Goal: Task Accomplishment & Management: Manage account settings

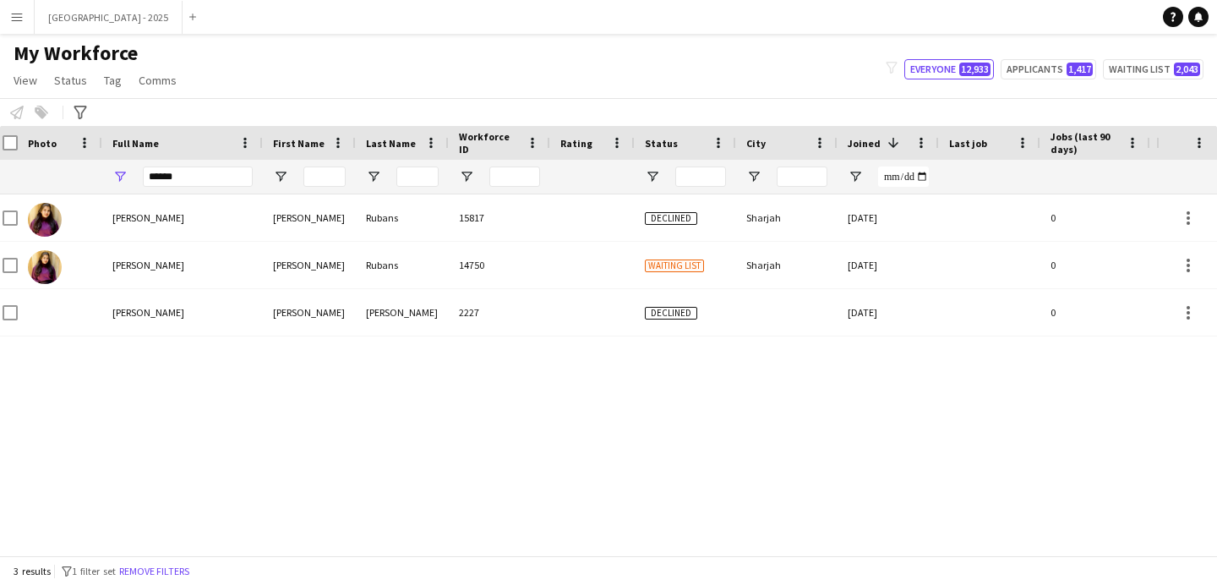
click at [186, 173] on input "******" at bounding box center [198, 176] width 110 height 20
drag, startPoint x: 186, startPoint y: 173, endPoint x: 218, endPoint y: 158, distance: 35.5
click at [190, 172] on input "******" at bounding box center [198, 176] width 110 height 20
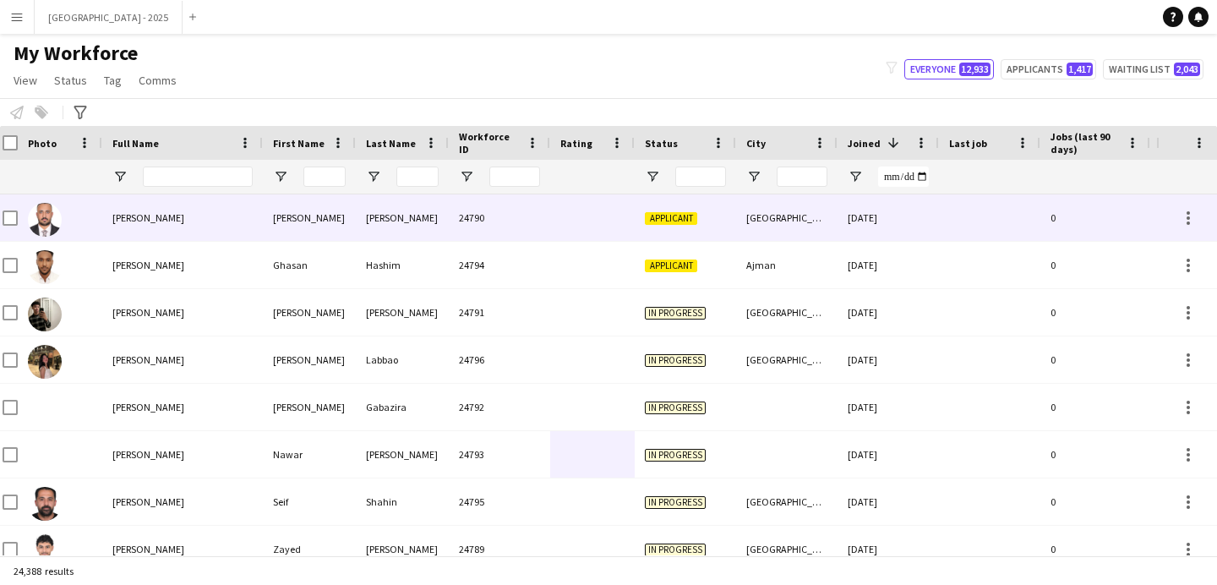
scroll to position [0, 570]
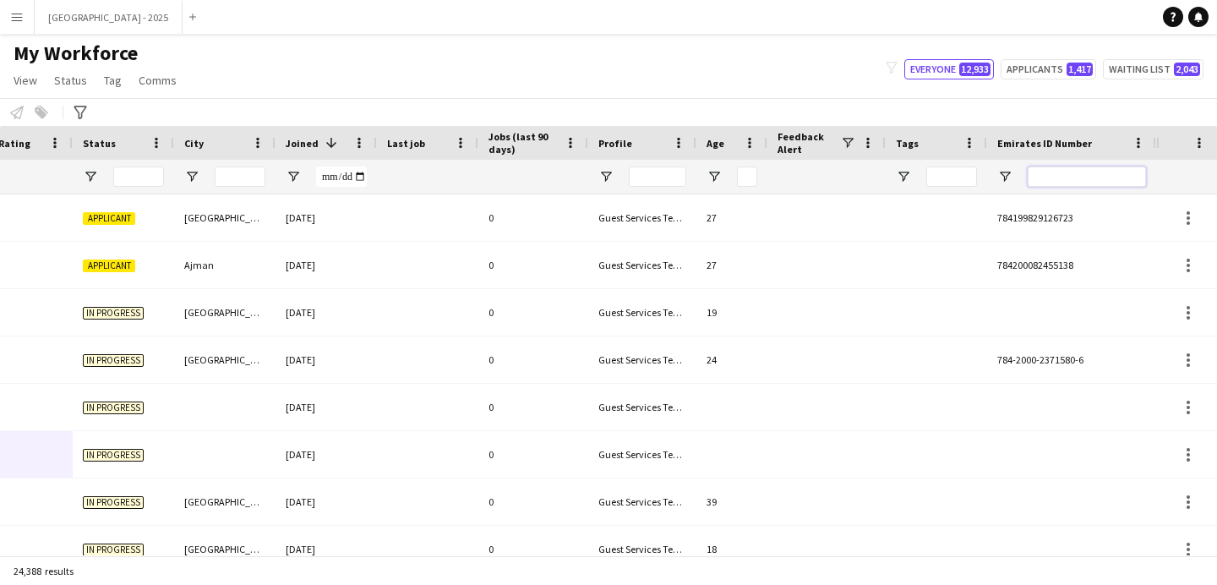
click at [1037, 181] on input "Emirates ID Number Filter Input" at bounding box center [1087, 176] width 118 height 20
paste input "*******"
type input "*******"
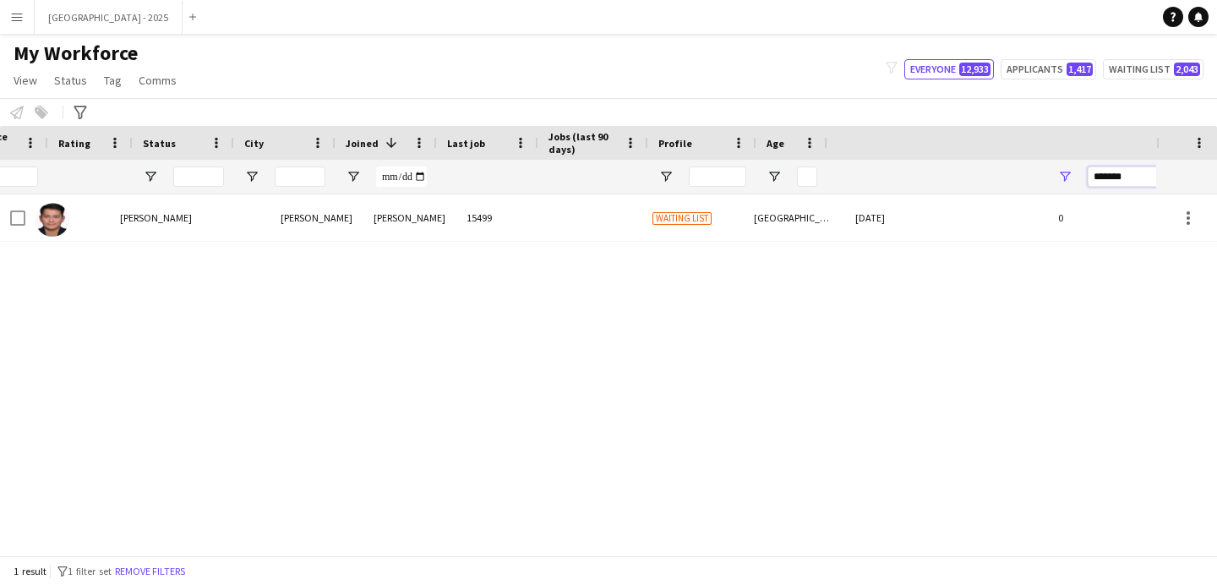
scroll to position [0, 510]
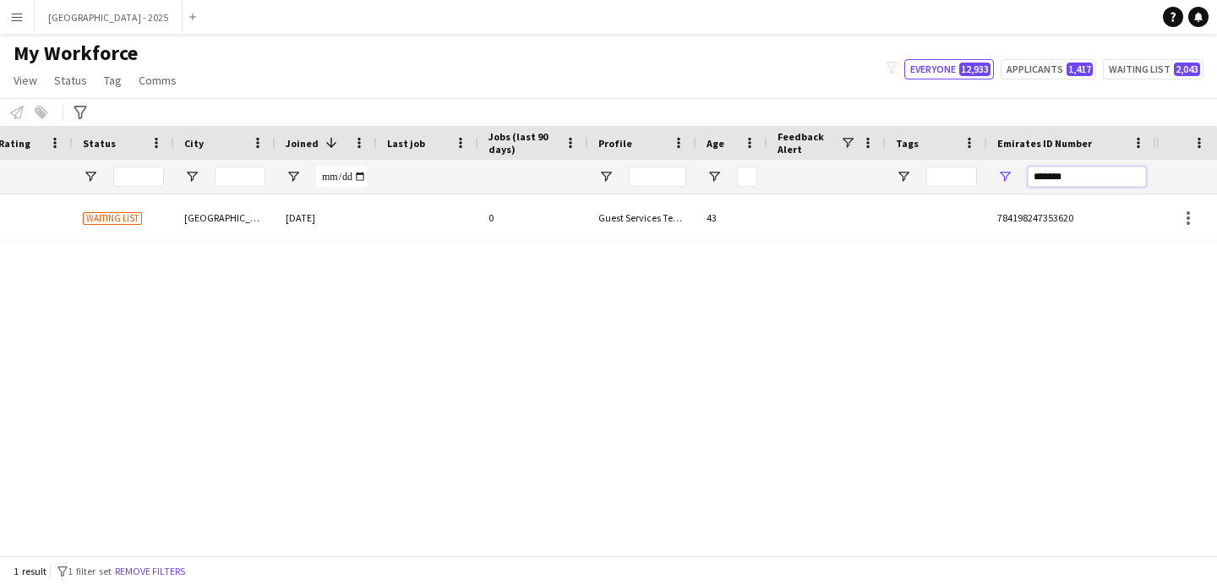
click at [1145, 174] on input "*******" at bounding box center [1087, 176] width 118 height 20
click at [1144, 174] on input "*******" at bounding box center [1087, 176] width 118 height 20
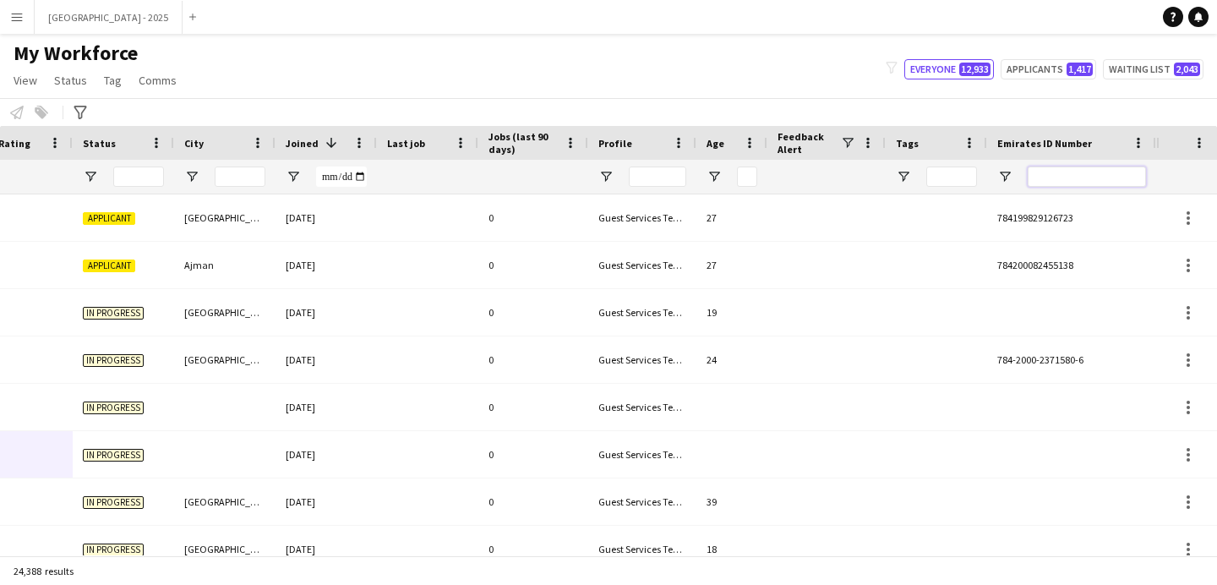
paste input "*******"
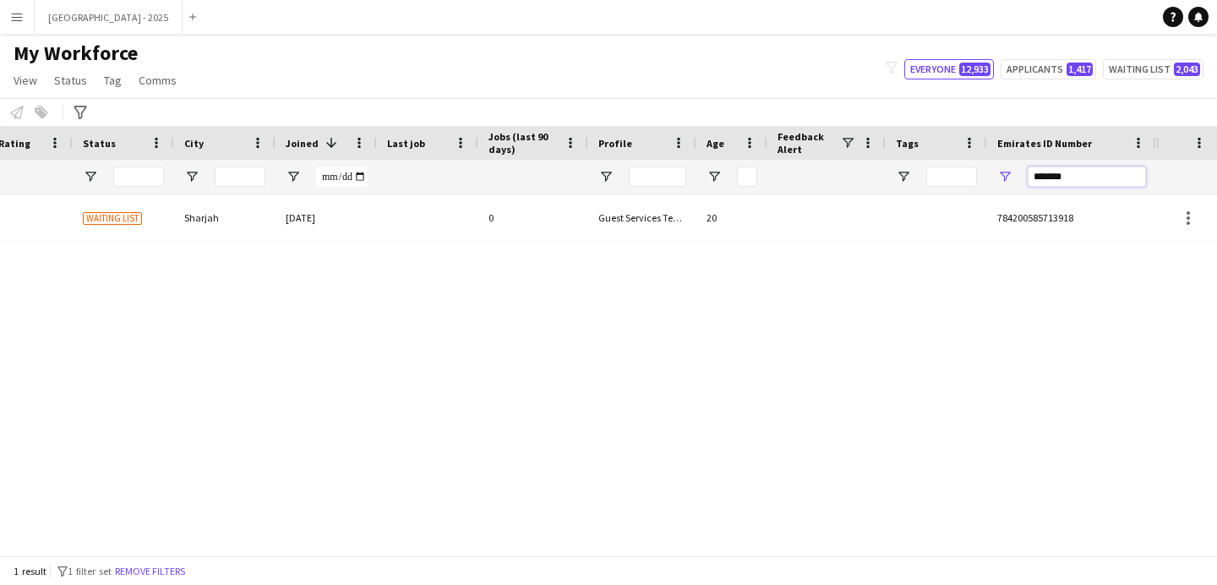
click at [1042, 183] on input "*******" at bounding box center [1087, 176] width 118 height 20
click at [1041, 186] on input "*******" at bounding box center [1087, 176] width 118 height 20
paste input "Emirates ID Number Filter Input"
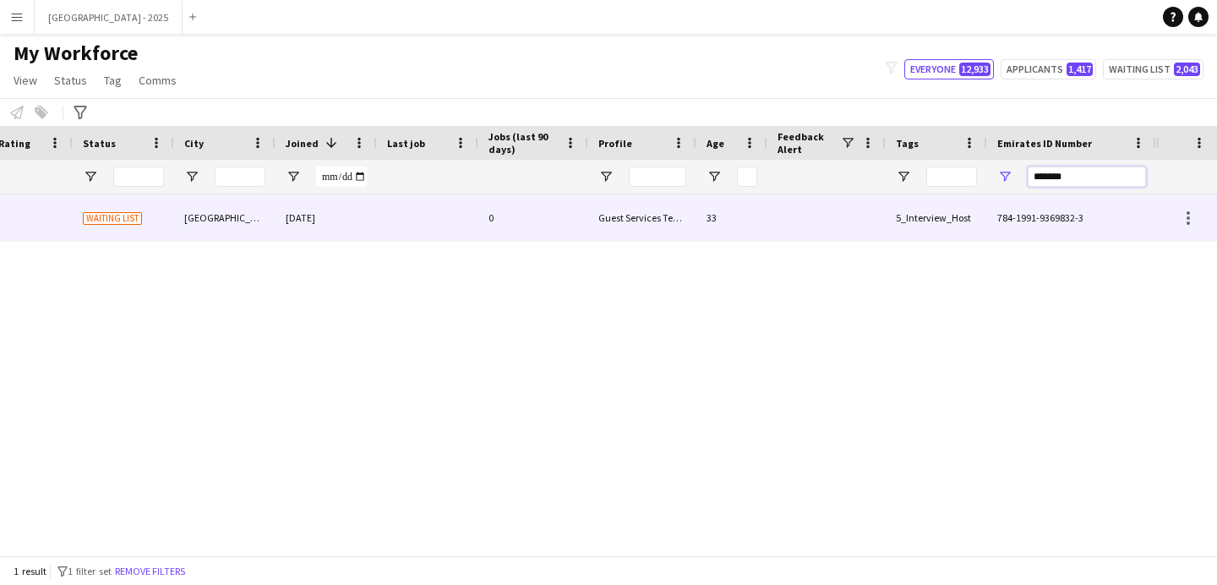
type input "*******"
click at [589, 225] on div "Guest Services Team" at bounding box center [642, 217] width 108 height 46
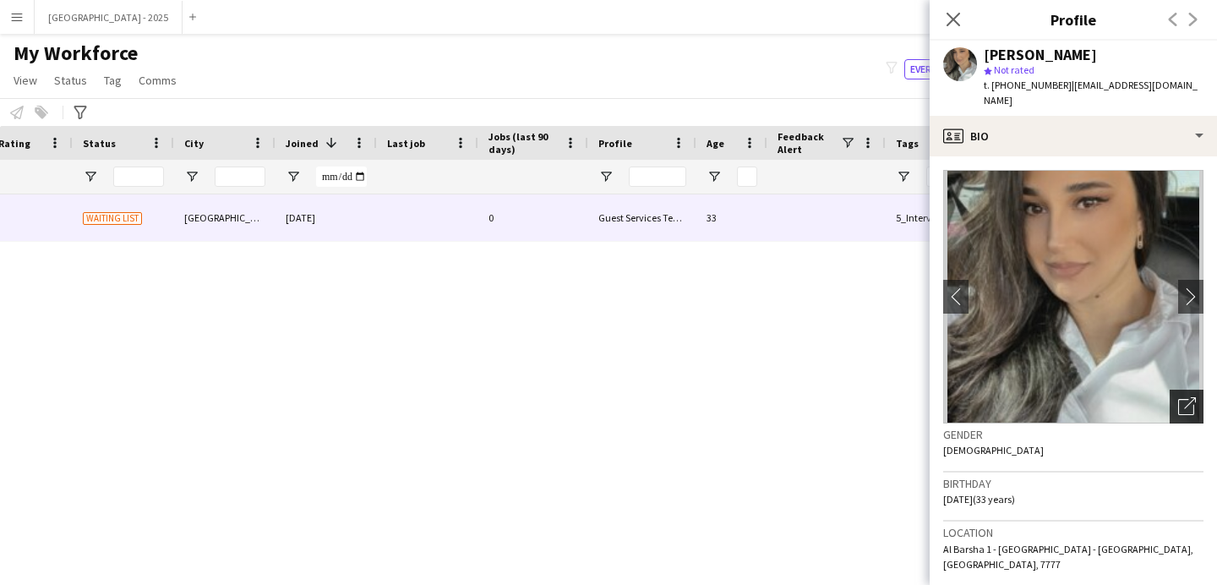
click at [1178, 397] on icon "Open photos pop-in" at bounding box center [1187, 406] width 18 height 18
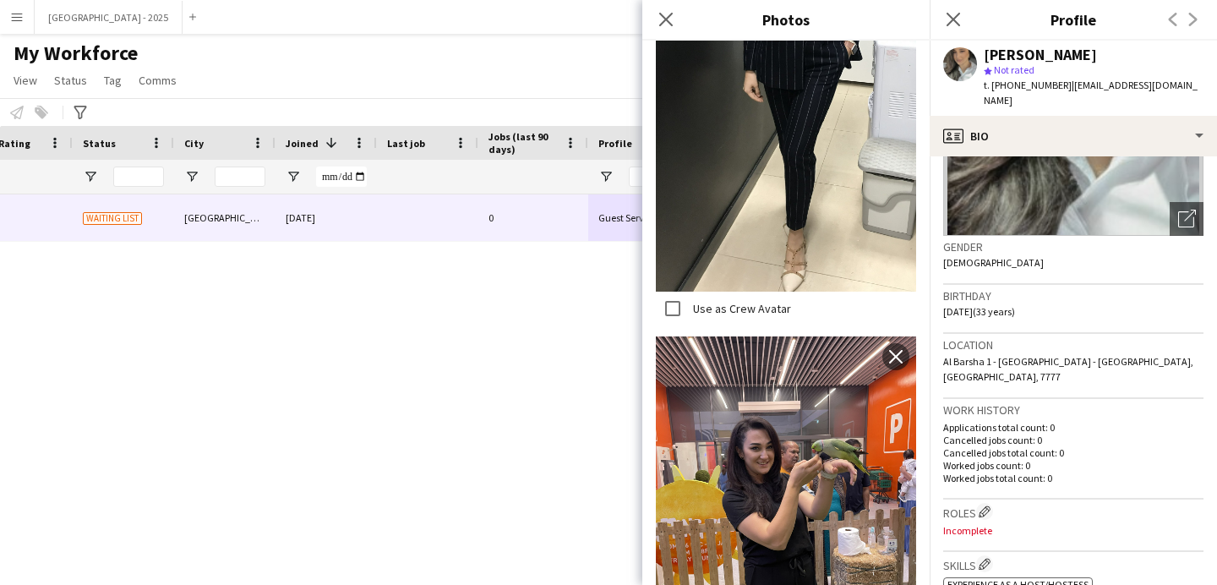
scroll to position [283, 0]
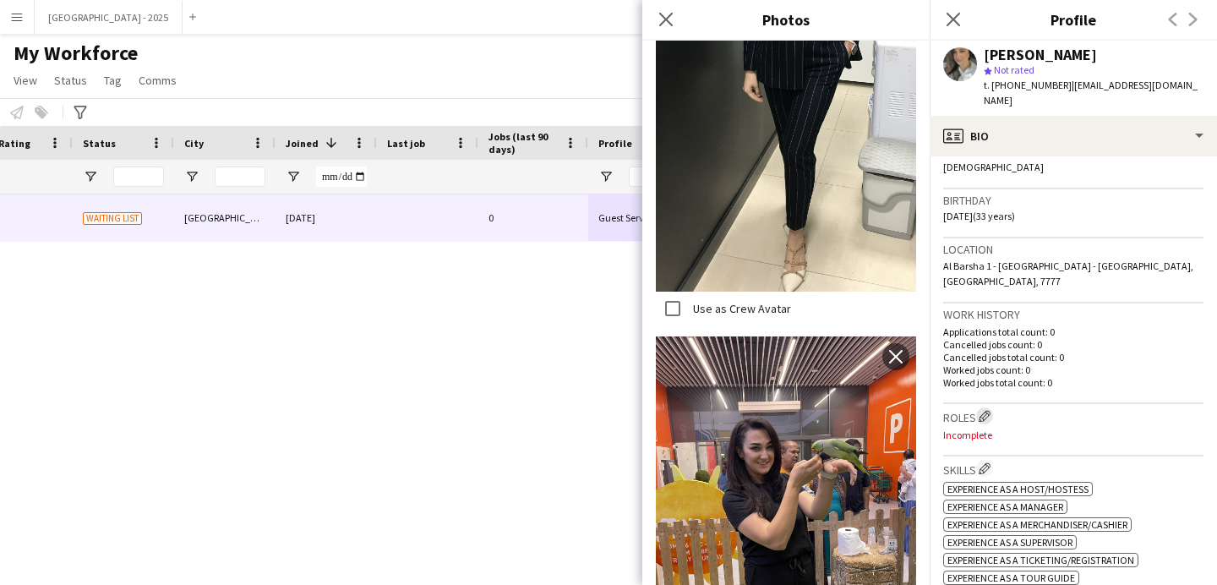
click at [985, 410] on app-icon "Edit crew company roles" at bounding box center [985, 416] width 12 height 12
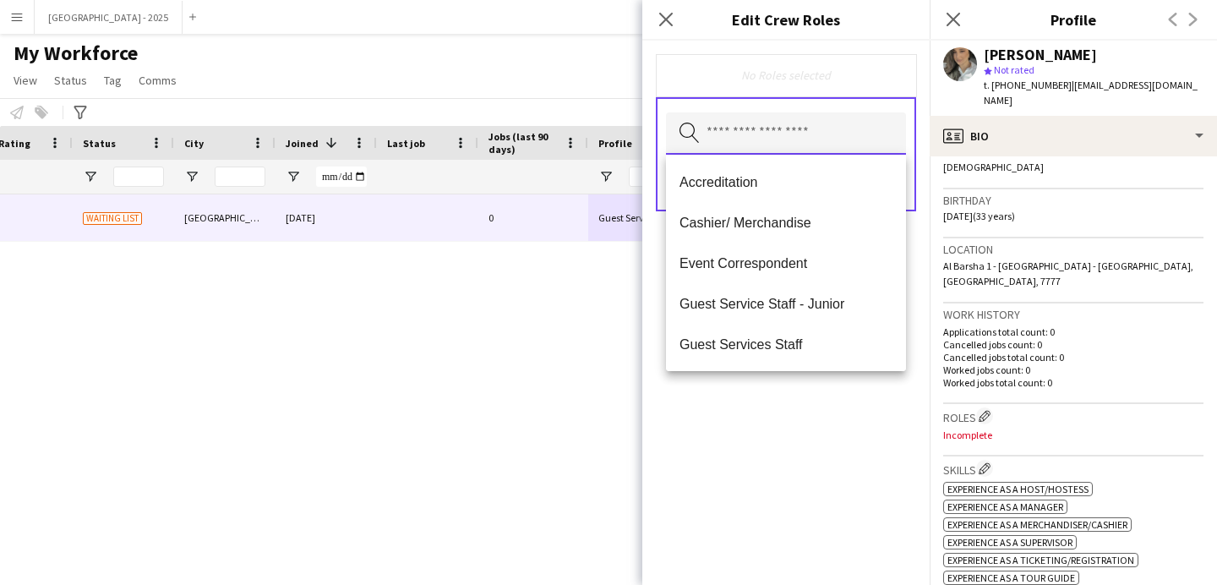
click at [791, 139] on input "text" at bounding box center [786, 133] width 240 height 42
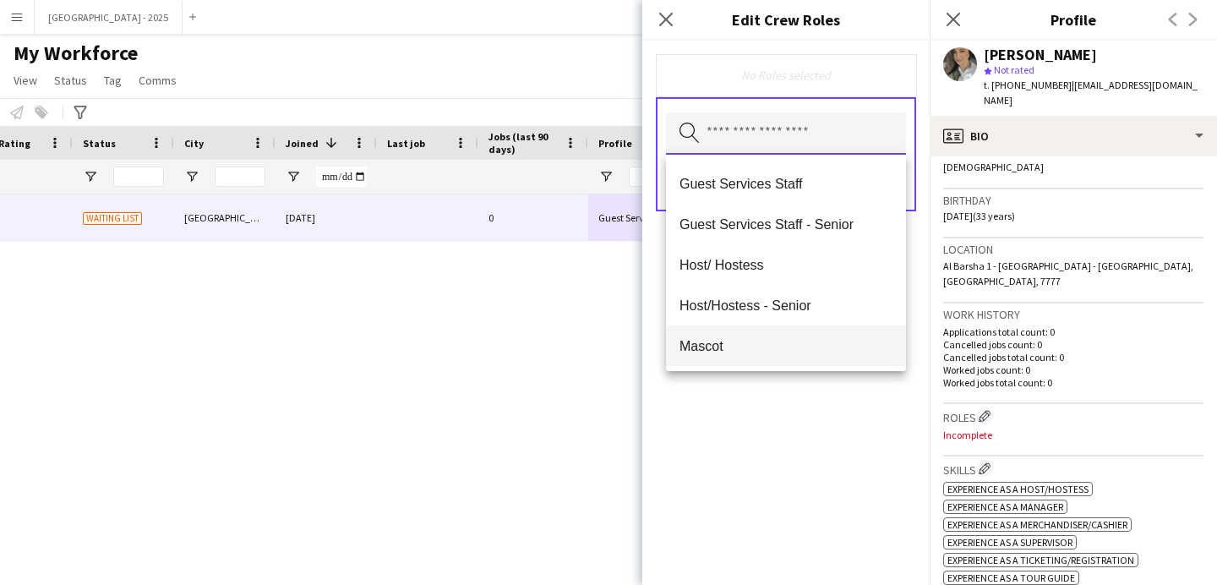
scroll to position [171, 0]
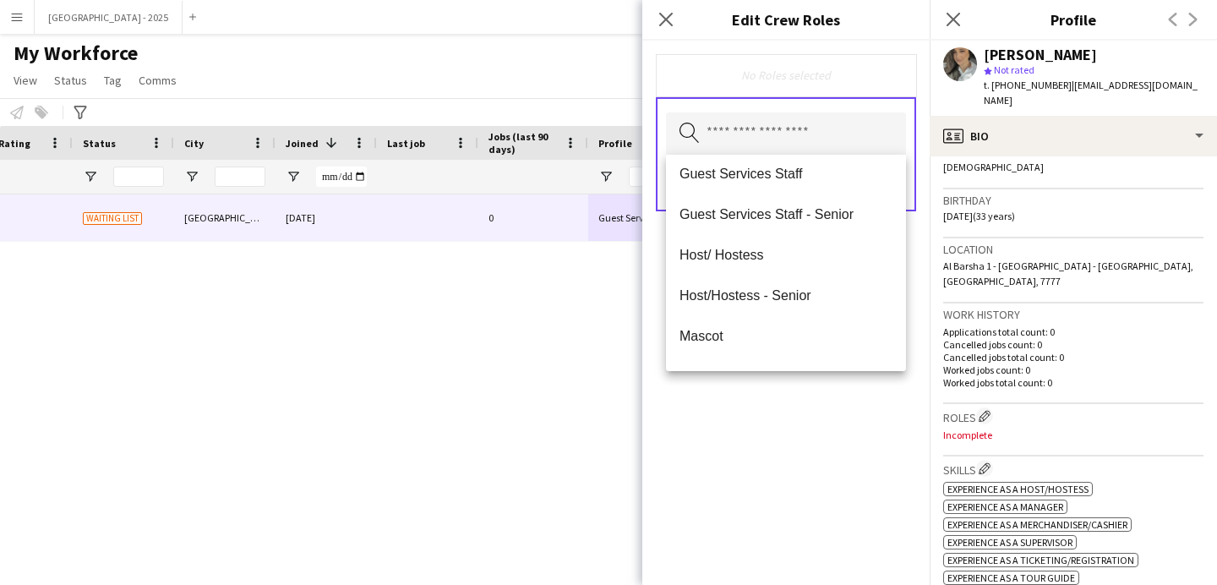
click at [848, 411] on div "No Roles selected Search by role type Save" at bounding box center [785, 313] width 287 height 544
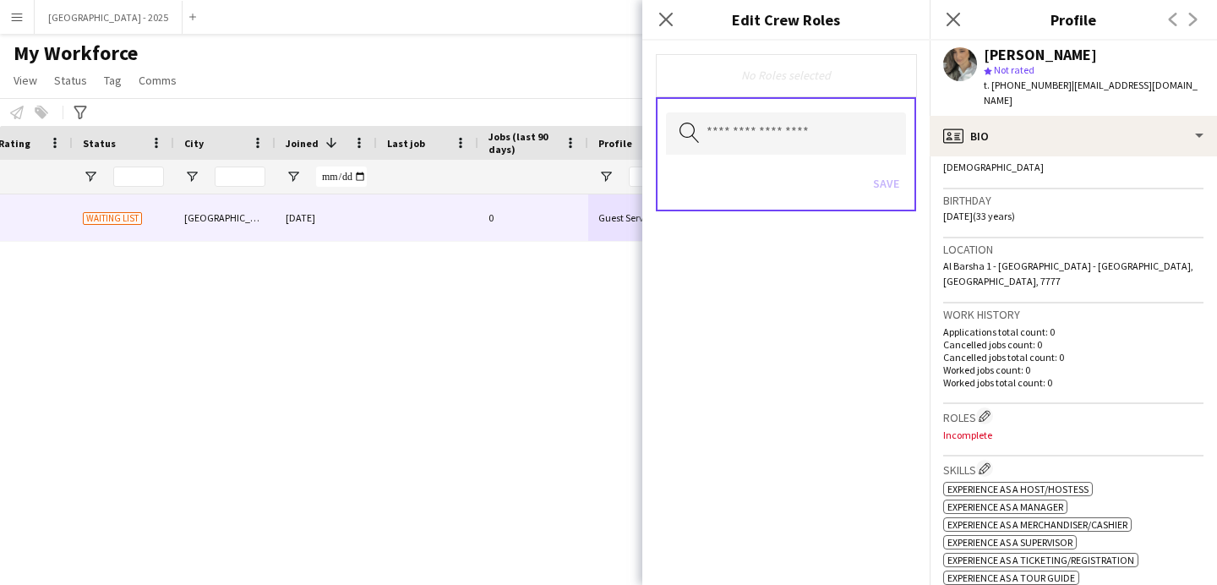
click at [666, 32] on div "Close pop-in" at bounding box center [665, 19] width 47 height 39
click at [668, 30] on div "Close pop-in" at bounding box center [665, 19] width 47 height 39
click at [670, 25] on icon at bounding box center [665, 19] width 16 height 16
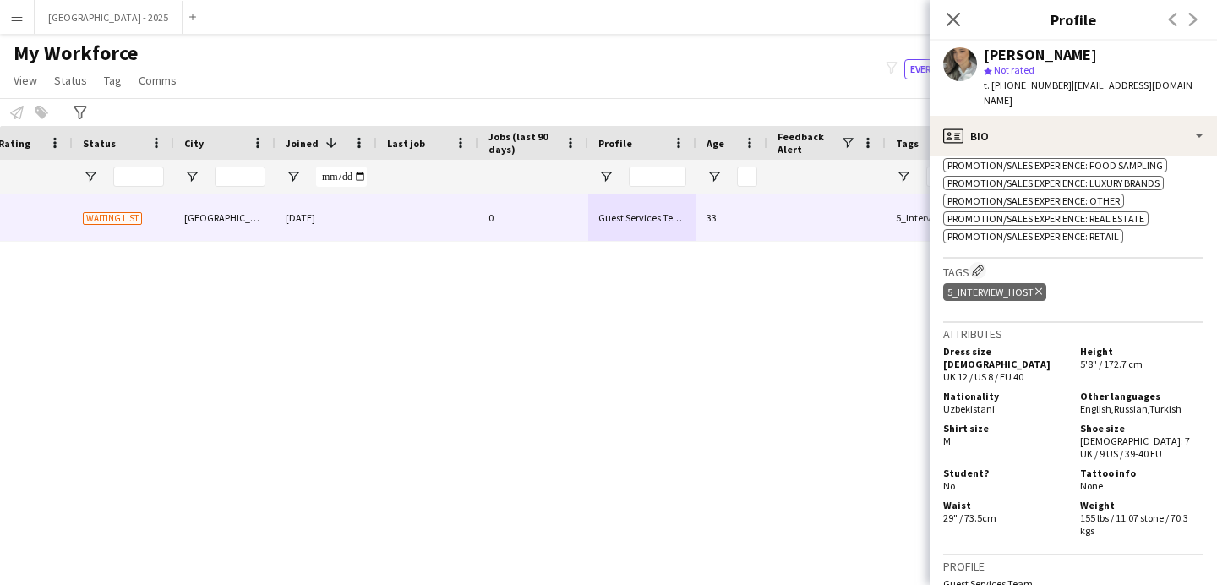
scroll to position [1100, 0]
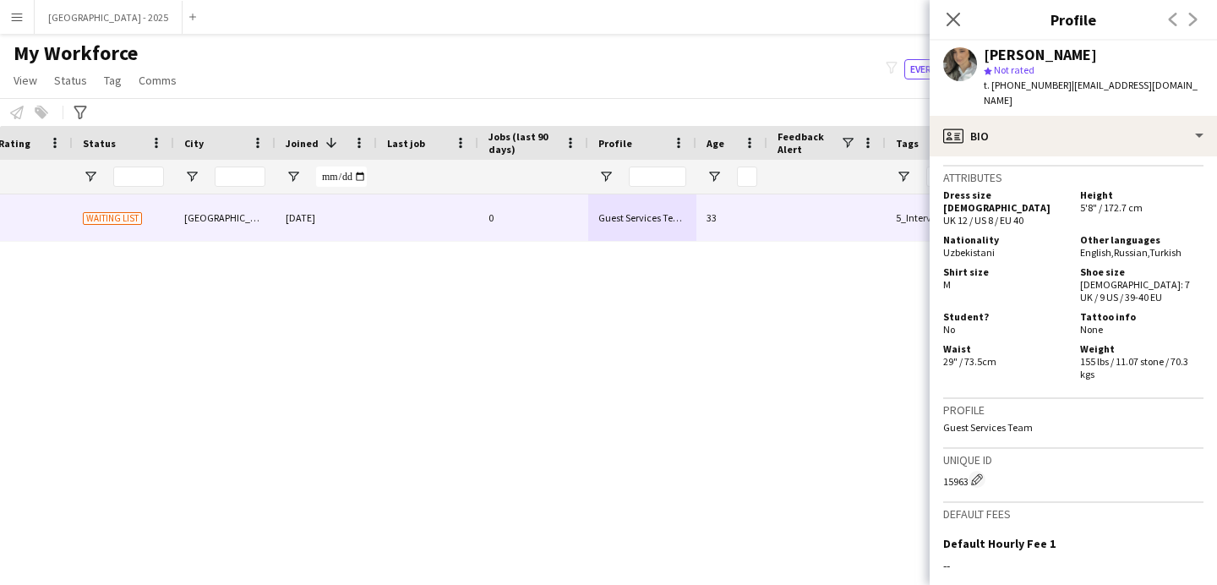
click at [953, 471] on div "15963 Edit crew unique ID" at bounding box center [1073, 479] width 260 height 17
copy div "15963"
click at [1061, 368] on div "Attributes Dress size [DEMOGRAPHIC_DATA] UK 12 / US 8 / EU 40 Height 5'8" / 172…" at bounding box center [1073, 282] width 260 height 232
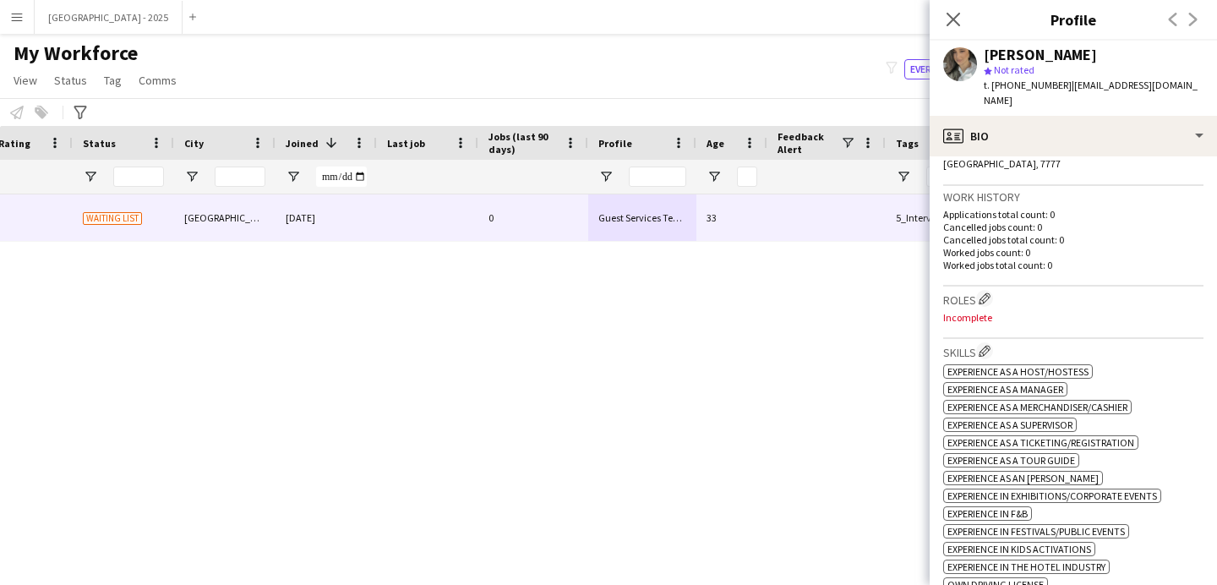
scroll to position [367, 0]
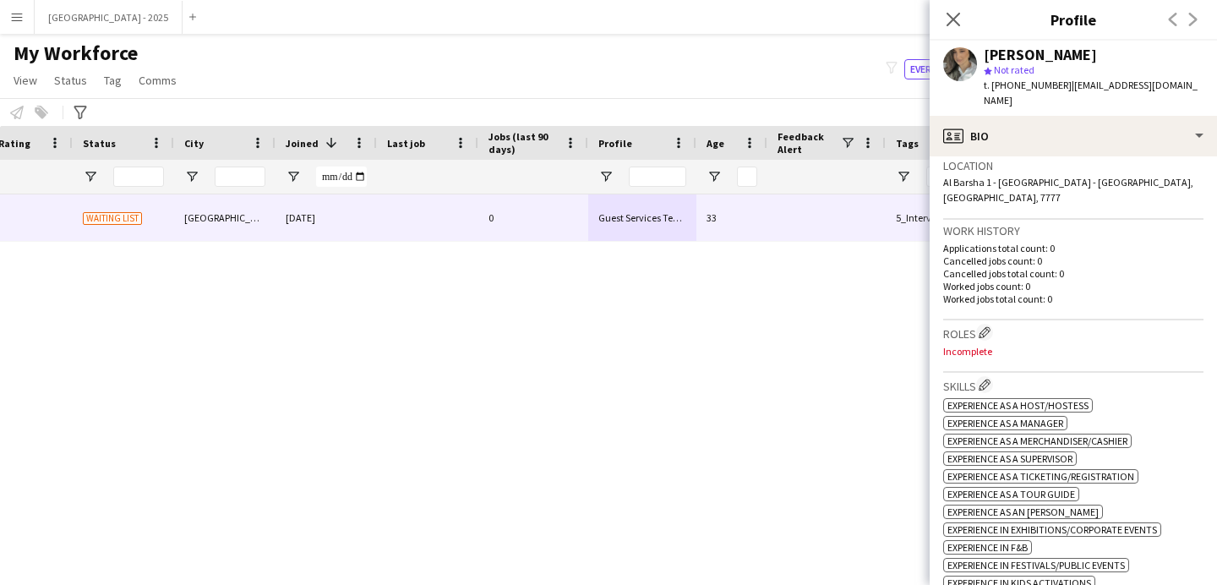
click at [999, 324] on h3 "Roles Edit crew company roles" at bounding box center [1073, 333] width 260 height 18
click at [997, 324] on h3 "Roles Edit crew company roles" at bounding box center [1073, 333] width 260 height 18
click at [990, 326] on app-icon "Edit crew company roles" at bounding box center [985, 332] width 12 height 12
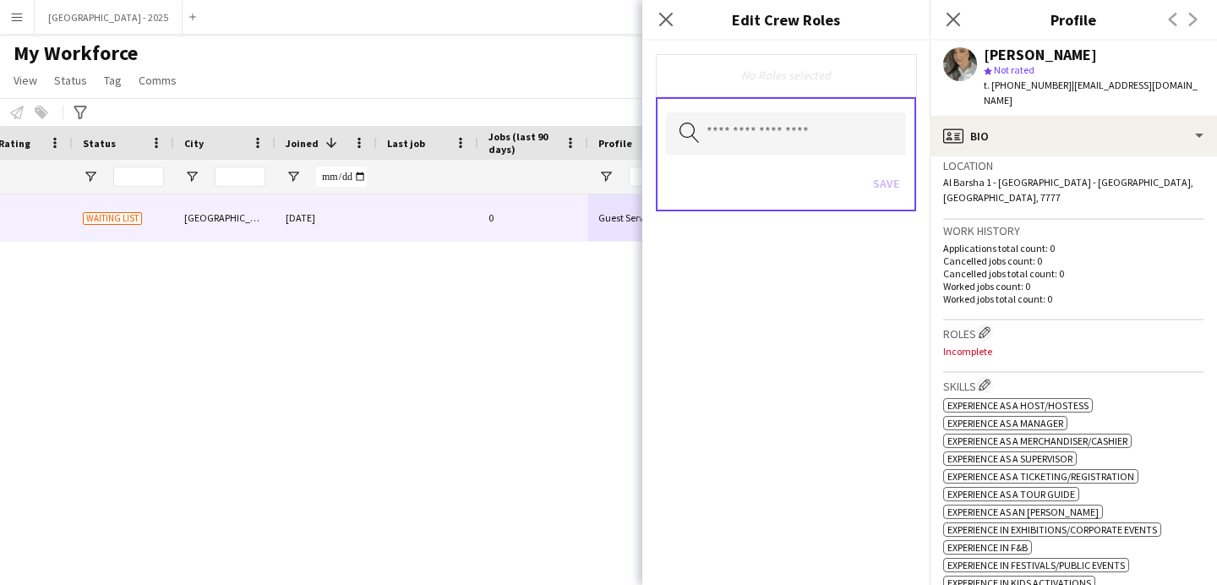
click at [751, 98] on div "Search by role type Save" at bounding box center [786, 154] width 260 height 114
click at [760, 123] on input "text" at bounding box center [786, 133] width 240 height 42
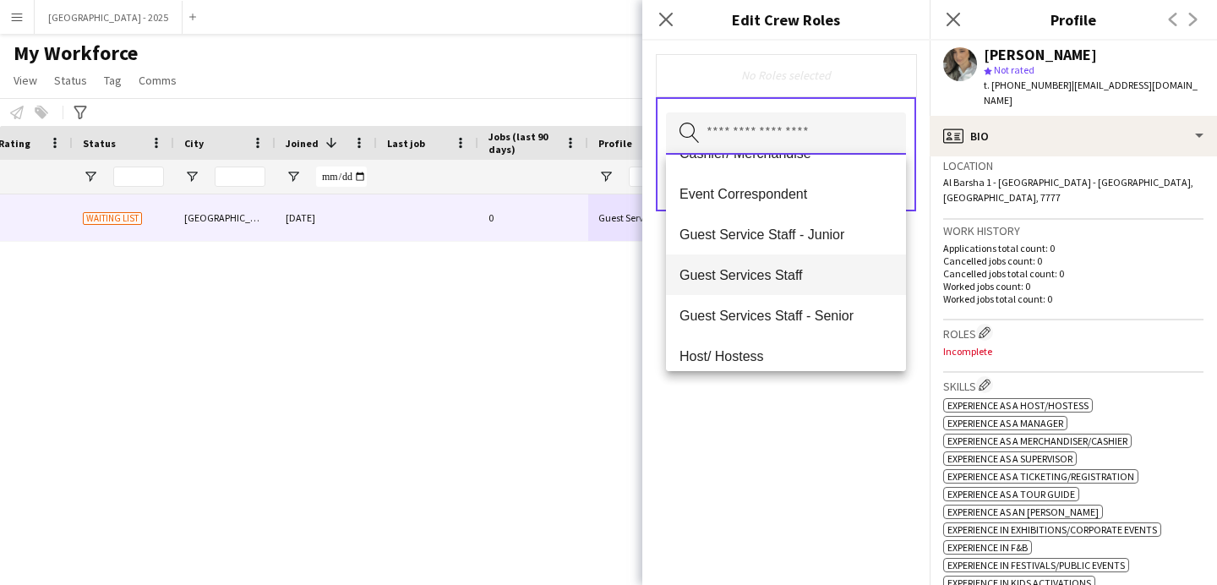
scroll to position [139, 0]
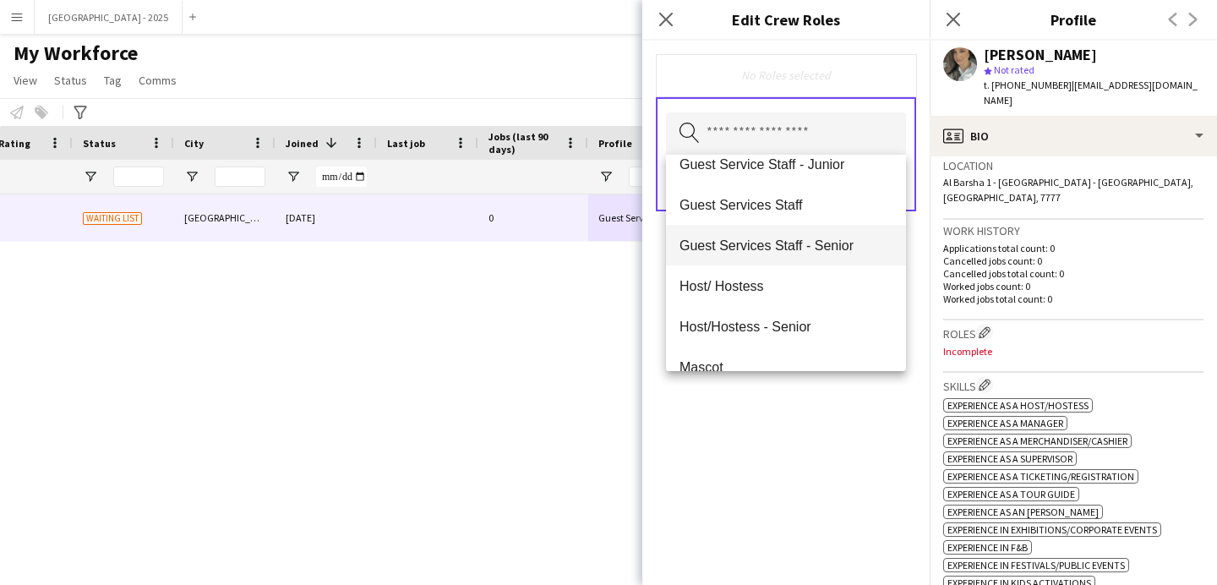
click at [801, 255] on mat-option "Guest Services Staff - Senior" at bounding box center [786, 245] width 240 height 41
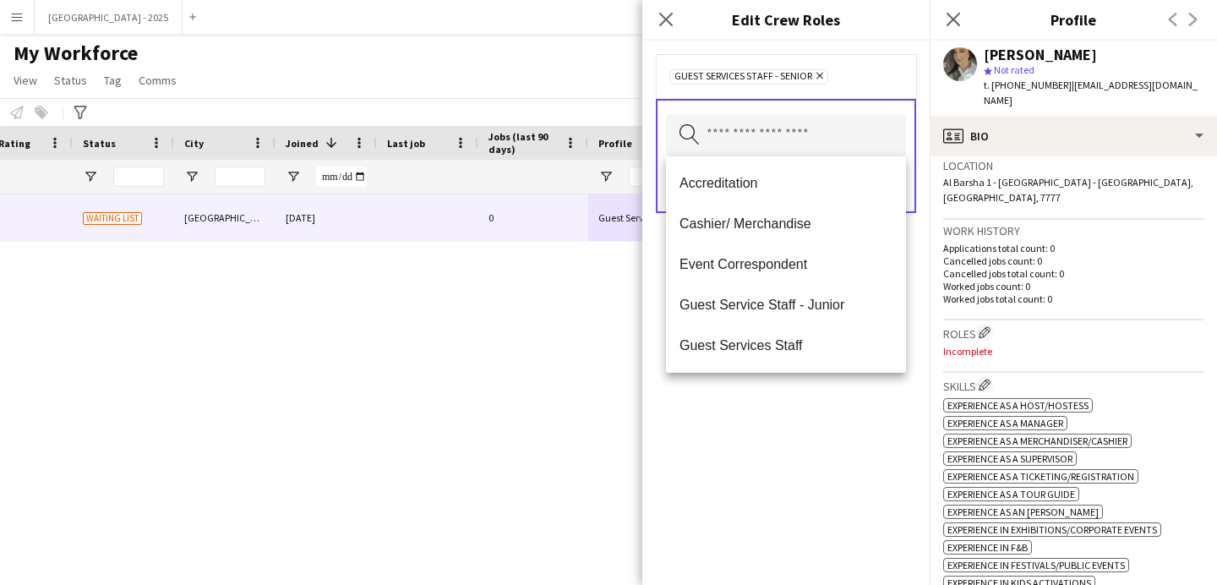
click at [816, 75] on icon "Remove" at bounding box center [817, 75] width 11 height 11
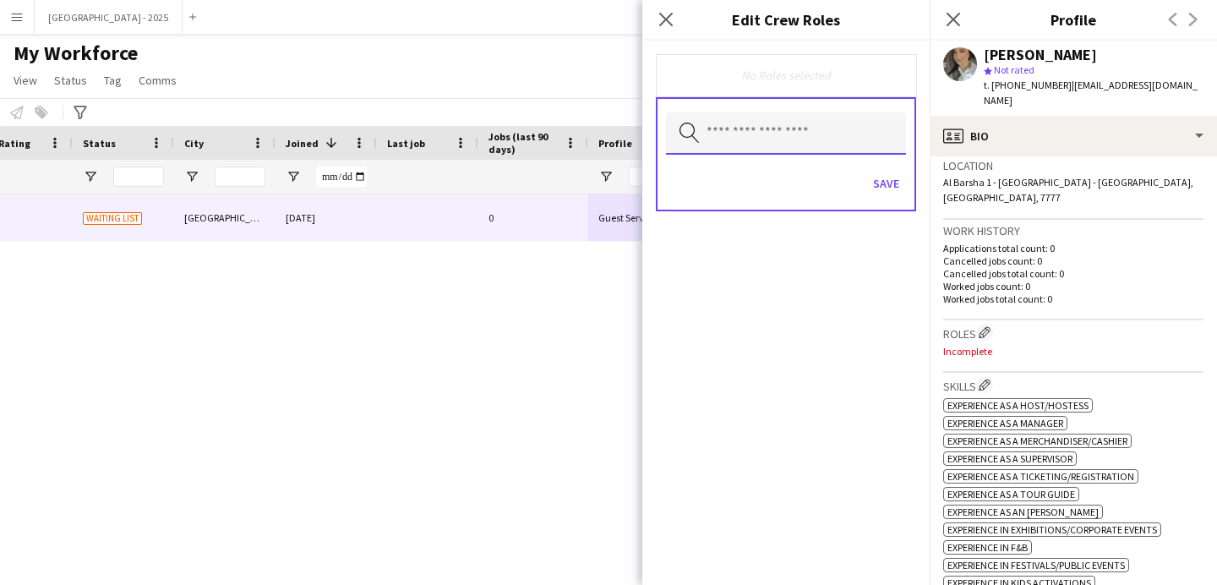
click at [796, 125] on input "text" at bounding box center [786, 133] width 240 height 42
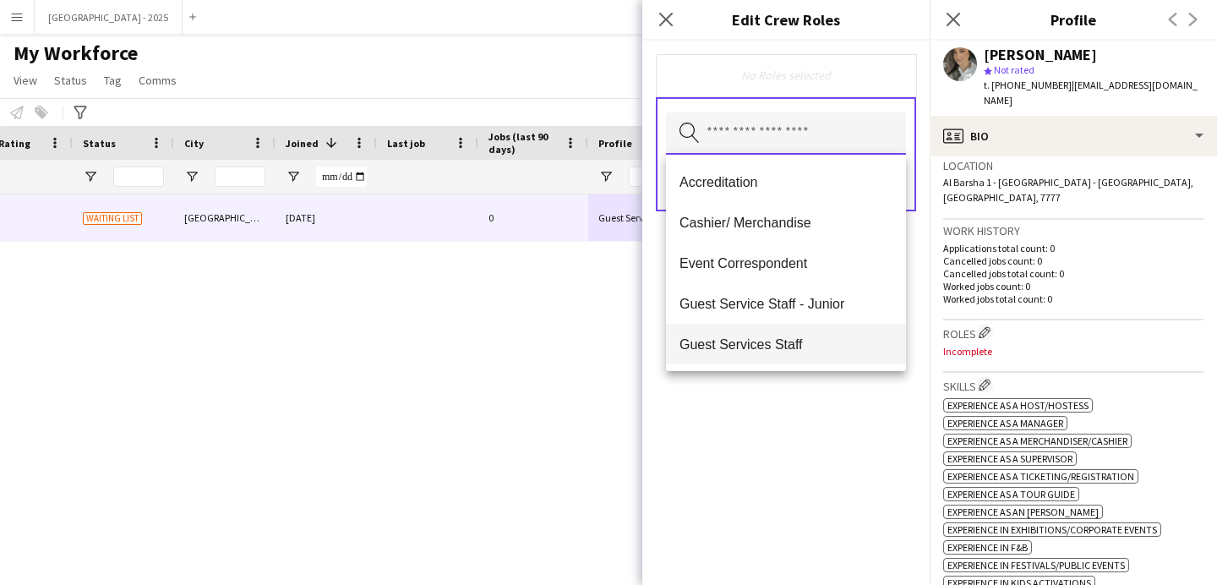
scroll to position [301, 0]
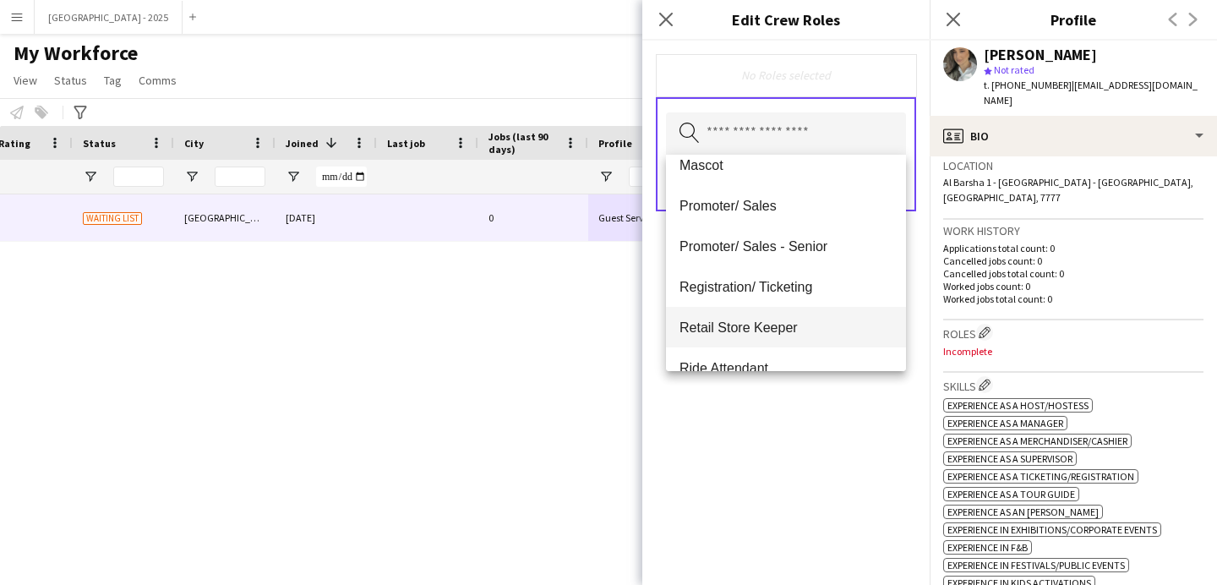
click at [772, 324] on span "Retail Store Keeper" at bounding box center [785, 327] width 213 height 16
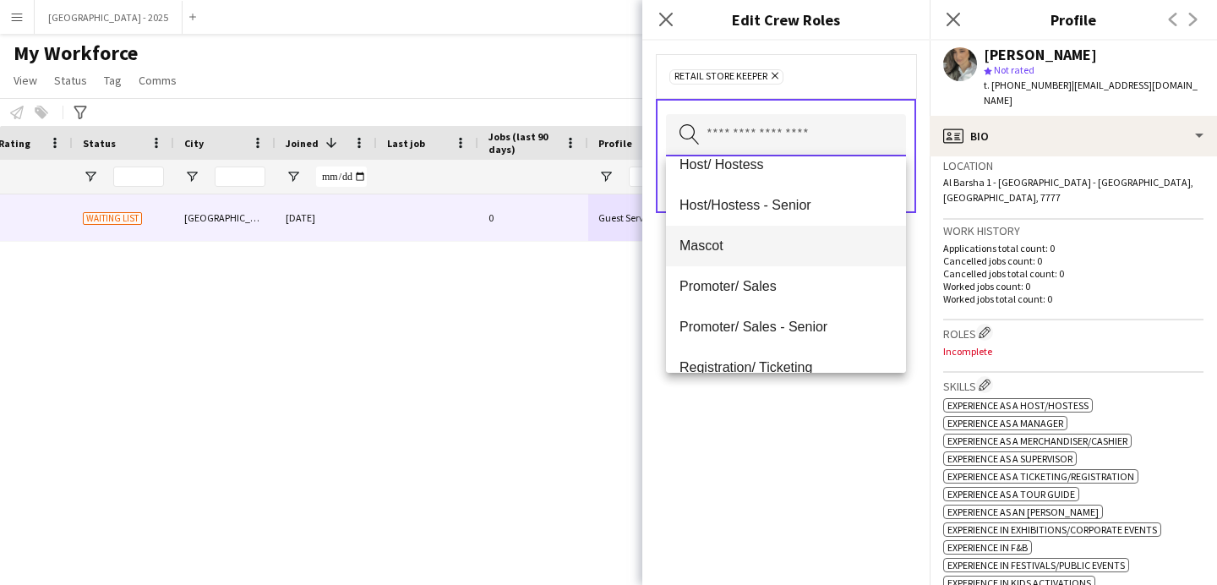
scroll to position [306, 0]
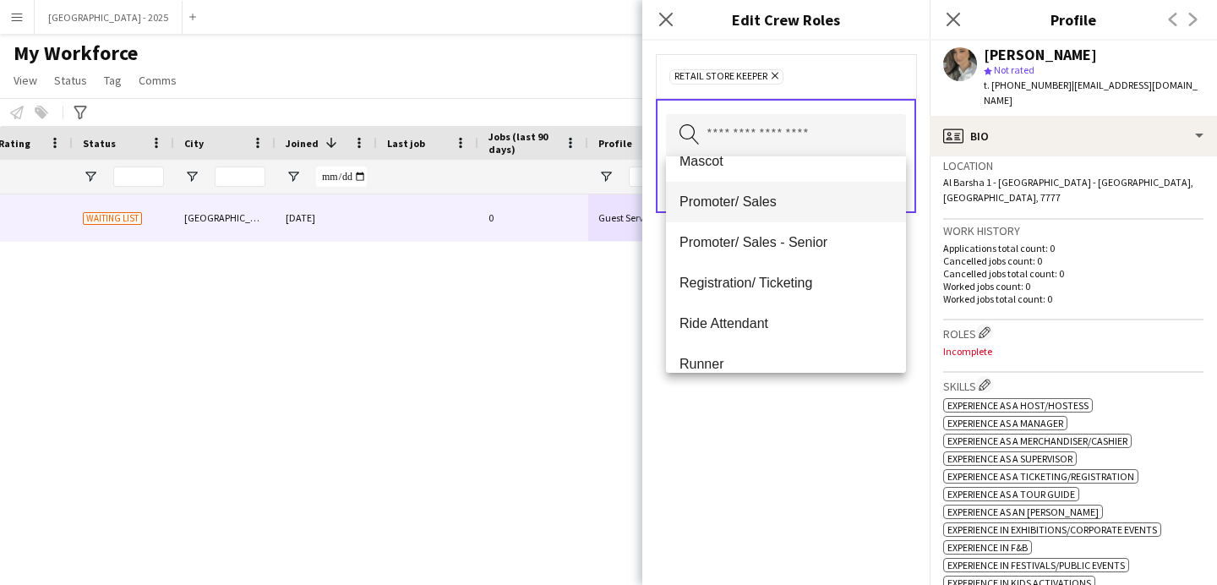
click at [755, 205] on span "Promoter/ Sales" at bounding box center [785, 202] width 213 height 16
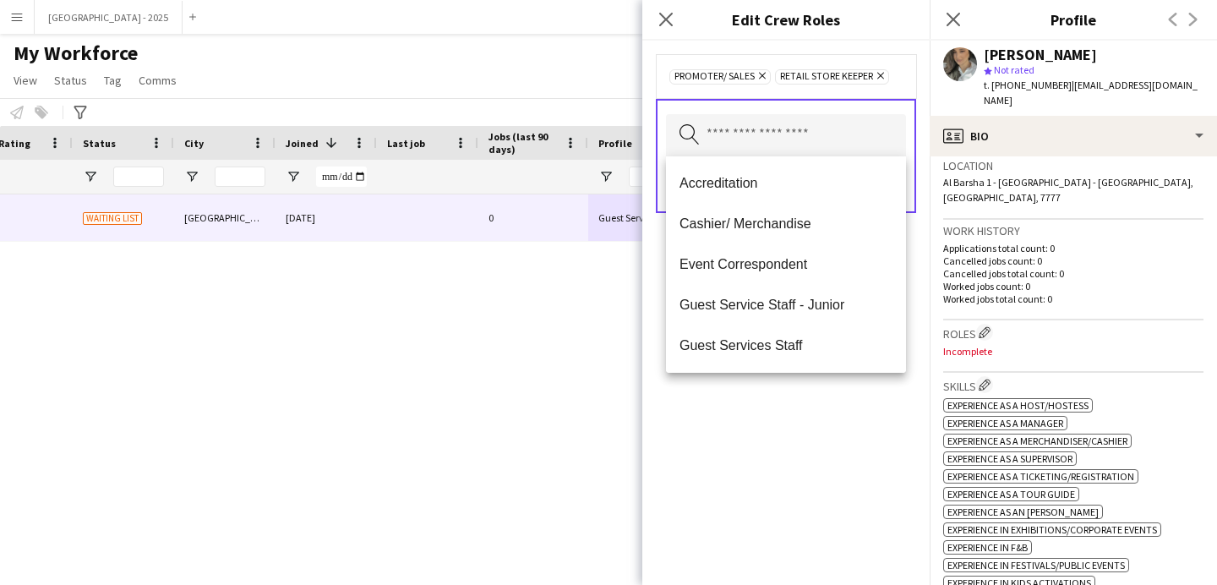
drag, startPoint x: 819, startPoint y: 481, endPoint x: 860, endPoint y: 284, distance: 201.2
click at [820, 480] on div "Promoter/ Sales Remove Retail Store Keeper Remove Search by role type Save" at bounding box center [785, 313] width 287 height 544
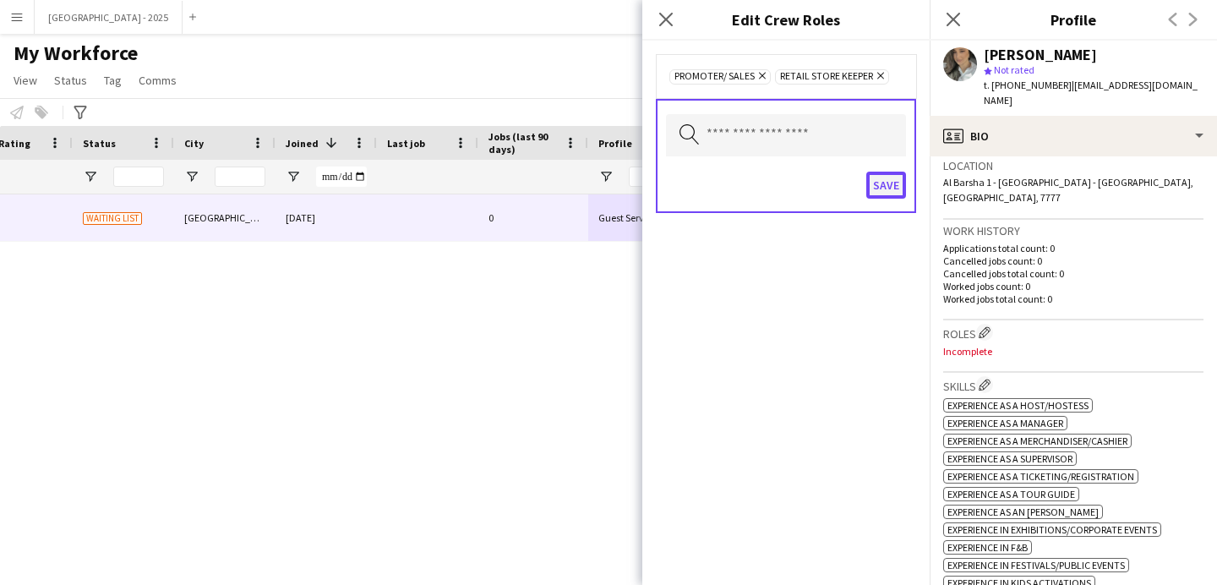
click at [883, 176] on button "Save" at bounding box center [886, 185] width 40 height 27
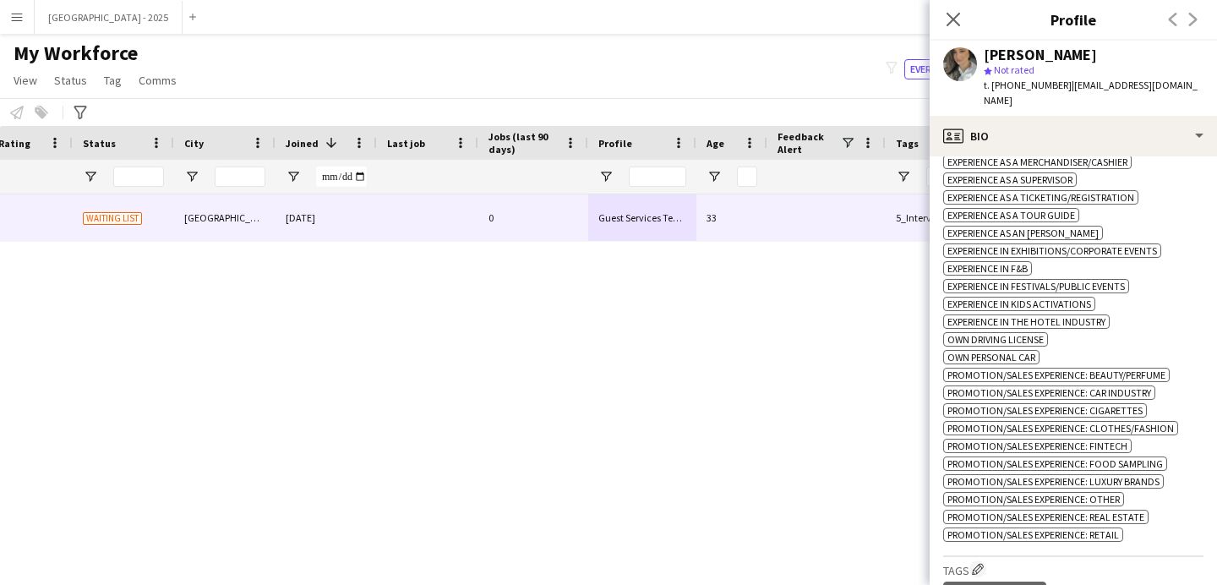
scroll to position [948, 0]
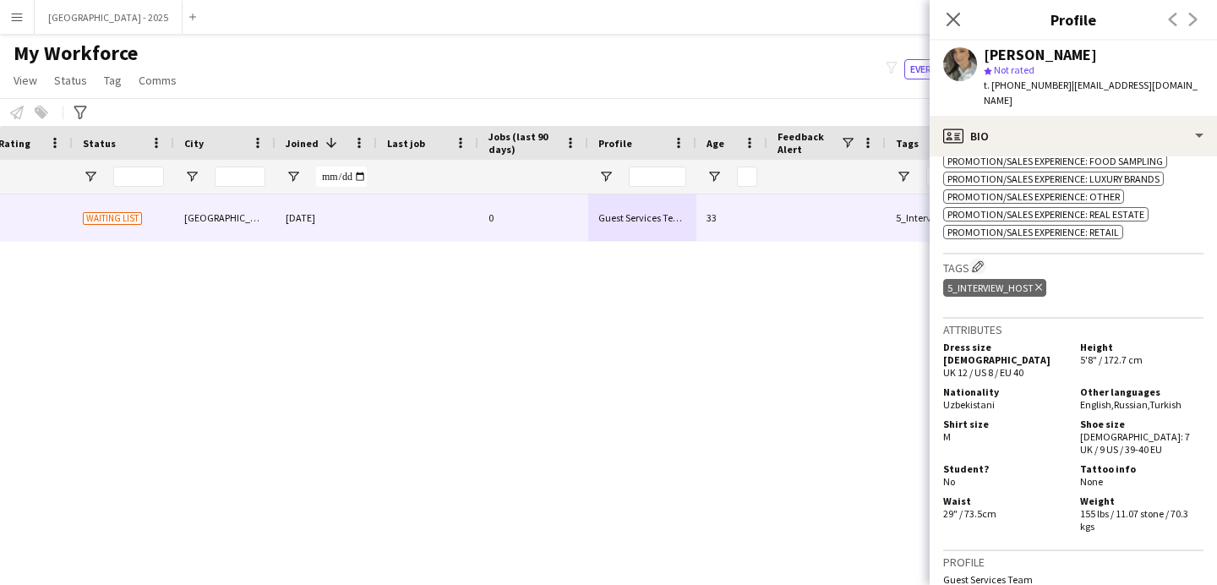
click at [1039, 284] on icon at bounding box center [1038, 287] width 7 height 7
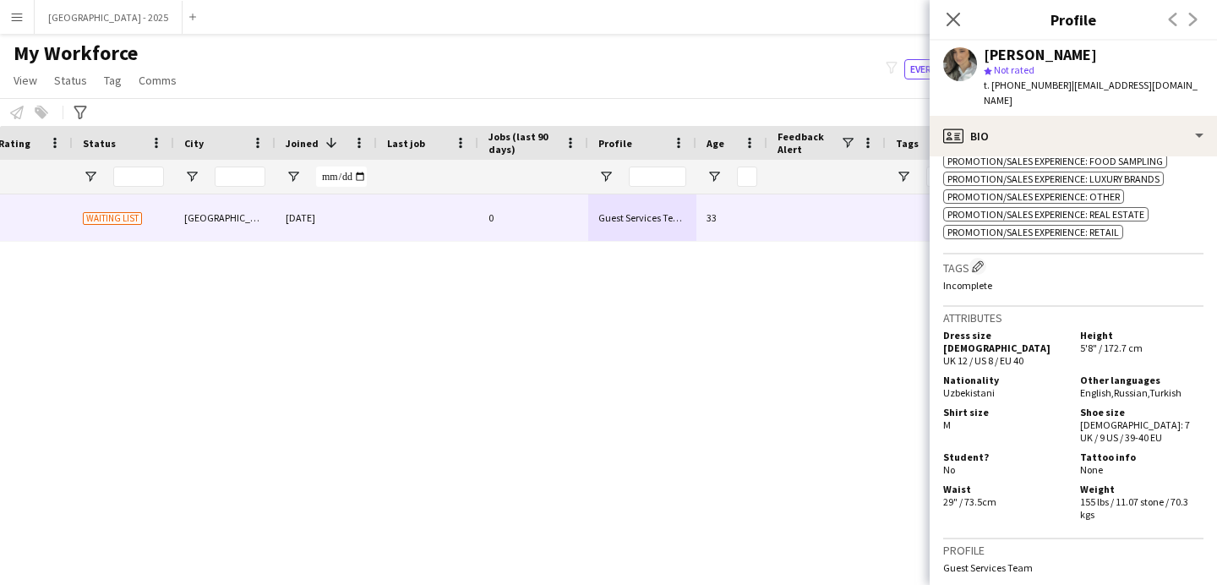
click at [980, 254] on div "Tags Edit crew company tags Incomplete" at bounding box center [1073, 280] width 260 height 52
click at [980, 260] on app-icon "Edit crew company tags" at bounding box center [978, 266] width 12 height 12
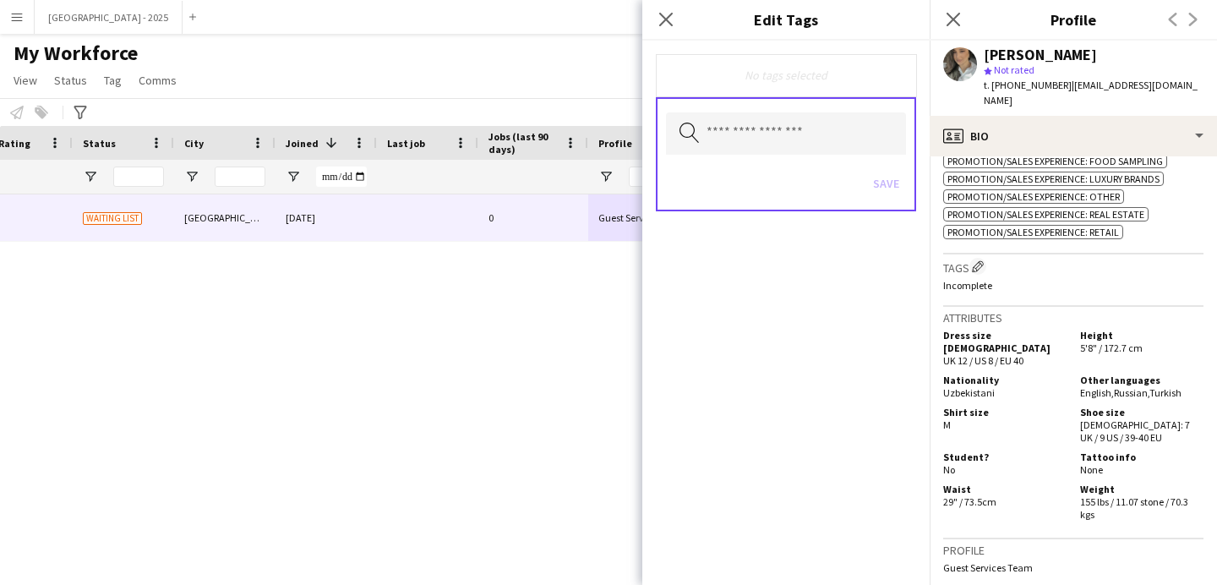
click at [789, 166] on div "Save" at bounding box center [786, 185] width 240 height 48
click at [788, 150] on input "text" at bounding box center [786, 133] width 240 height 42
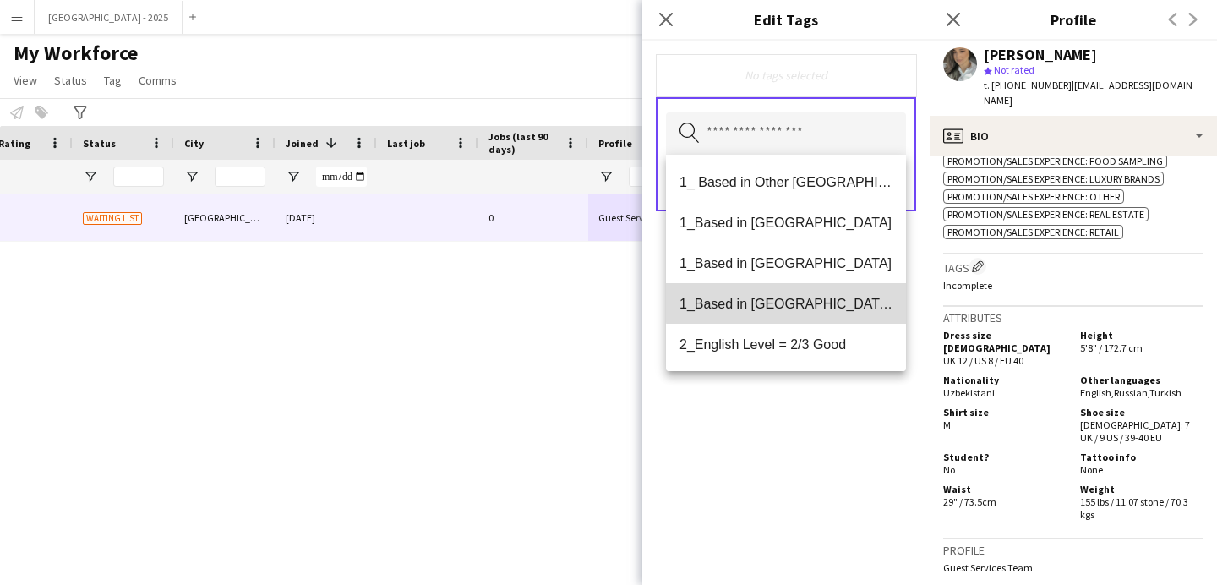
click at [813, 301] on span "1_Based in [GEOGRAPHIC_DATA]/[GEOGRAPHIC_DATA]/Ajman" at bounding box center [785, 304] width 213 height 16
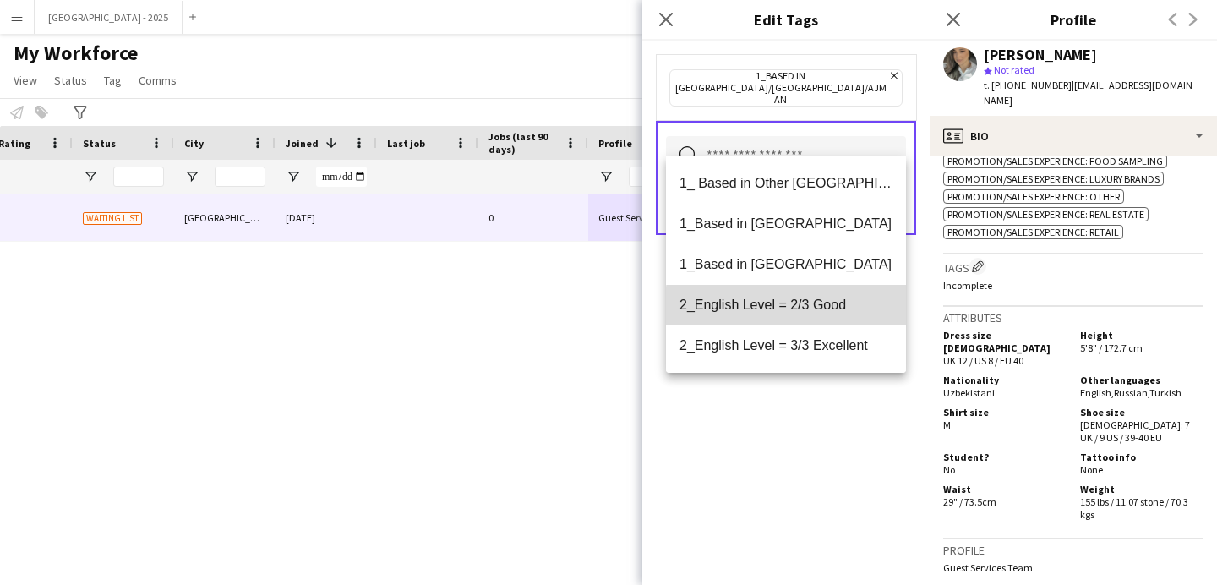
click at [815, 314] on mat-option "2_English Level = 2/3 Good" at bounding box center [786, 305] width 240 height 41
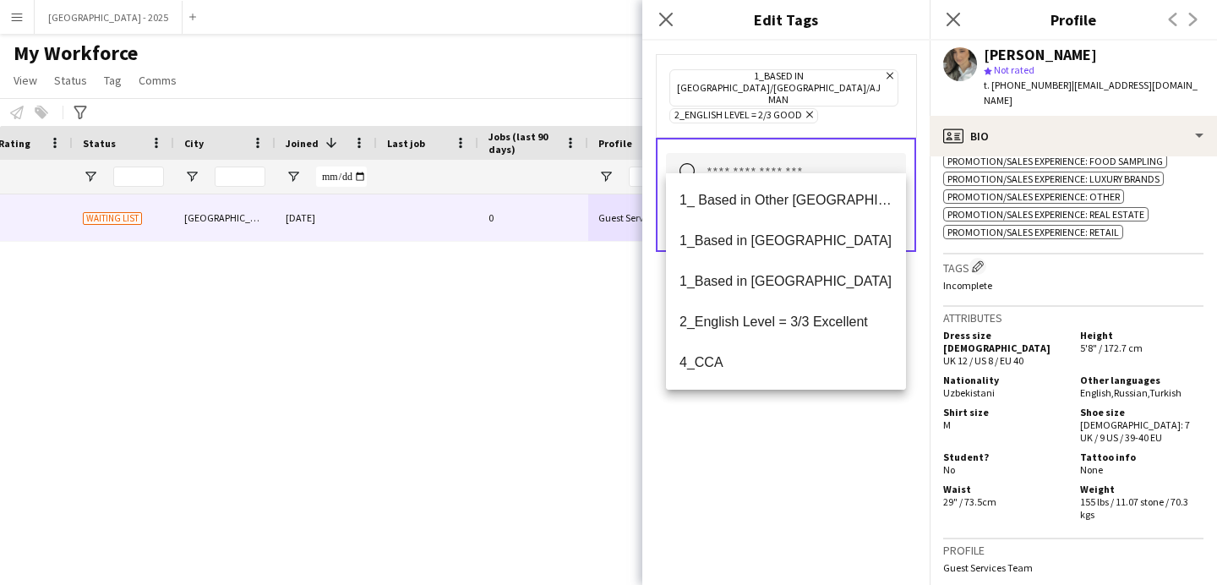
click at [822, 444] on div "1_Based in [GEOGRAPHIC_DATA]/[GEOGRAPHIC_DATA]/Ajman Remove 2_English Level = 2…" at bounding box center [785, 313] width 287 height 544
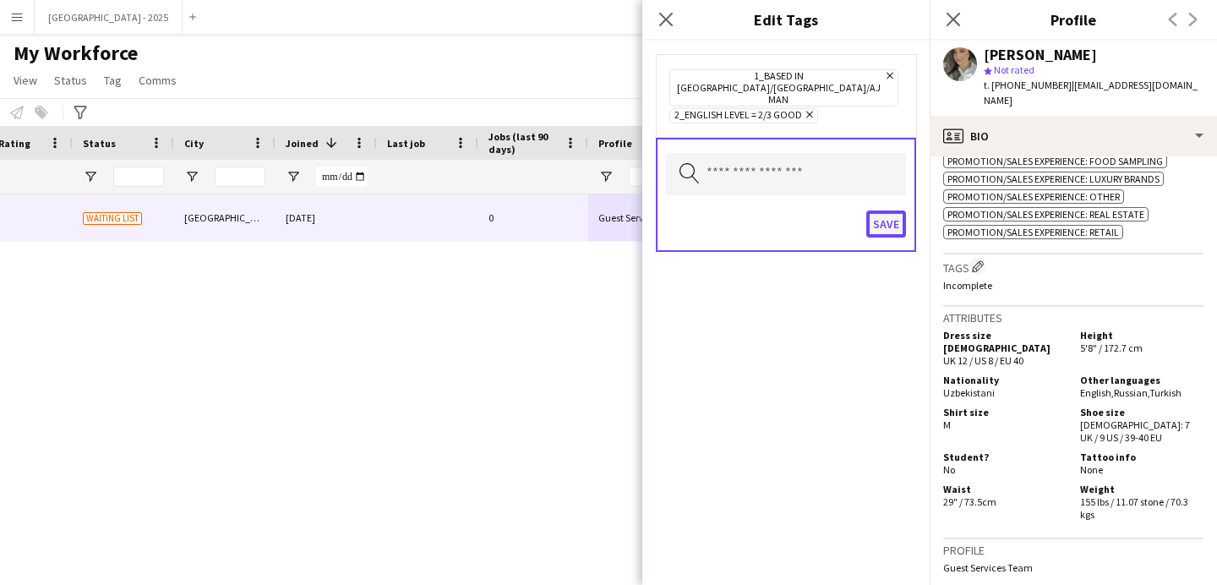
click at [881, 210] on button "Save" at bounding box center [886, 223] width 40 height 27
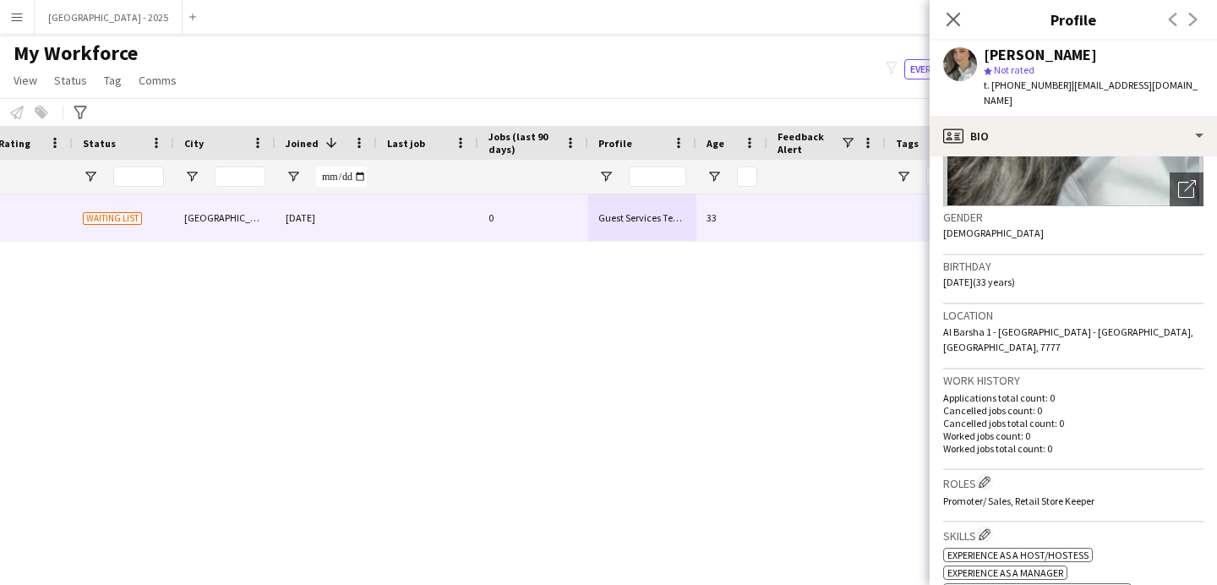
scroll to position [96, 0]
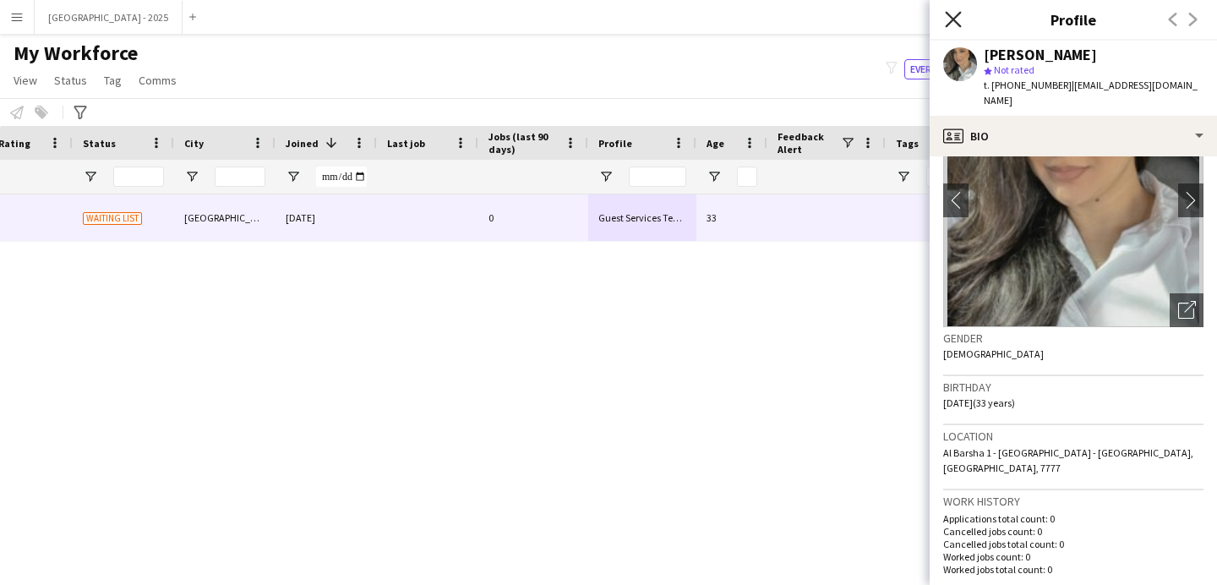
click at [960, 21] on icon "Close pop-in" at bounding box center [953, 19] width 16 height 16
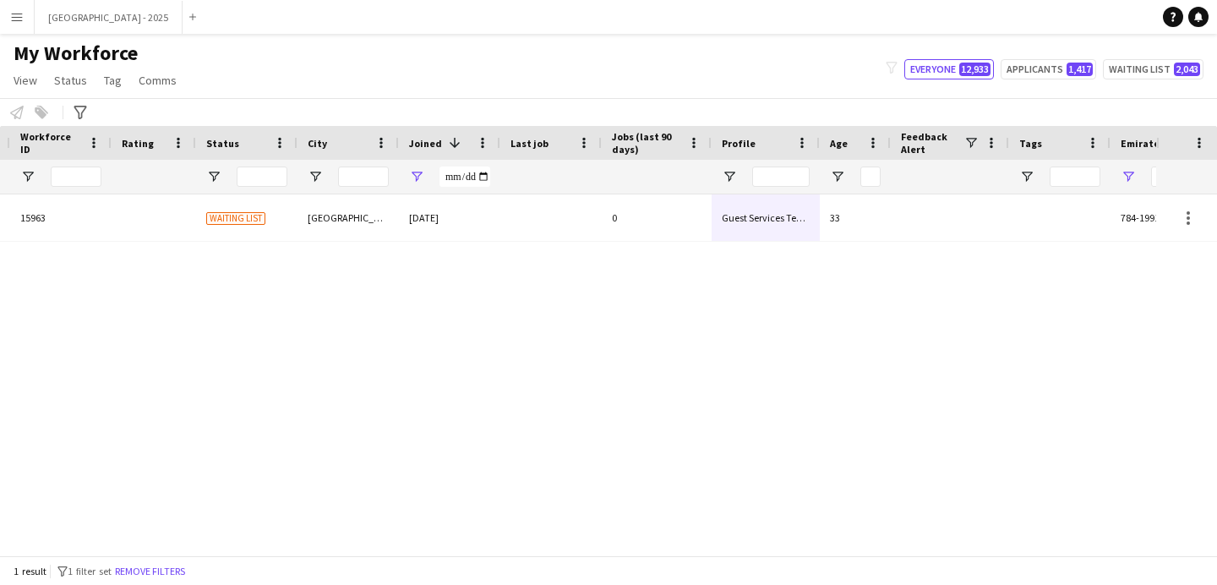
scroll to position [0, 0]
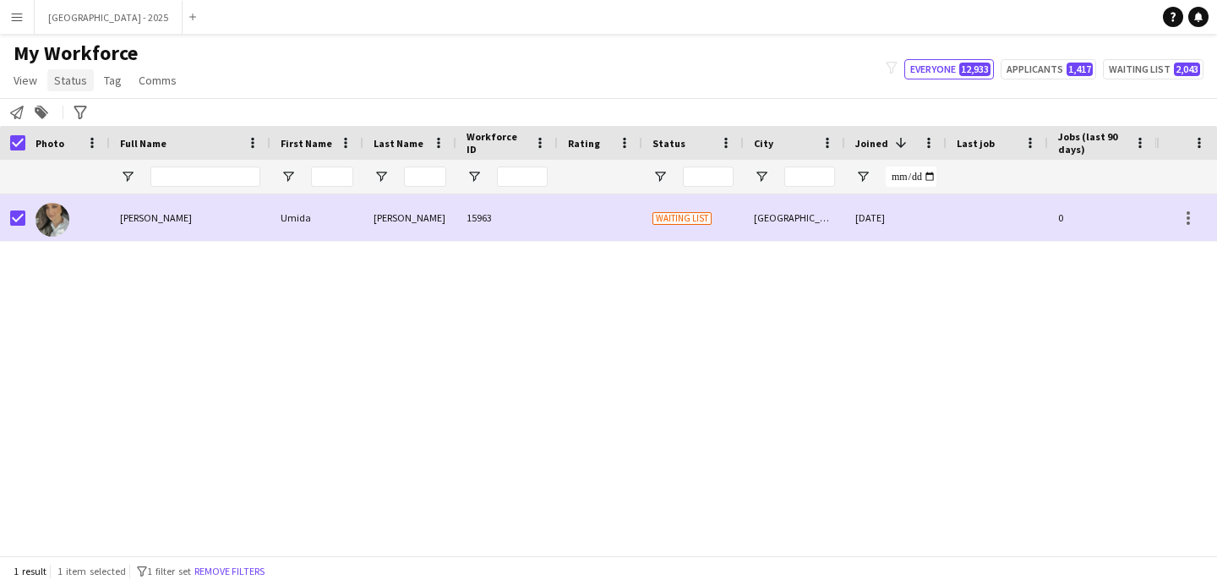
click at [68, 80] on span "Status" at bounding box center [70, 80] width 33 height 15
click at [104, 112] on link "Edit" at bounding box center [107, 116] width 118 height 35
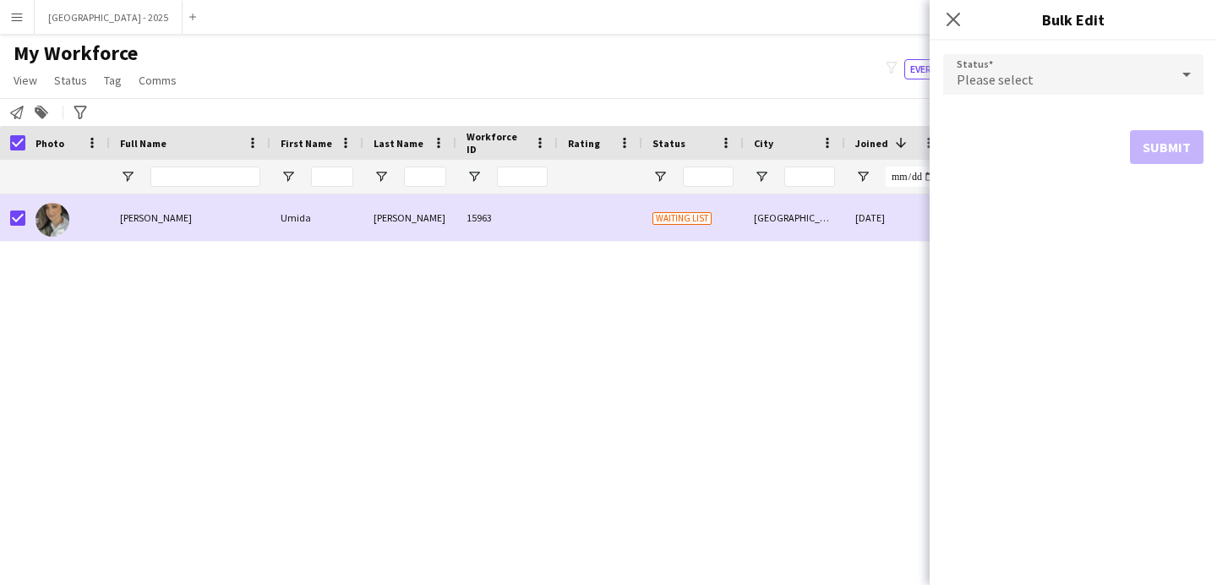
click at [1000, 76] on span "Please select" at bounding box center [995, 79] width 77 height 17
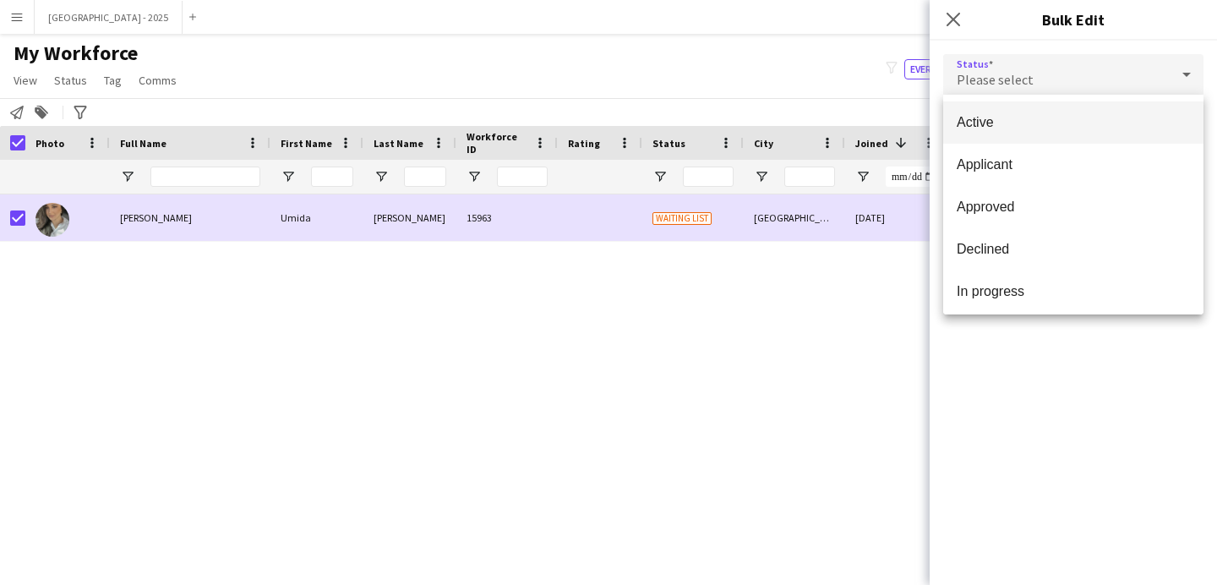
click at [993, 126] on span "Active" at bounding box center [1073, 122] width 233 height 16
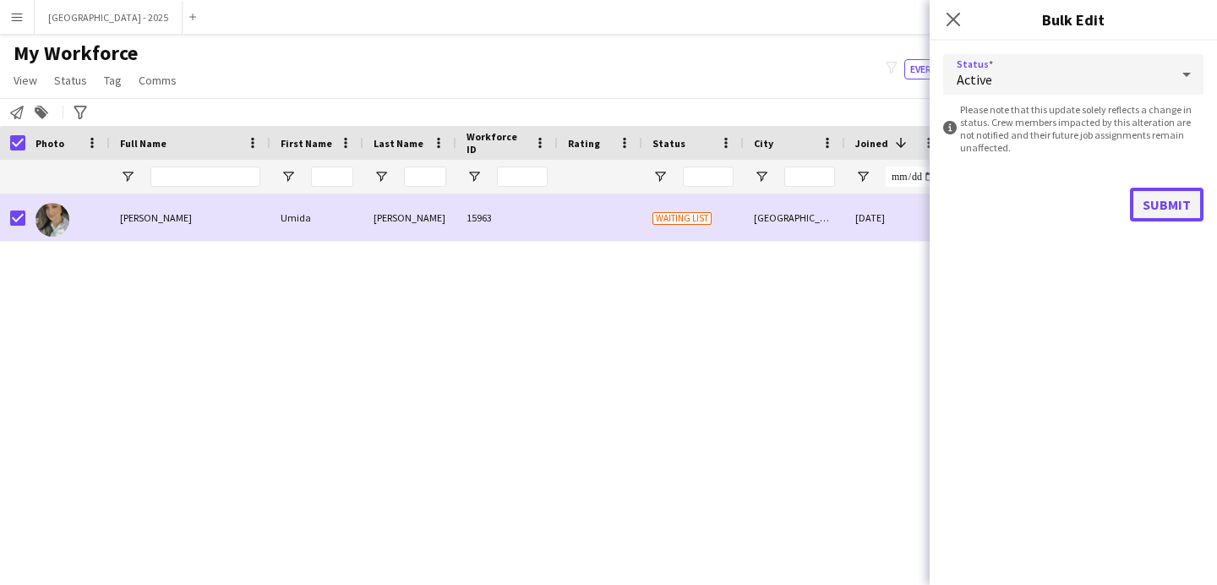
click at [1164, 197] on button "Submit" at bounding box center [1167, 205] width 74 height 34
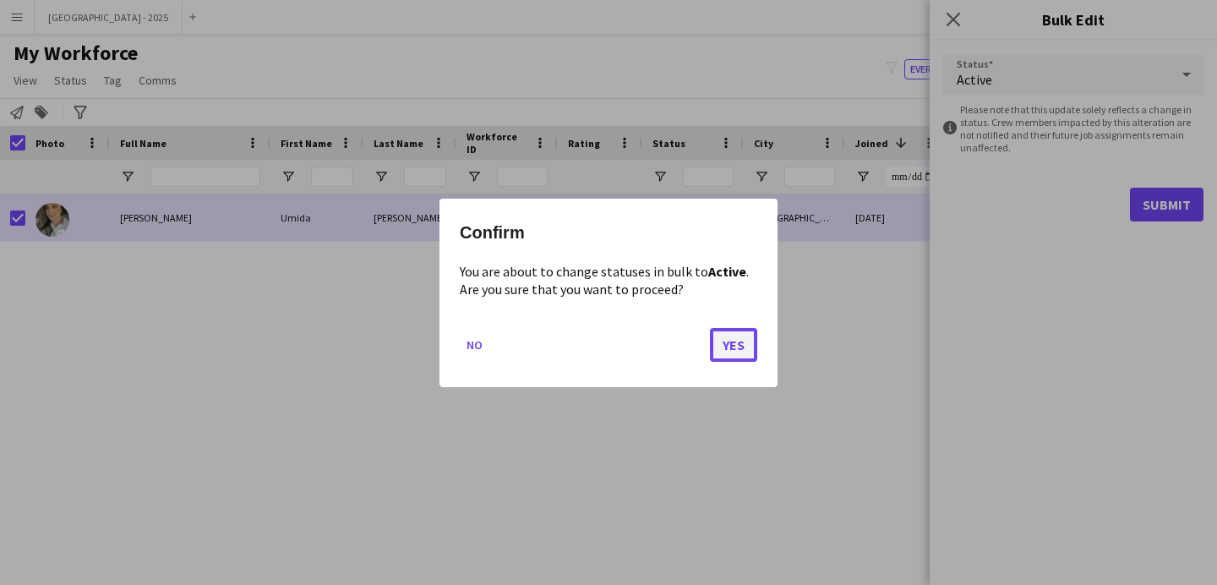
click at [722, 347] on button "Yes" at bounding box center [733, 344] width 47 height 34
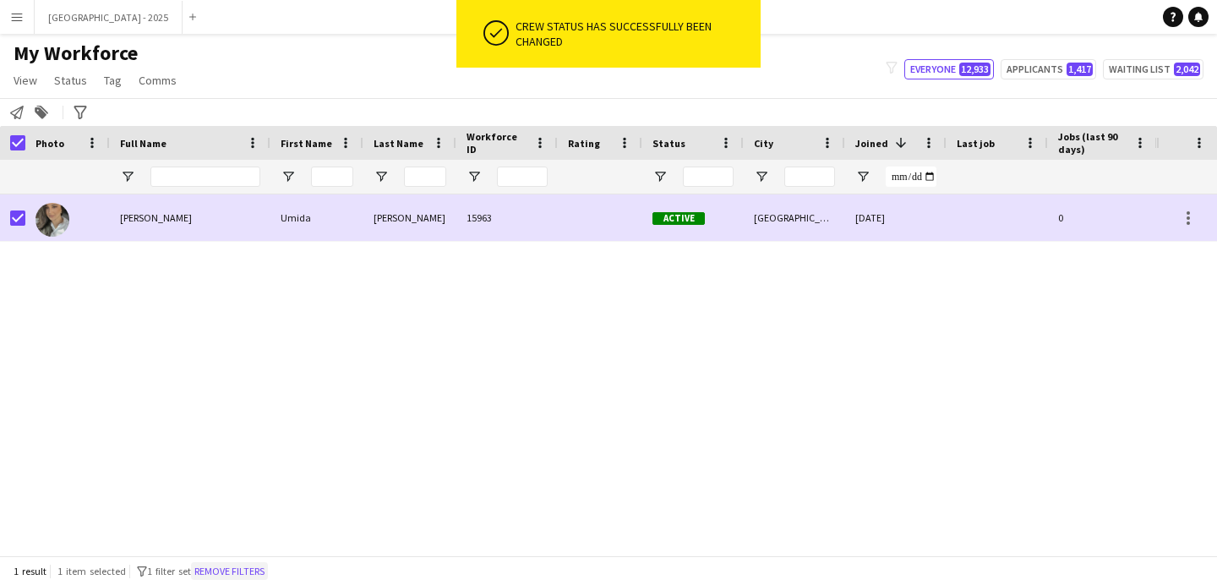
click at [220, 571] on button "Remove filters" at bounding box center [229, 571] width 77 height 19
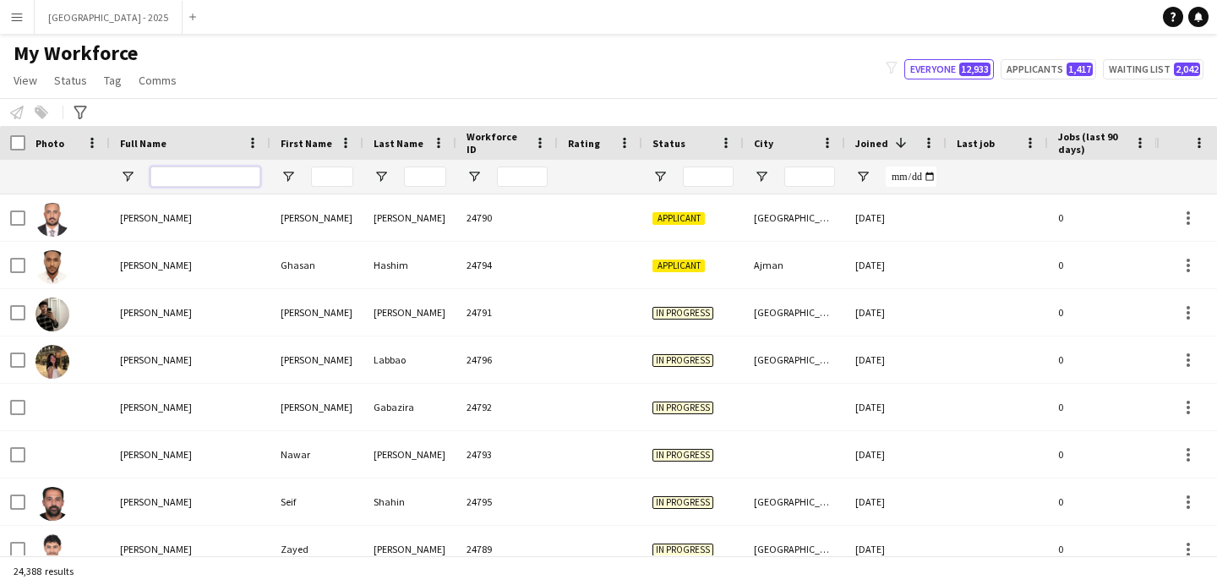
click at [248, 180] on input "Full Name Filter Input" at bounding box center [205, 176] width 110 height 20
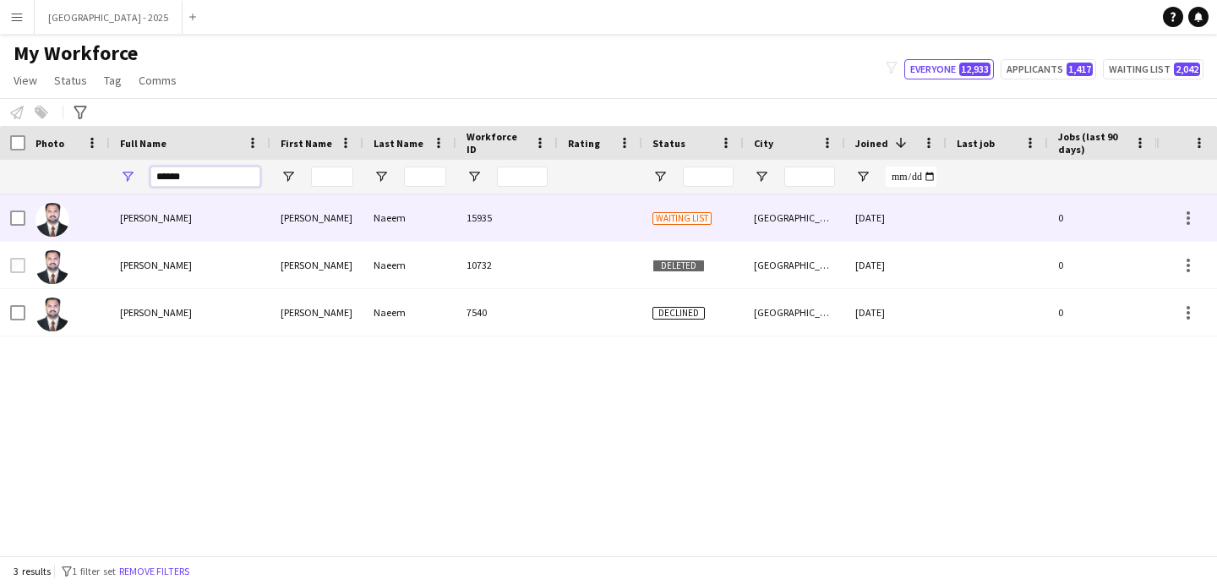
type input "******"
click at [322, 234] on div "[PERSON_NAME]" at bounding box center [316, 217] width 93 height 46
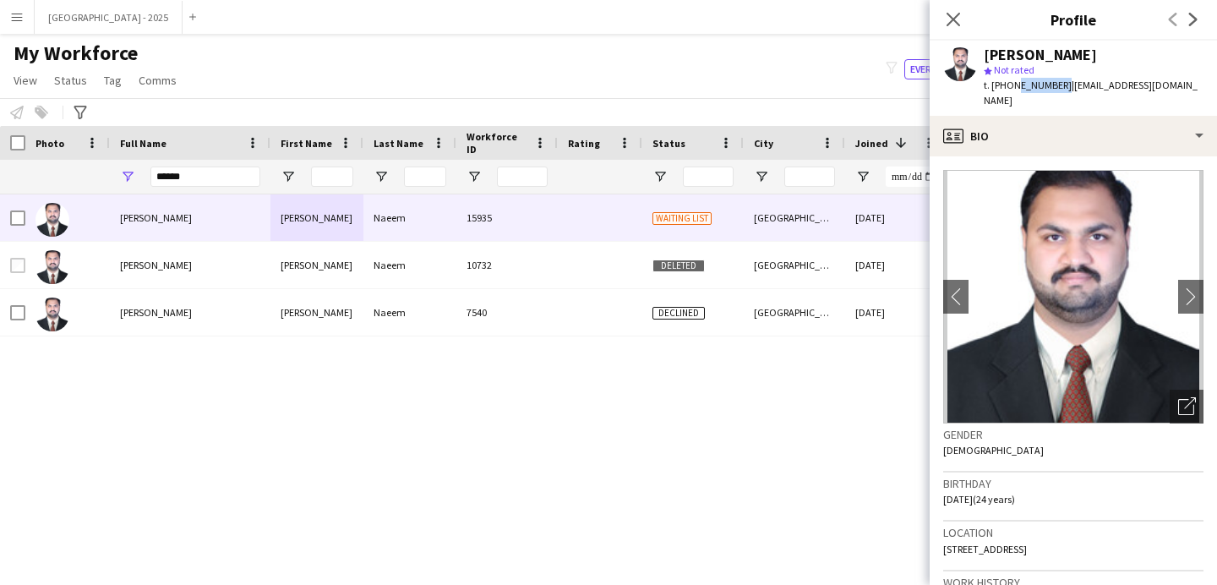
drag, startPoint x: 1011, startPoint y: 88, endPoint x: 1056, endPoint y: 91, distance: 45.8
click at [1056, 91] on span "t. [PHONE_NUMBER]" at bounding box center [1028, 85] width 88 height 13
copy span "508547285"
click at [950, 25] on icon "Close pop-in" at bounding box center [953, 19] width 16 height 16
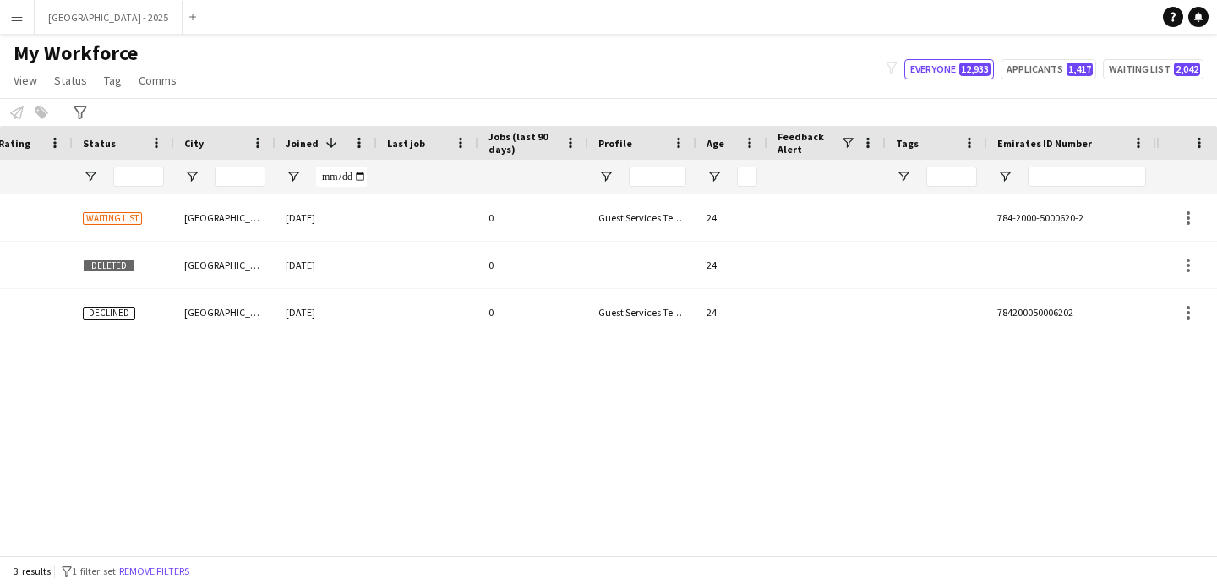
scroll to position [0, 570]
click at [1125, 176] on input "Emirates ID Number Filter Input" at bounding box center [1087, 176] width 118 height 20
paste input "*******"
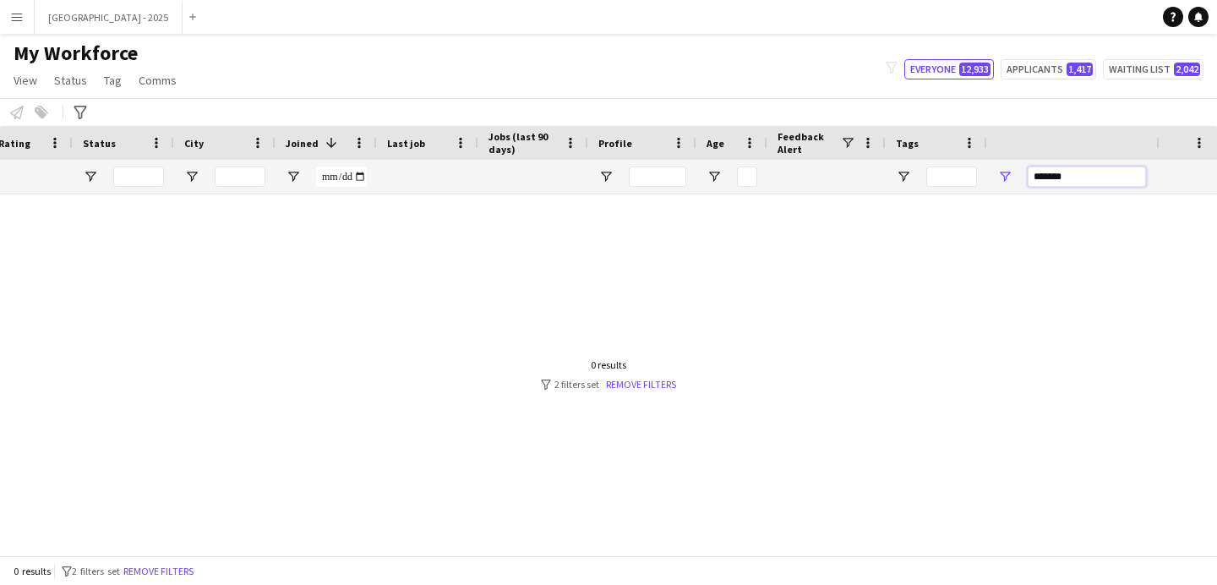
scroll to position [0, 0]
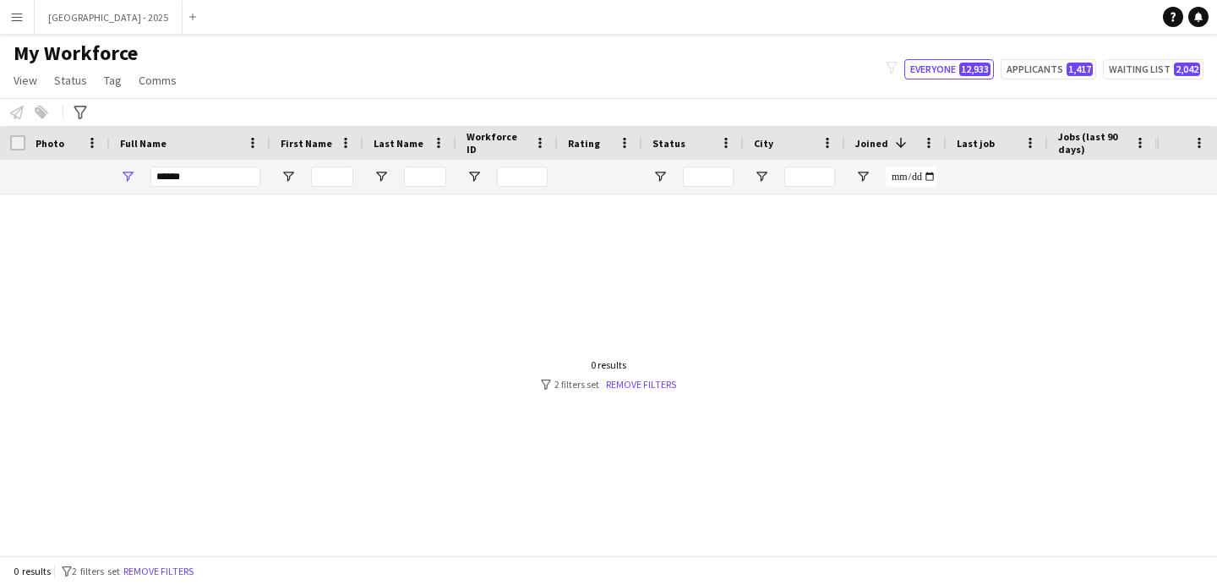
type input "*******"
click at [192, 186] on input "******" at bounding box center [205, 176] width 110 height 20
type input "*"
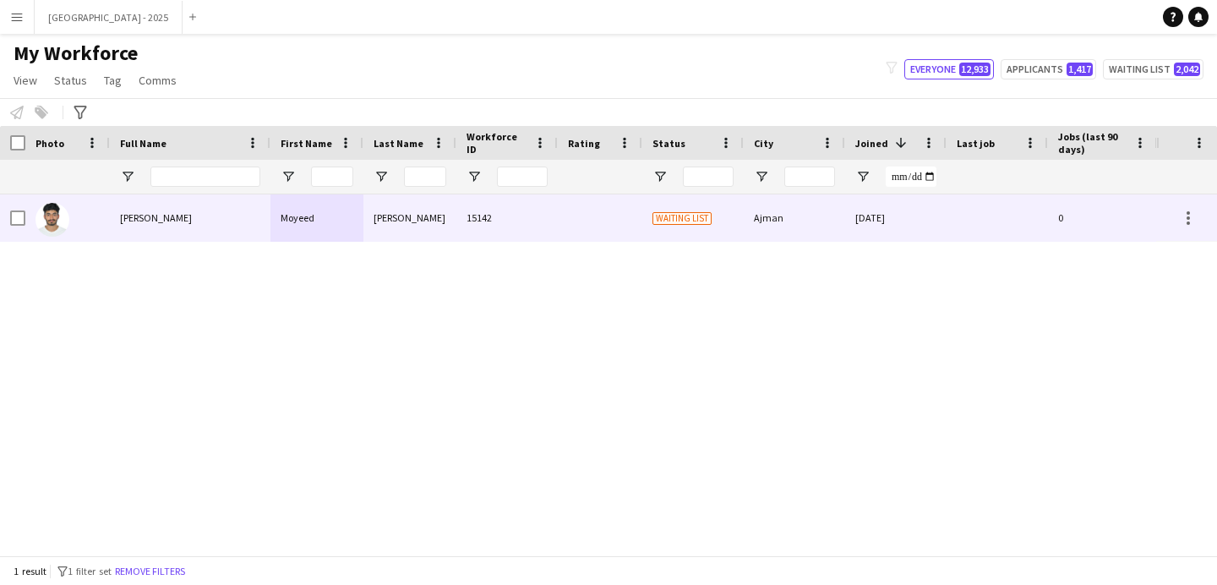
click at [221, 242] on div "[PERSON_NAME] [PERSON_NAME] 15142 Waiting list Ajman [DATE] 0 Guest Services Te…" at bounding box center [863, 217] width 1726 height 47
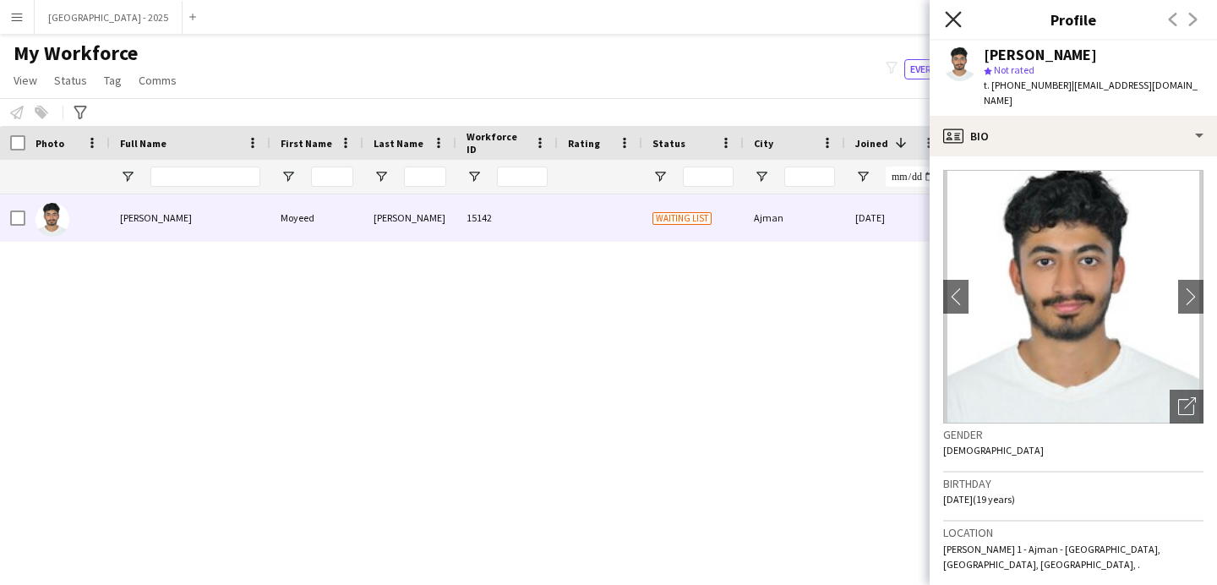
click at [952, 24] on icon "Close pop-in" at bounding box center [953, 19] width 16 height 16
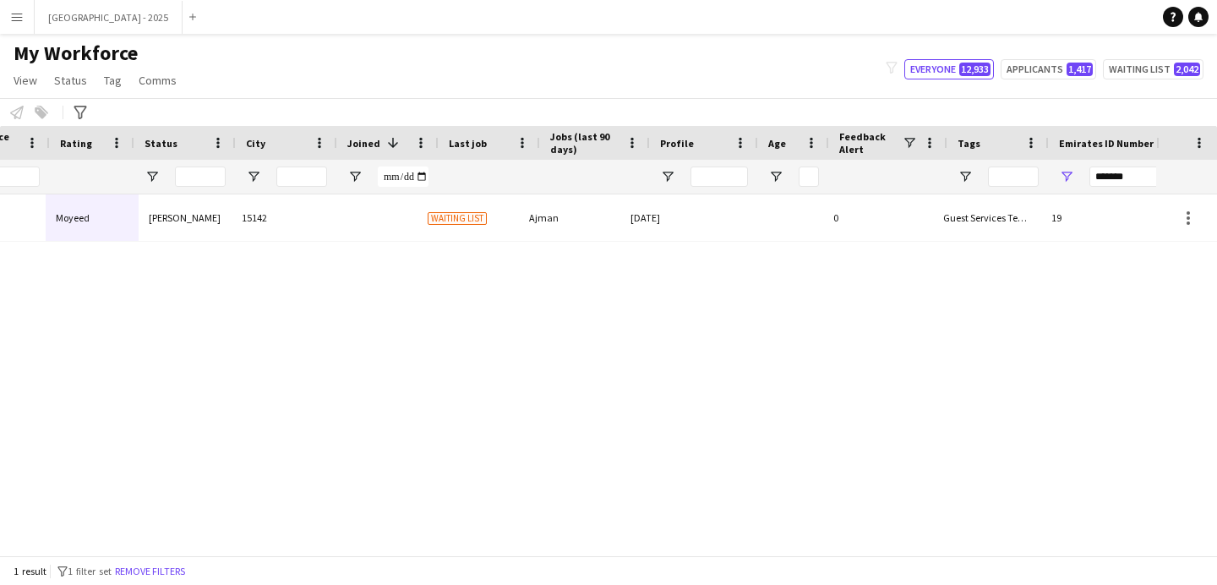
scroll to position [0, 508]
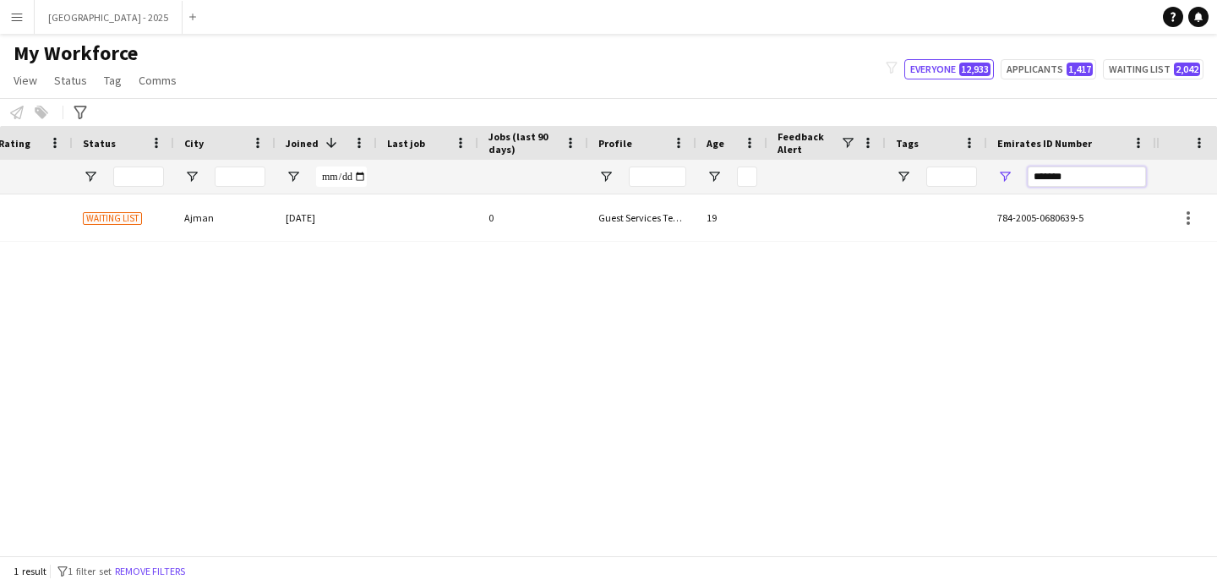
click at [1050, 175] on input "*******" at bounding box center [1087, 176] width 118 height 20
paste input "Emirates ID Number Filter Input"
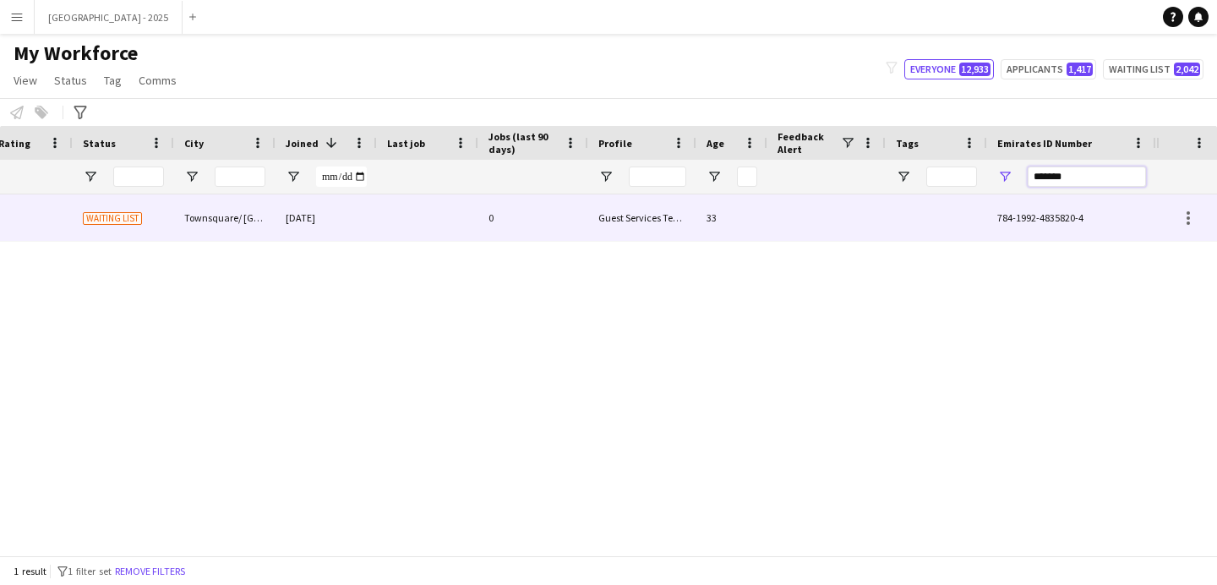
scroll to position [0, 0]
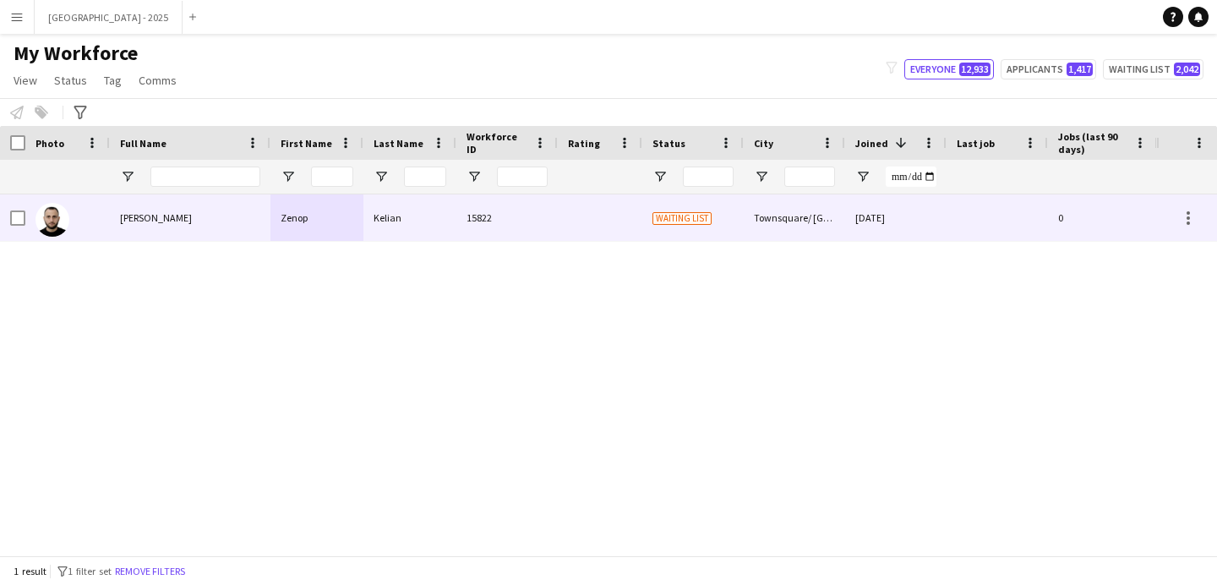
type input "*******"
click at [427, 199] on div "Kelian" at bounding box center [409, 217] width 93 height 46
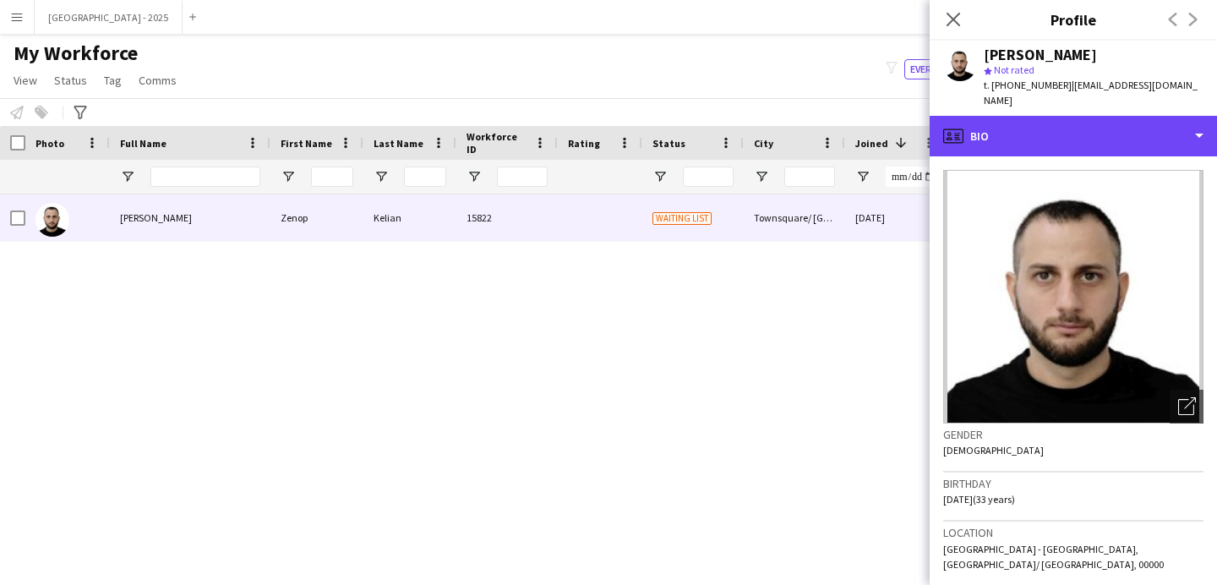
click at [1069, 129] on div "profile Bio" at bounding box center [1073, 136] width 287 height 41
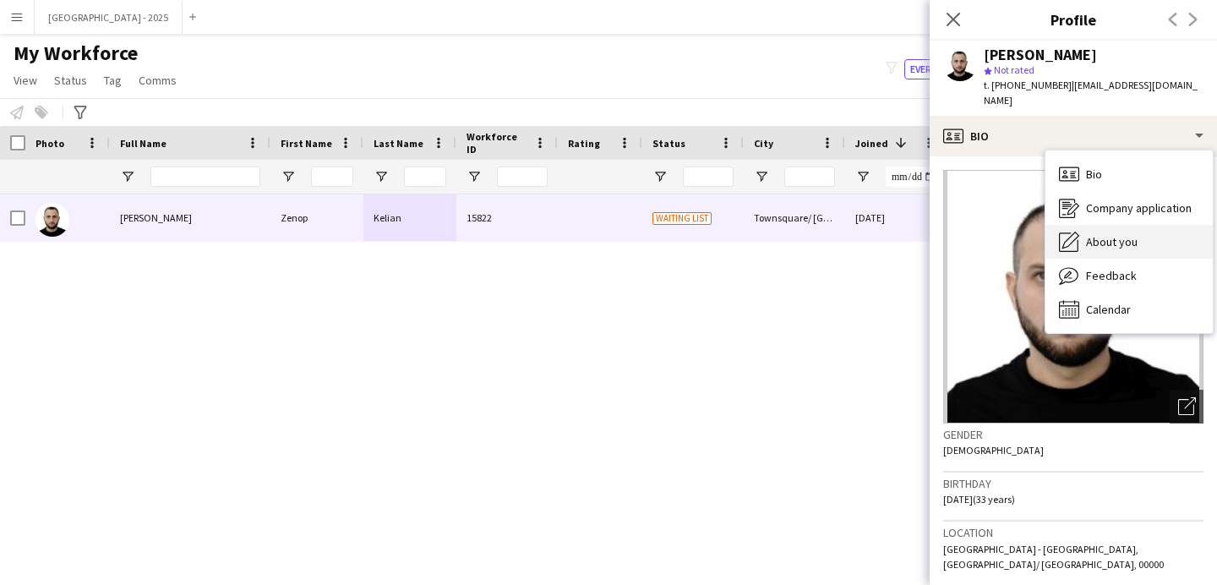
click at [1100, 225] on div "About you About you" at bounding box center [1128, 242] width 167 height 34
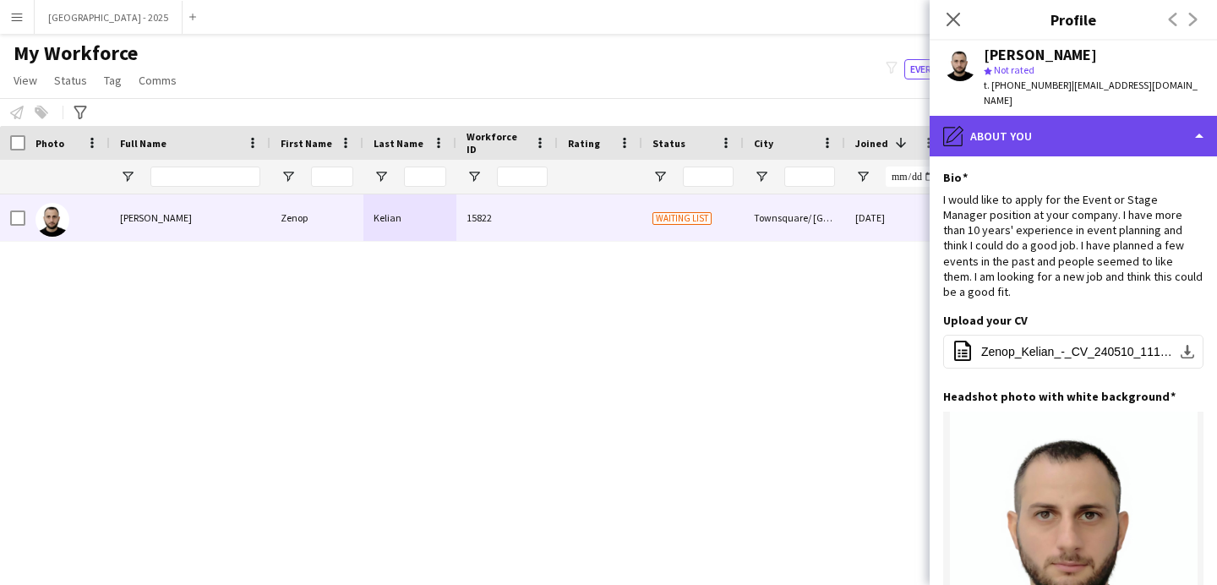
click at [1007, 133] on div "pencil4 About you" at bounding box center [1073, 136] width 287 height 41
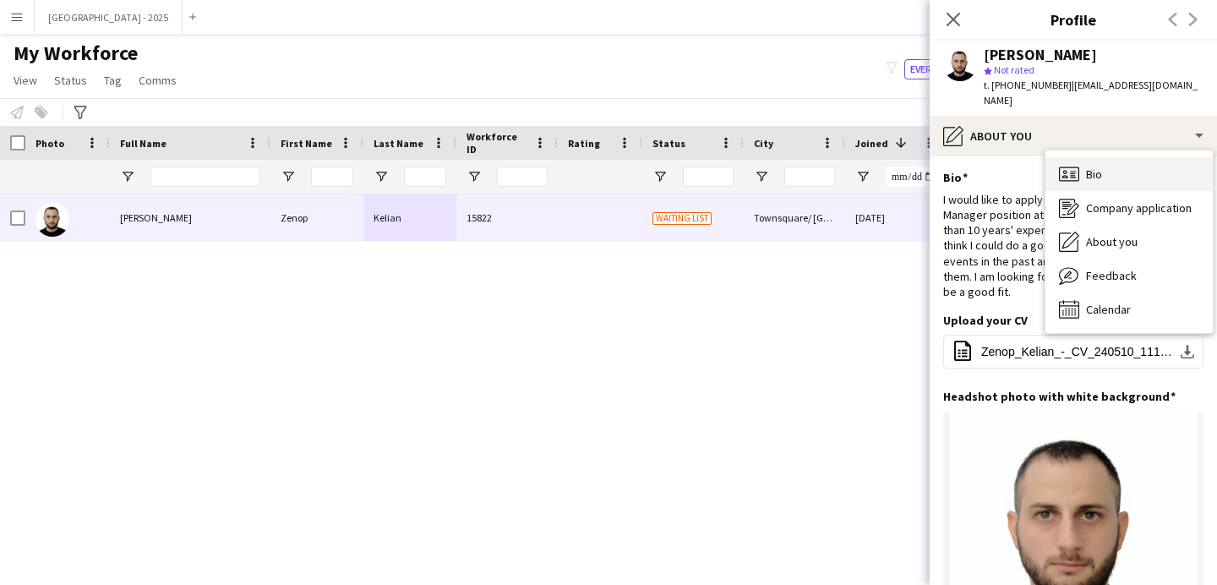
click at [1096, 166] on span "Bio" at bounding box center [1094, 173] width 16 height 15
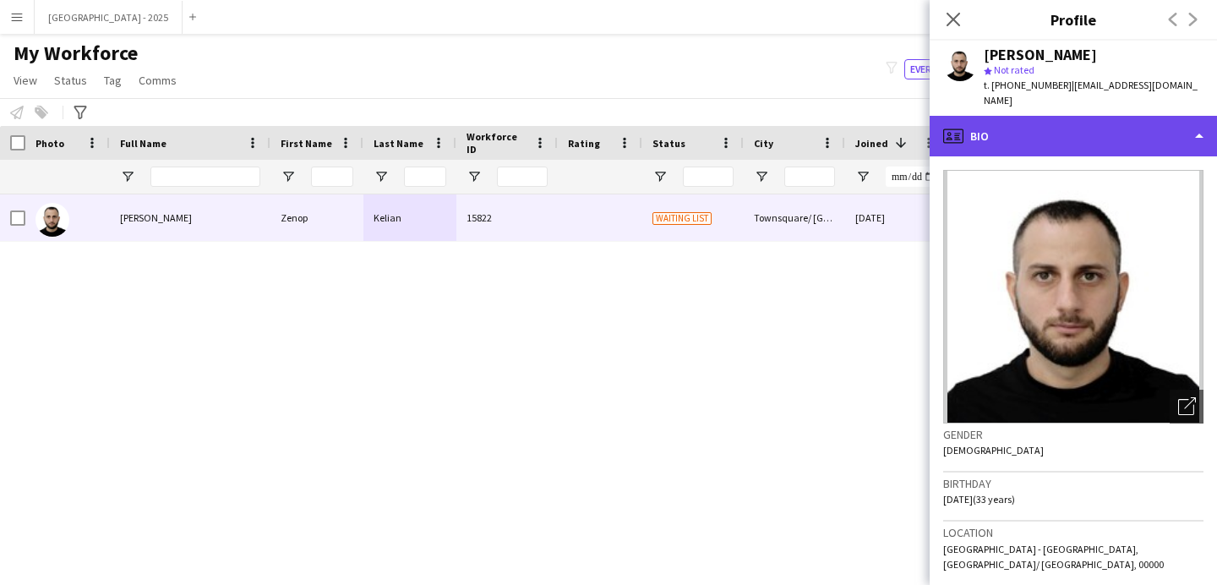
click at [1063, 138] on div "profile Bio" at bounding box center [1073, 136] width 287 height 41
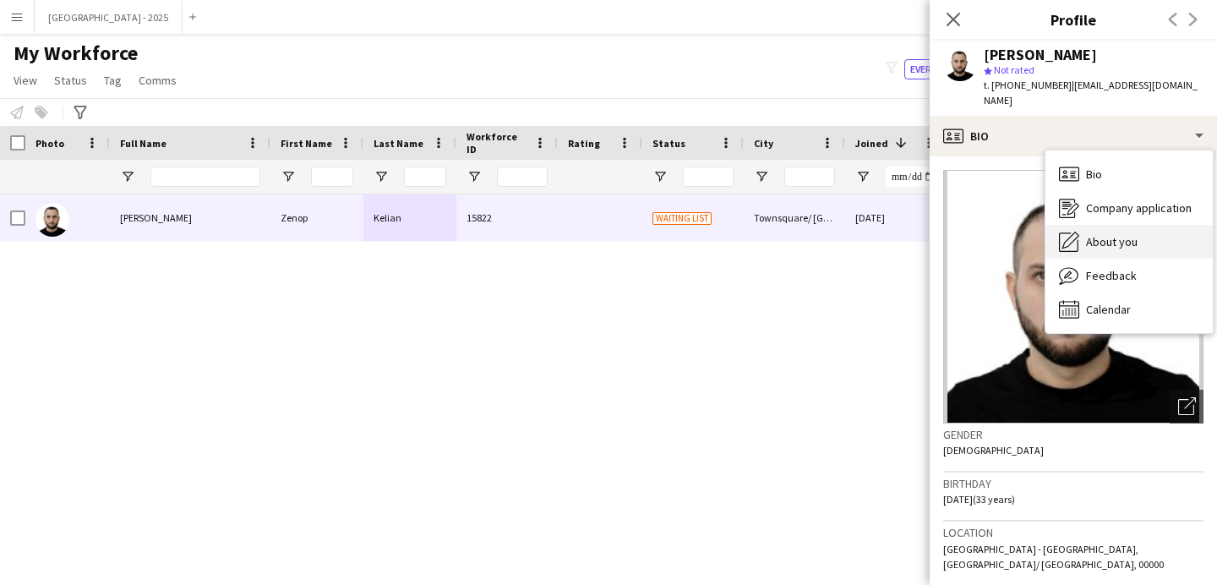
click at [1110, 234] on span "About you" at bounding box center [1112, 241] width 52 height 15
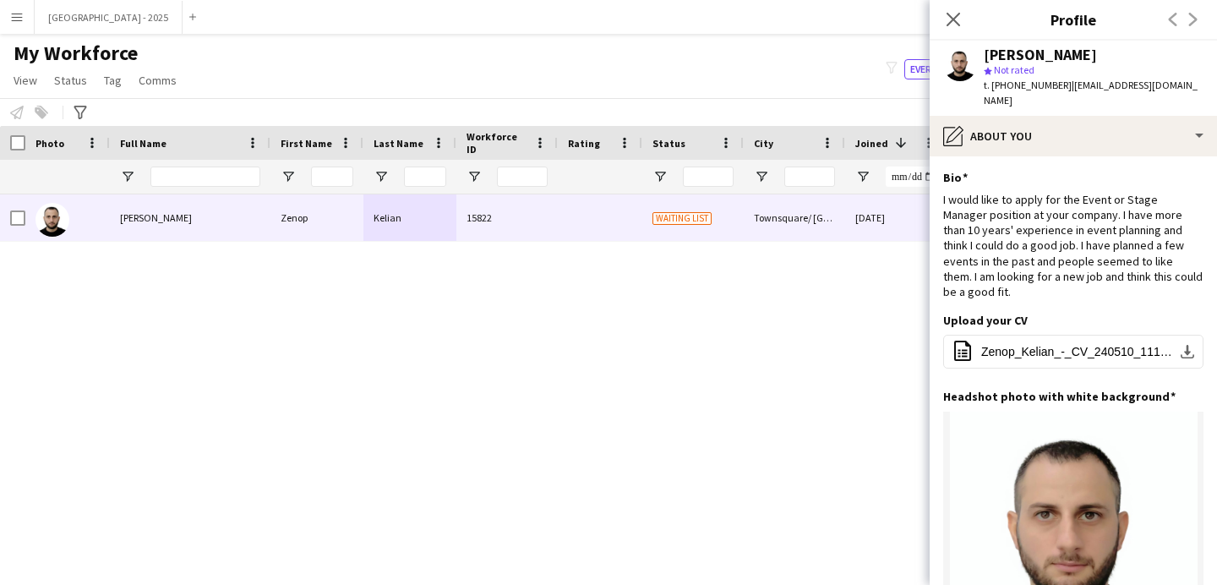
click at [1030, 96] on div "Zenop Kelian star Not rated t. [PHONE_NUMBER] | [EMAIL_ADDRESS][DOMAIN_NAME]" at bounding box center [1073, 78] width 287 height 75
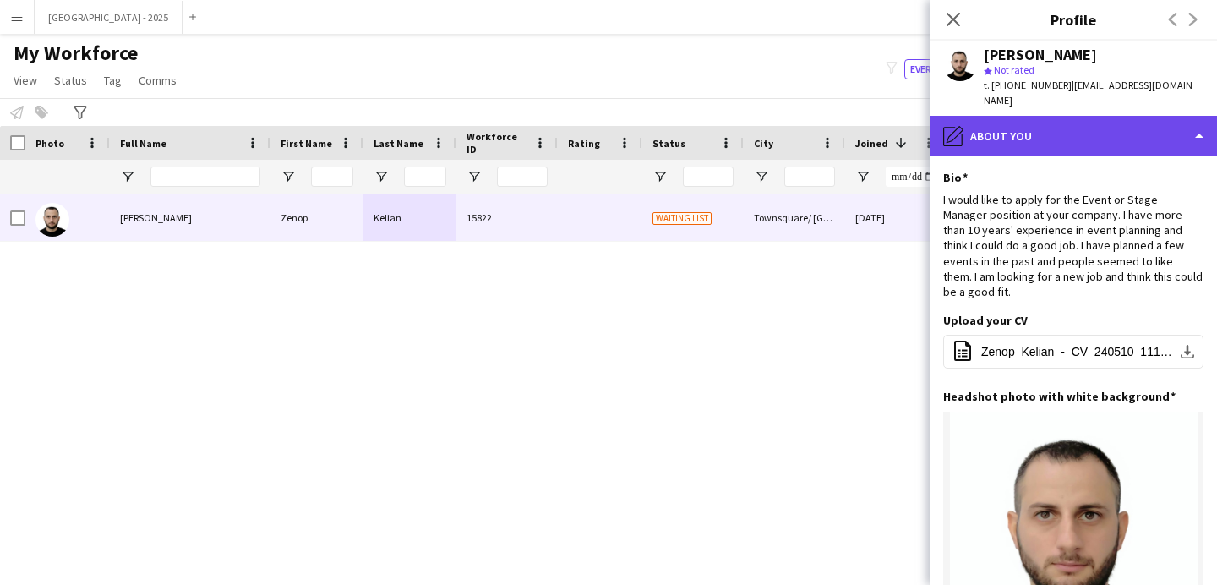
click at [1030, 116] on div "pencil4 About you" at bounding box center [1073, 136] width 287 height 41
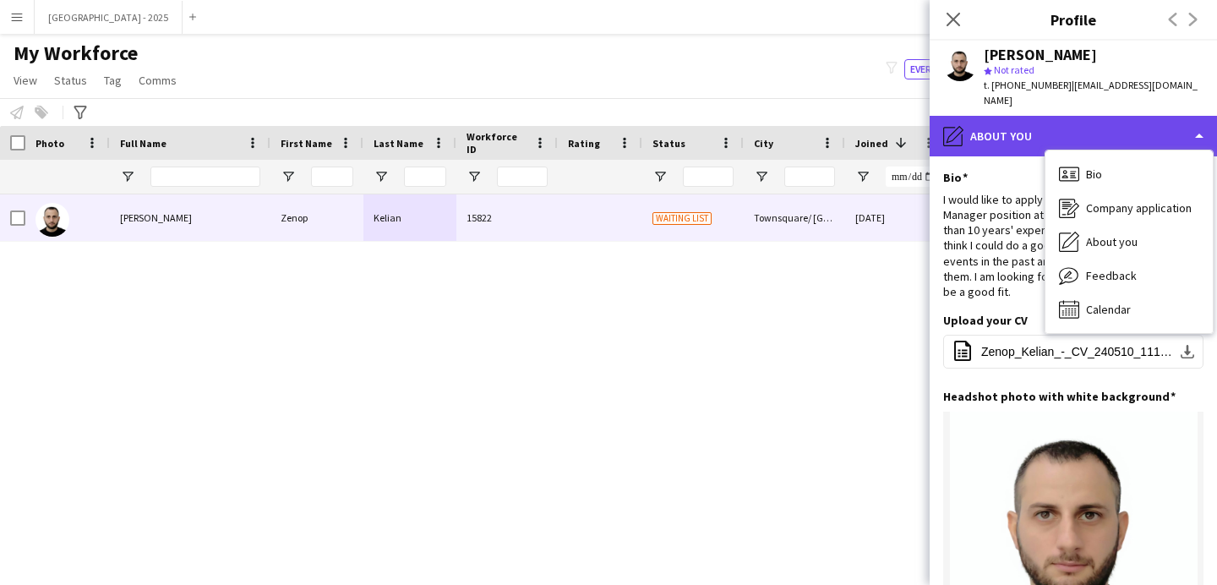
click at [996, 125] on div "pencil4 About you" at bounding box center [1073, 136] width 287 height 41
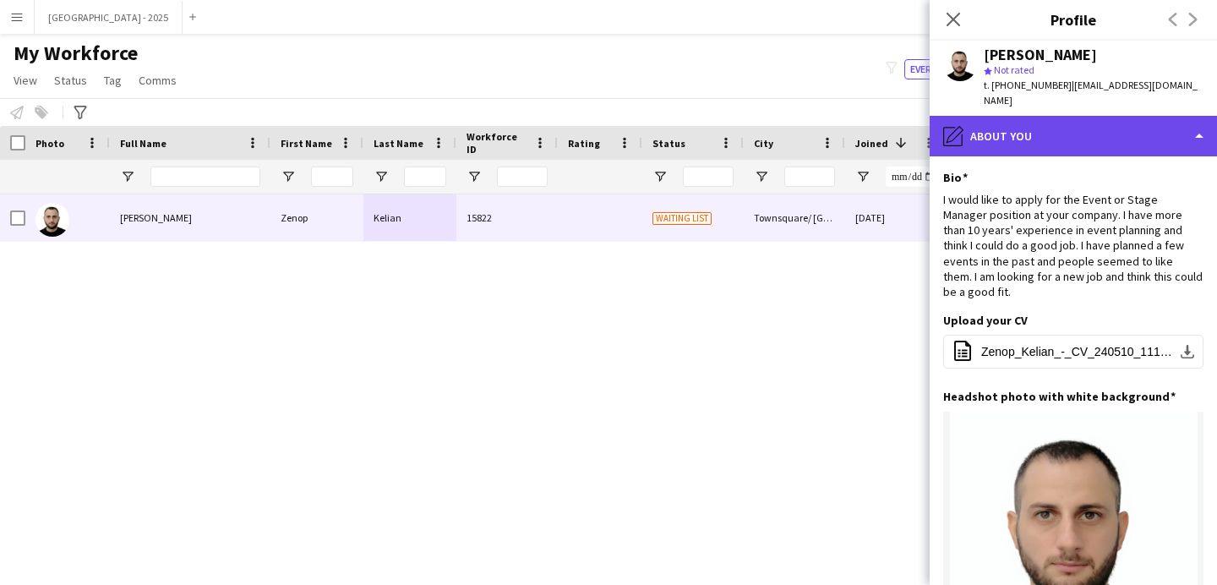
click at [996, 125] on div "pencil4 About you" at bounding box center [1073, 136] width 287 height 41
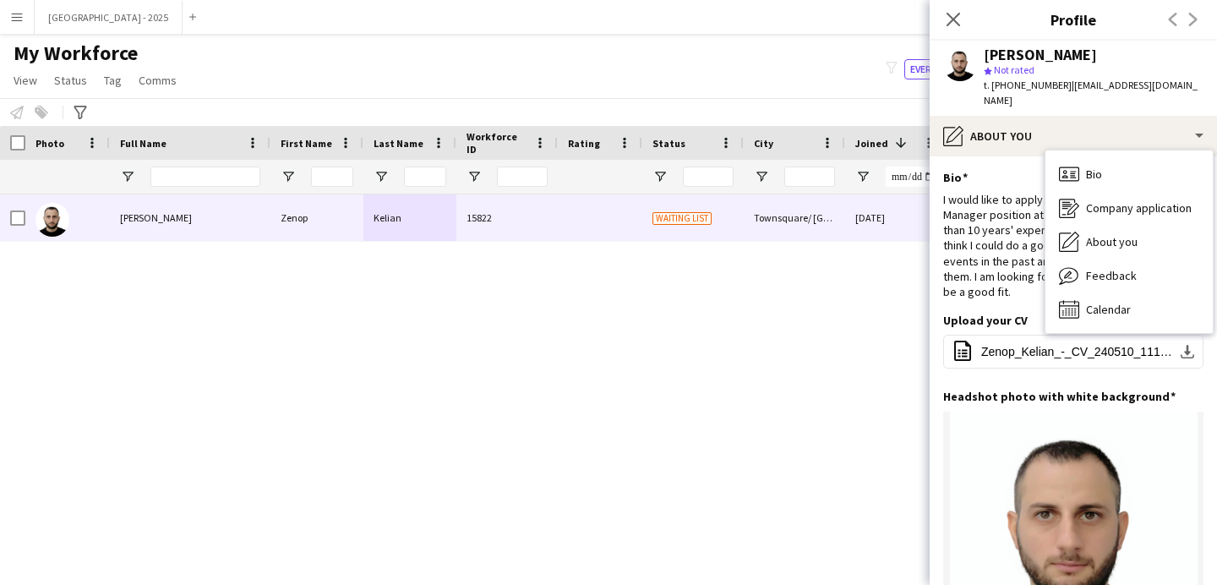
click at [1088, 234] on span "About you" at bounding box center [1112, 241] width 52 height 15
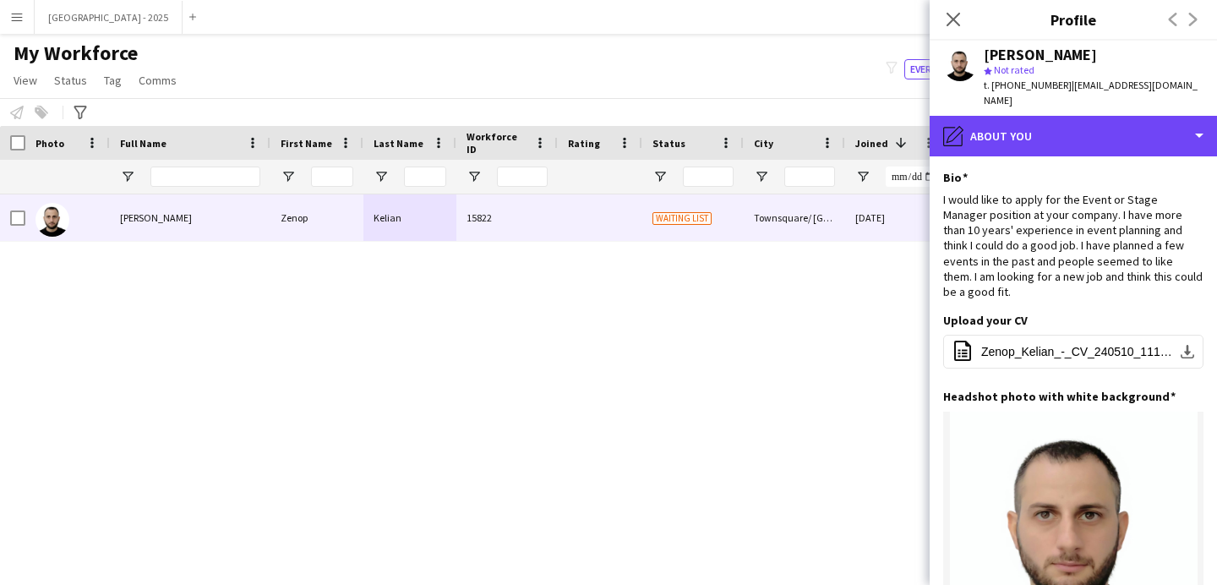
drag, startPoint x: 1033, startPoint y: 134, endPoint x: 1040, endPoint y: 143, distance: 11.5
click at [1033, 134] on div "pencil4 About you" at bounding box center [1073, 136] width 287 height 41
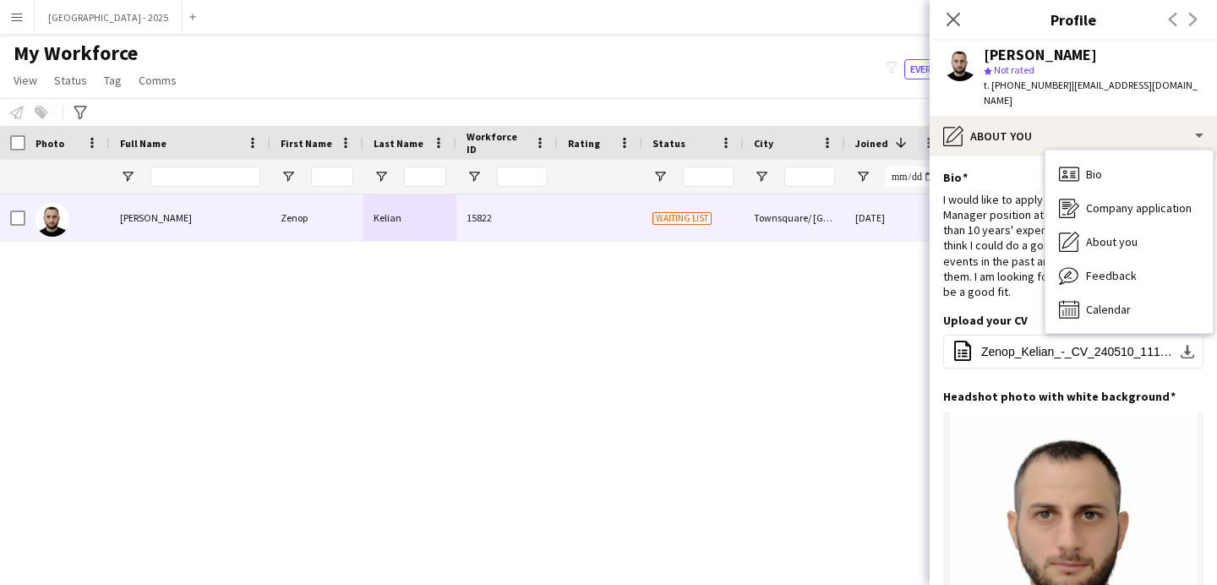
click at [1099, 225] on div "About you About you" at bounding box center [1128, 242] width 167 height 34
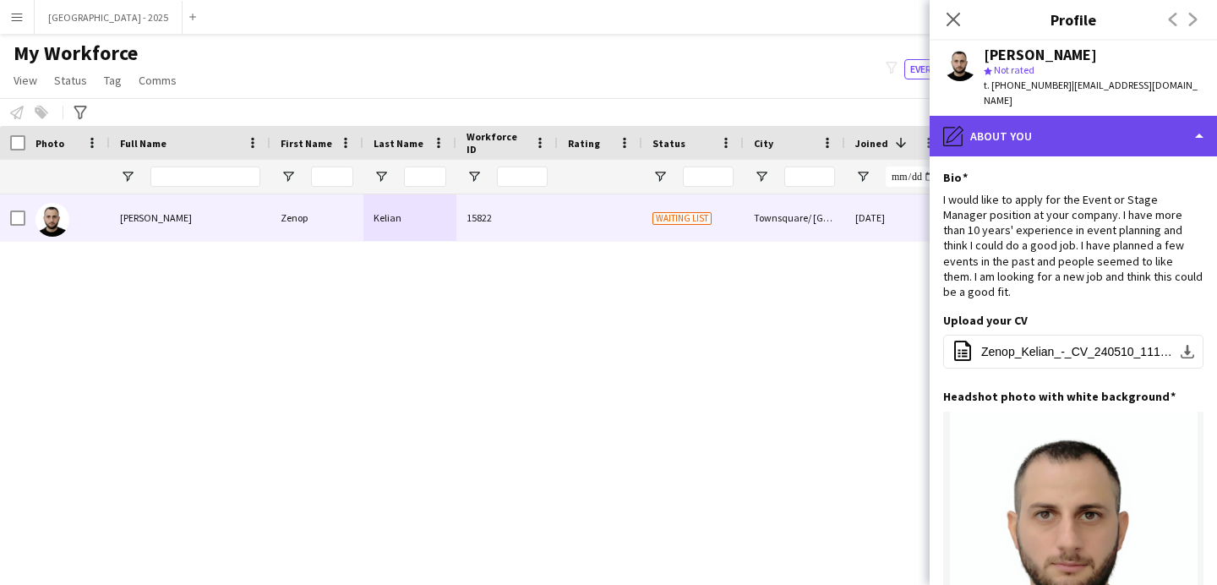
click at [1054, 123] on div "pencil4 About you" at bounding box center [1073, 136] width 287 height 41
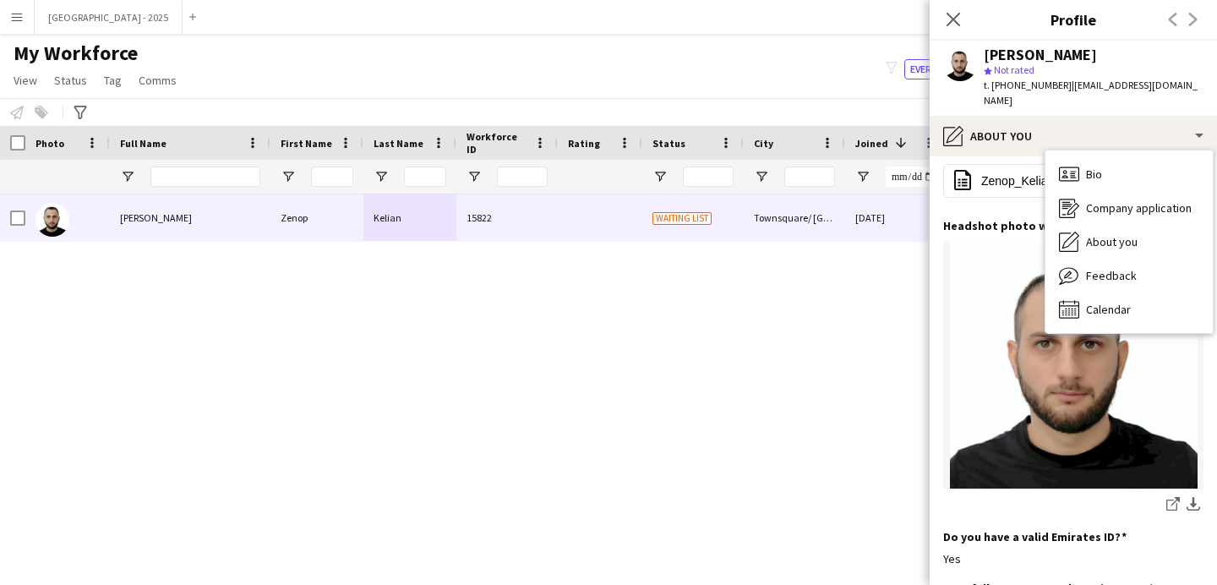
click at [976, 183] on div "Upload your CV Edit this field office-file-sheet Zenop_Kelian_-_CV_240510_11133…" at bounding box center [1073, 180] width 260 height 76
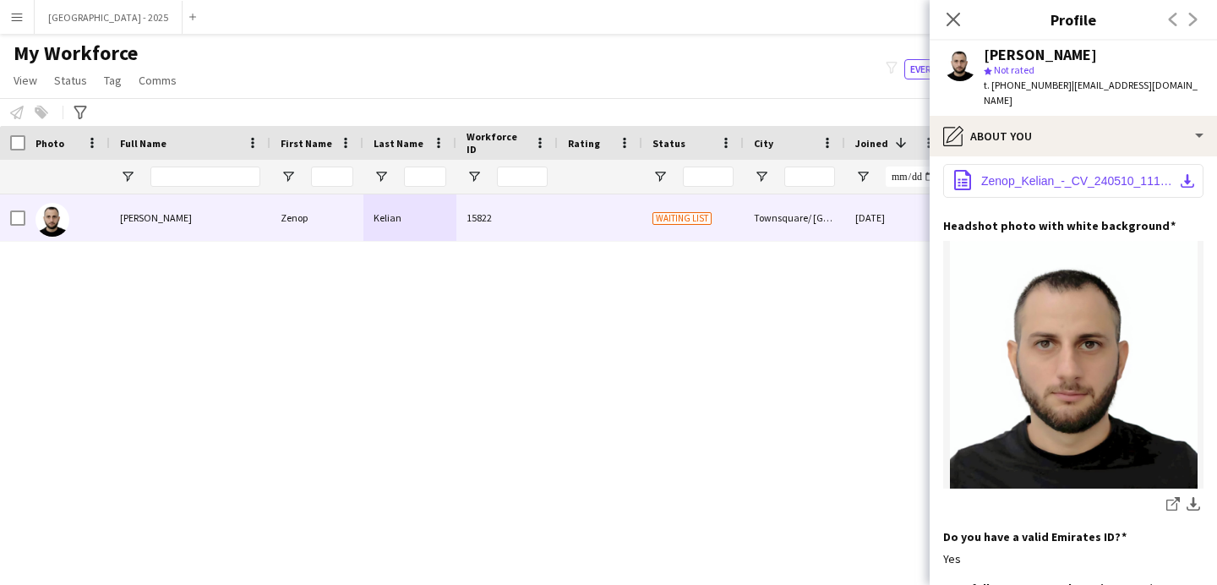
click at [978, 175] on button "office-file-sheet Zenop_Kelian_-_CV_240510_111330.pdf download-bottom" at bounding box center [1073, 181] width 260 height 34
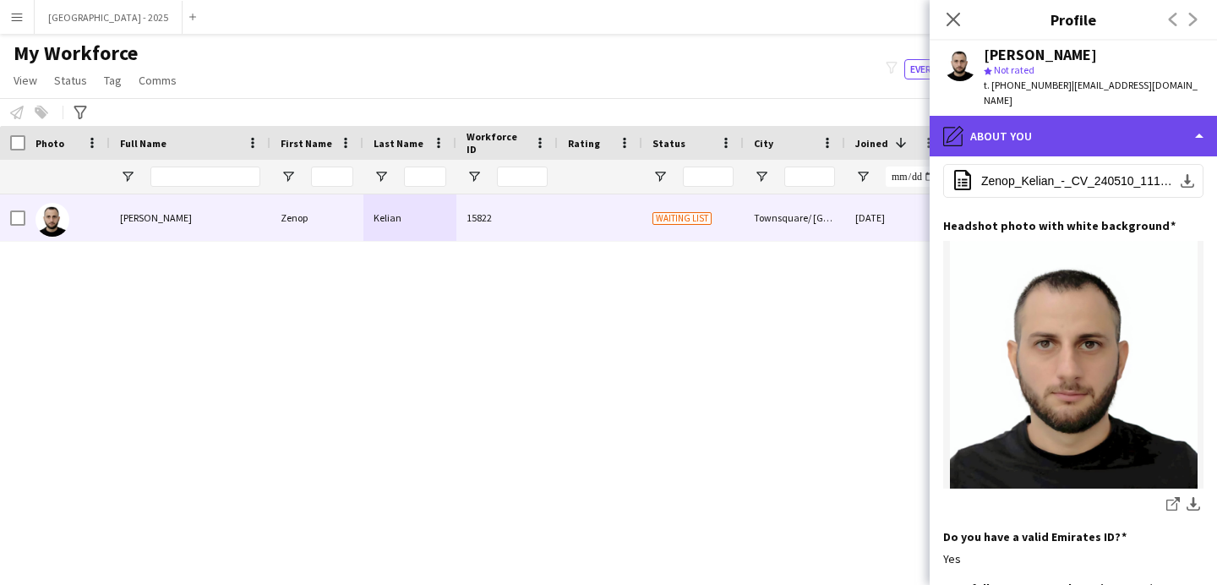
click at [1032, 128] on div "pencil4 About you" at bounding box center [1073, 136] width 287 height 41
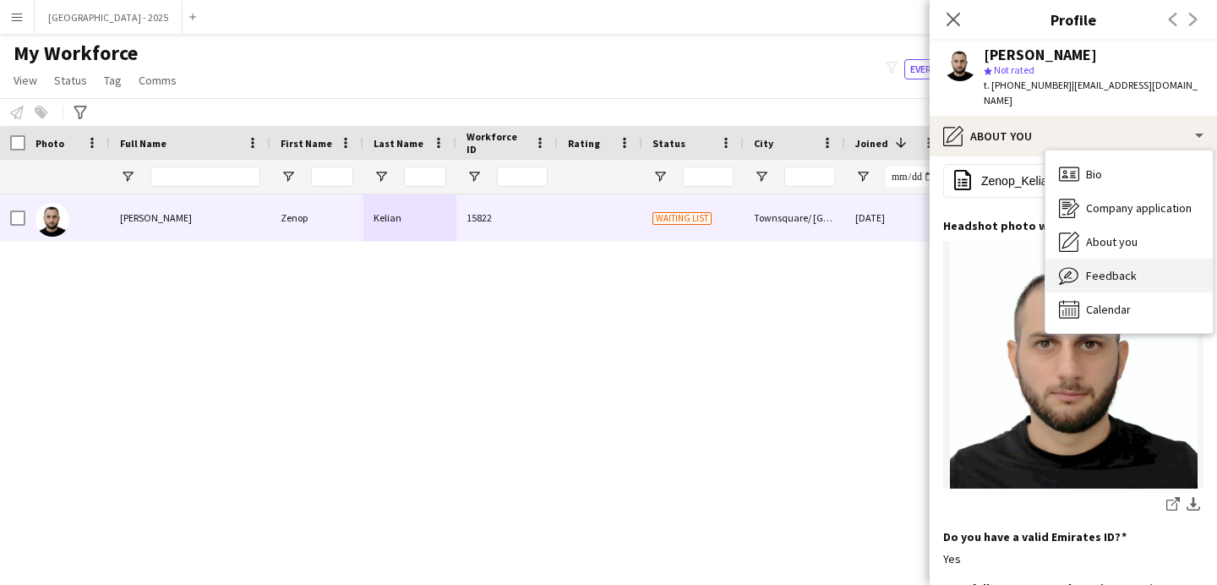
click at [1125, 268] on span "Feedback" at bounding box center [1111, 275] width 51 height 15
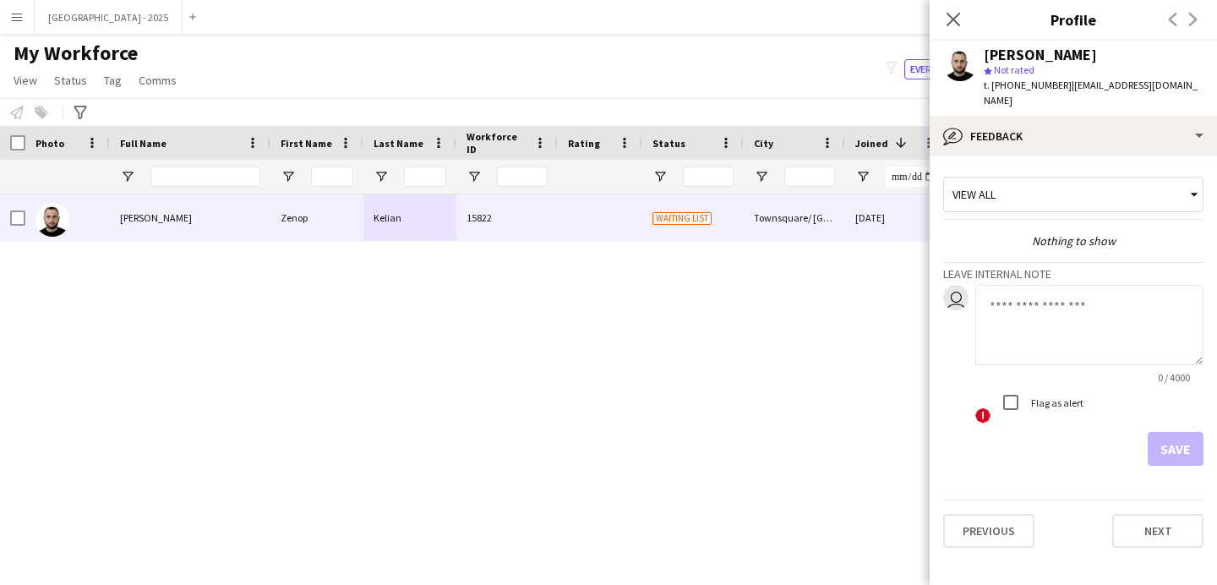
click at [1055, 315] on textarea at bounding box center [1089, 325] width 228 height 80
type textarea "**********"
click at [1191, 432] on button "Save" at bounding box center [1176, 449] width 56 height 34
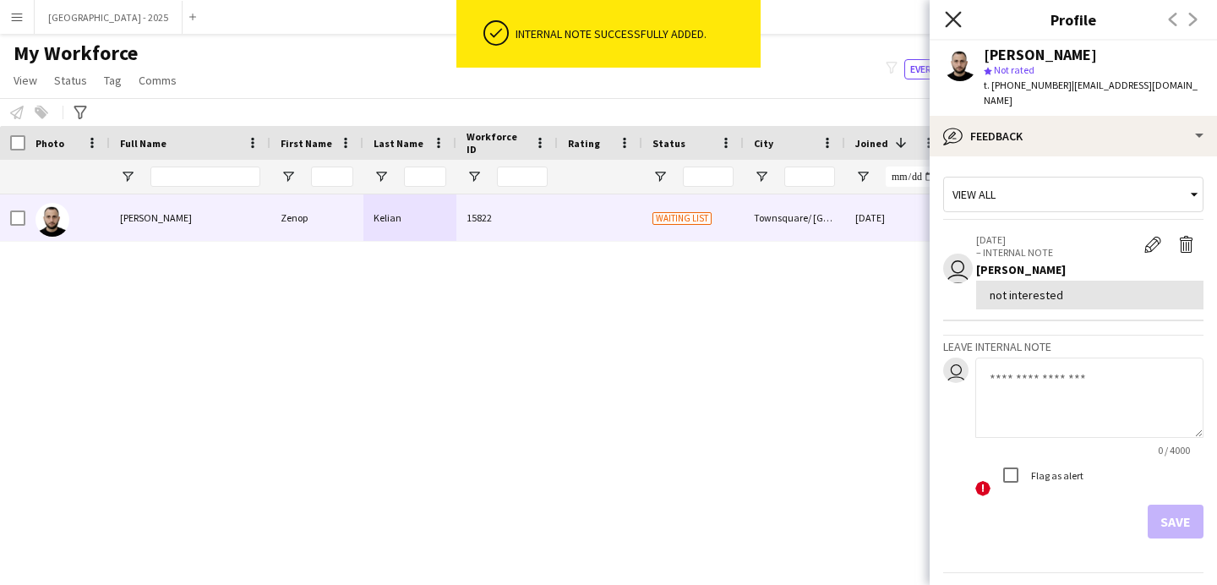
click at [953, 20] on icon at bounding box center [953, 19] width 16 height 16
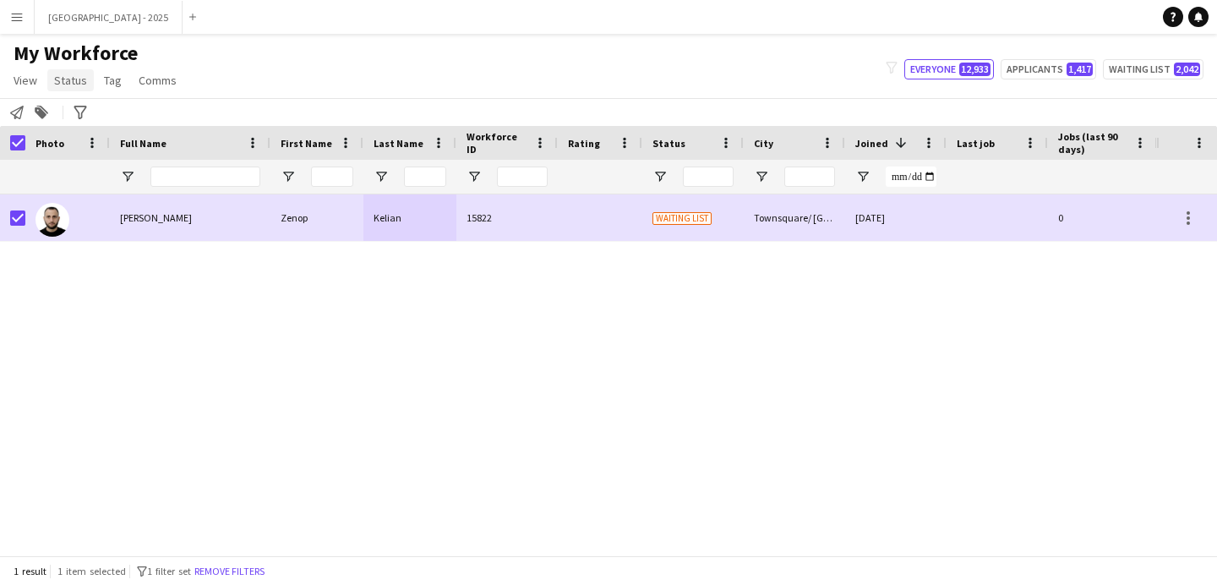
click at [77, 76] on span "Status" at bounding box center [70, 80] width 33 height 15
drag, startPoint x: 79, startPoint y: 117, endPoint x: 92, endPoint y: 117, distance: 12.7
click at [79, 117] on span "Edit" at bounding box center [71, 116] width 19 height 15
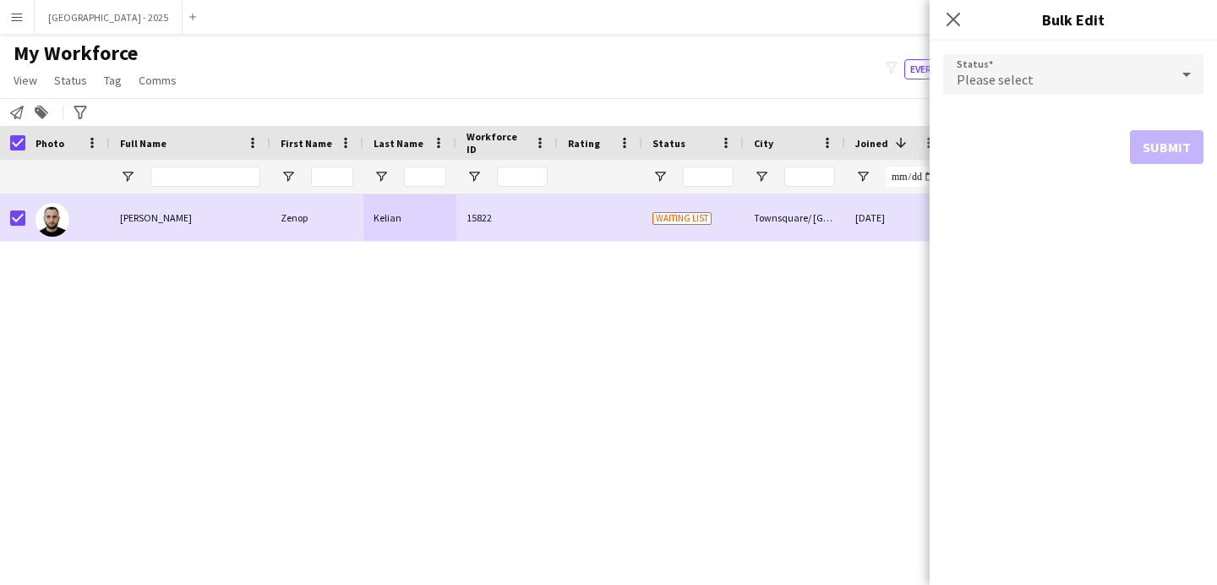
click at [1094, 63] on div "Please select" at bounding box center [1056, 74] width 226 height 41
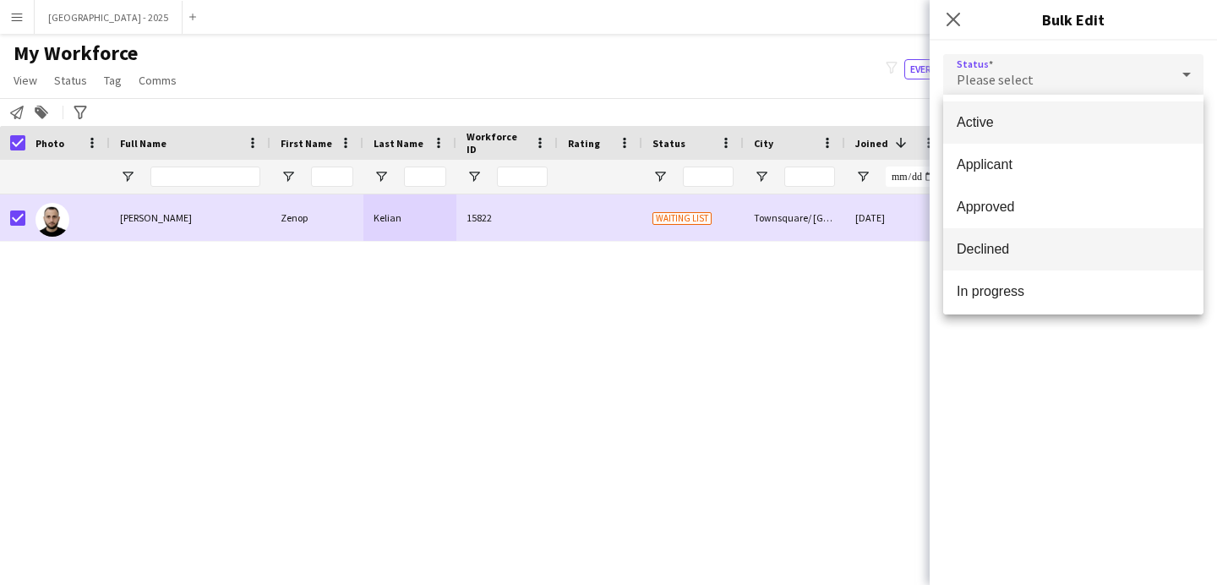
click at [1003, 243] on span "Declined" at bounding box center [1073, 249] width 233 height 16
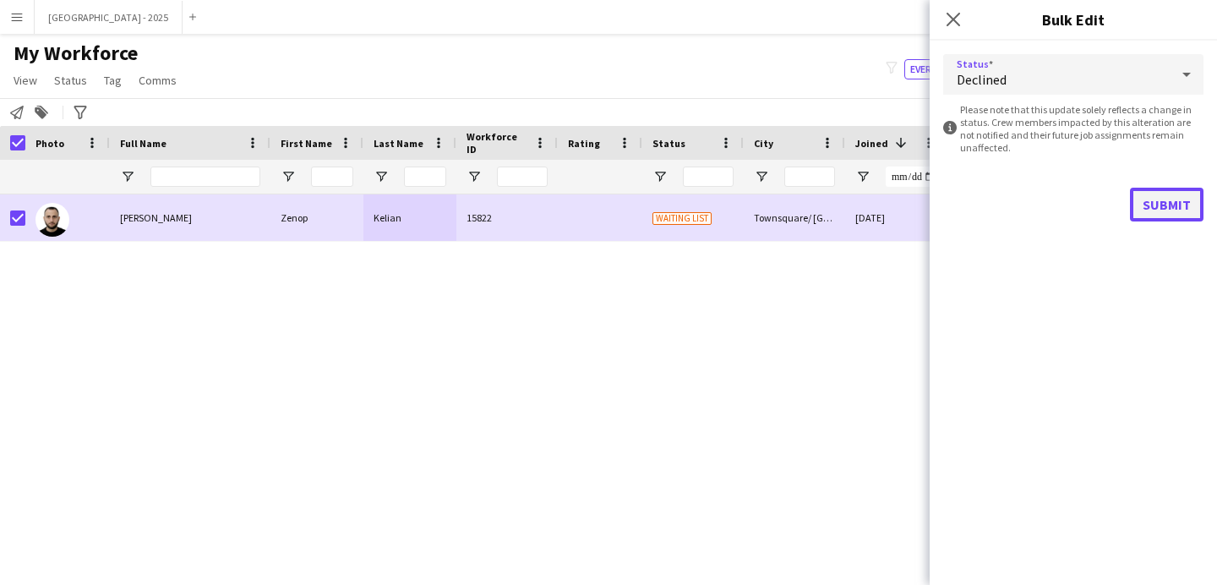
click at [1141, 214] on button "Submit" at bounding box center [1167, 205] width 74 height 34
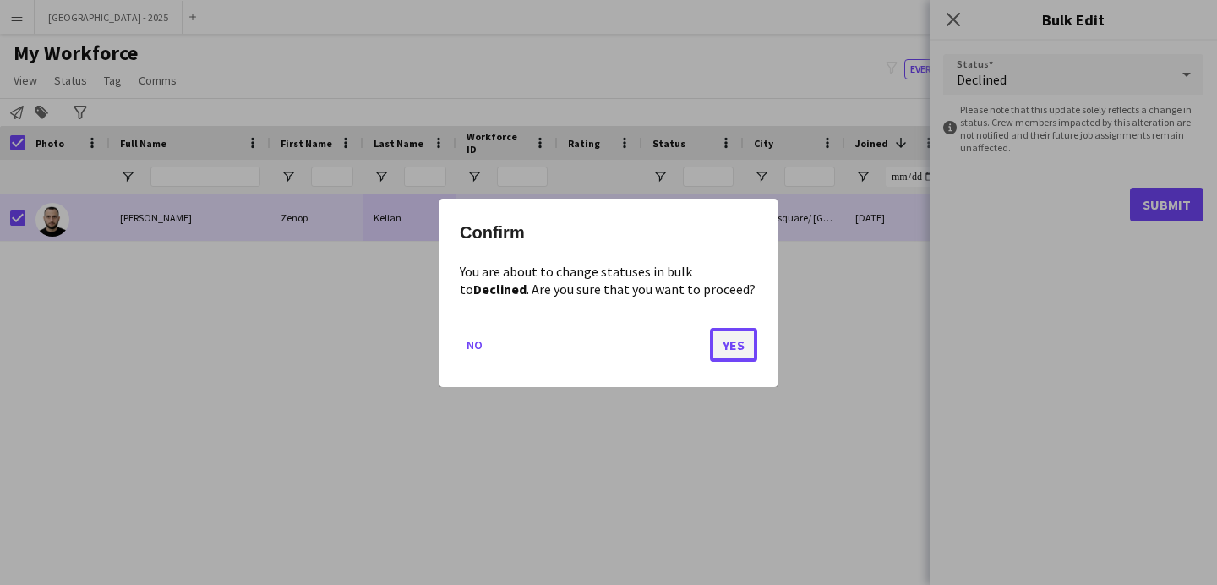
click at [750, 349] on button "Yes" at bounding box center [733, 344] width 47 height 34
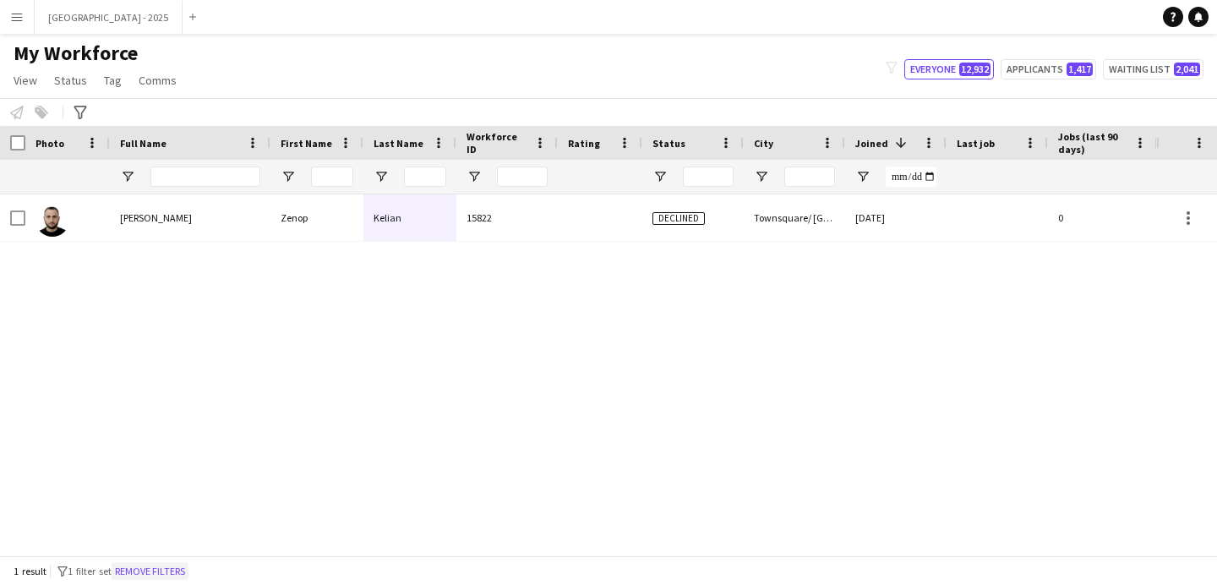
click at [184, 566] on button "Remove filters" at bounding box center [150, 571] width 77 height 19
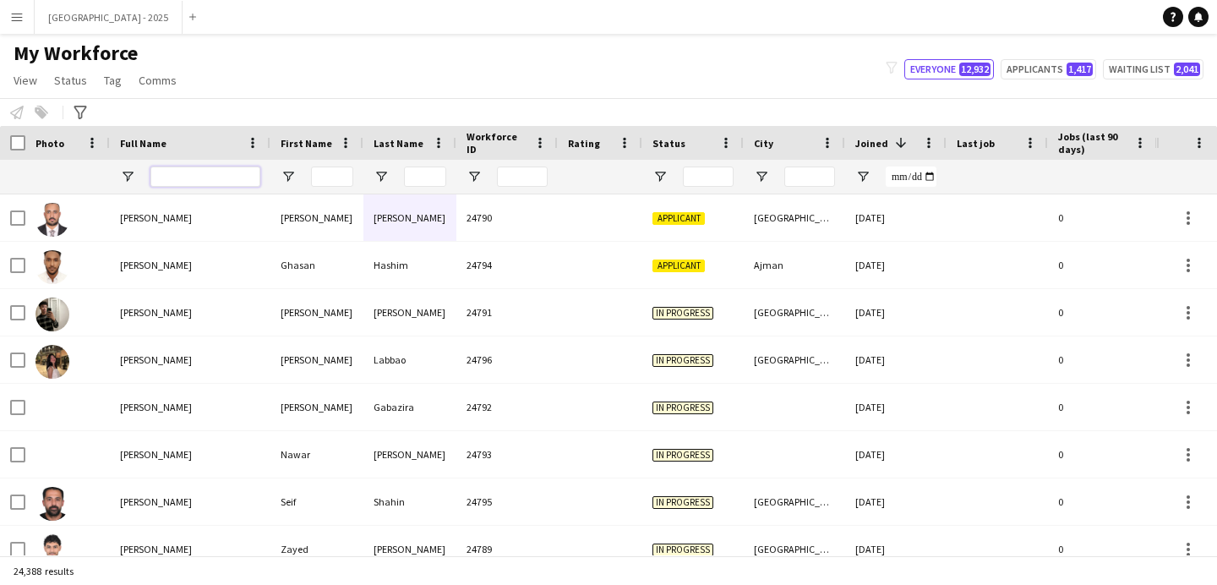
click at [190, 175] on input "Full Name Filter Input" at bounding box center [205, 176] width 110 height 20
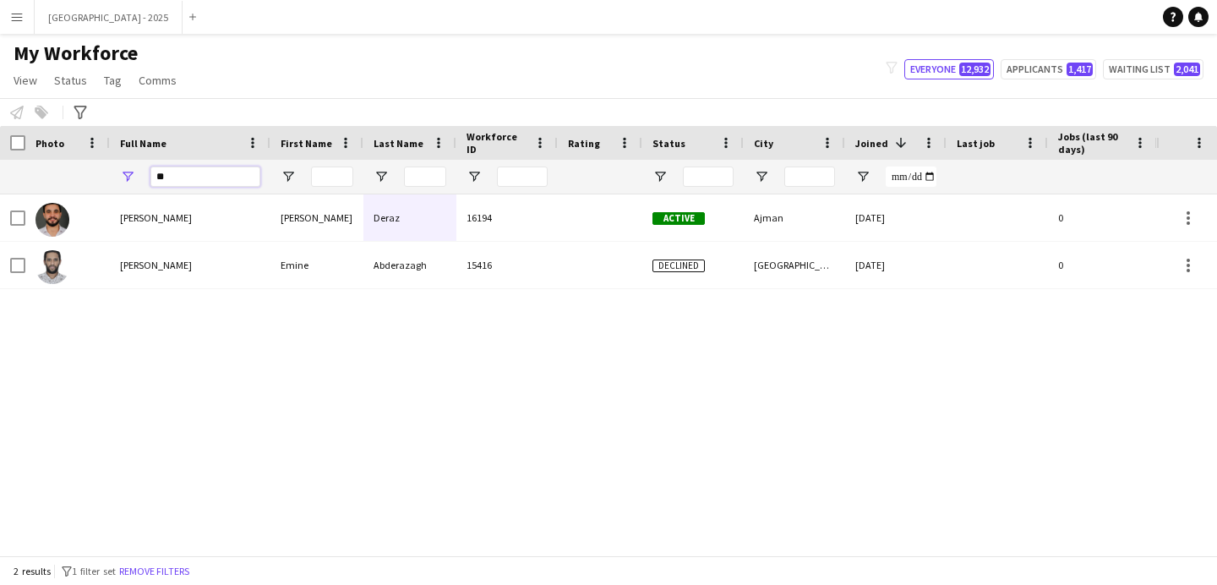
type input "*"
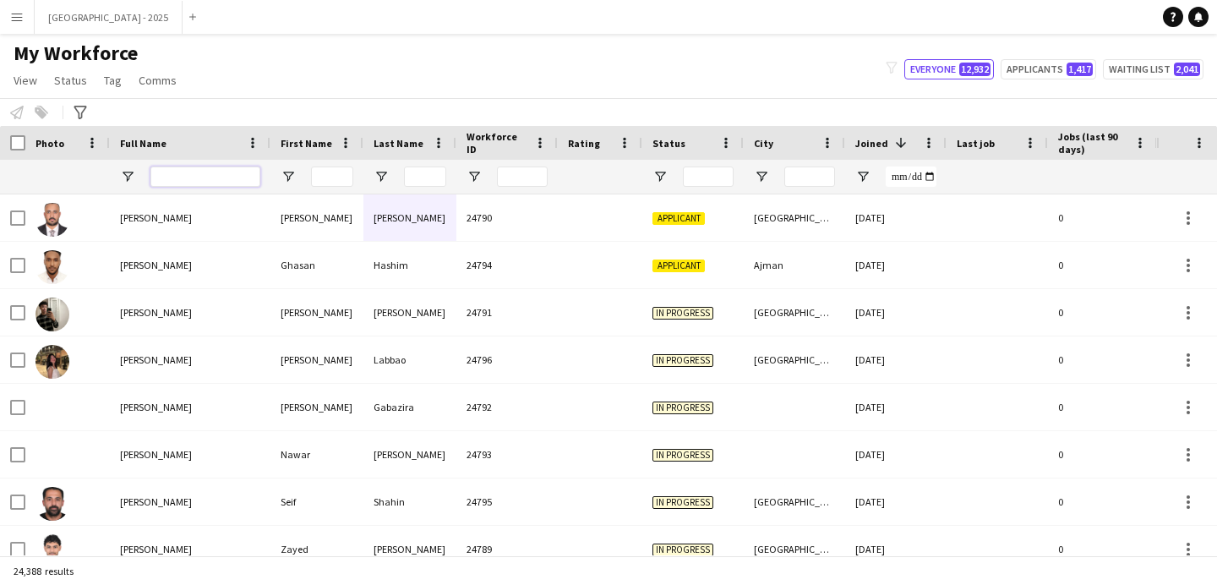
scroll to position [0, 570]
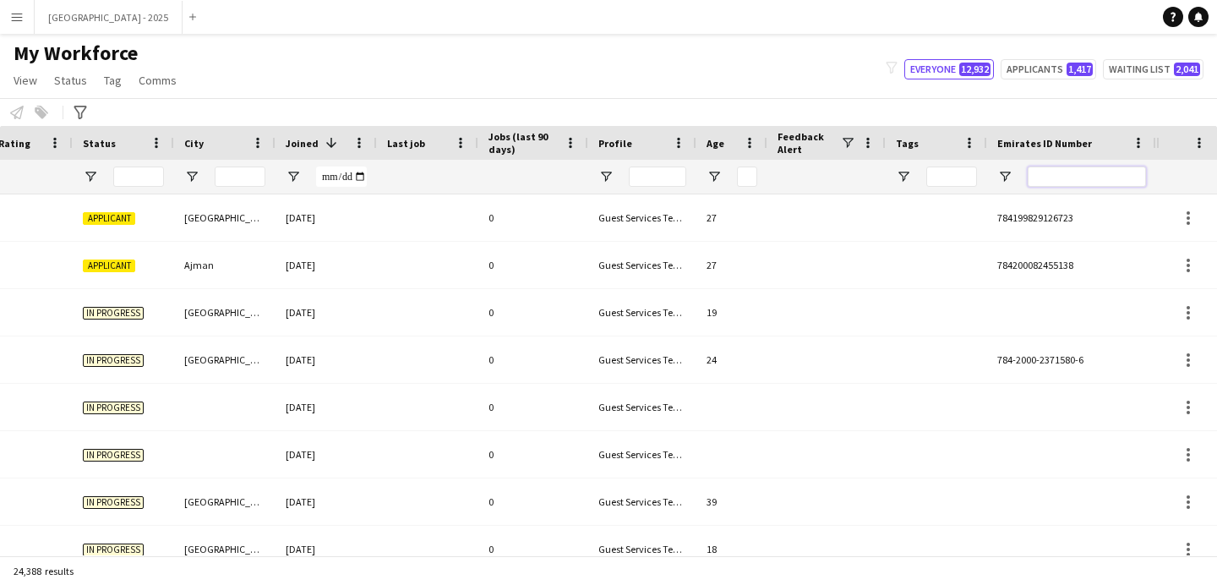
click at [1068, 180] on input "Emirates ID Number Filter Input" at bounding box center [1087, 176] width 118 height 20
paste input "*******"
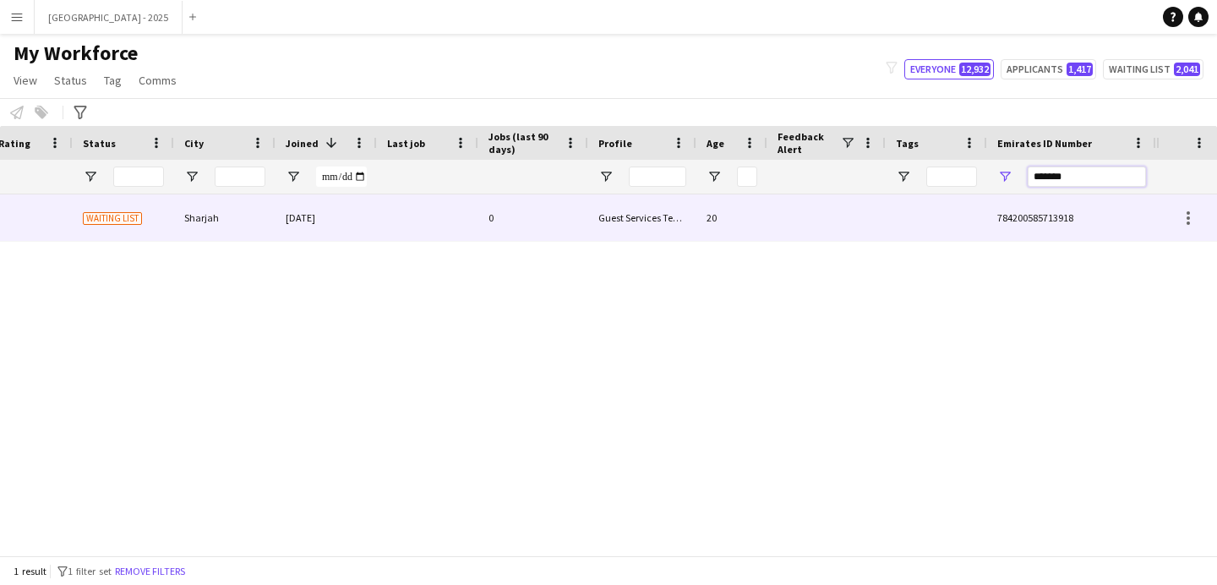
type input "*******"
click at [699, 215] on div "20" at bounding box center [731, 217] width 71 height 46
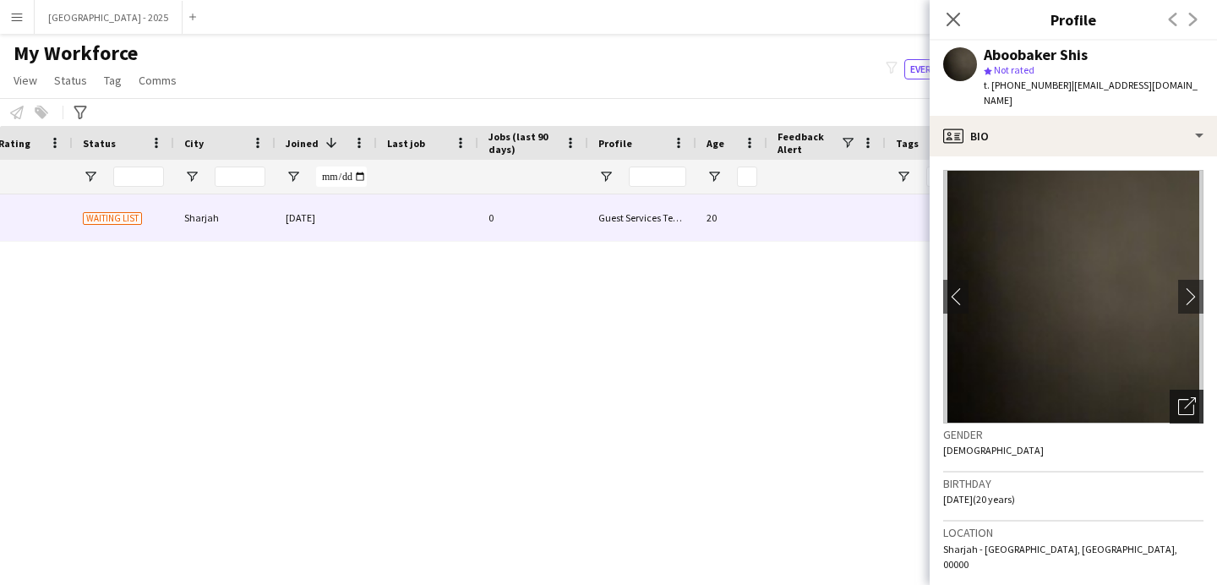
click at [1178, 397] on icon "Open photos pop-in" at bounding box center [1187, 406] width 18 height 18
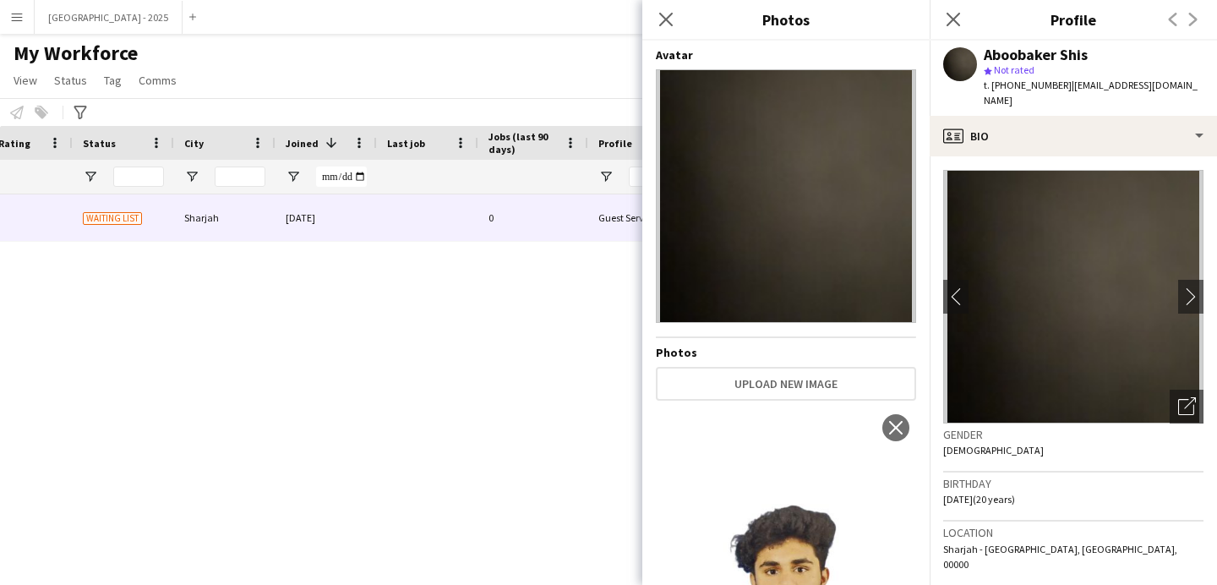
scroll to position [184, 0]
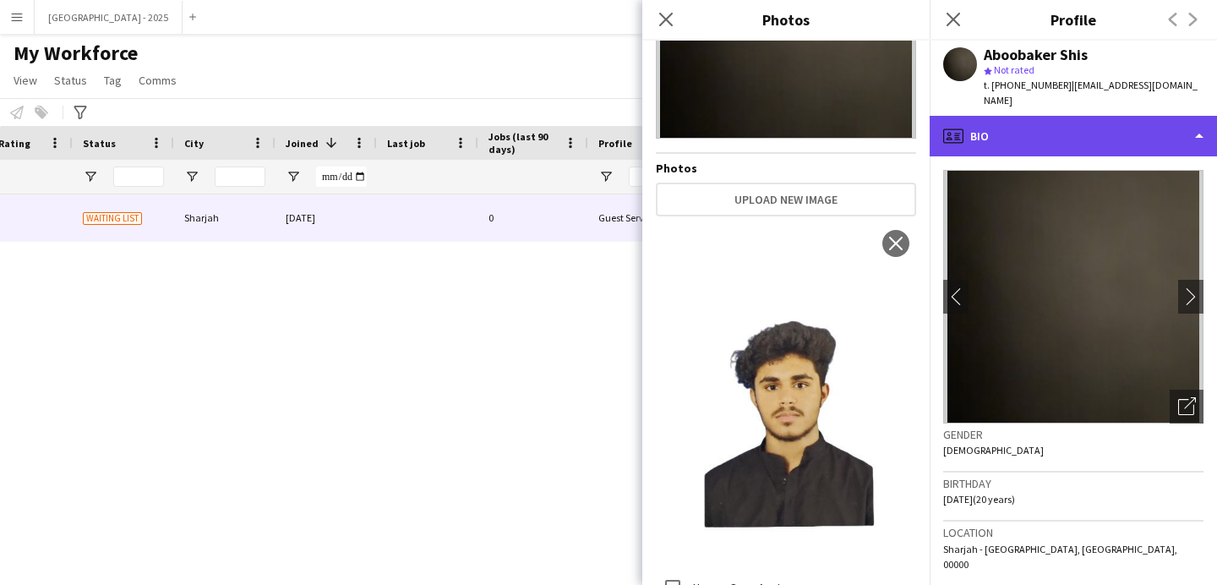
click at [1050, 116] on div "profile Bio" at bounding box center [1073, 136] width 287 height 41
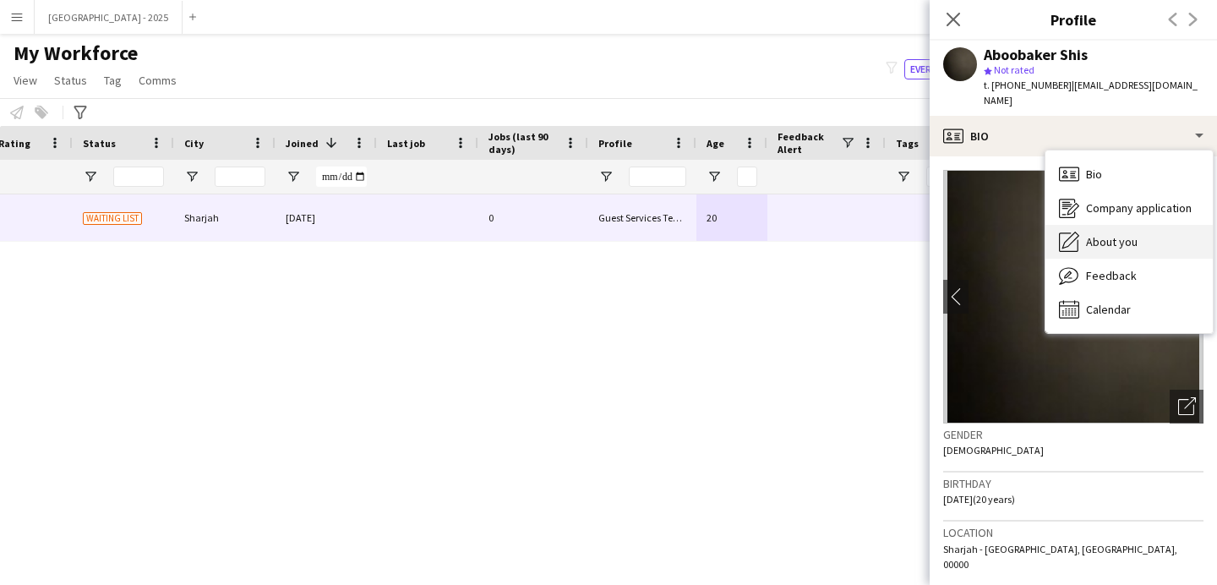
click at [1120, 234] on div "About you About you" at bounding box center [1128, 242] width 167 height 34
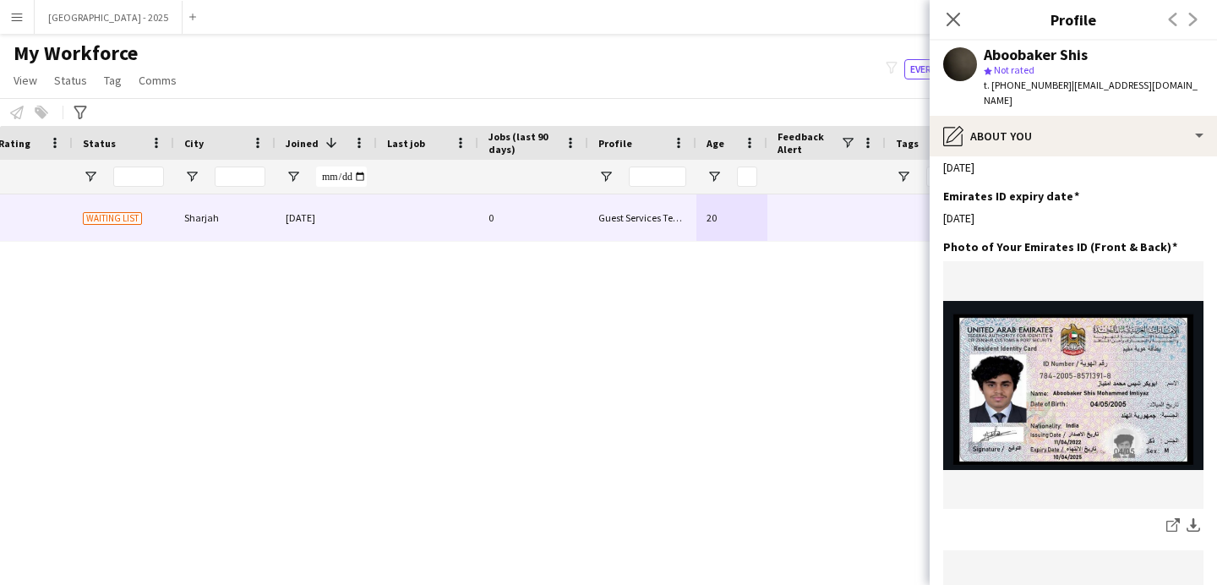
scroll to position [619, 0]
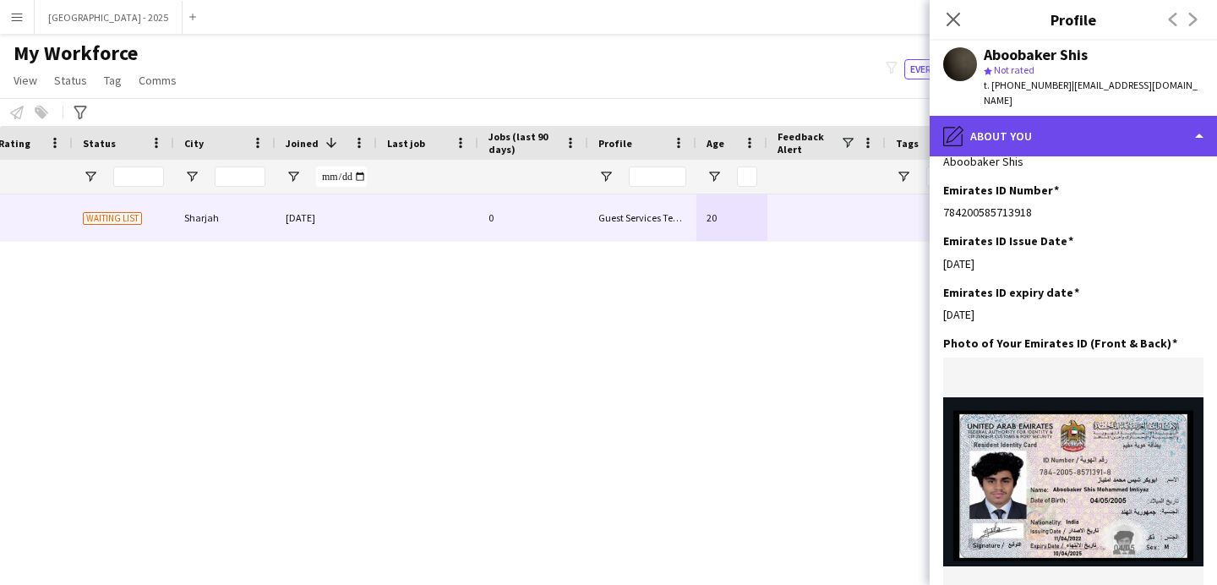
click at [1028, 128] on div "pencil4 About you" at bounding box center [1073, 136] width 287 height 41
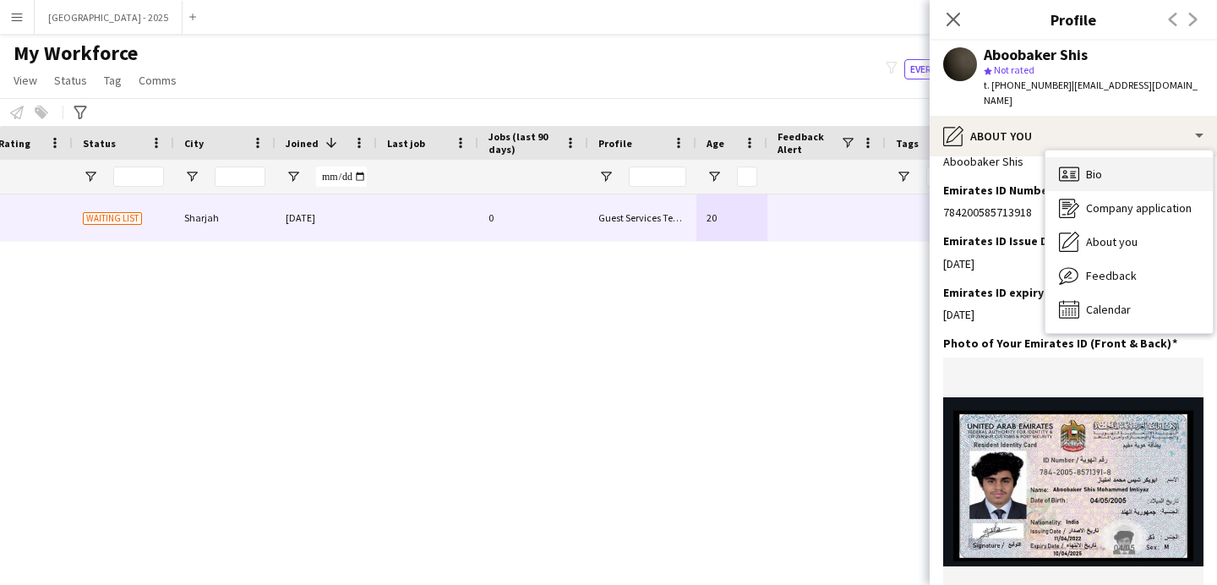
click at [1080, 171] on div "Bio Bio" at bounding box center [1128, 174] width 167 height 34
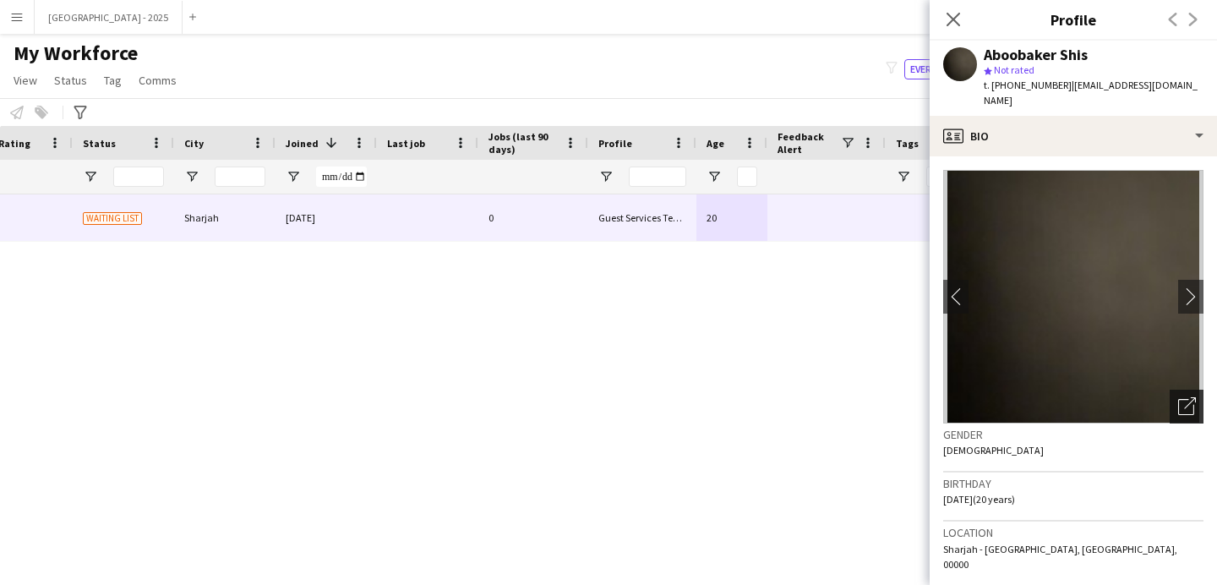
click at [1178, 397] on icon "Open photos pop-in" at bounding box center [1187, 406] width 18 height 18
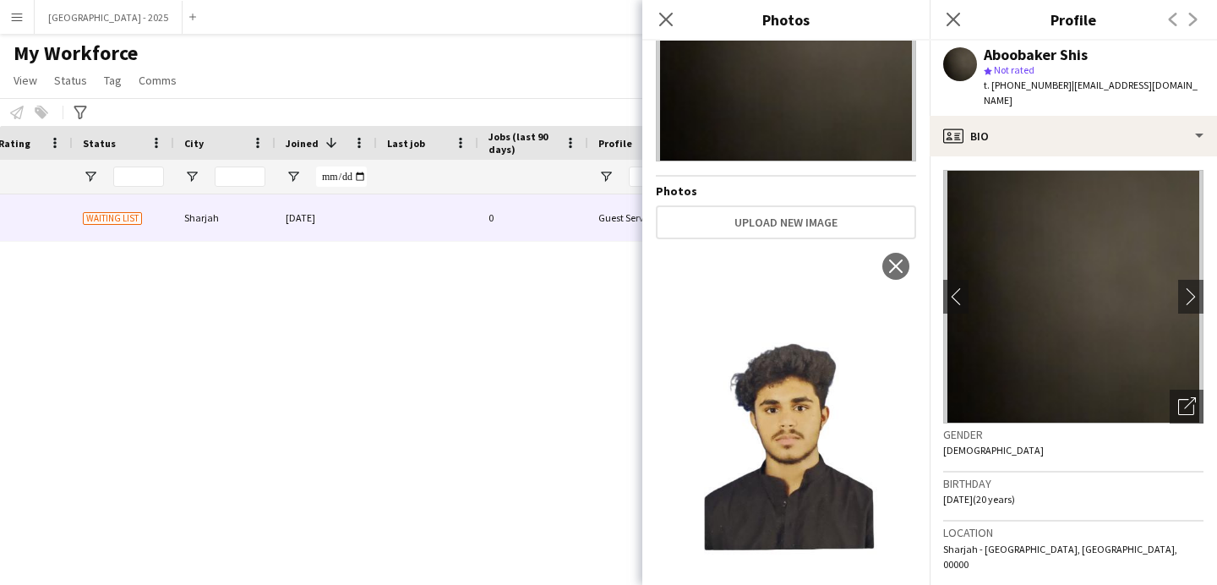
scroll to position [184, 0]
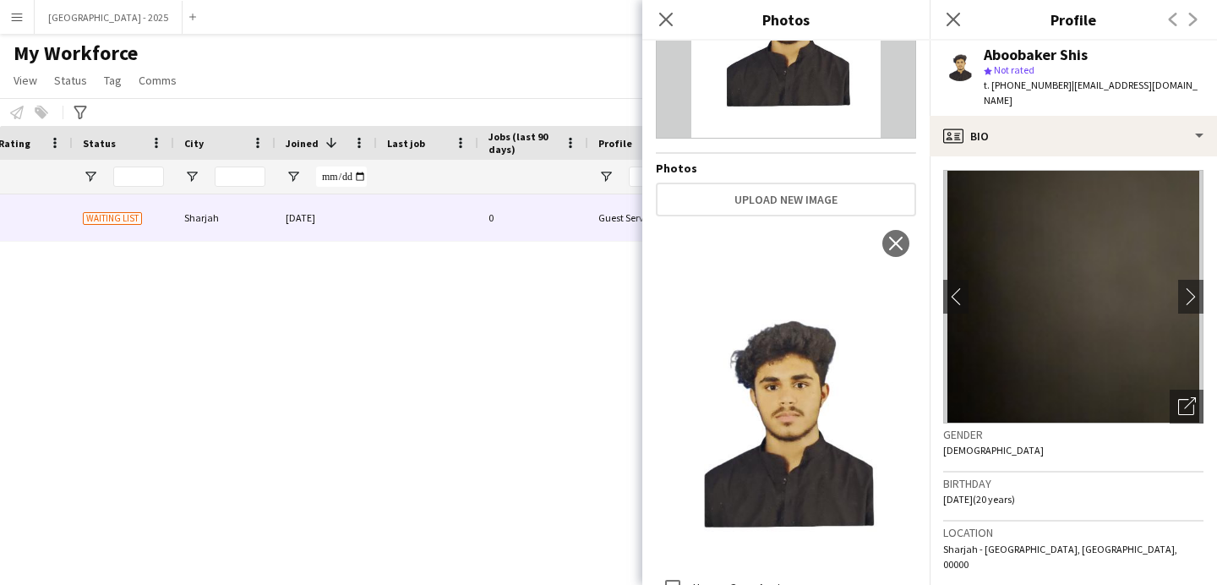
click at [1018, 156] on app-crew-profile-bio "chevron-left chevron-right Open photos pop-in Gender [DEMOGRAPHIC_DATA] Birthda…" at bounding box center [1073, 370] width 287 height 428
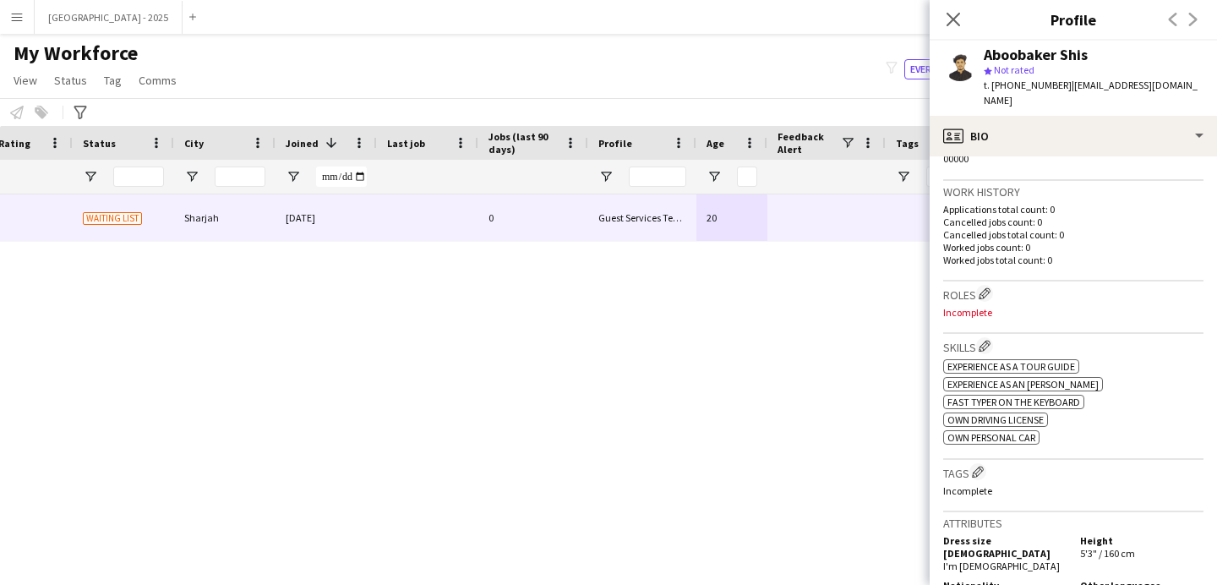
scroll to position [482, 0]
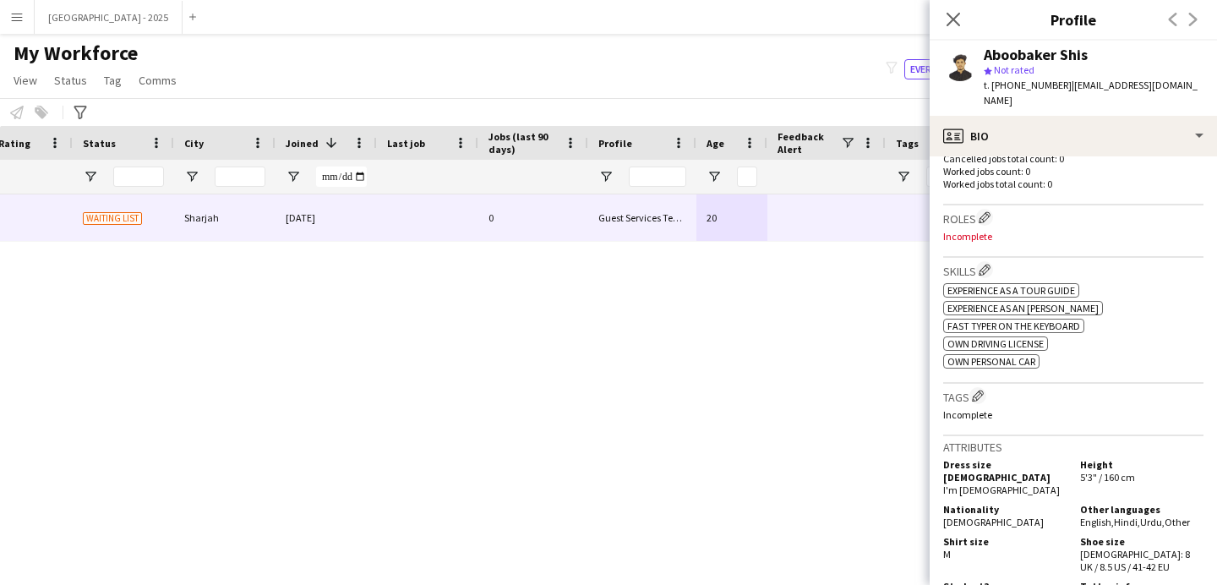
click at [985, 205] on div "Roles Edit crew company roles Incomplete" at bounding box center [1073, 231] width 260 height 52
click at [985, 209] on button "Edit crew company roles" at bounding box center [984, 217] width 17 height 17
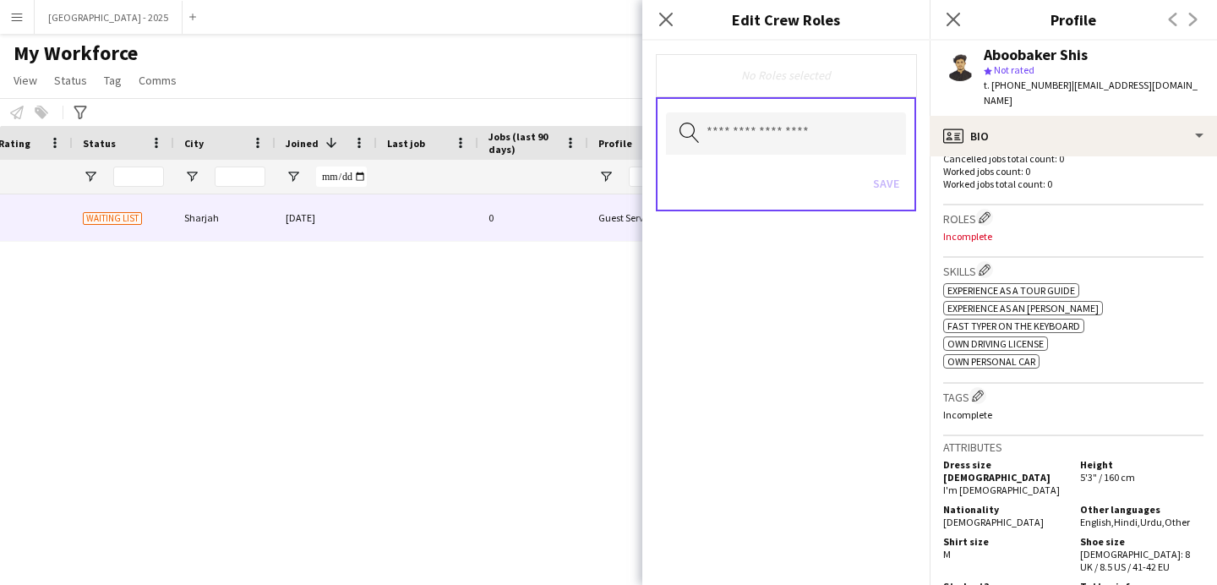
click at [816, 155] on div "Search by role type Save" at bounding box center [786, 154] width 260 height 114
click at [787, 101] on div "Search by role type Save" at bounding box center [786, 154] width 260 height 114
click at [788, 128] on input "text" at bounding box center [786, 133] width 240 height 42
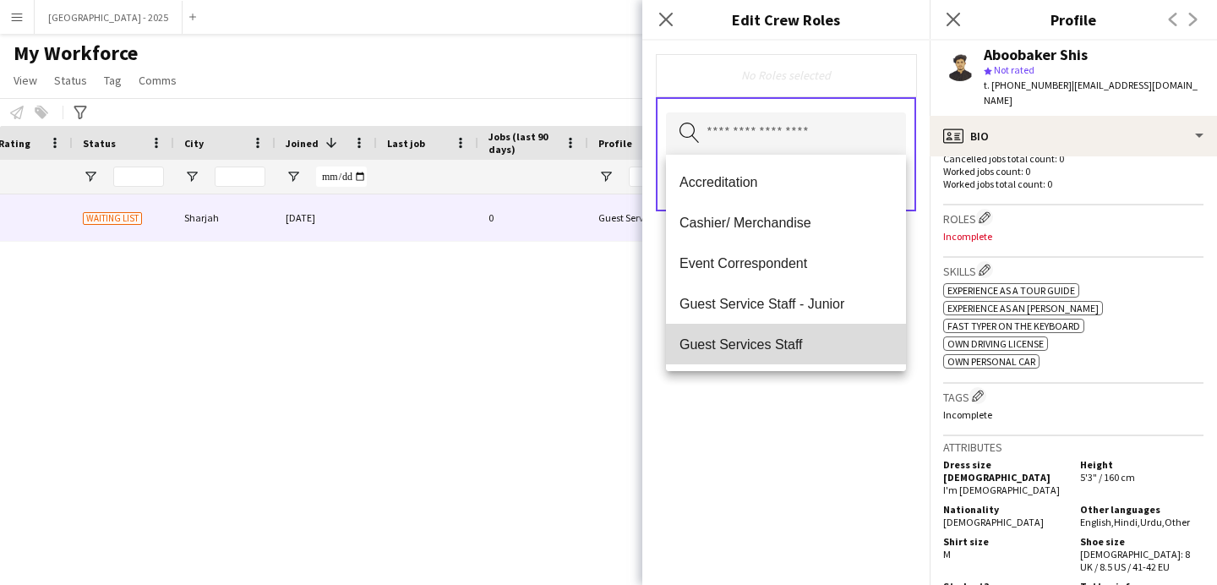
drag, startPoint x: 815, startPoint y: 333, endPoint x: 814, endPoint y: 352, distance: 18.6
click at [815, 334] on mat-option "Guest Services Staff" at bounding box center [786, 344] width 240 height 41
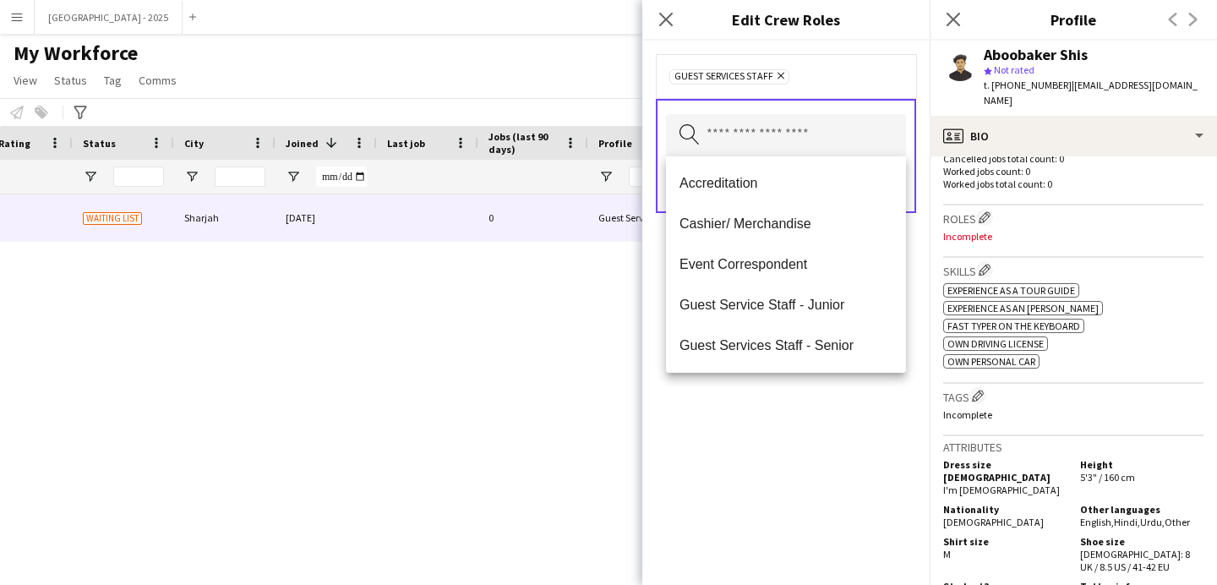
click at [814, 433] on div "Guest Services Staff Remove Search by role type Save" at bounding box center [785, 313] width 287 height 544
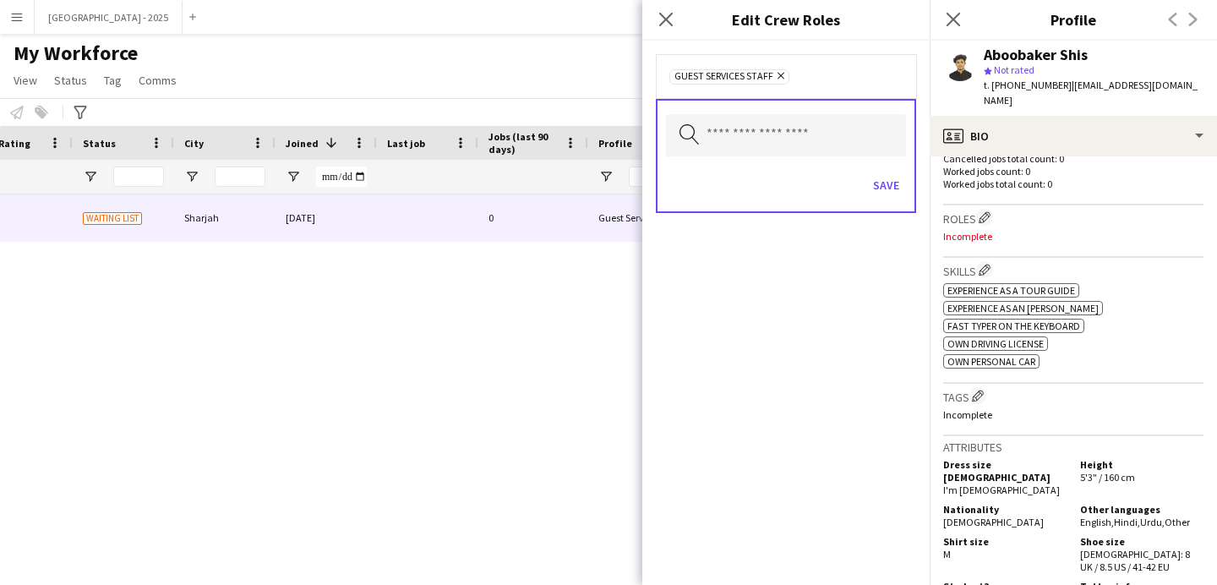
click at [896, 164] on div "Save" at bounding box center [786, 187] width 240 height 48
drag, startPoint x: 887, startPoint y: 178, endPoint x: 889, endPoint y: 190, distance: 12.0
click at [887, 178] on button "Save" at bounding box center [886, 185] width 40 height 27
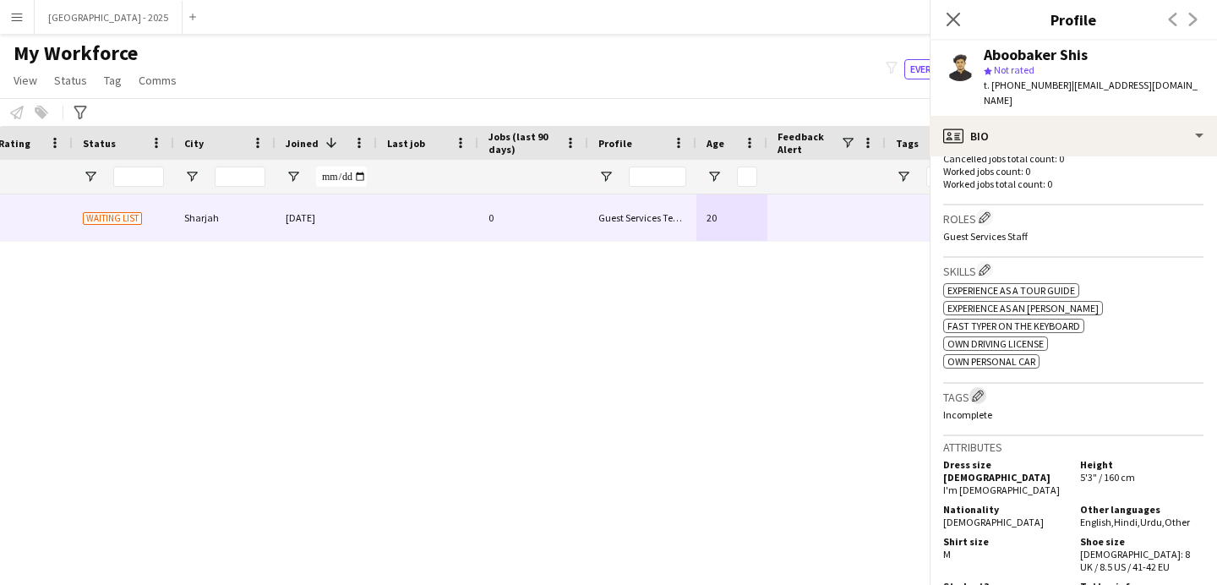
click at [979, 390] on app-icon "Edit crew company tags" at bounding box center [978, 396] width 12 height 12
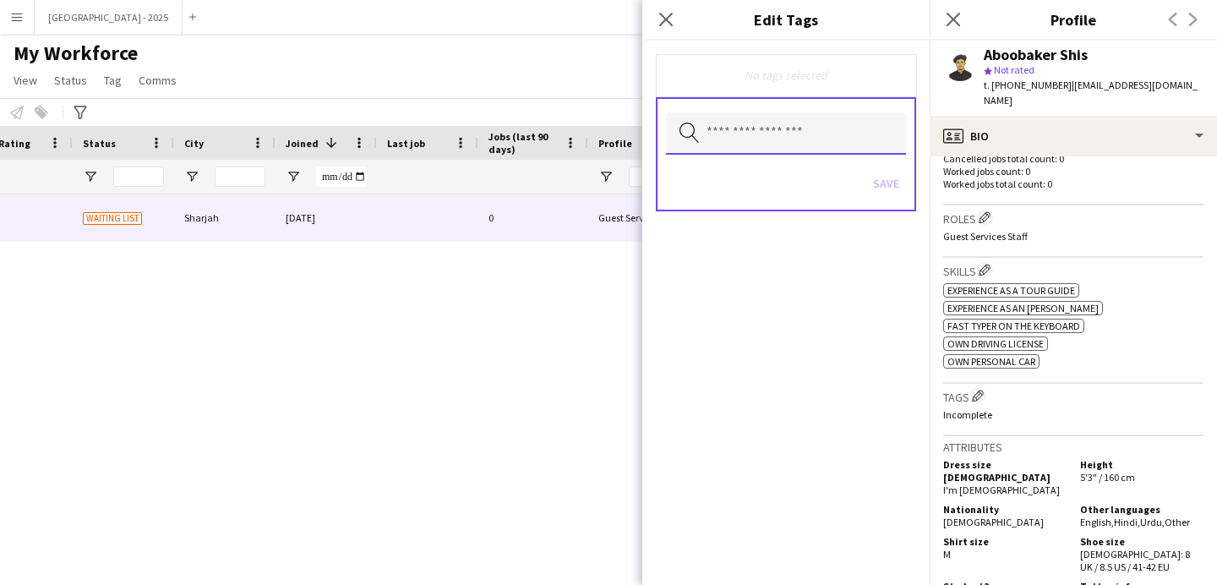
click at [795, 141] on input "text" at bounding box center [786, 133] width 240 height 42
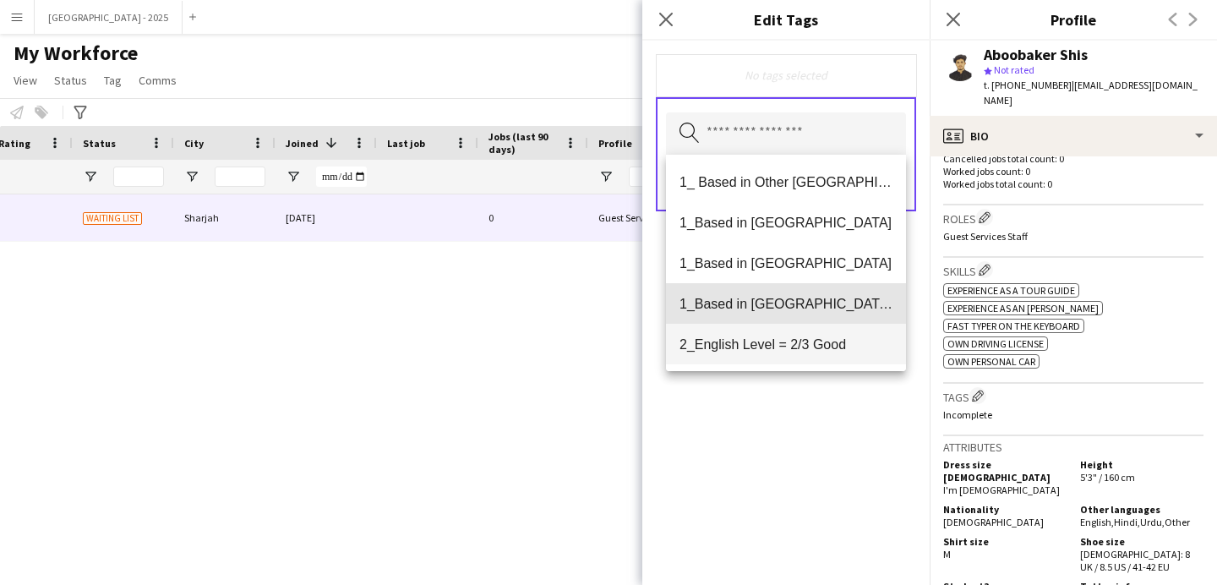
drag, startPoint x: 799, startPoint y: 292, endPoint x: 800, endPoint y: 300, distance: 8.5
click at [799, 292] on mat-option "1_Based in [GEOGRAPHIC_DATA]/[GEOGRAPHIC_DATA]/Ajman" at bounding box center [786, 303] width 240 height 41
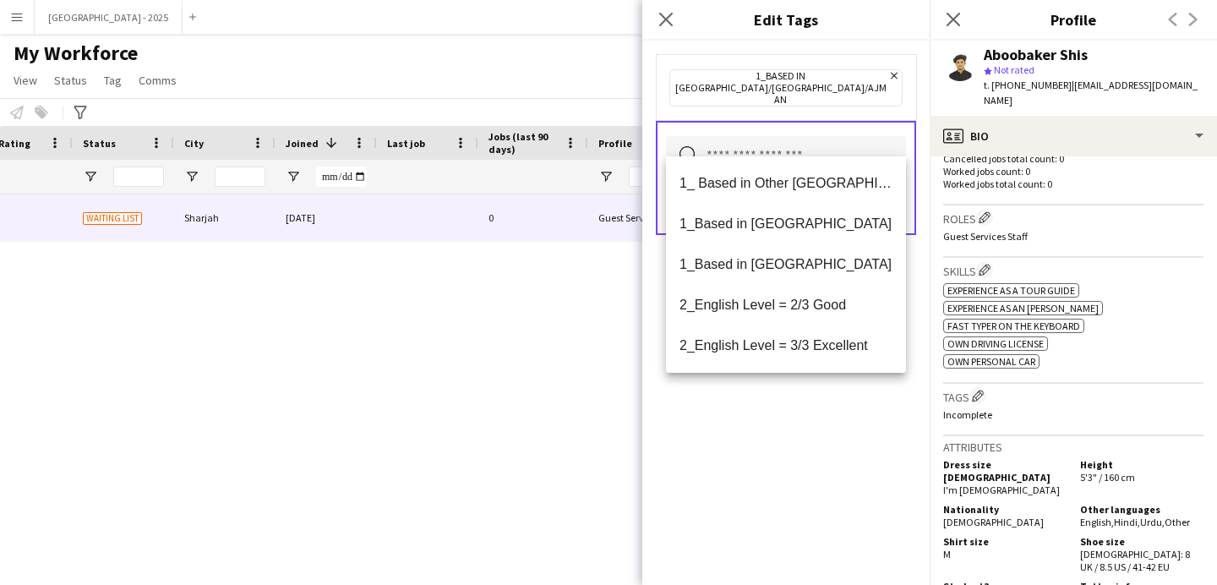
click at [801, 303] on span "2_English Level = 2/3 Good" at bounding box center [785, 305] width 213 height 16
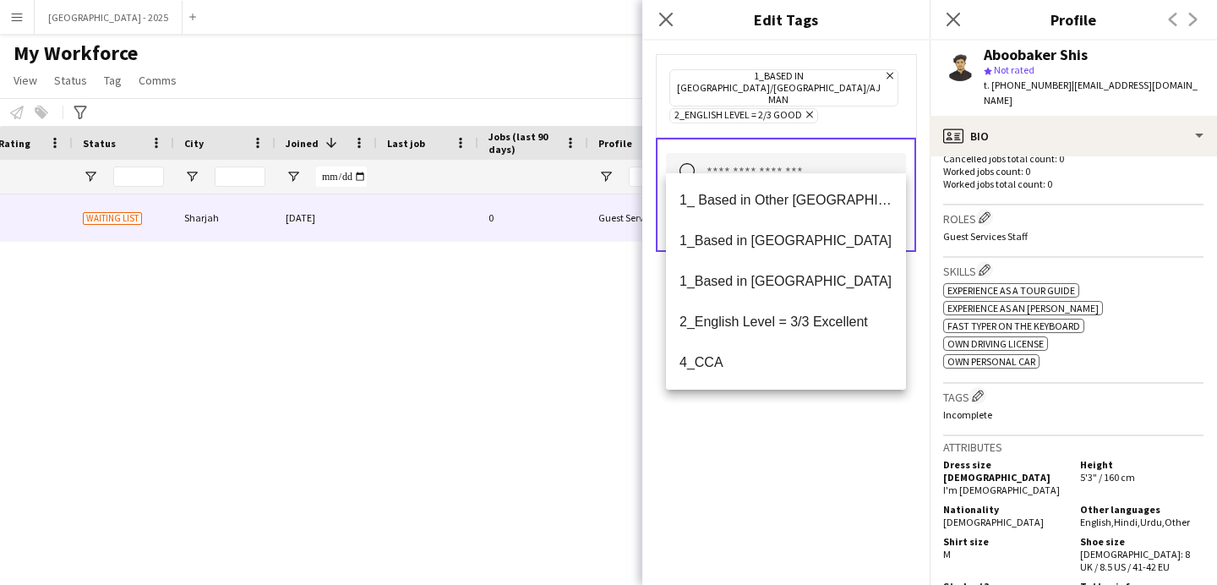
click at [802, 429] on div "1_Based in [GEOGRAPHIC_DATA]/[GEOGRAPHIC_DATA]/Ajman Remove 2_English Level = 2…" at bounding box center [785, 313] width 287 height 544
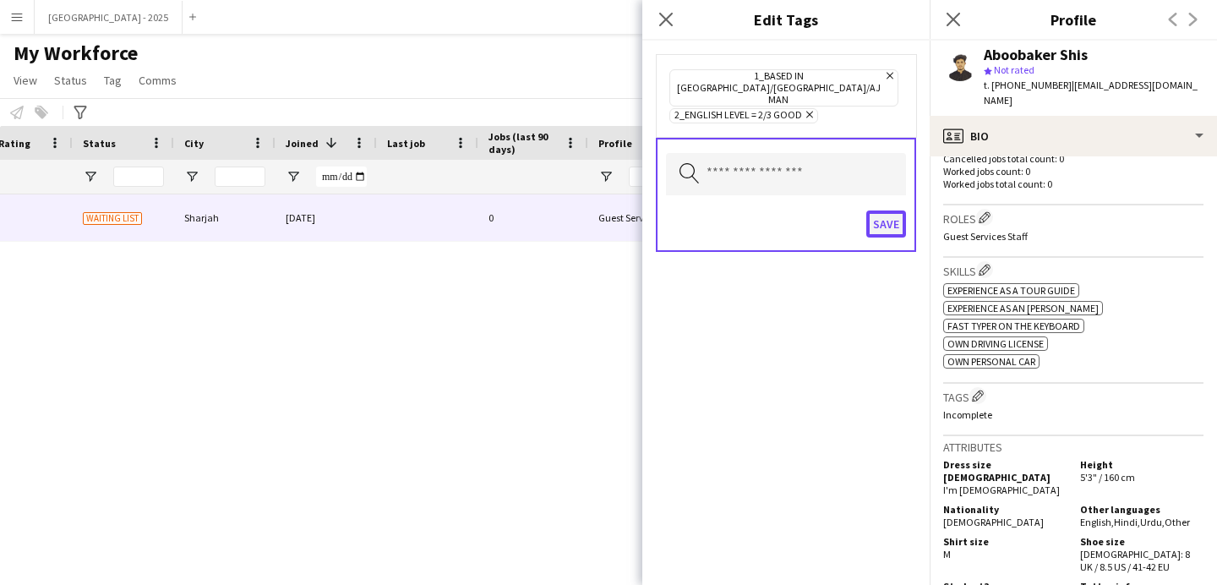
click at [898, 210] on button "Save" at bounding box center [886, 223] width 40 height 27
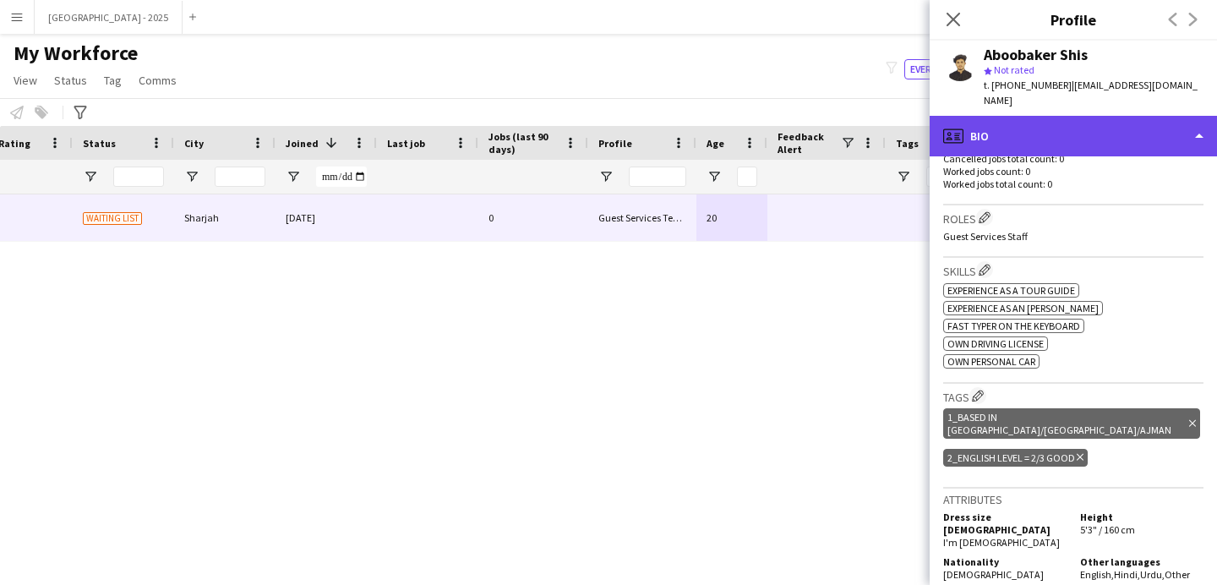
click at [997, 134] on div "profile Bio" at bounding box center [1073, 136] width 287 height 41
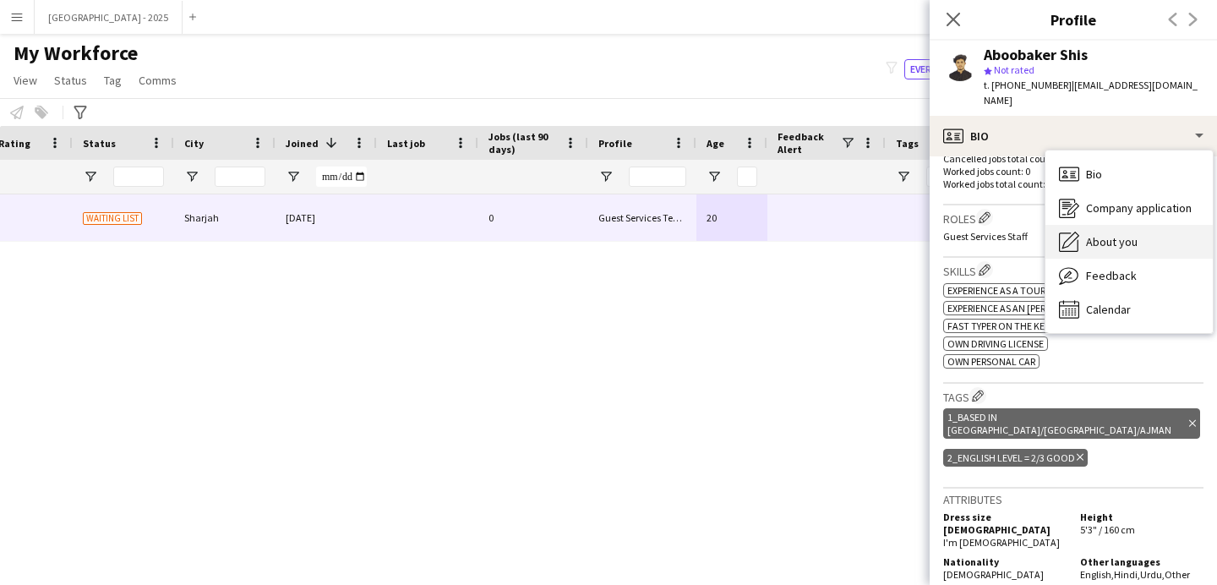
click at [1069, 232] on icon at bounding box center [1070, 240] width 17 height 17
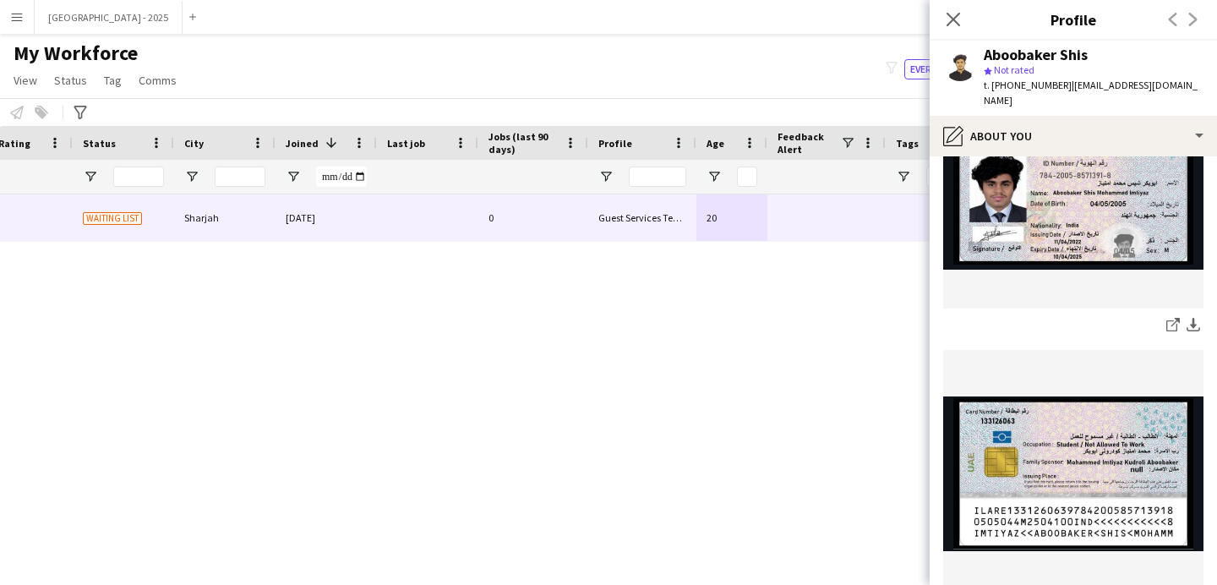
scroll to position [620, 0]
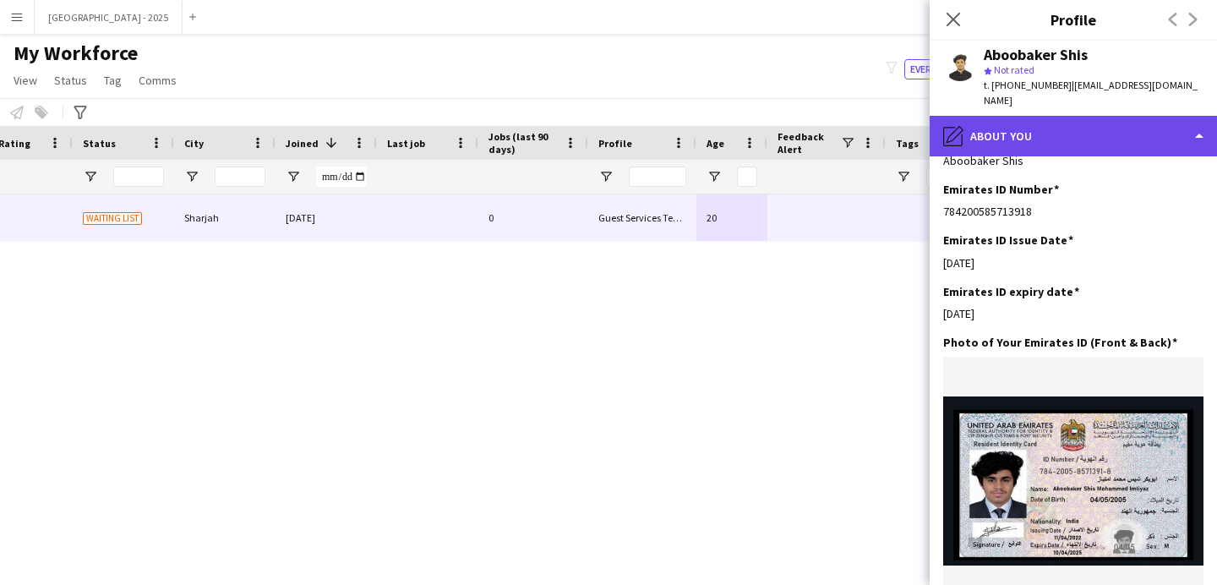
click at [1084, 129] on div "pencil4 About you" at bounding box center [1073, 136] width 287 height 41
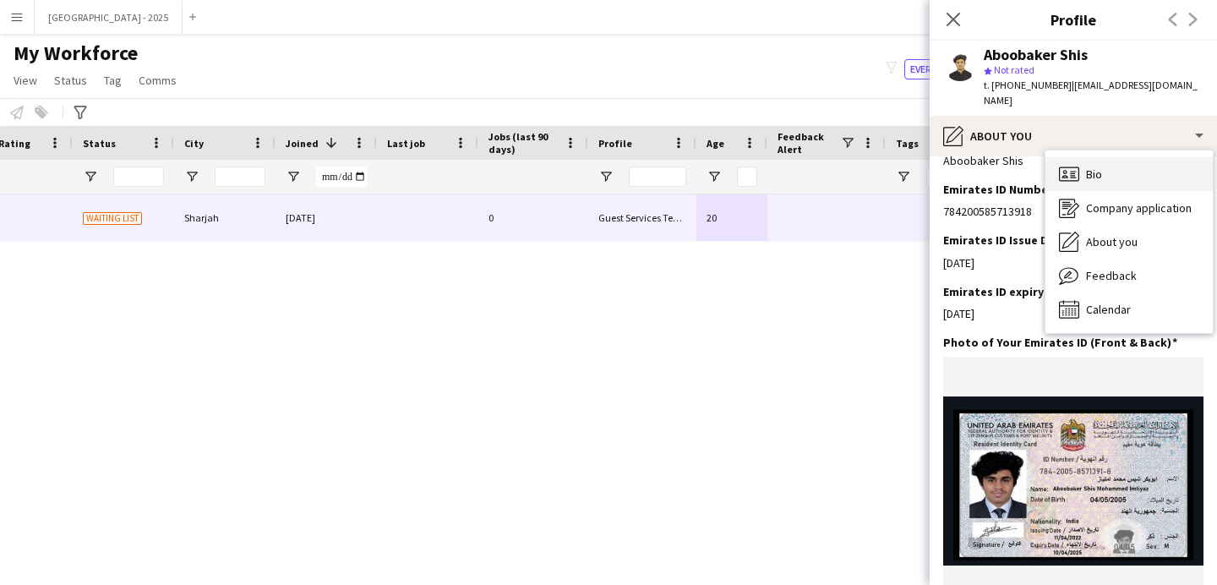
click at [1113, 157] on div "Bio Bio" at bounding box center [1128, 174] width 167 height 34
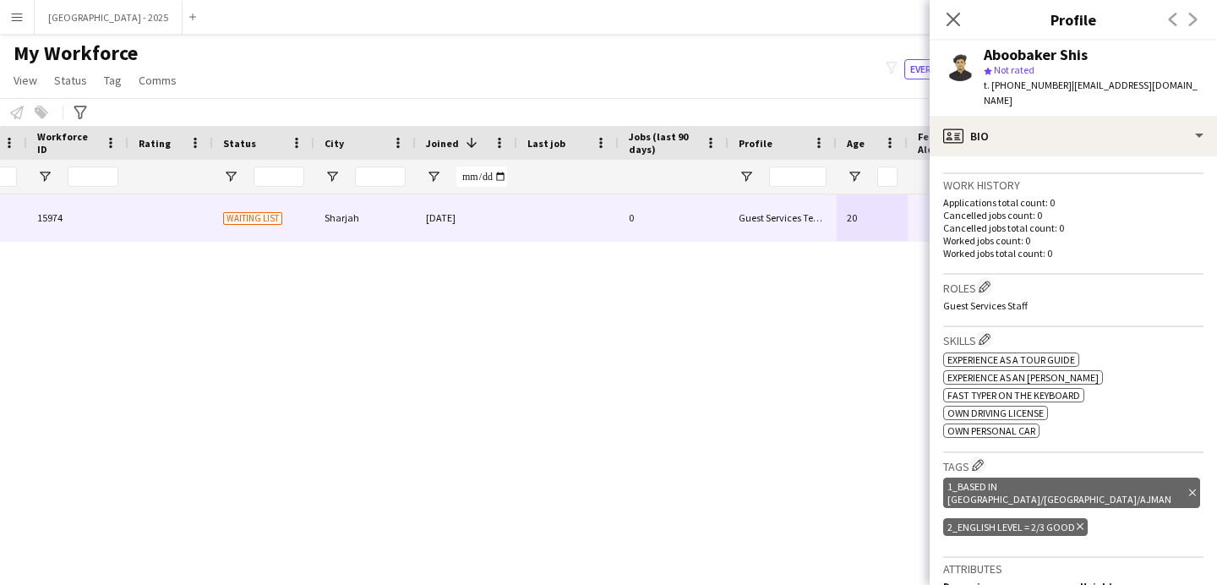
scroll to position [0, 120]
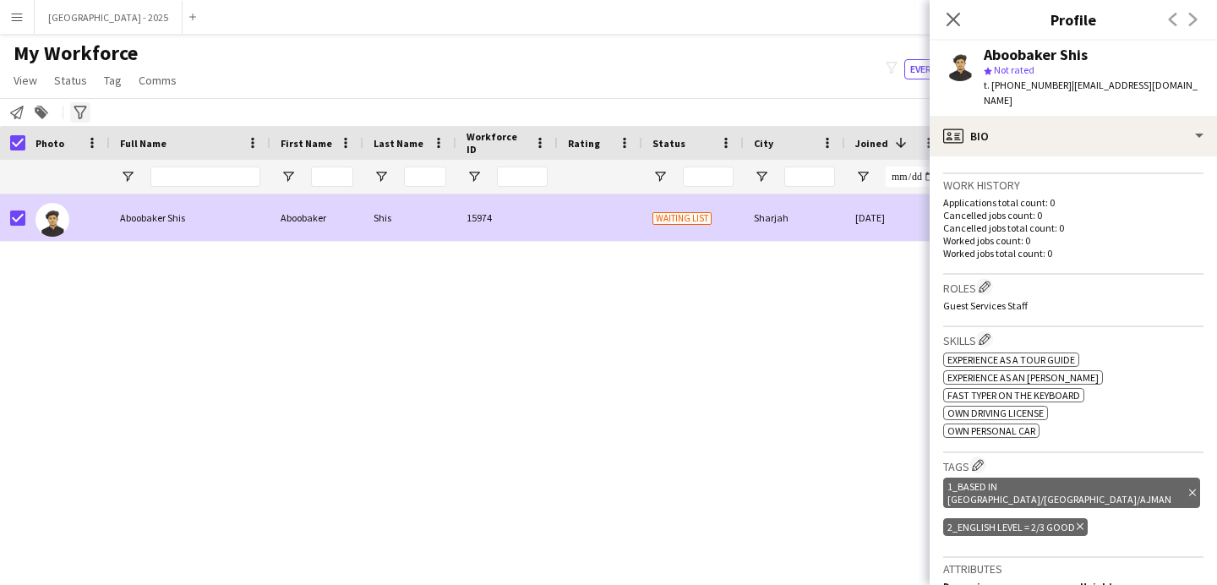
click at [70, 80] on span "Status" at bounding box center [70, 80] width 33 height 15
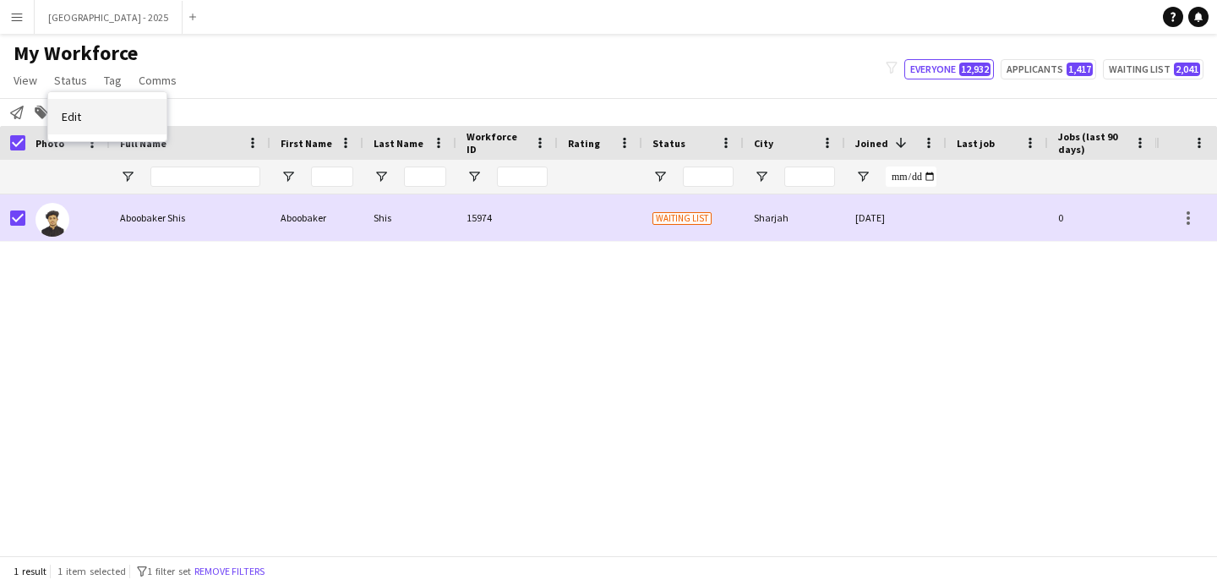
click at [89, 108] on link "Edit" at bounding box center [107, 116] width 118 height 35
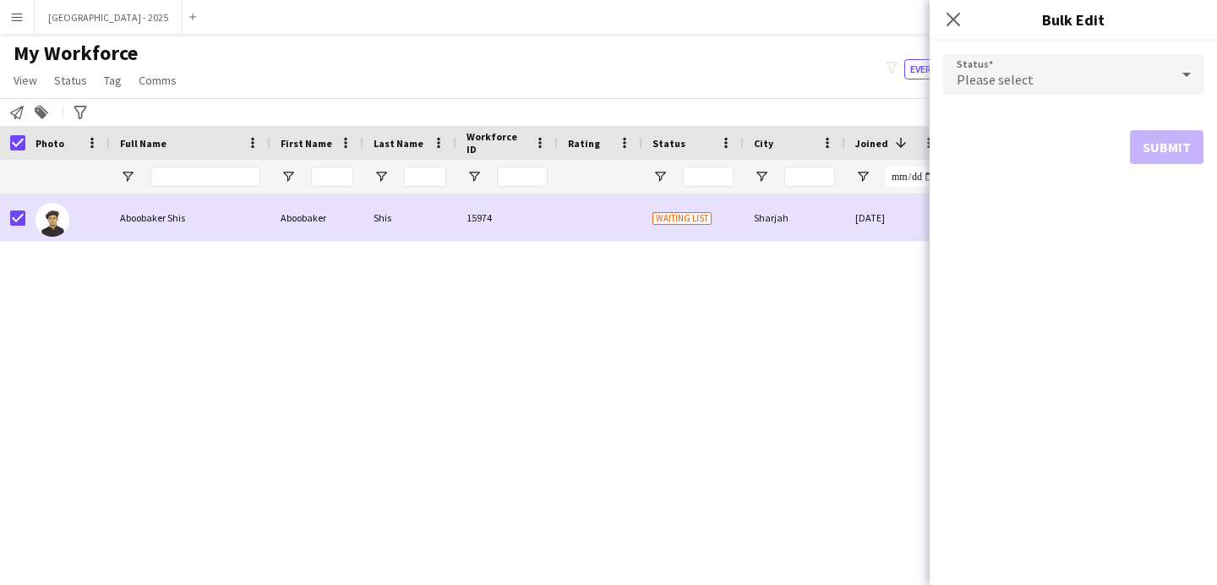
click at [1055, 60] on div "Please select" at bounding box center [1056, 74] width 226 height 41
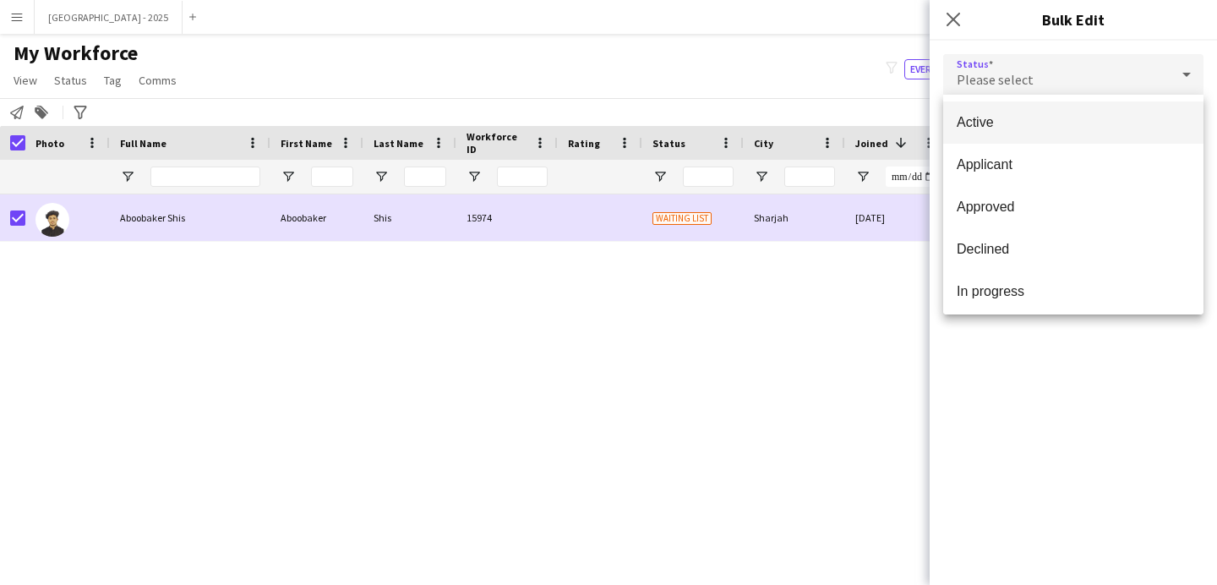
click at [991, 130] on mat-option "Active" at bounding box center [1073, 122] width 260 height 42
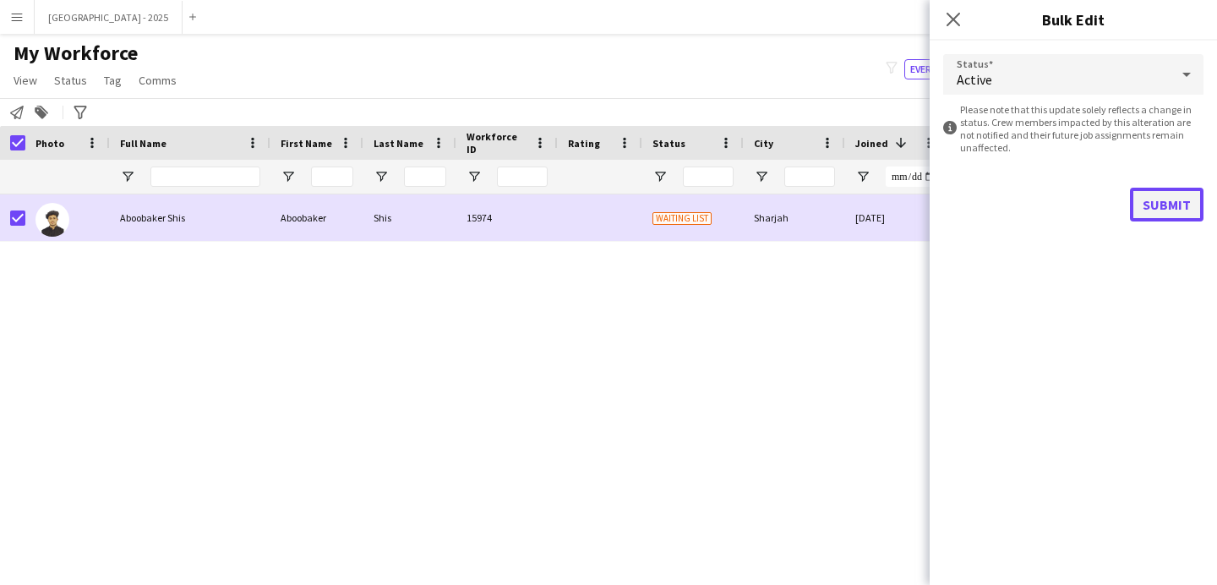
click at [1181, 217] on button "Submit" at bounding box center [1167, 205] width 74 height 34
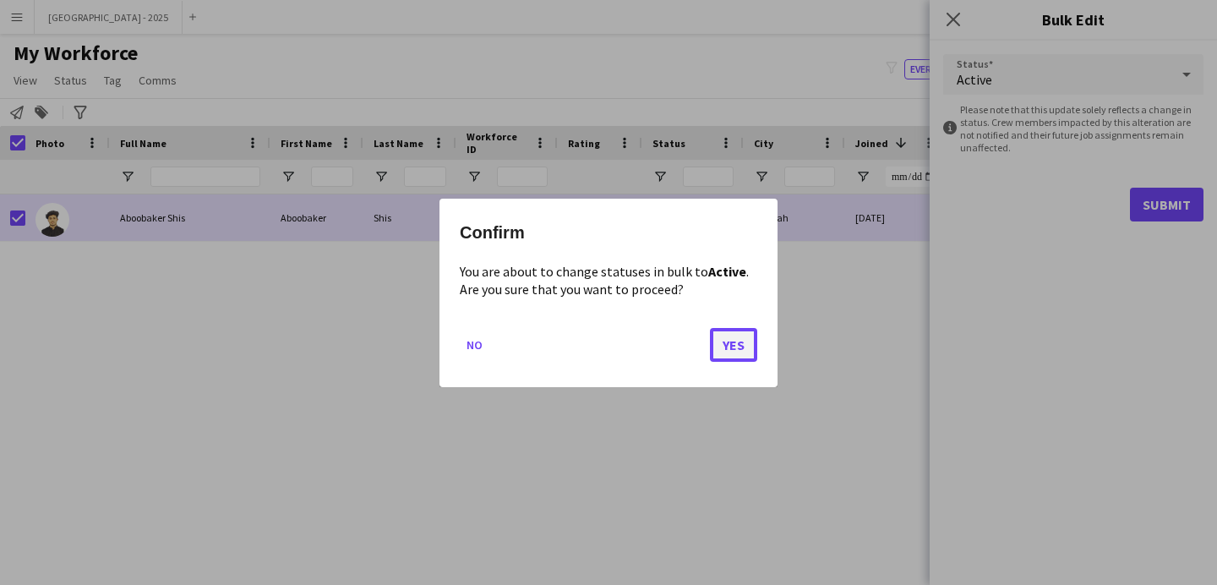
click at [713, 331] on button "Yes" at bounding box center [733, 344] width 47 height 34
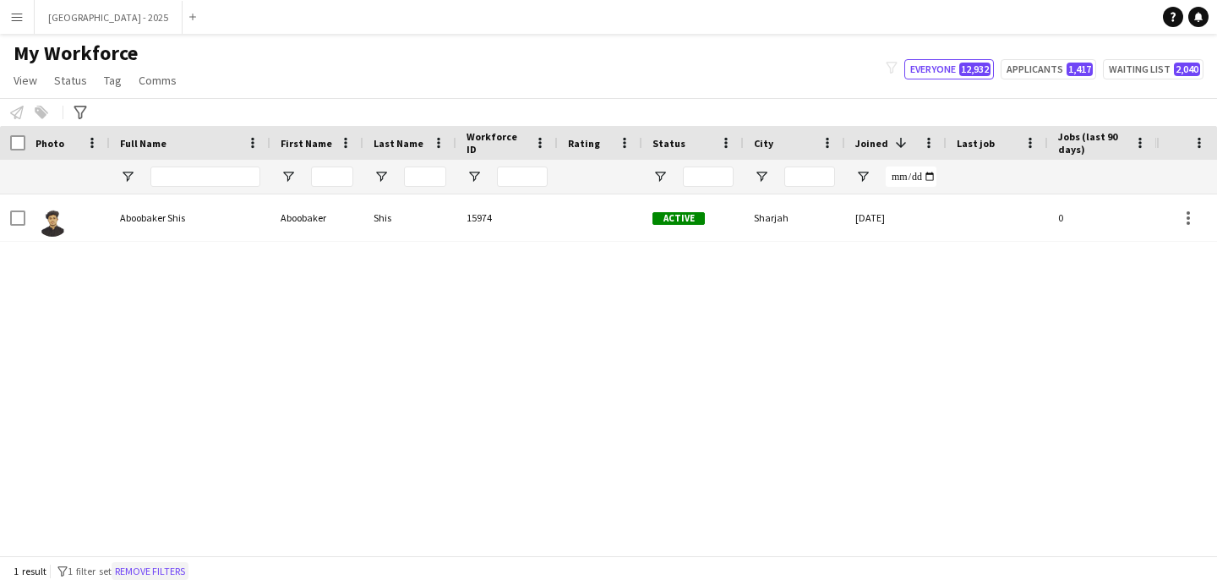
click at [179, 571] on button "Remove filters" at bounding box center [150, 571] width 77 height 19
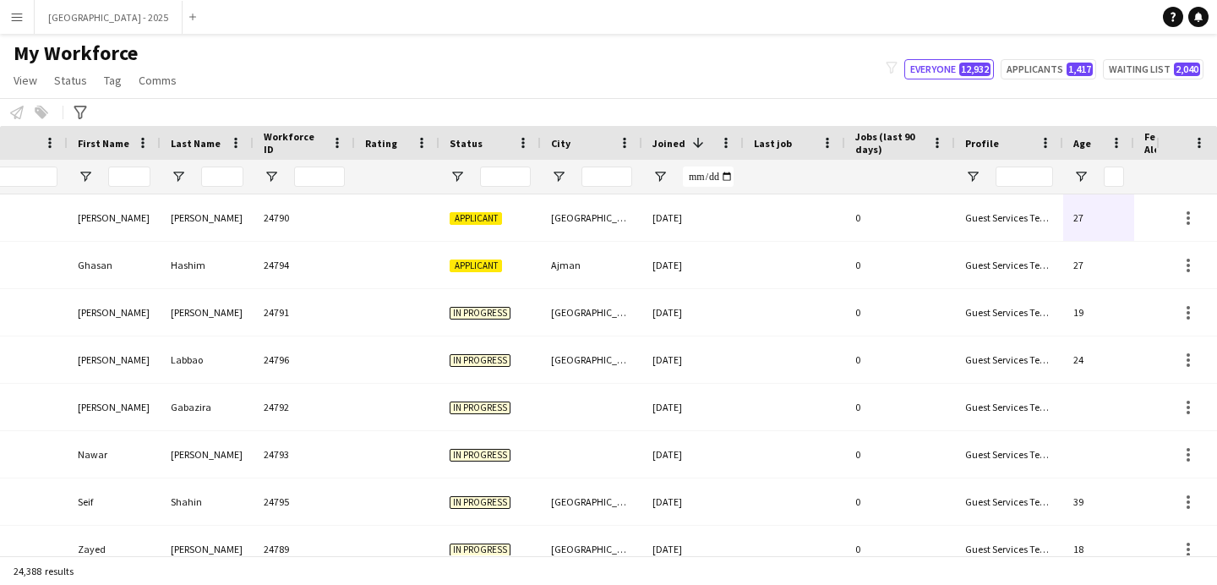
scroll to position [0, 570]
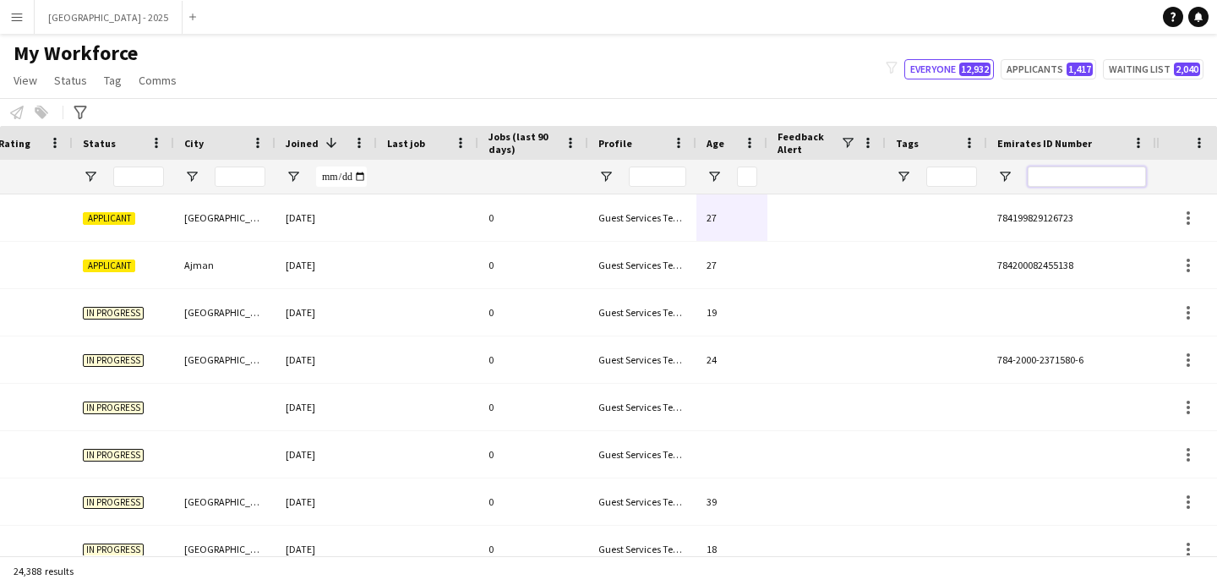
click at [1097, 180] on input "Emirates ID Number Filter Input" at bounding box center [1087, 176] width 118 height 20
paste input "*******"
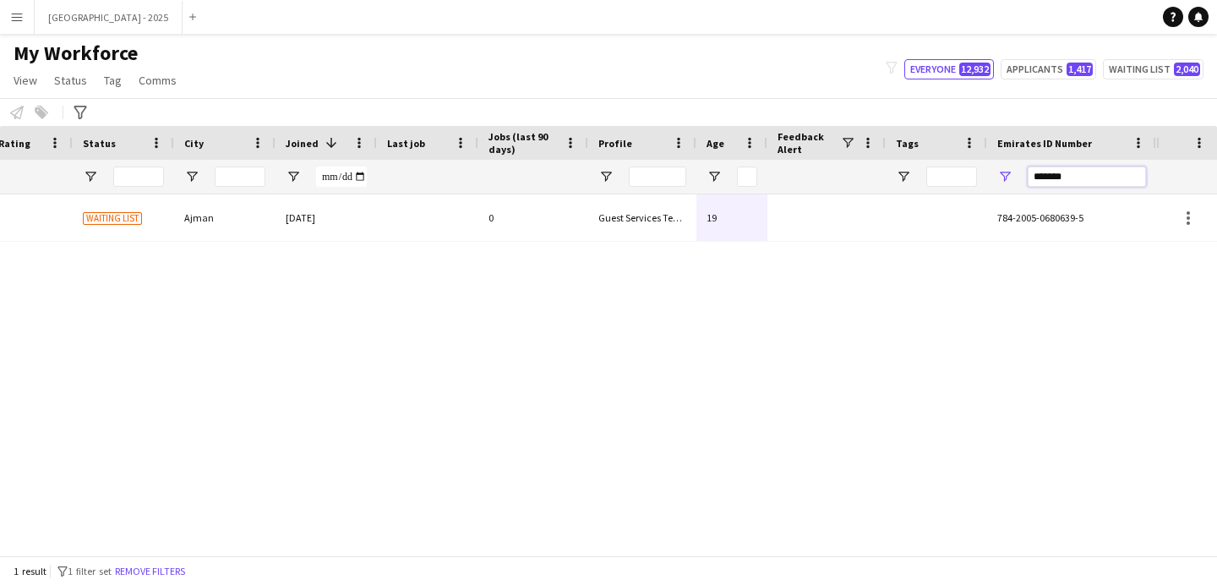
type input "*******"
click at [488, 213] on div "0" at bounding box center [533, 217] width 110 height 46
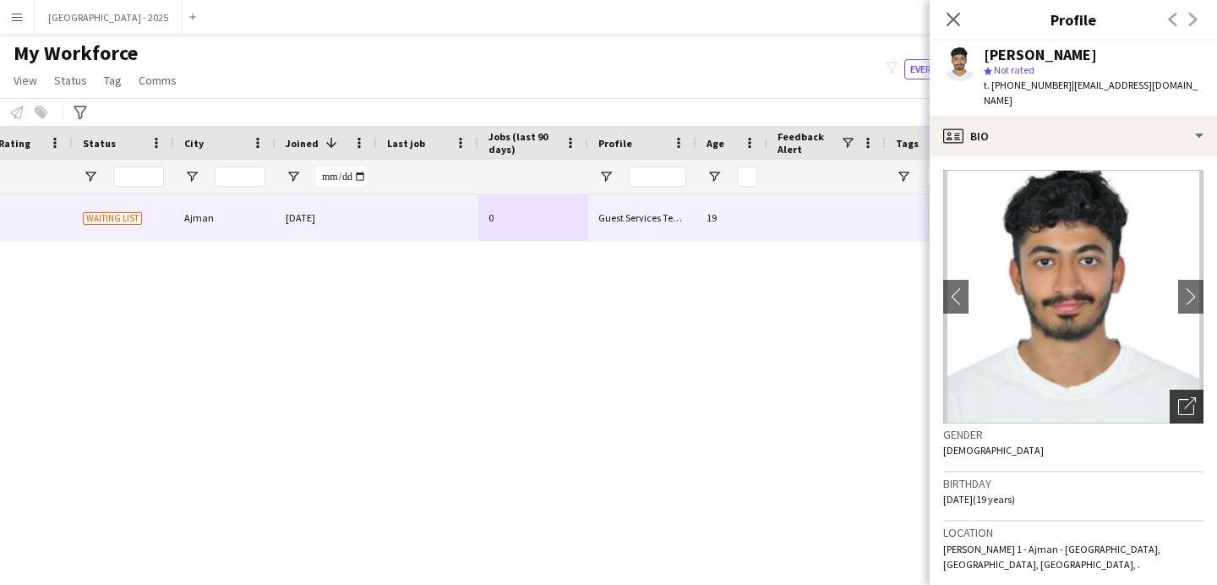
click at [1178, 397] on icon "Open photos pop-in" at bounding box center [1187, 406] width 18 height 18
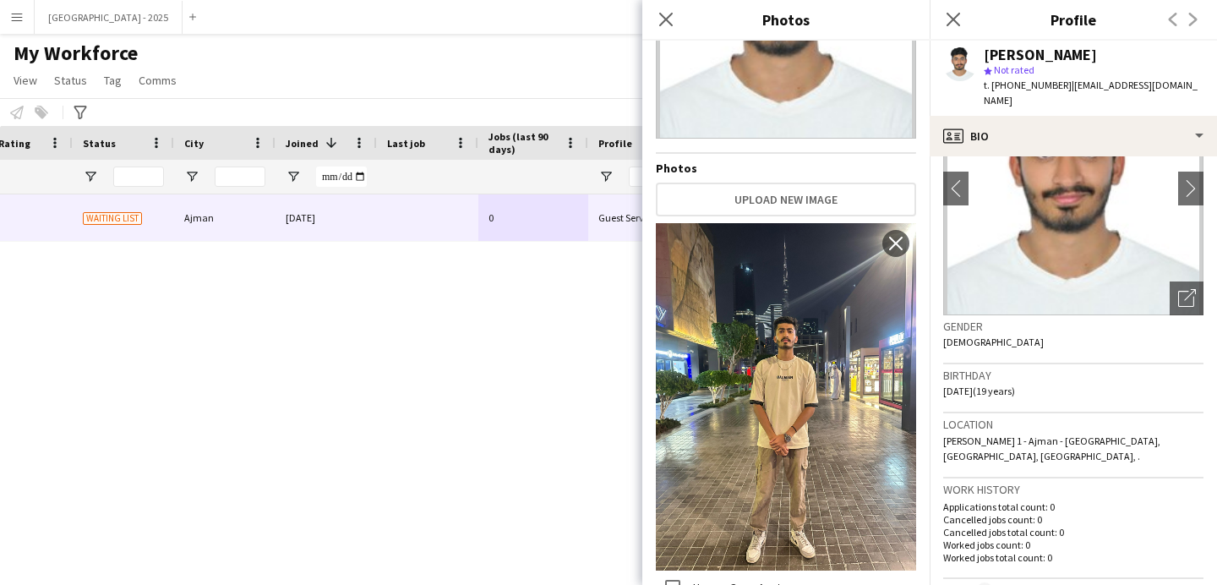
scroll to position [108, 0]
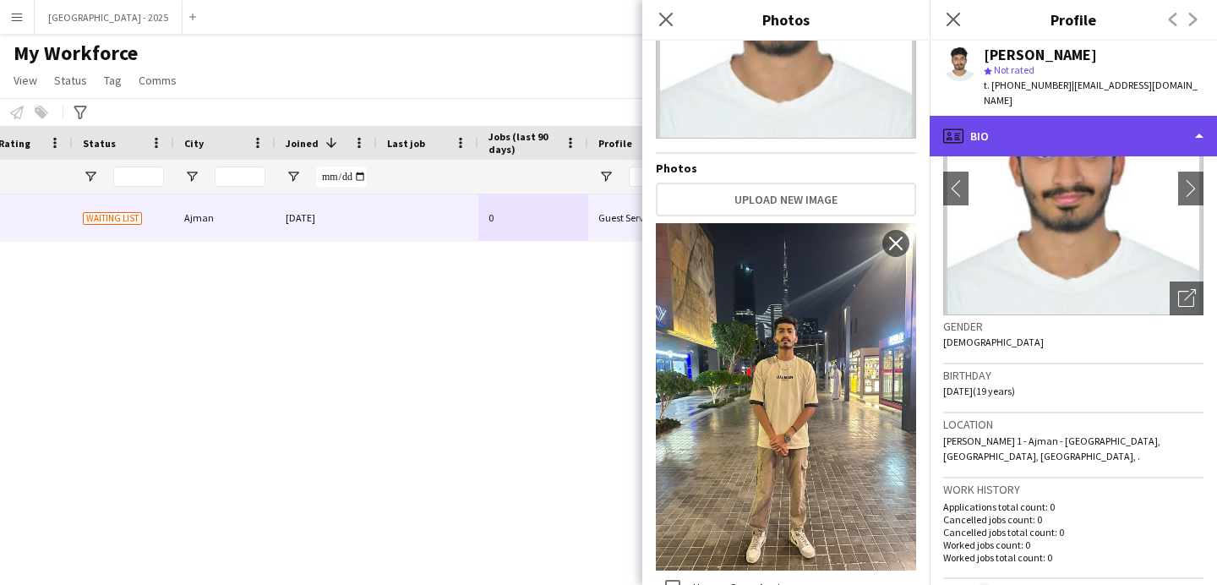
click at [1043, 126] on div "profile Bio" at bounding box center [1073, 136] width 287 height 41
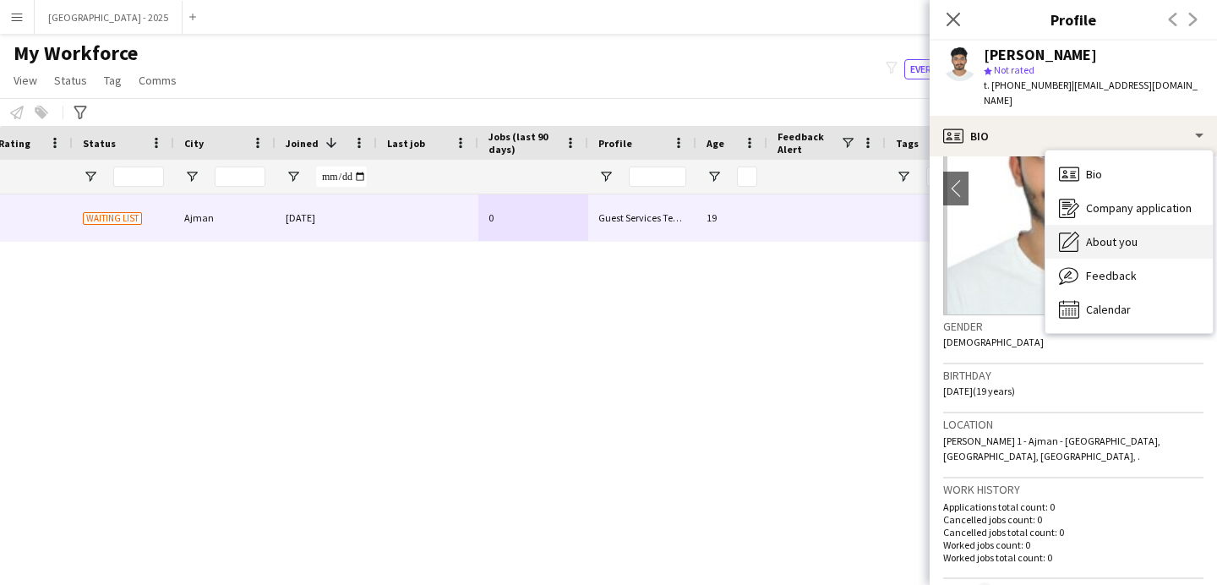
click at [1128, 234] on span "About you" at bounding box center [1112, 241] width 52 height 15
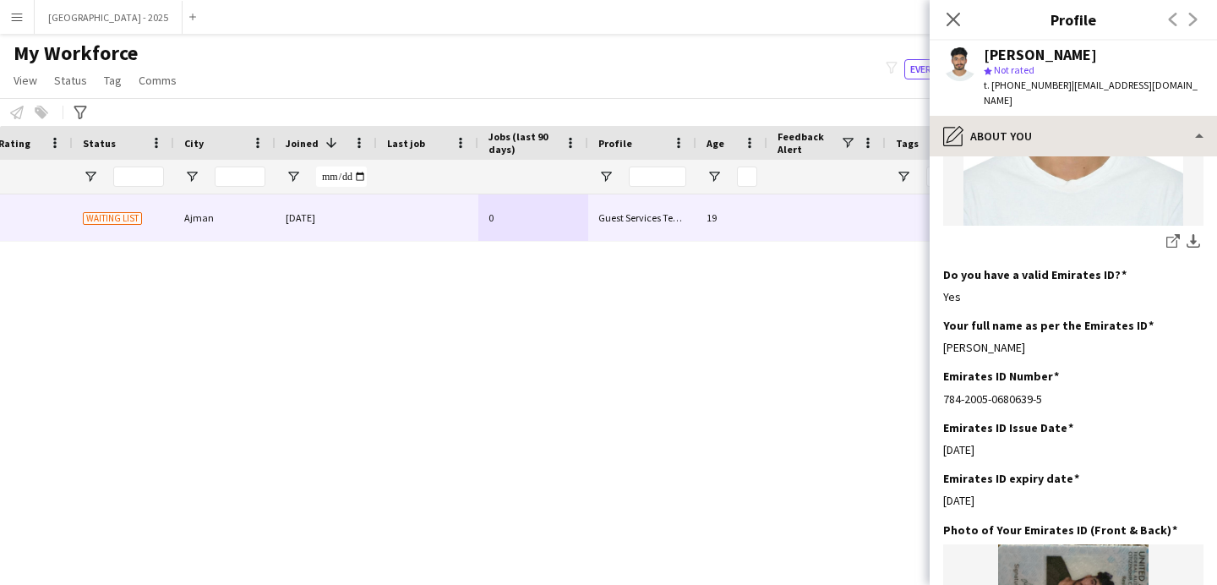
scroll to position [331, 0]
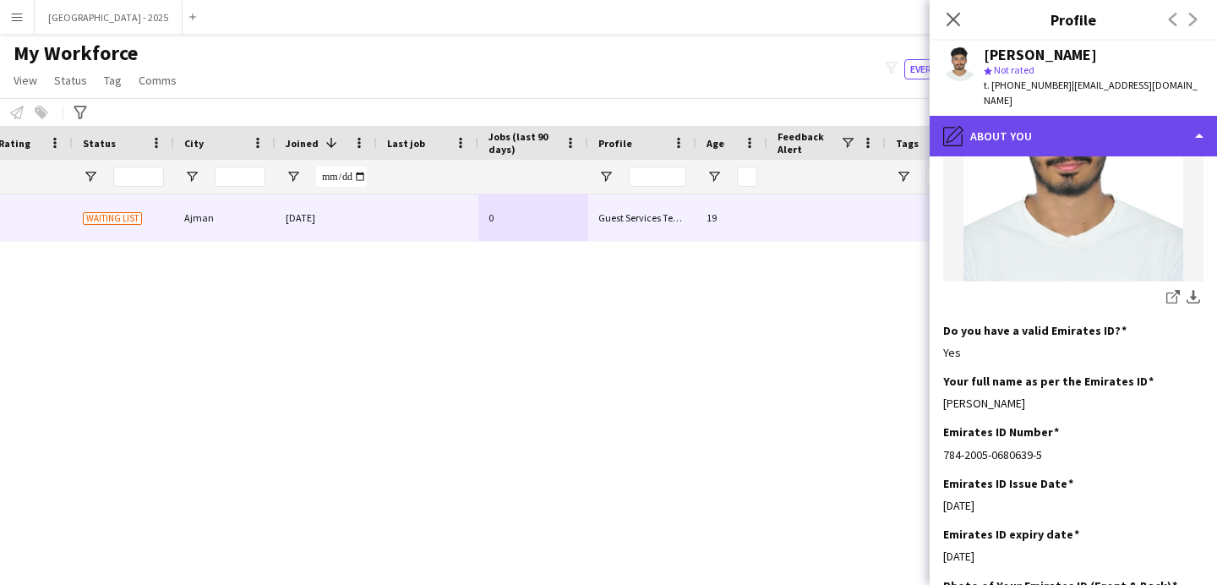
click at [1013, 116] on div "pencil4 About you" at bounding box center [1073, 136] width 287 height 41
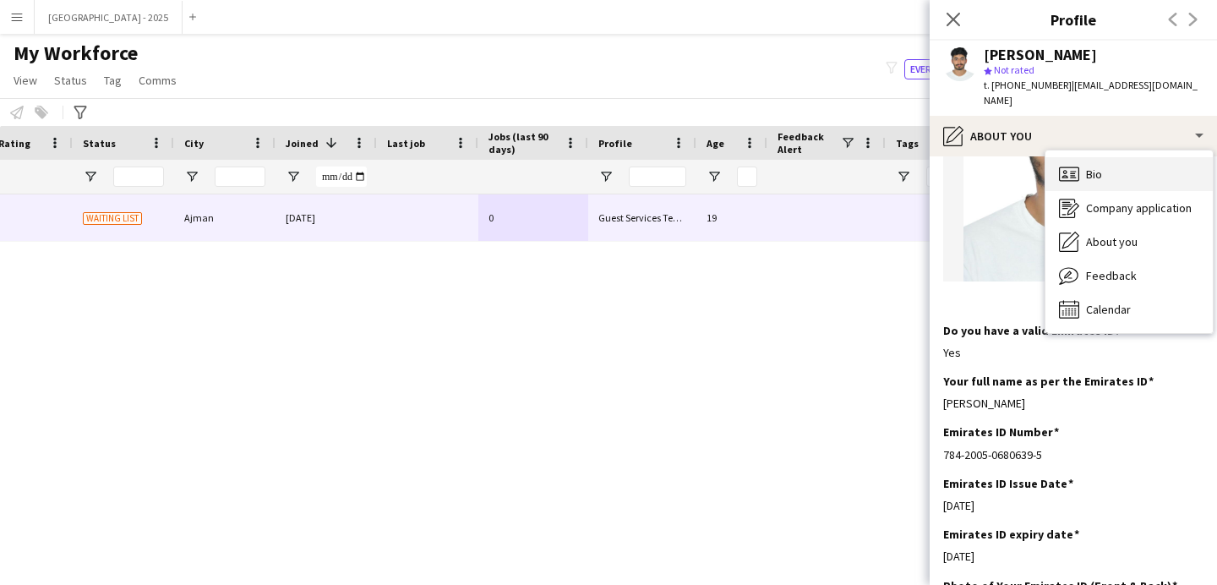
click at [1111, 164] on div "Bio Bio" at bounding box center [1128, 174] width 167 height 34
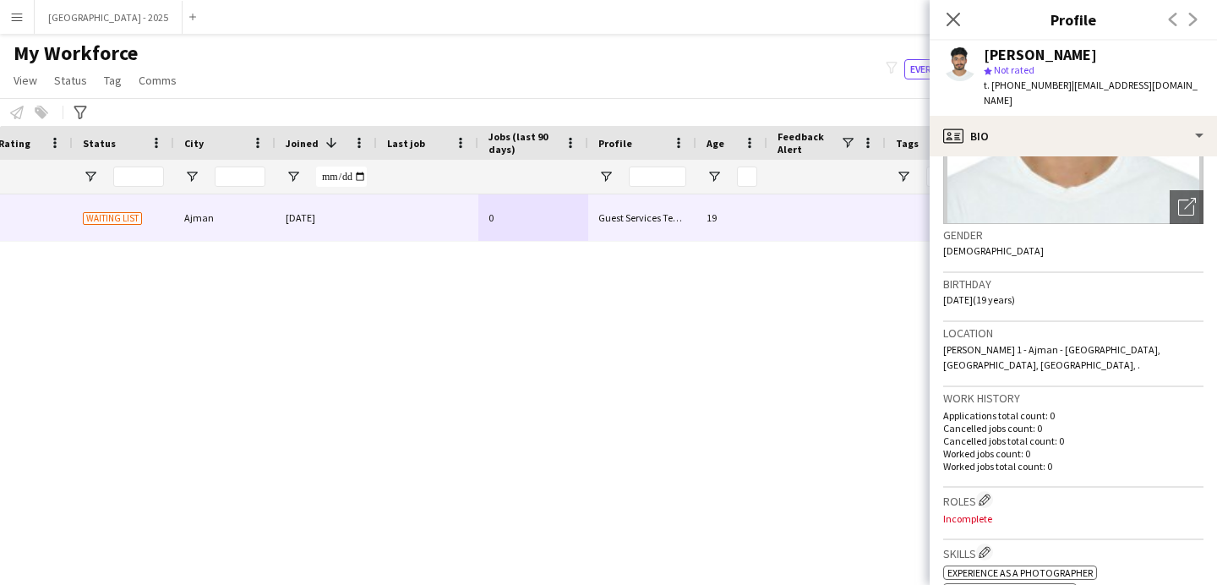
scroll to position [349, 0]
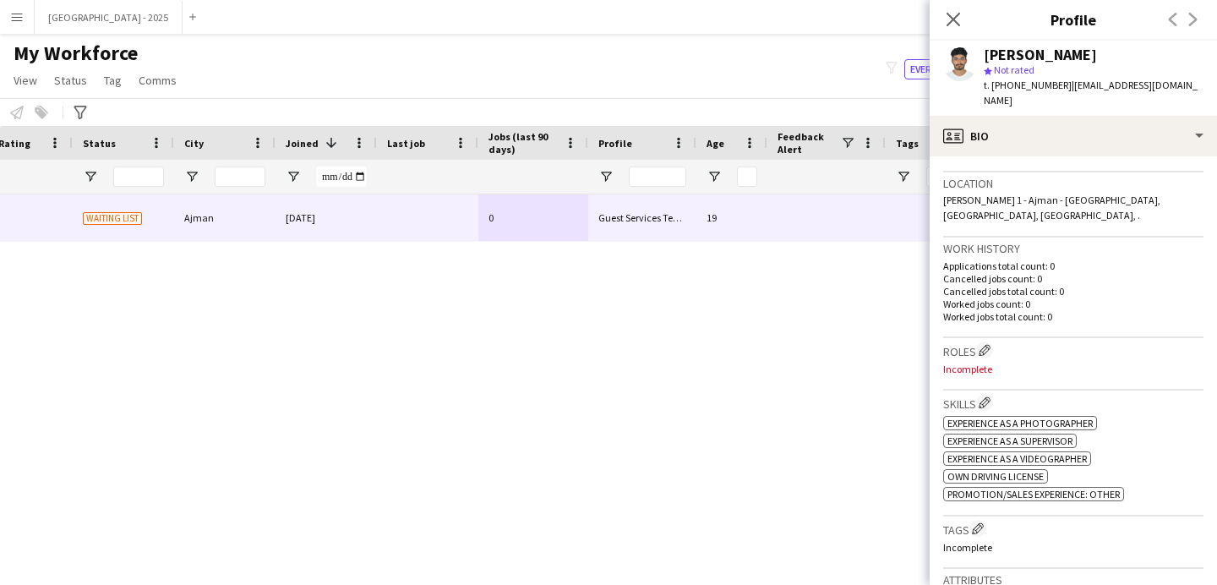
click at [986, 338] on div "Roles Edit crew company roles Incomplete" at bounding box center [1073, 364] width 260 height 52
click at [986, 344] on app-icon "Edit crew company roles" at bounding box center [985, 350] width 12 height 12
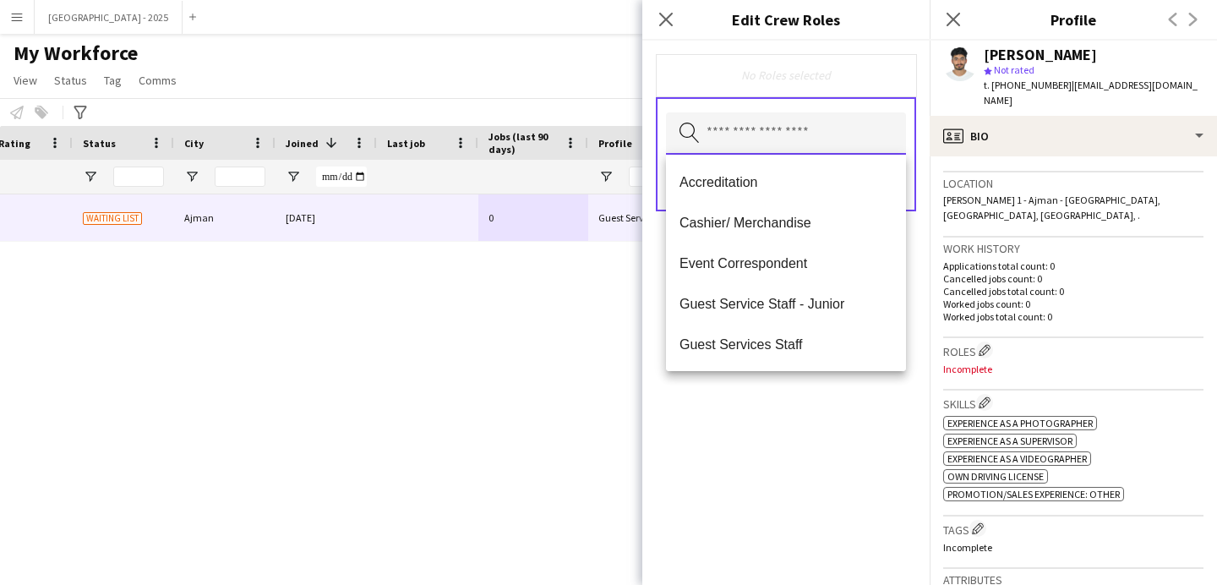
click at [818, 149] on input "text" at bounding box center [786, 133] width 240 height 42
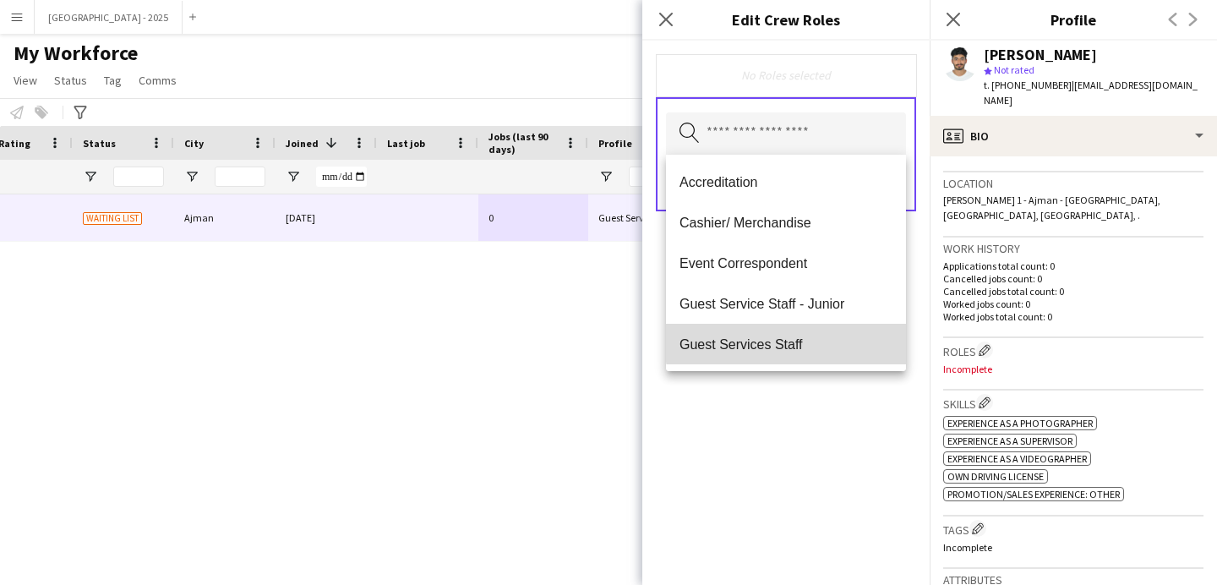
click at [832, 333] on mat-option "Guest Services Staff" at bounding box center [786, 344] width 240 height 41
click at [832, 334] on mat-option "Guest Services Staff - Senior" at bounding box center [786, 345] width 240 height 41
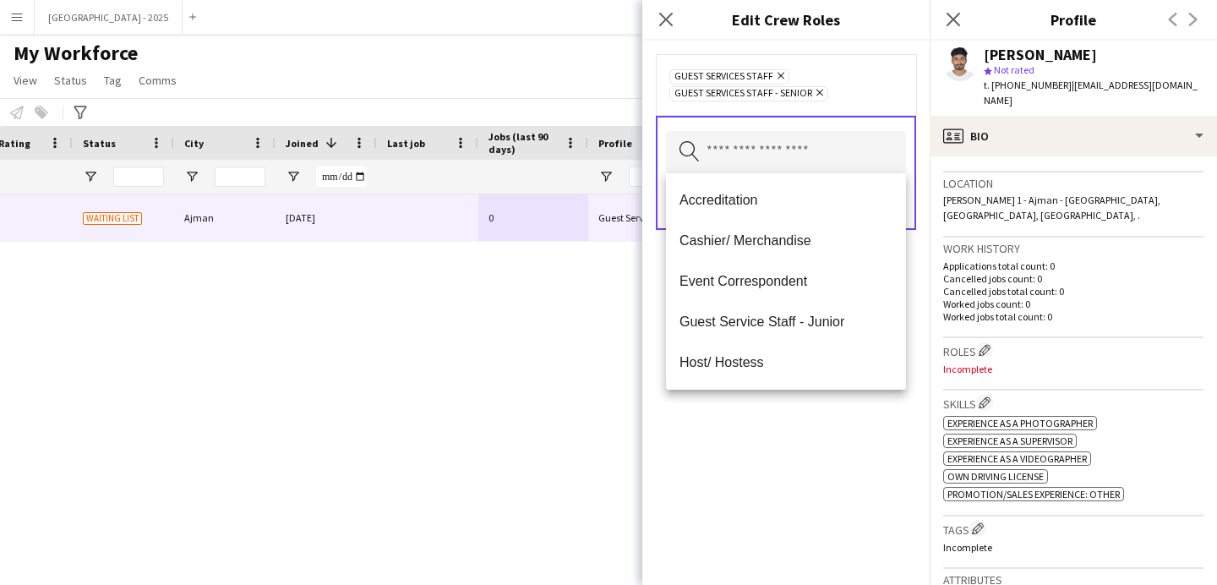
click at [818, 98] on app-icon "Remove" at bounding box center [817, 94] width 11 height 14
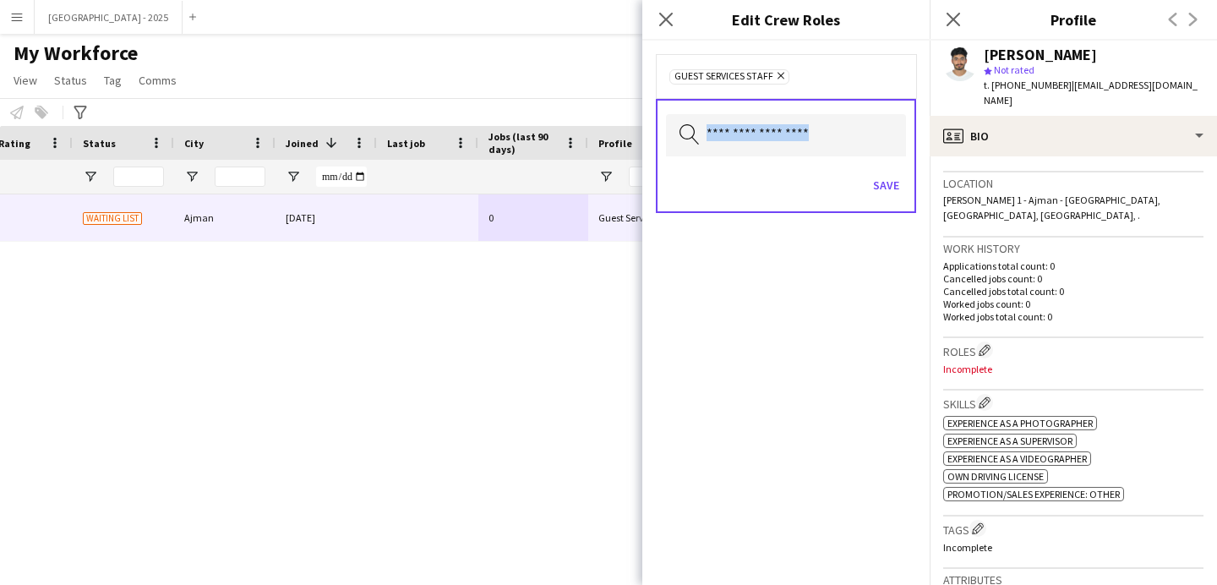
click at [818, 98] on form "Guest Services Staff Remove Search by role type Save" at bounding box center [785, 151] width 287 height 220
click at [882, 181] on button "Save" at bounding box center [886, 185] width 40 height 27
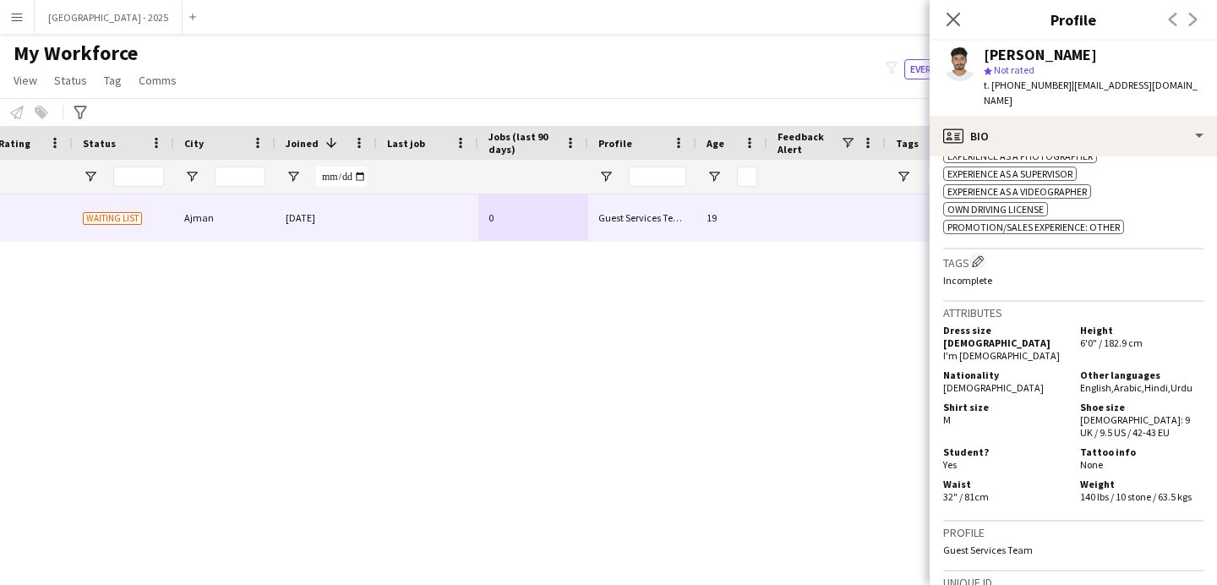
scroll to position [546, 0]
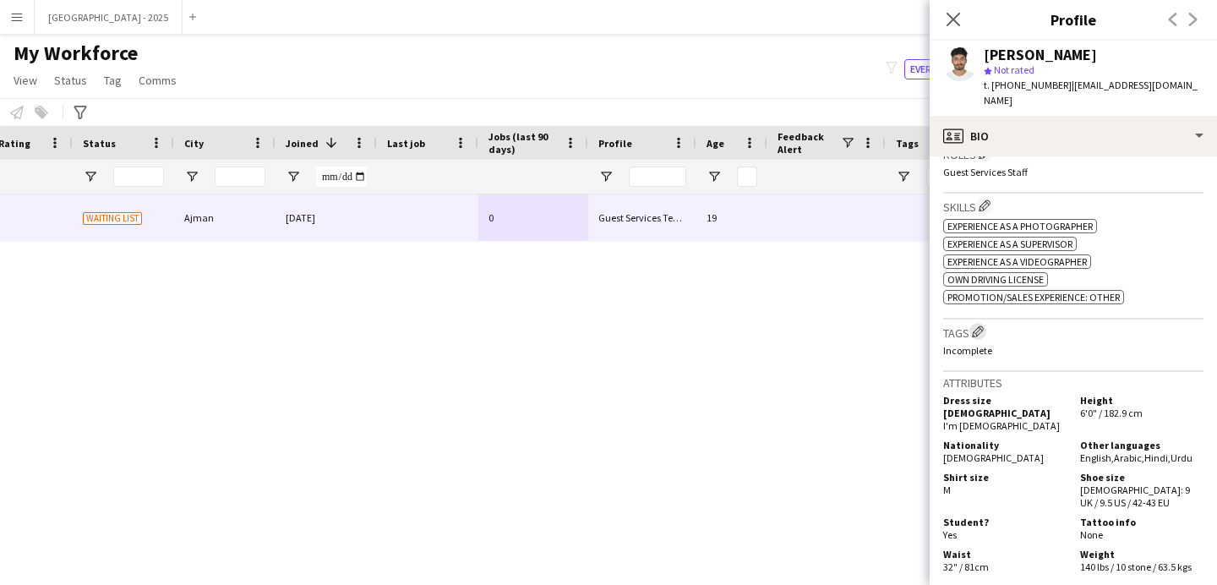
click at [979, 325] on app-icon "Edit crew company tags" at bounding box center [978, 331] width 12 height 12
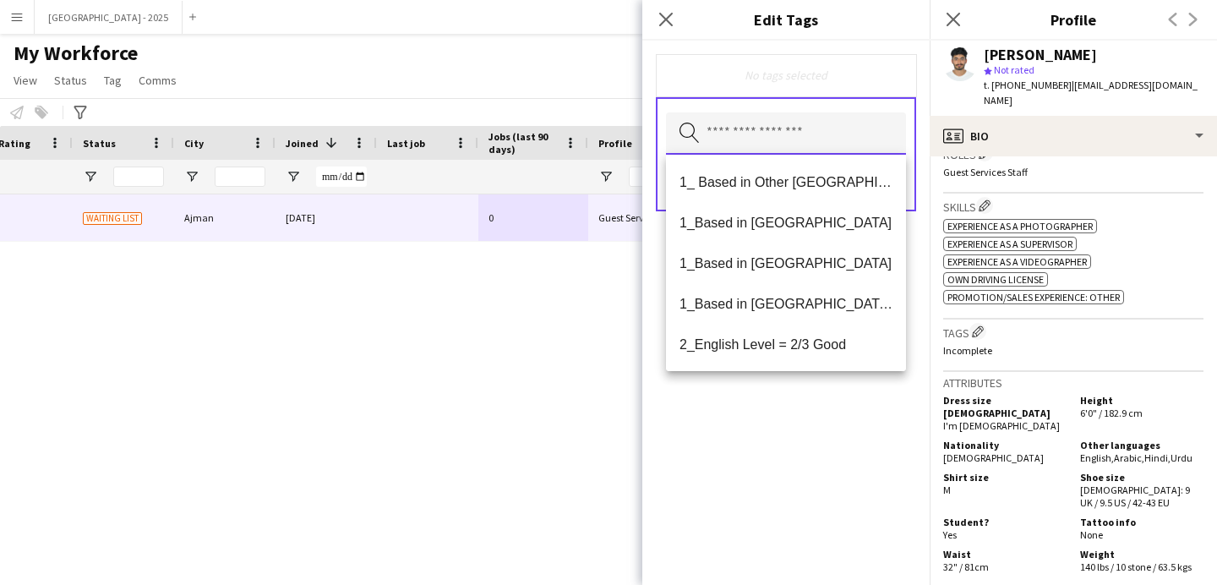
click at [726, 145] on input "text" at bounding box center [786, 133] width 240 height 42
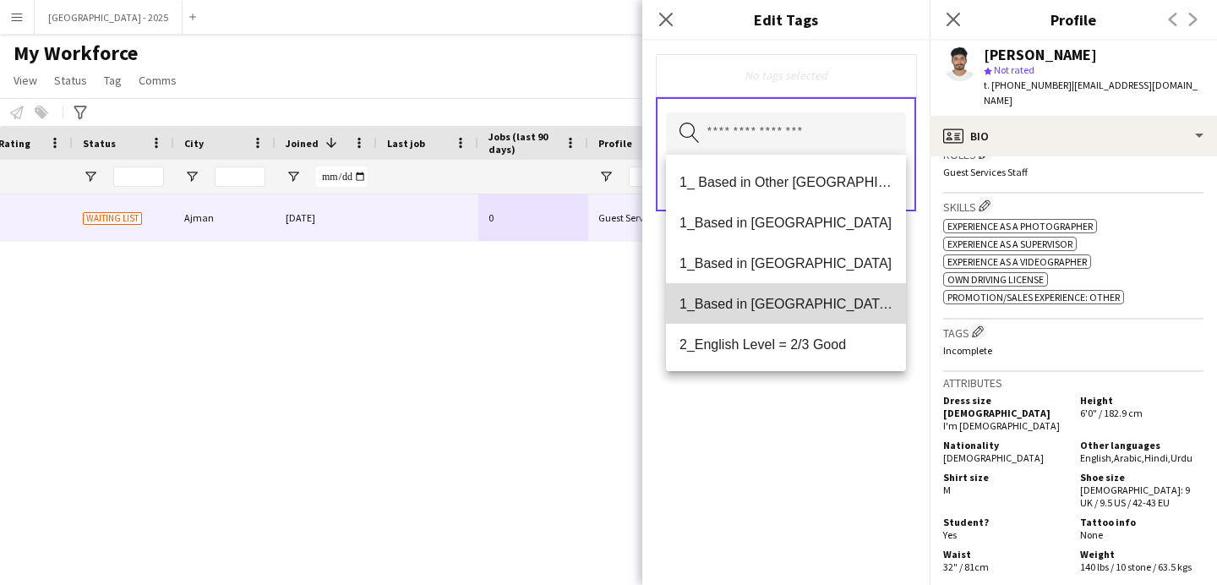
click at [795, 302] on span "1_Based in [GEOGRAPHIC_DATA]/[GEOGRAPHIC_DATA]/Ajman" at bounding box center [785, 304] width 213 height 16
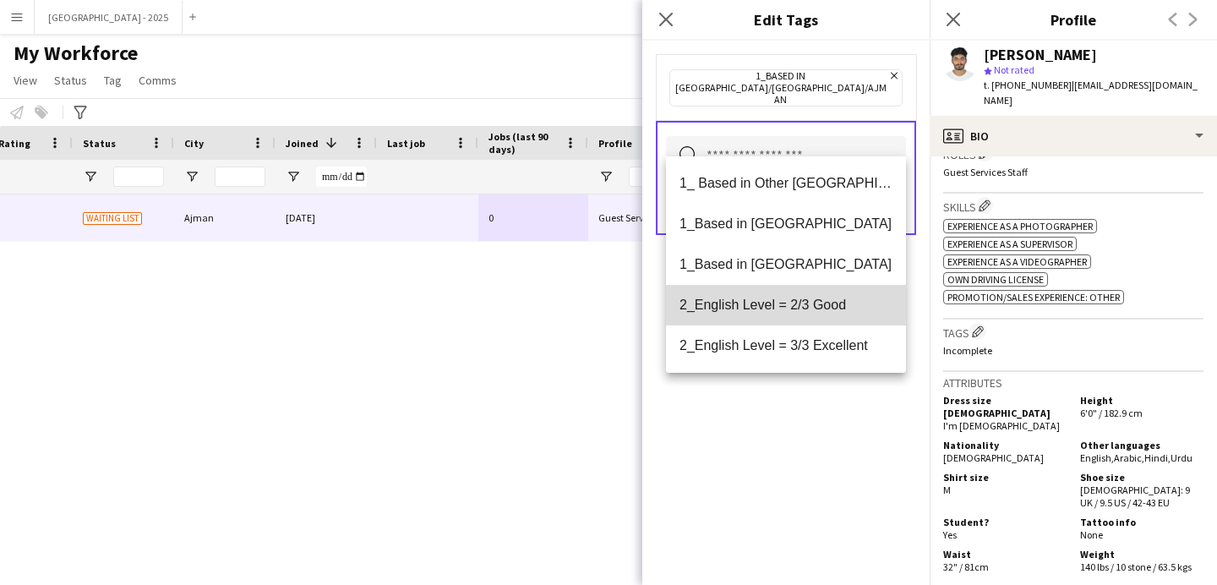
click at [799, 318] on mat-option "2_English Level = 2/3 Good" at bounding box center [786, 305] width 240 height 41
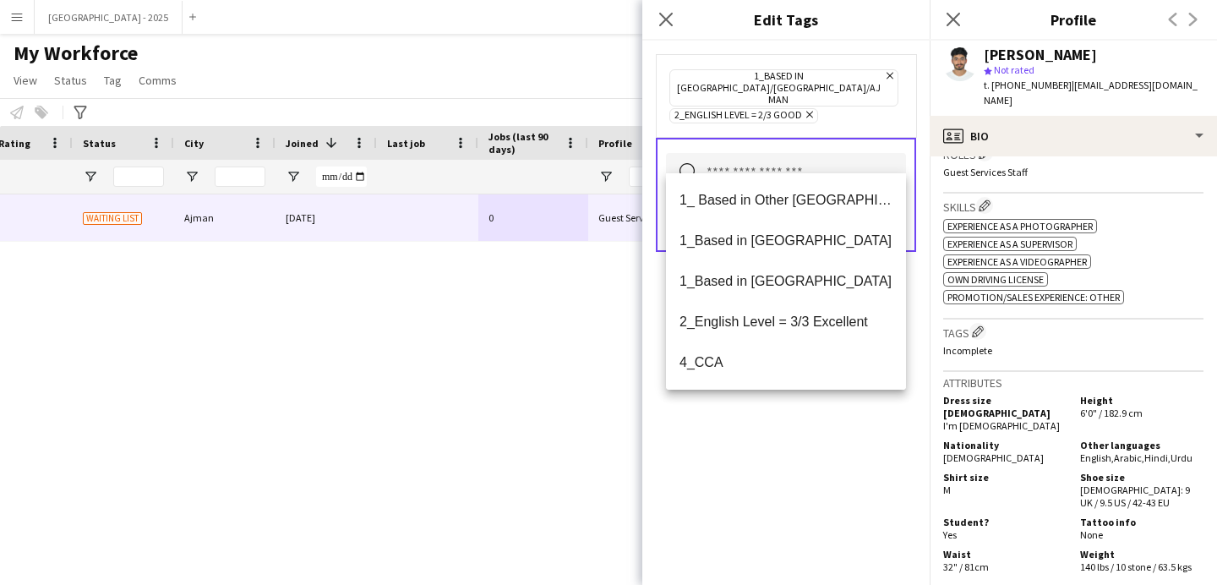
click at [844, 432] on div "1_Based in [GEOGRAPHIC_DATA]/[GEOGRAPHIC_DATA]/Ajman Remove 2_English Level = 2…" at bounding box center [785, 313] width 287 height 544
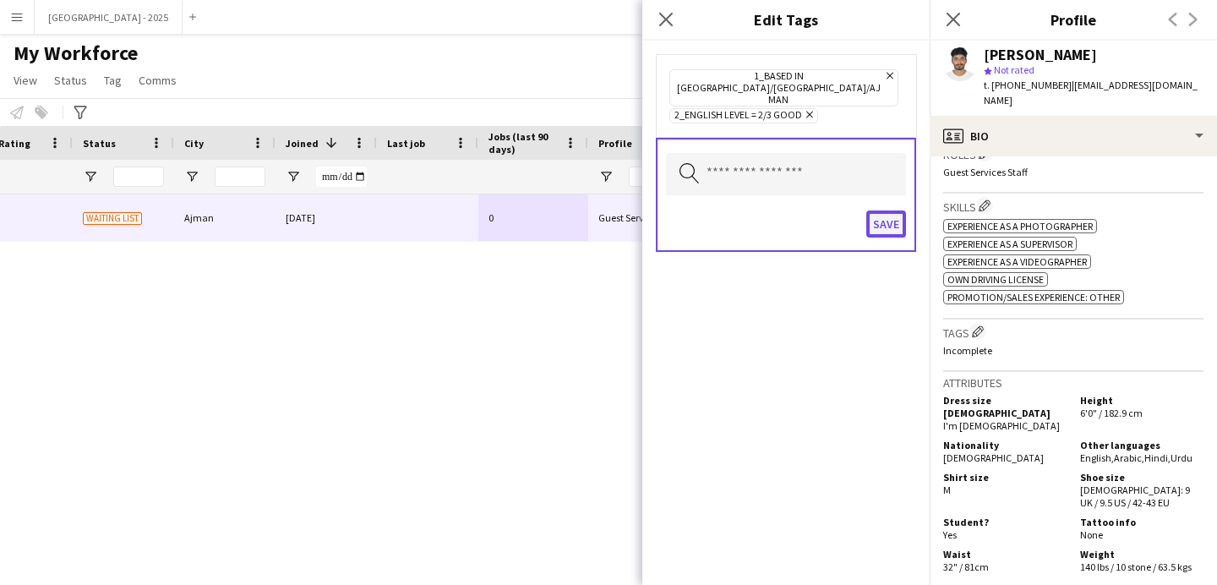
click at [891, 210] on button "Save" at bounding box center [886, 223] width 40 height 27
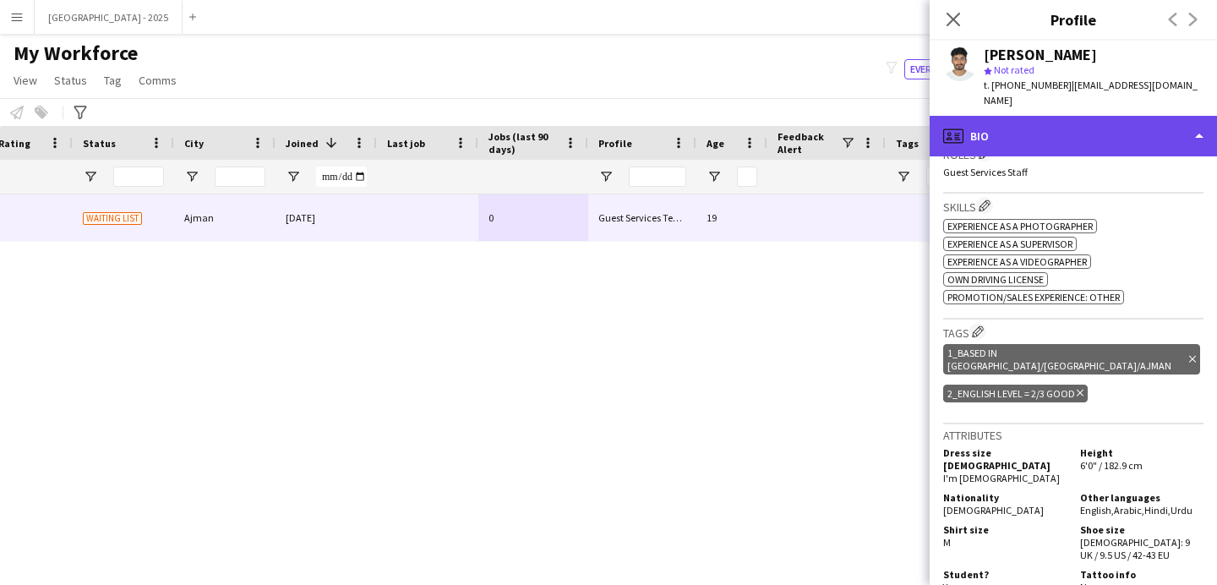
click at [1002, 116] on div "profile Bio" at bounding box center [1073, 136] width 287 height 41
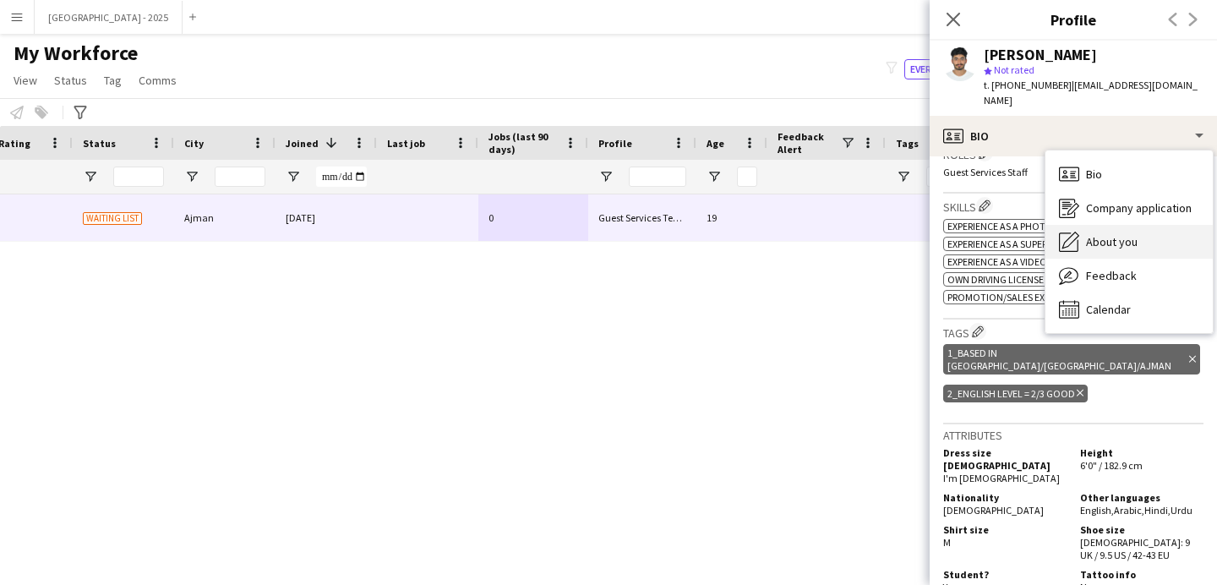
click at [1115, 234] on span "About you" at bounding box center [1112, 241] width 52 height 15
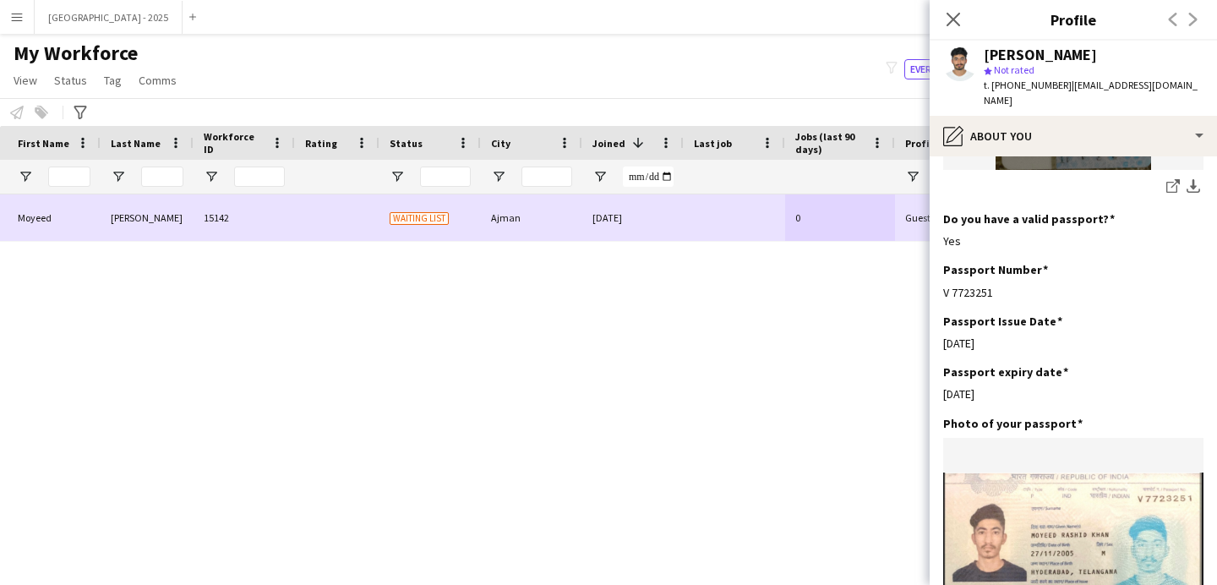
scroll to position [0, 0]
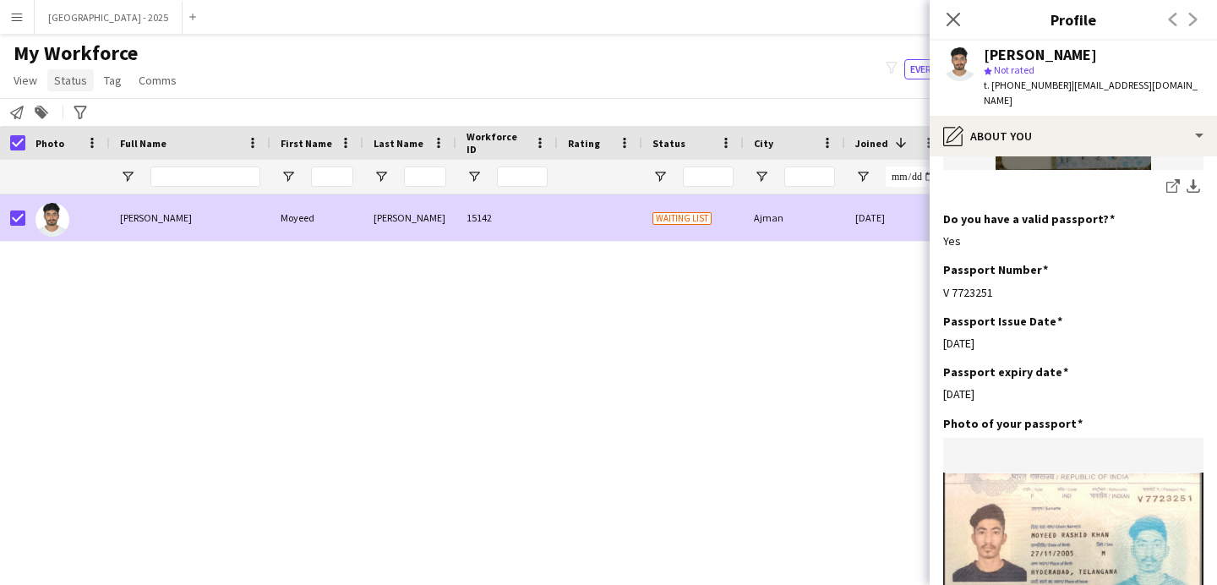
click at [58, 86] on span "Status" at bounding box center [70, 80] width 33 height 15
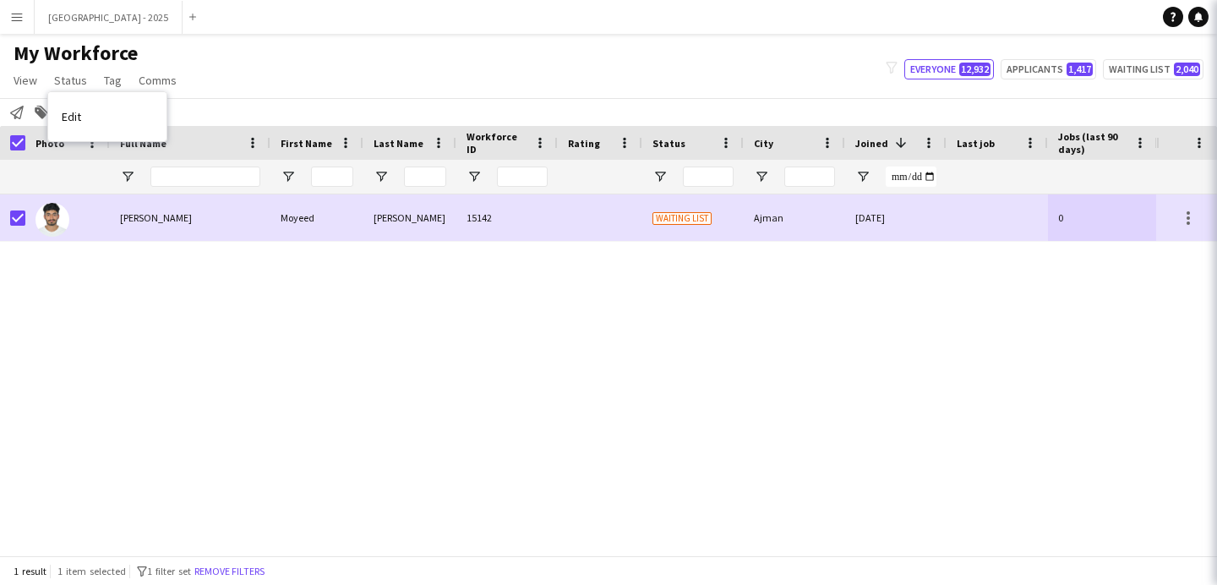
click at [96, 116] on link "Edit" at bounding box center [107, 116] width 118 height 35
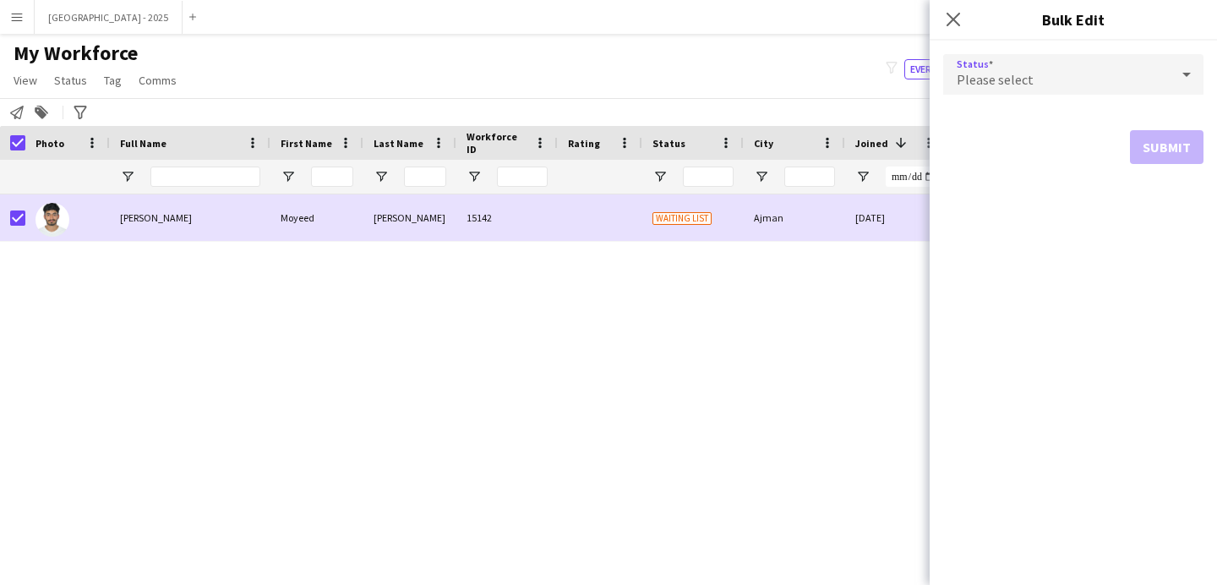
click at [1147, 82] on div "Please select" at bounding box center [1056, 74] width 226 height 41
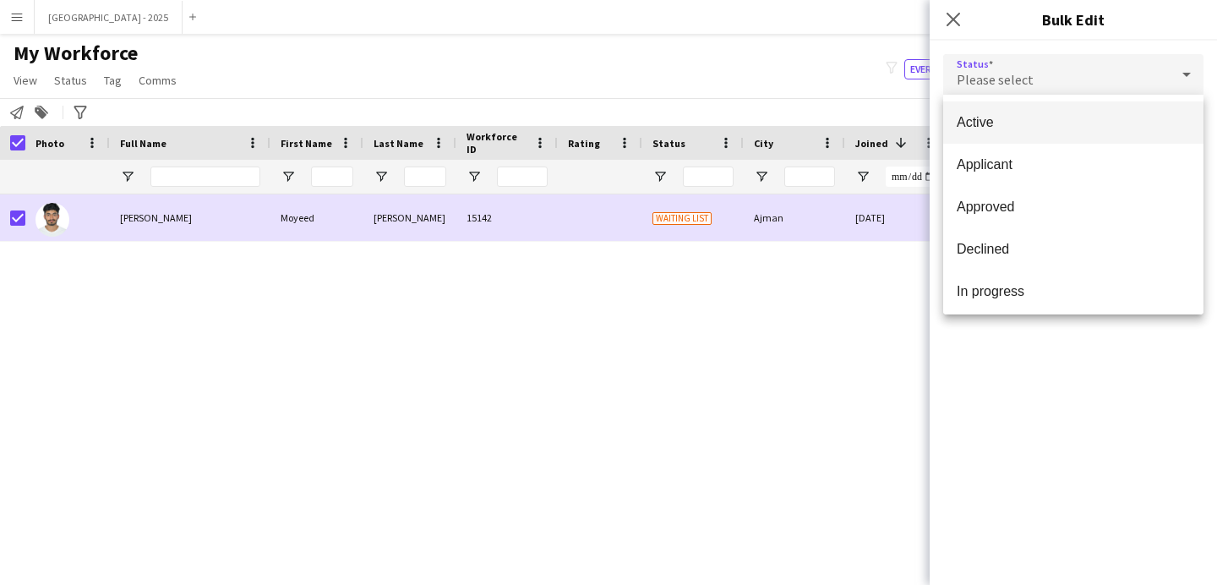
click at [1097, 125] on span "Active" at bounding box center [1073, 122] width 233 height 16
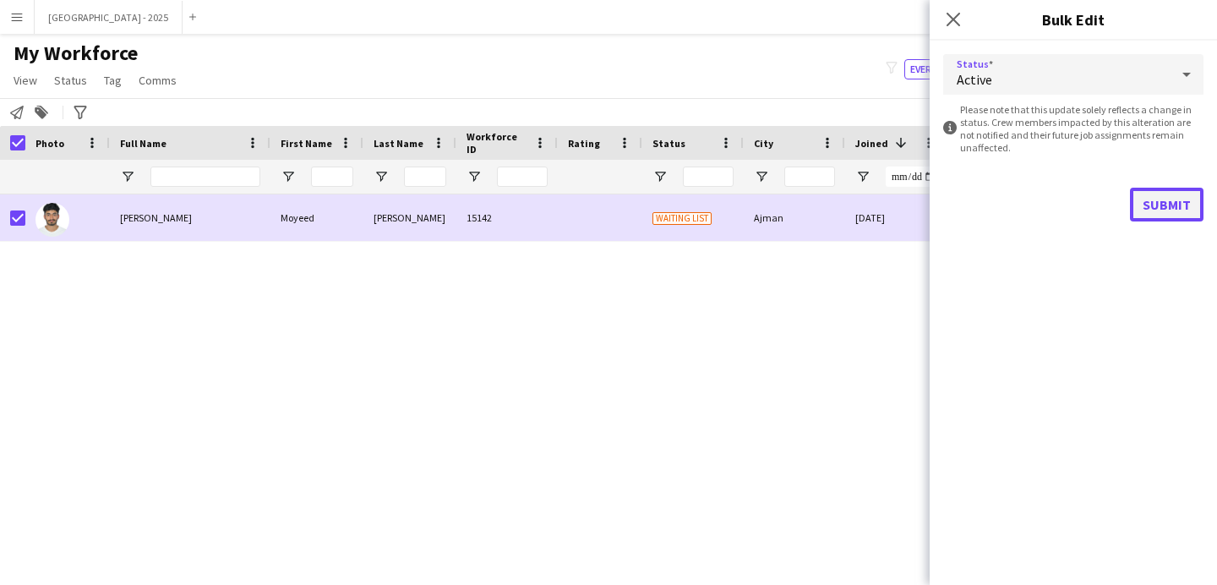
click at [1188, 196] on button "Submit" at bounding box center [1167, 205] width 74 height 34
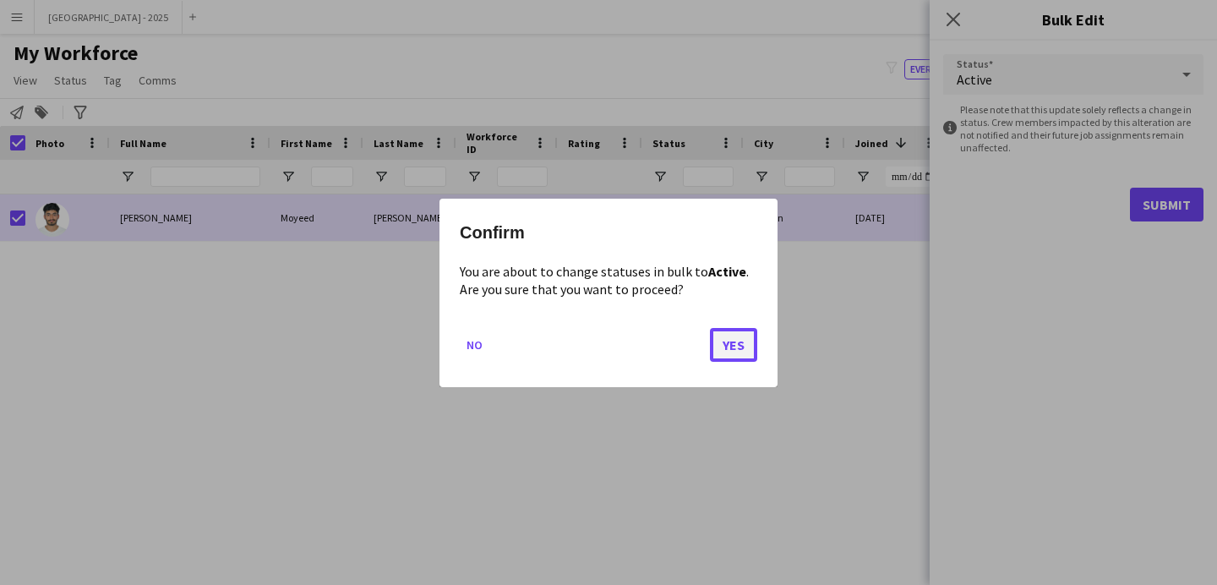
click at [723, 346] on button "Yes" at bounding box center [733, 344] width 47 height 34
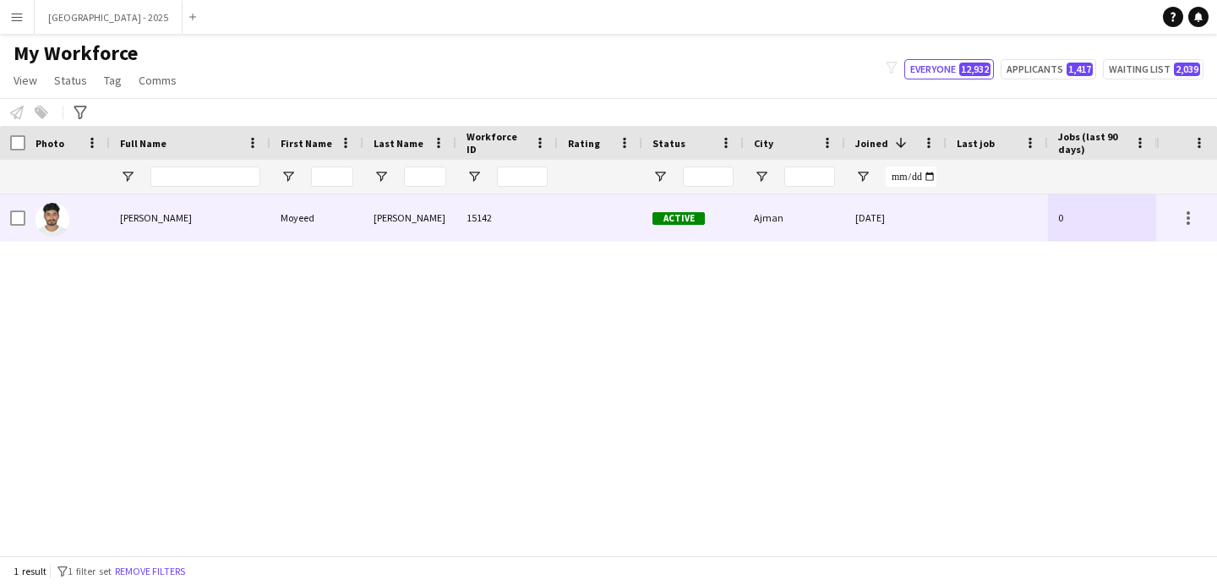
click at [88, 226] on div at bounding box center [67, 217] width 85 height 46
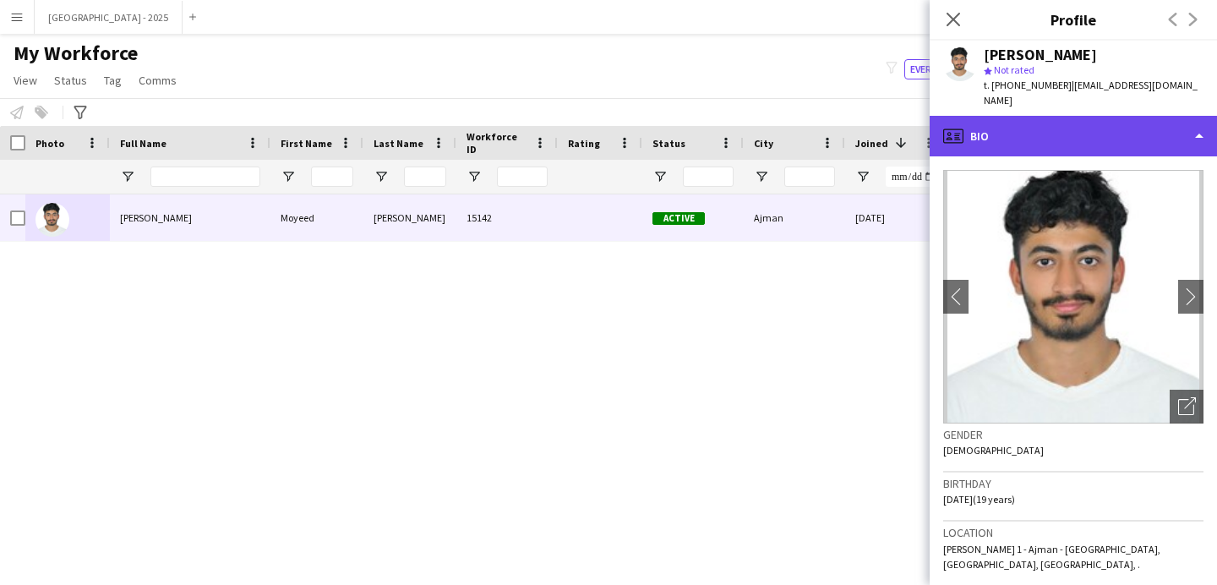
click at [1069, 129] on div "profile Bio" at bounding box center [1073, 136] width 287 height 41
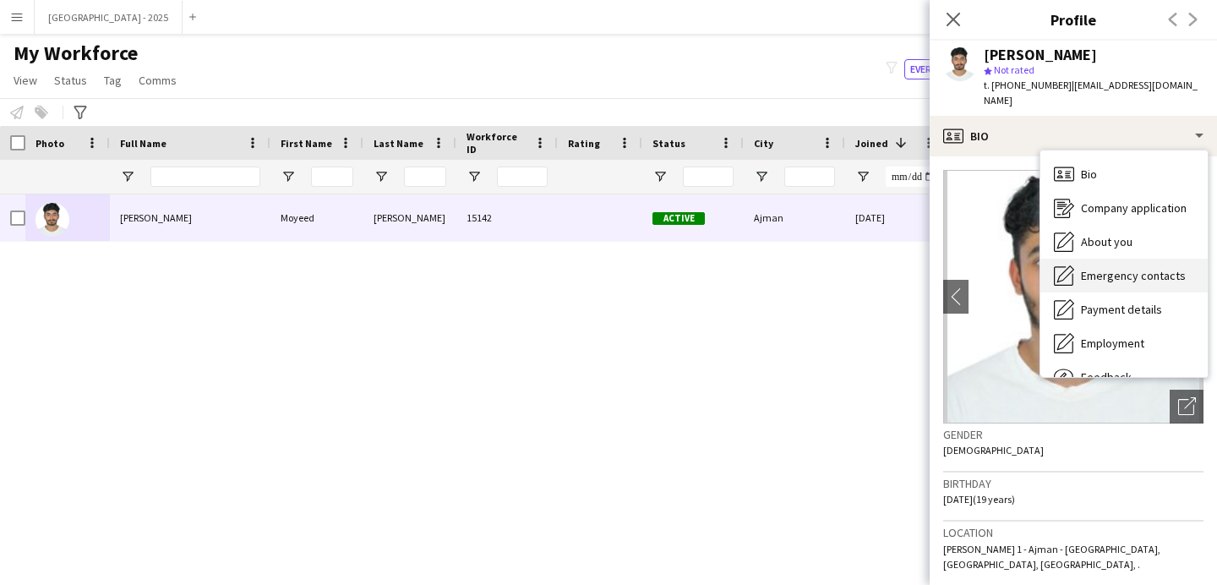
click at [1114, 259] on div "Emergency contacts Emergency contacts" at bounding box center [1123, 276] width 167 height 34
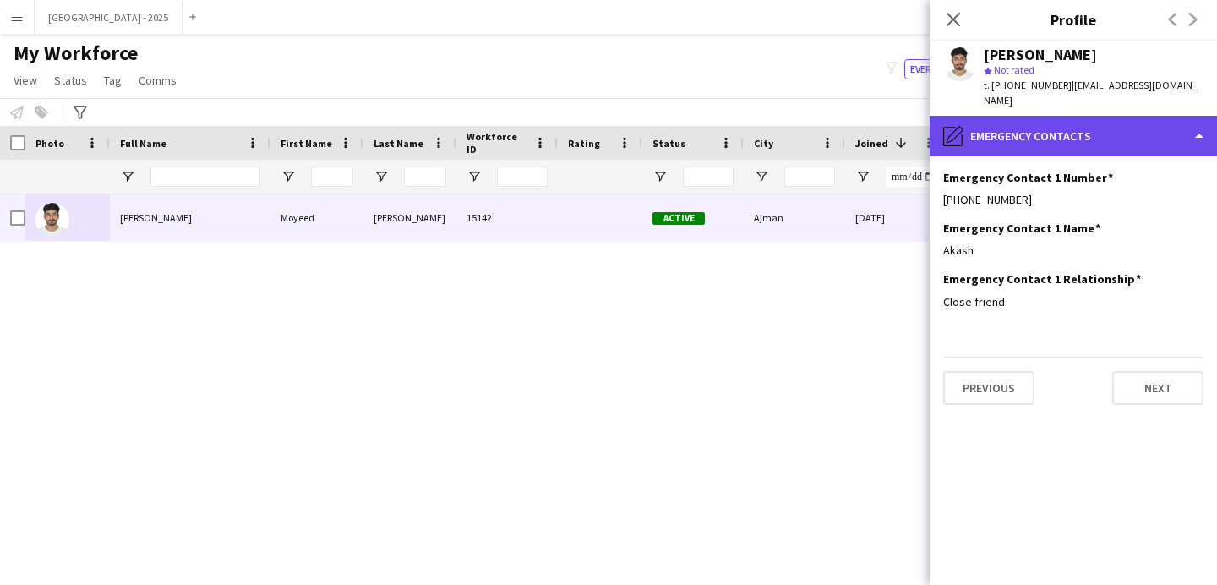
click at [1033, 134] on div "pencil4 Emergency contacts" at bounding box center [1073, 136] width 287 height 41
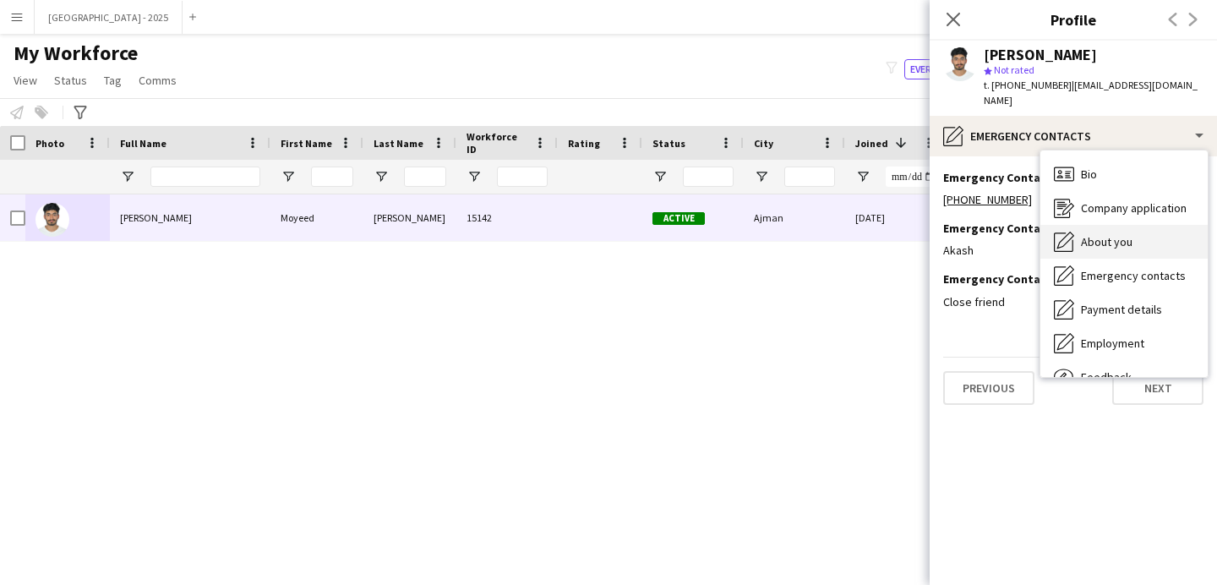
click at [1094, 234] on span "About you" at bounding box center [1107, 241] width 52 height 15
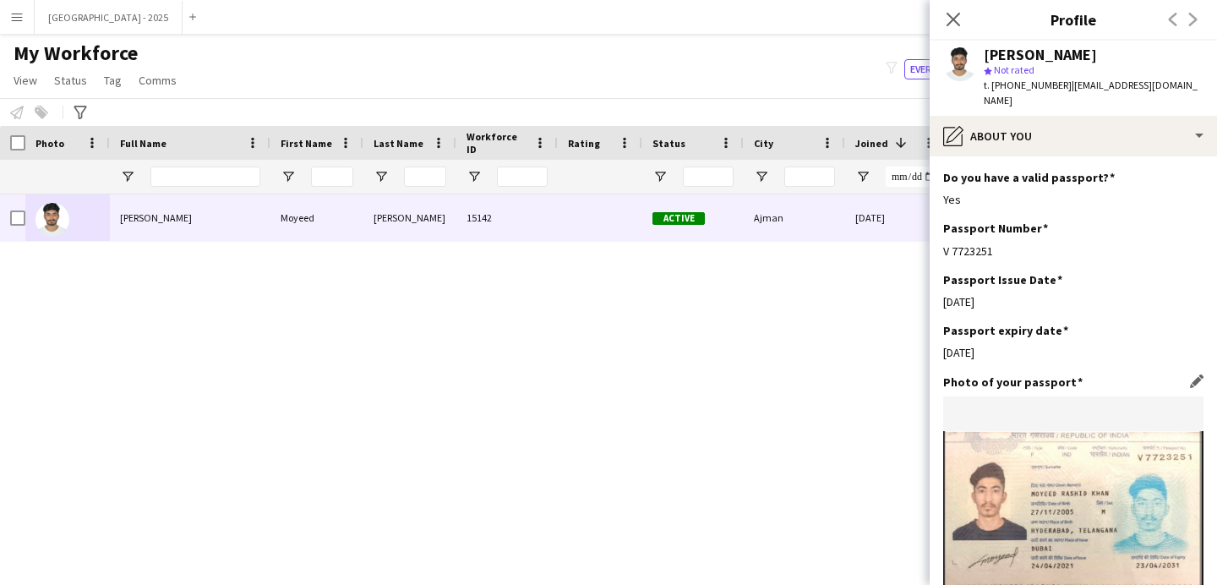
scroll to position [1533, 0]
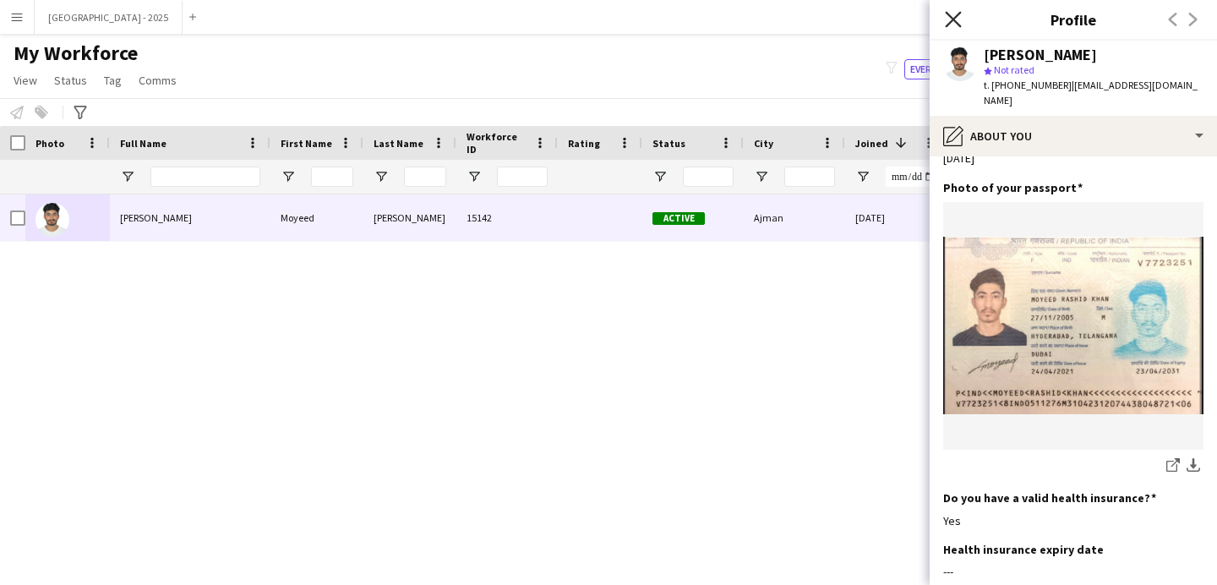
click at [956, 25] on icon "Close pop-in" at bounding box center [953, 19] width 16 height 16
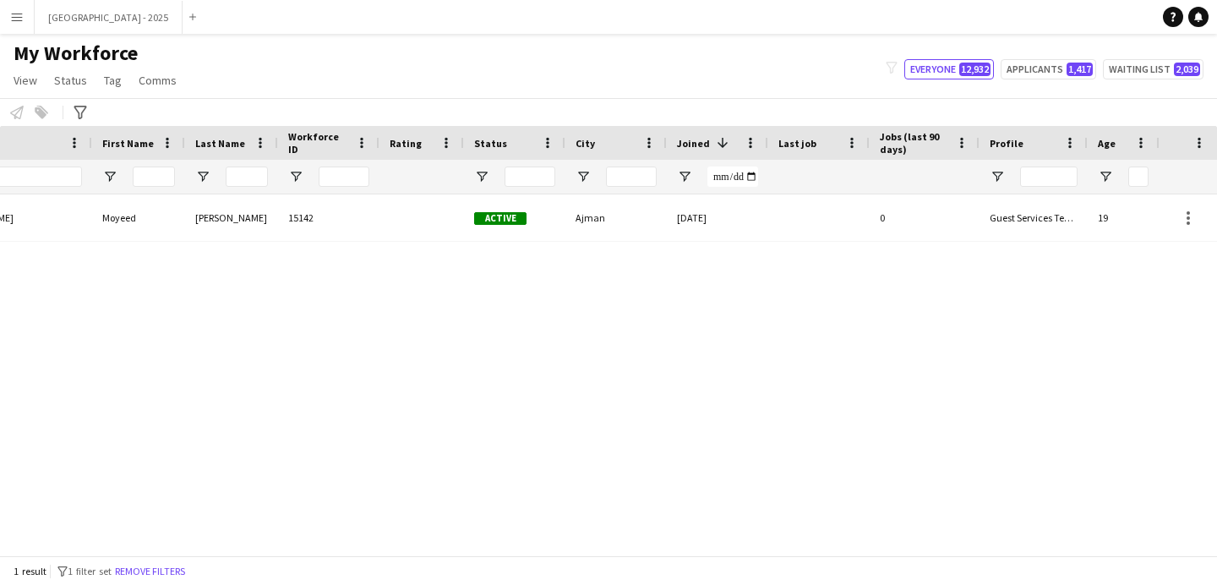
scroll to position [0, 387]
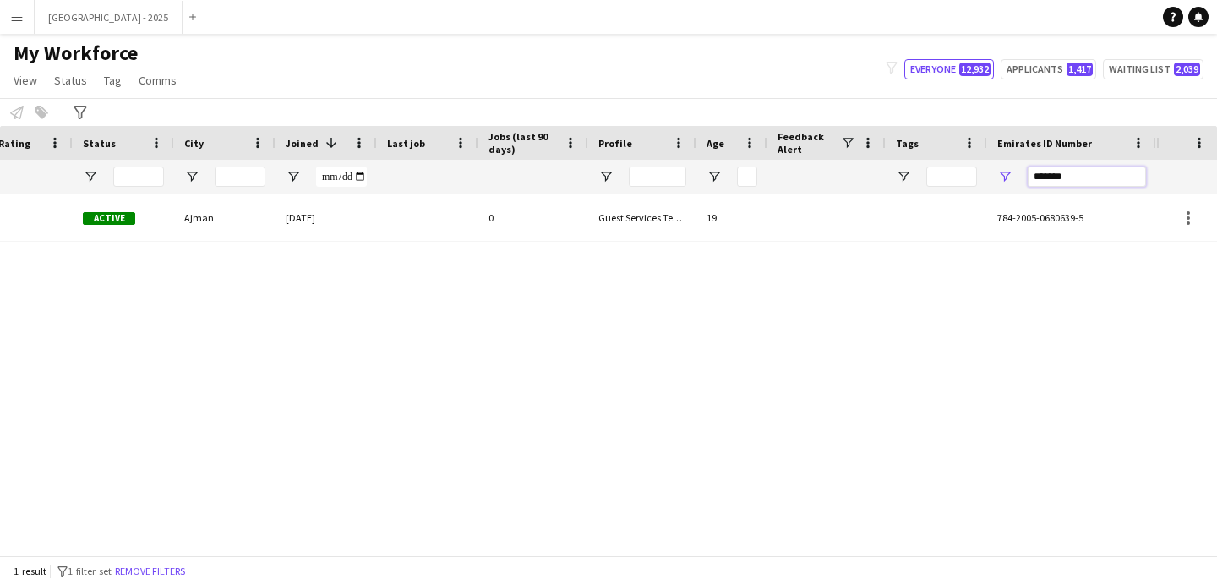
click at [1045, 183] on input "*******" at bounding box center [1087, 176] width 118 height 20
paste input "Emirates ID Number Filter Input"
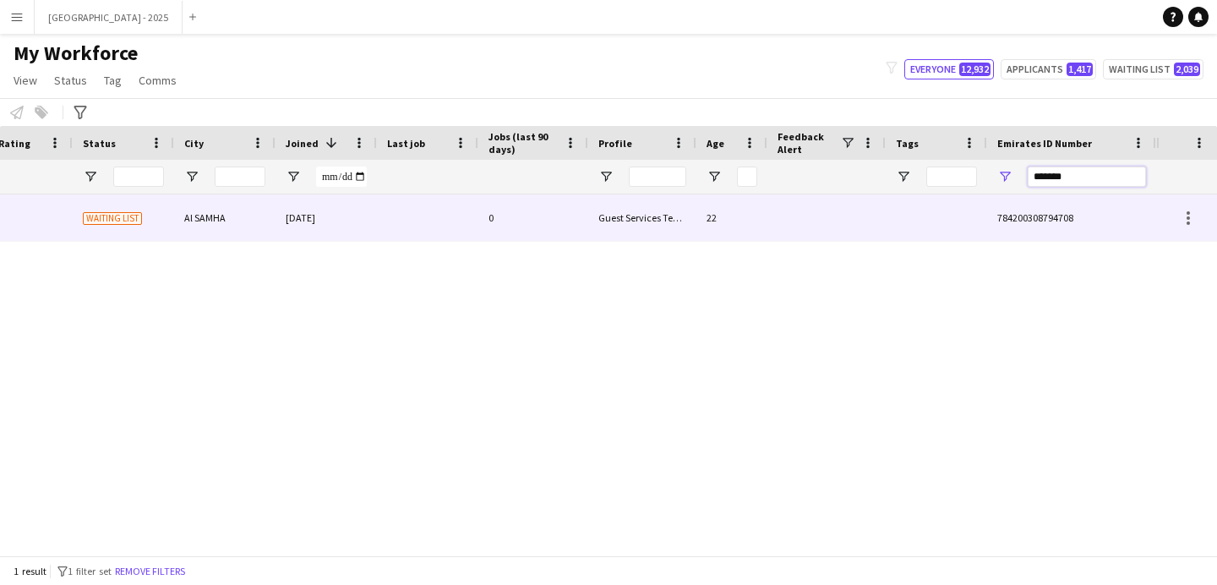
type input "*******"
drag, startPoint x: 908, startPoint y: 220, endPoint x: 828, endPoint y: 232, distance: 80.3
click at [908, 220] on div at bounding box center [936, 217] width 101 height 46
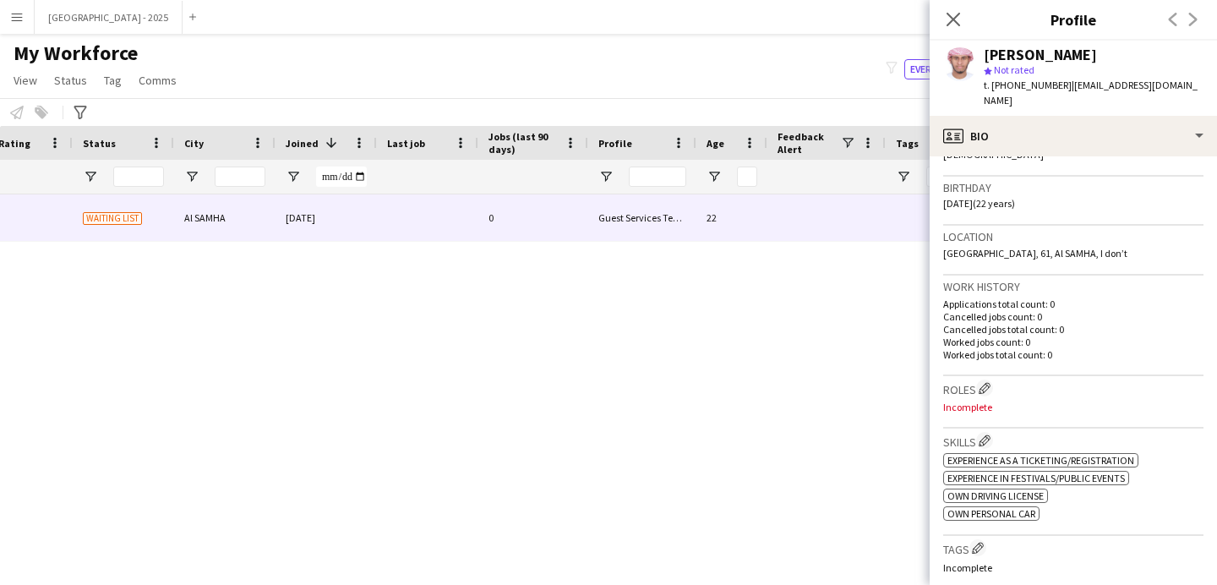
scroll to position [0, 0]
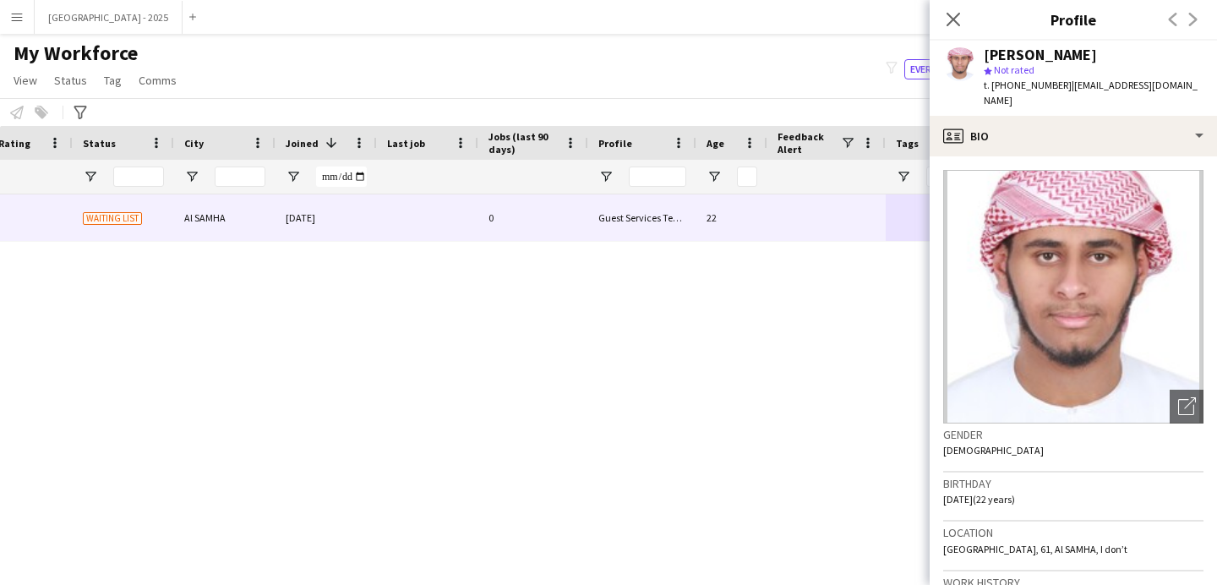
click at [1016, 170] on img at bounding box center [1073, 297] width 260 height 254
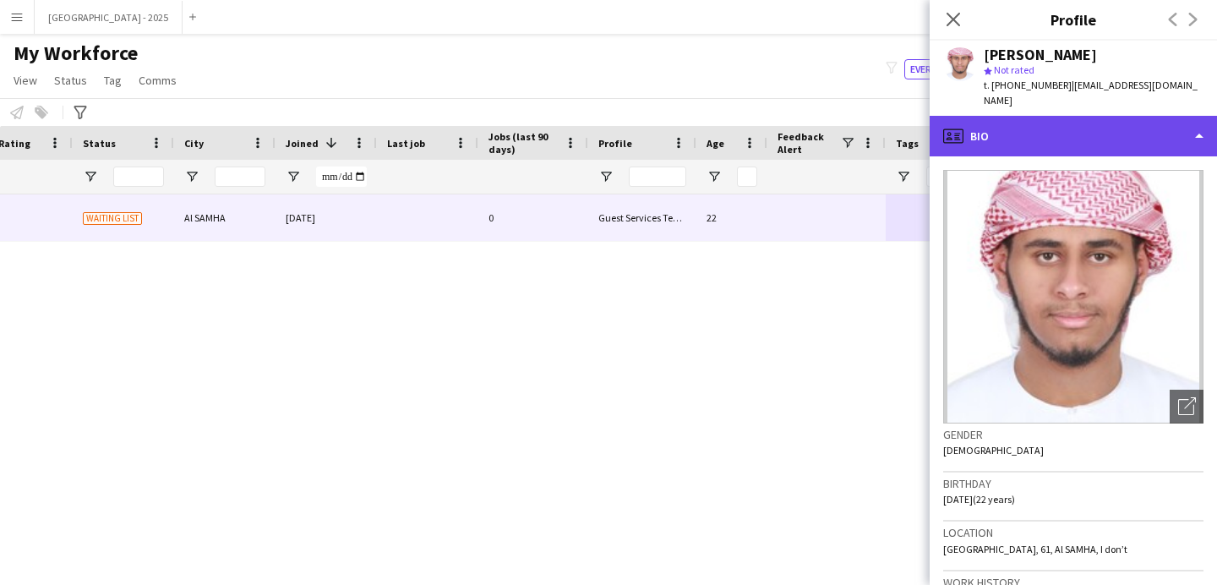
click at [1016, 134] on div "profile Bio" at bounding box center [1073, 136] width 287 height 41
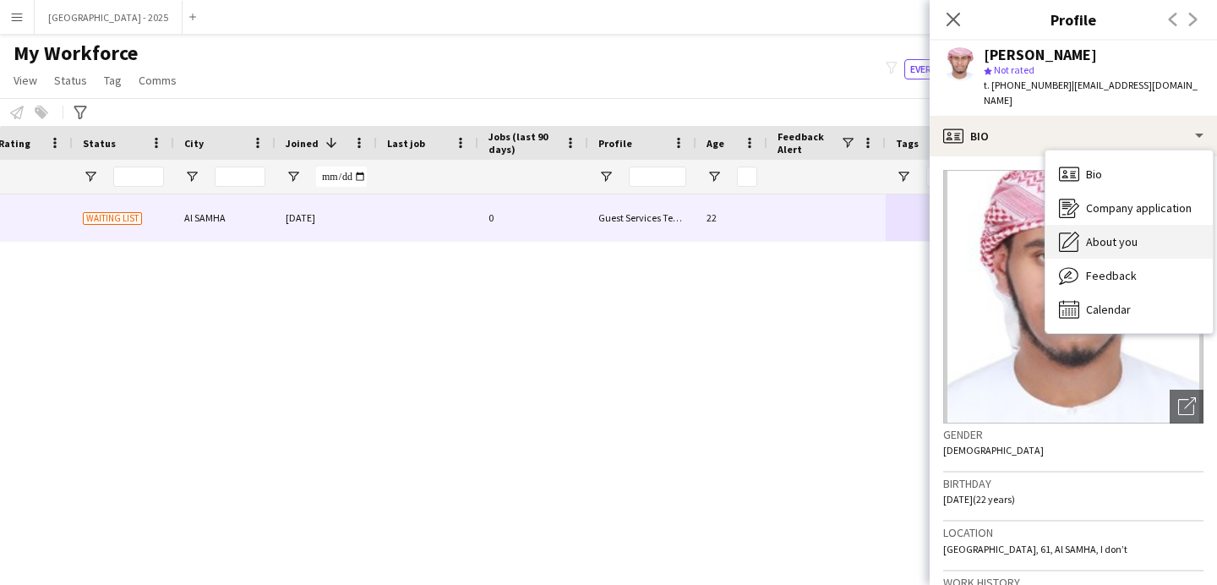
click at [1115, 234] on span "About you" at bounding box center [1112, 241] width 52 height 15
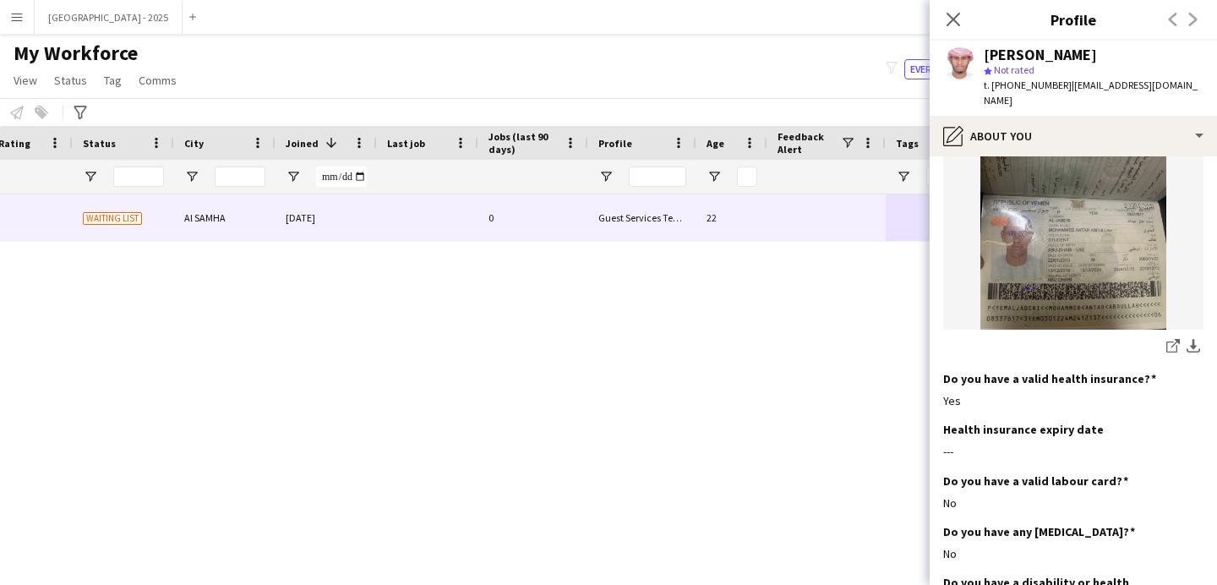
scroll to position [1684, 0]
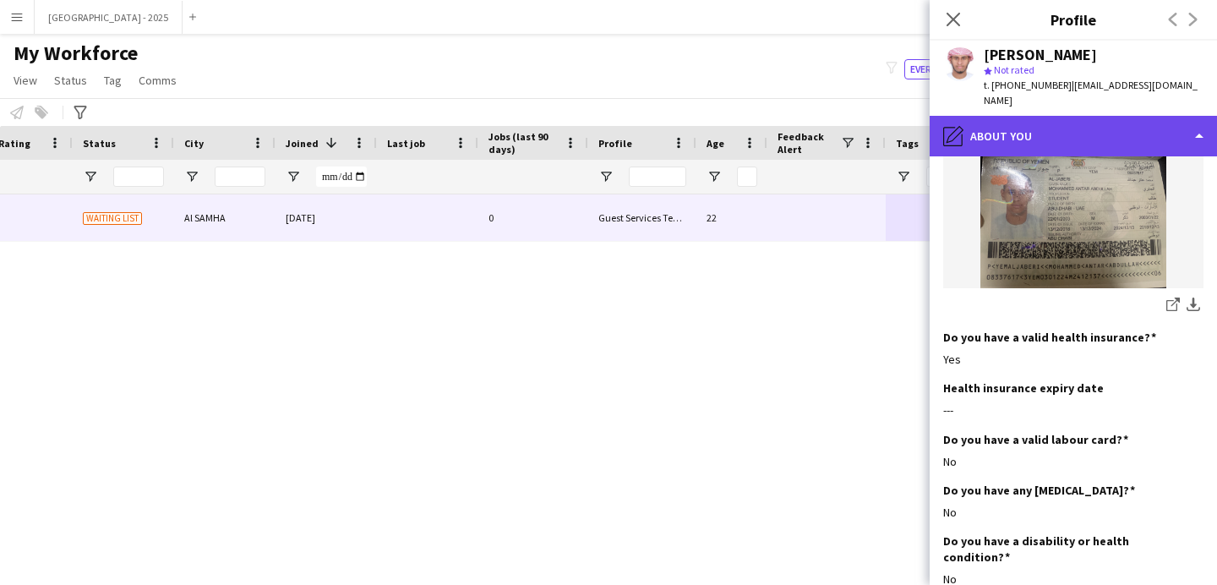
click at [1026, 126] on div "pencil4 About you" at bounding box center [1073, 136] width 287 height 41
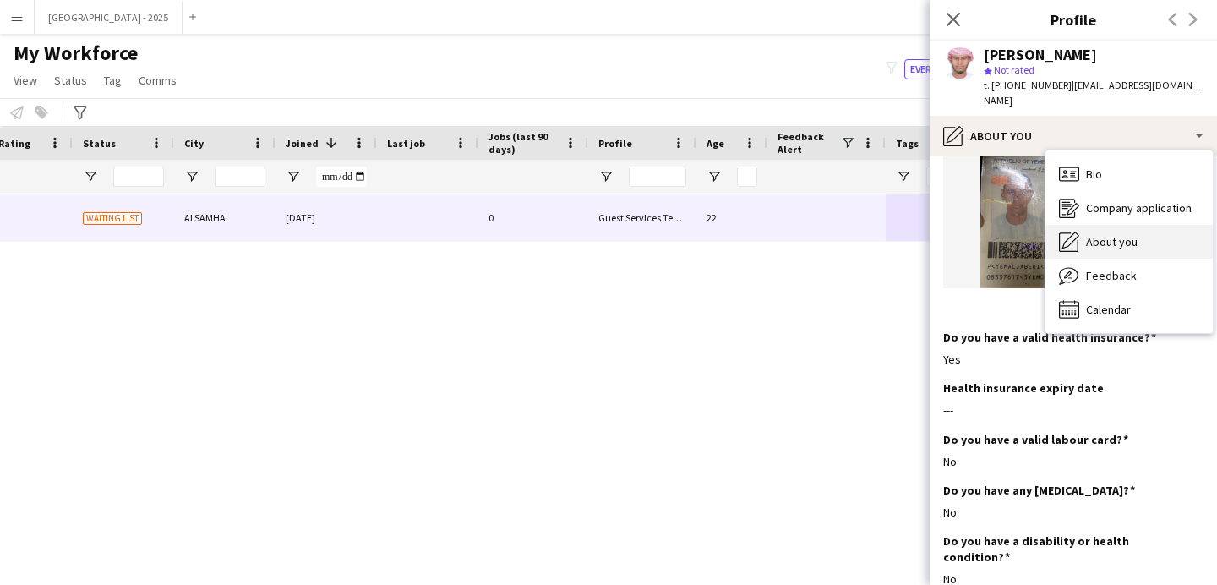
click at [1115, 235] on div "About you About you" at bounding box center [1128, 242] width 167 height 34
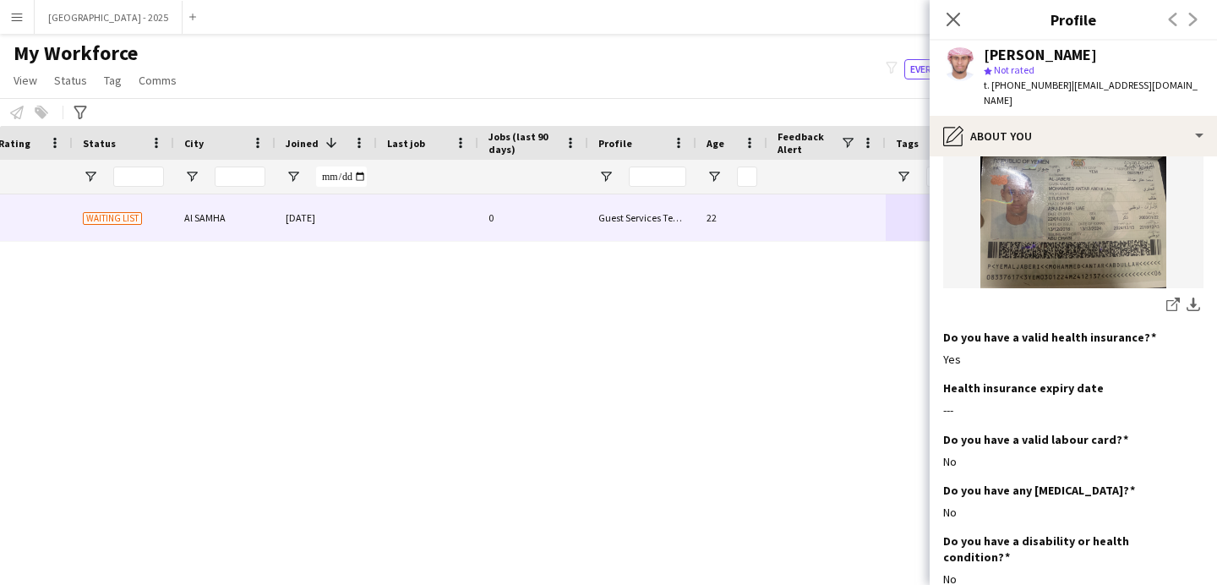
scroll to position [0, 0]
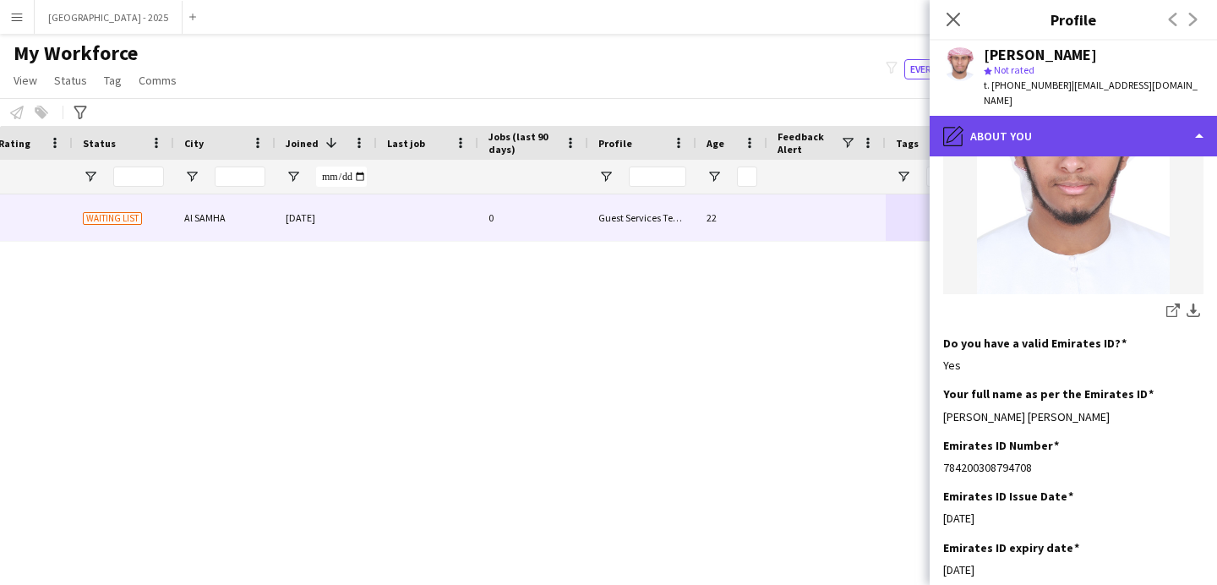
click at [1028, 130] on div "pencil4 About you" at bounding box center [1073, 136] width 287 height 41
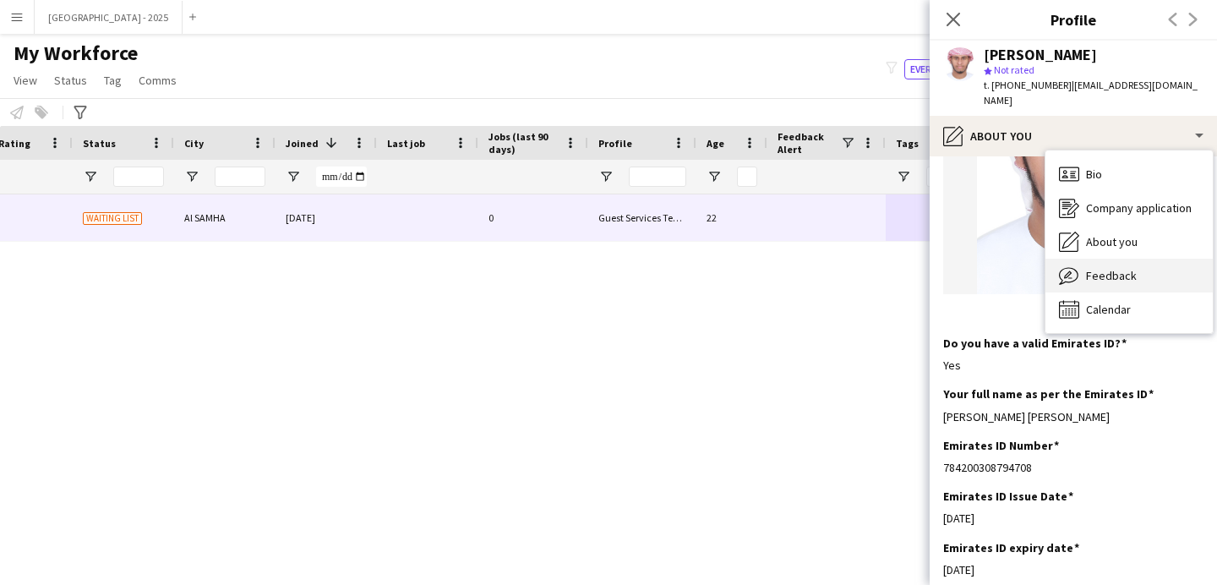
click at [1099, 268] on span "Feedback" at bounding box center [1111, 275] width 51 height 15
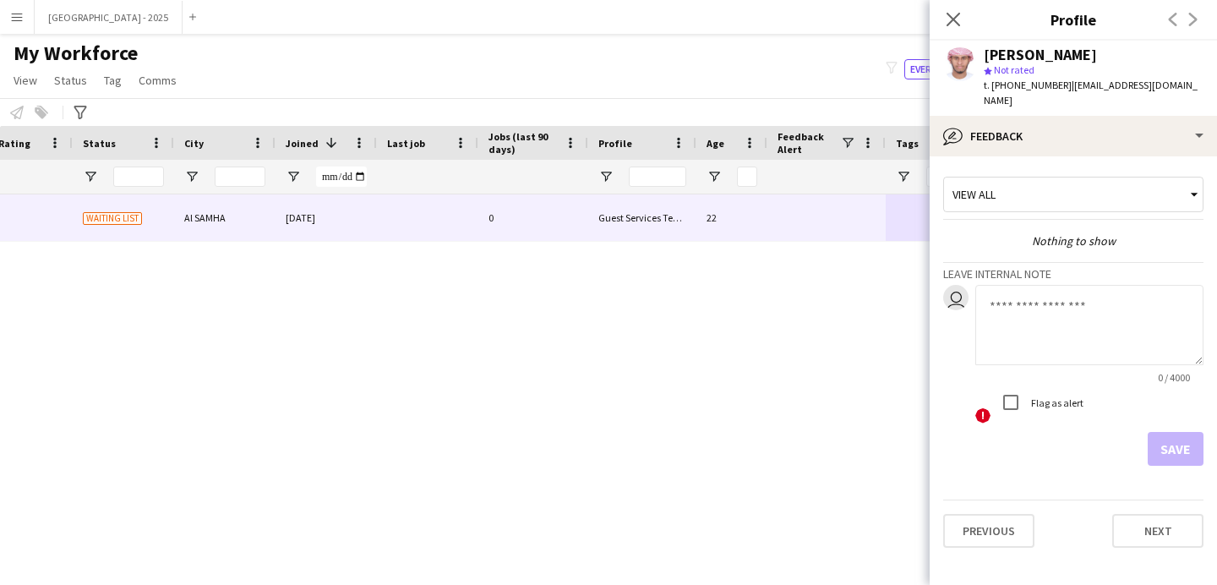
click at [1066, 333] on textarea at bounding box center [1089, 325] width 228 height 80
type textarea "**********"
click at [1187, 432] on button "Save" at bounding box center [1176, 449] width 56 height 34
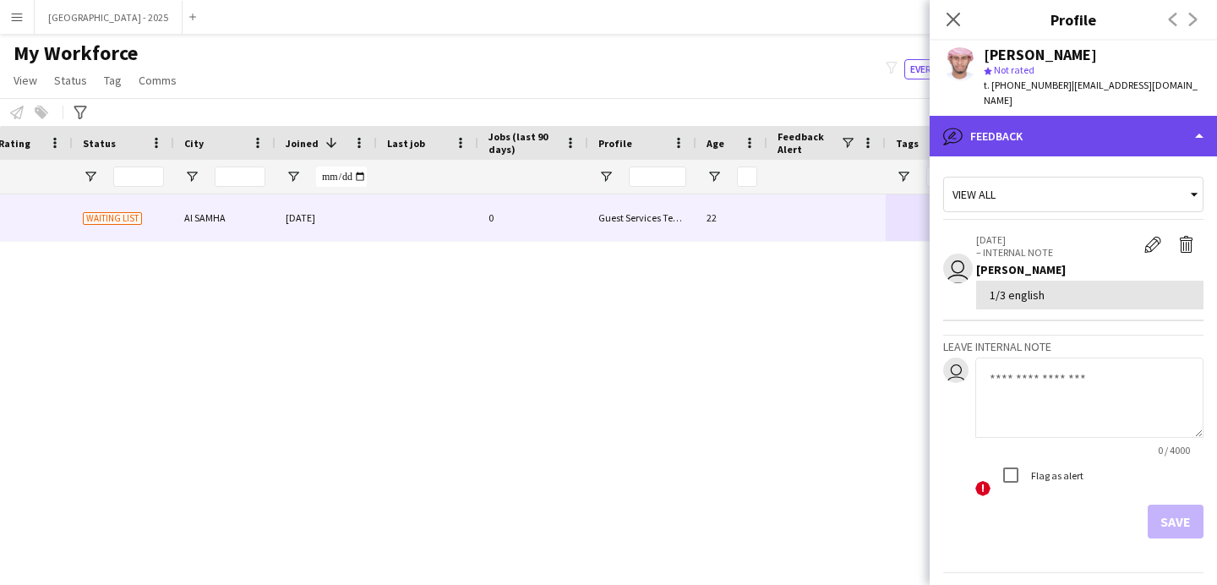
click at [1002, 129] on div "bubble-pencil Feedback" at bounding box center [1073, 136] width 287 height 41
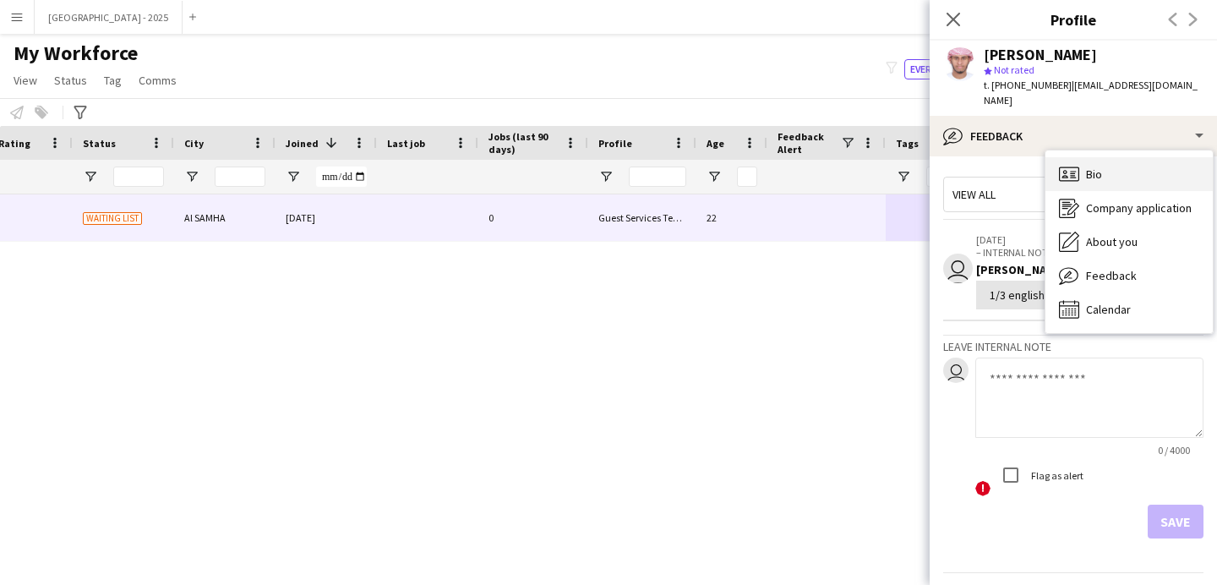
click at [1051, 161] on div "Bio Bio" at bounding box center [1128, 174] width 167 height 34
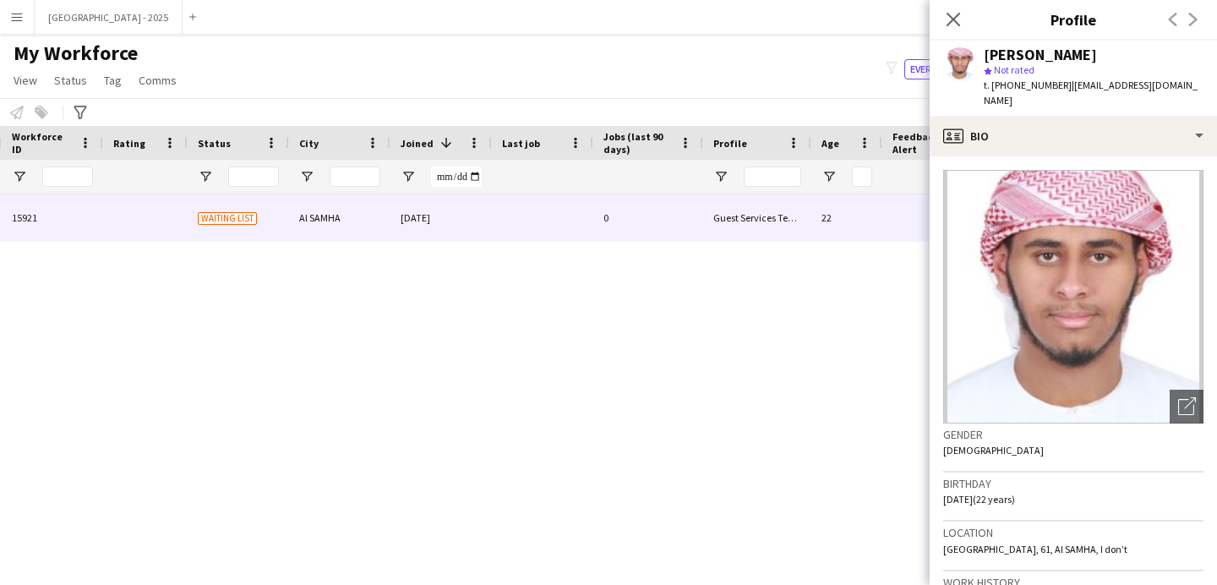
scroll to position [0, 291]
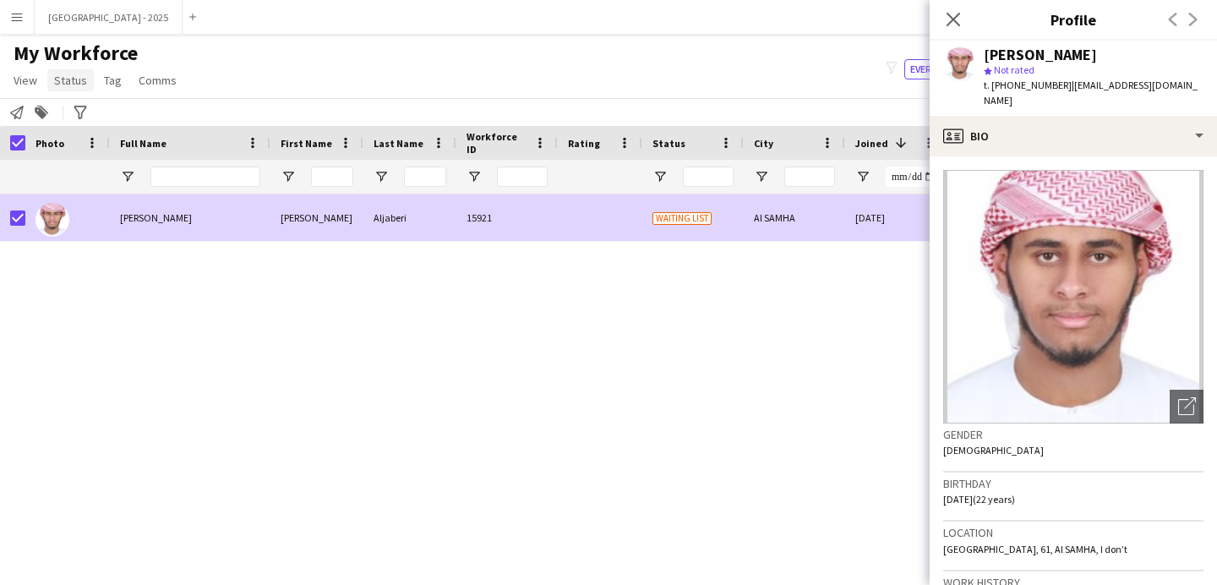
drag, startPoint x: 64, startPoint y: 70, endPoint x: 73, endPoint y: 86, distance: 18.1
click at [64, 71] on link "Status" at bounding box center [70, 80] width 46 height 22
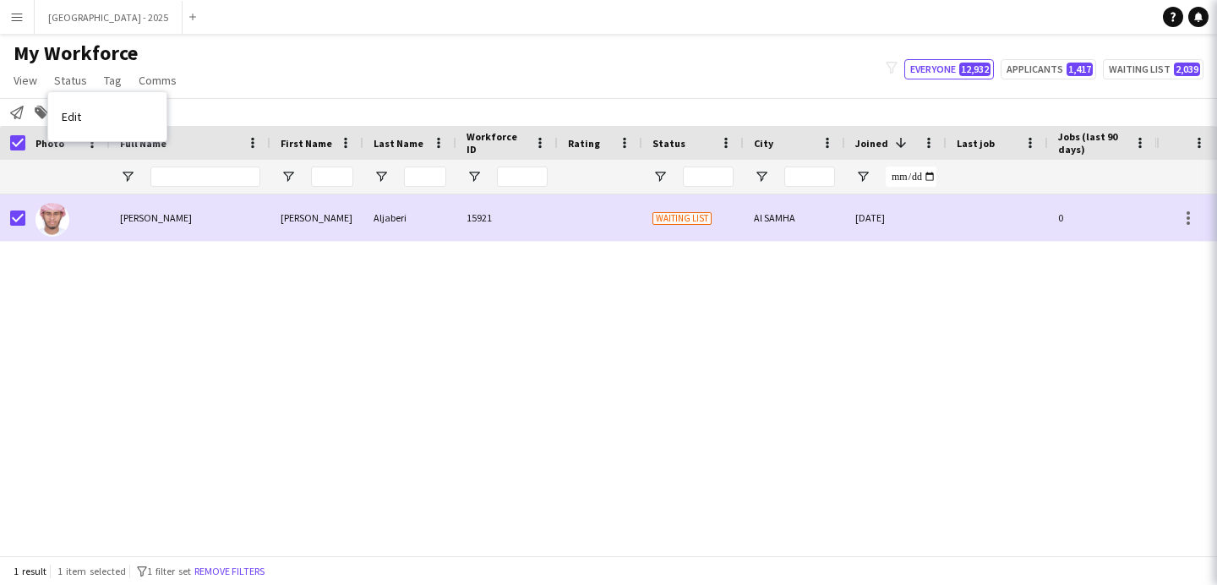
click at [79, 106] on link "Edit" at bounding box center [107, 116] width 118 height 35
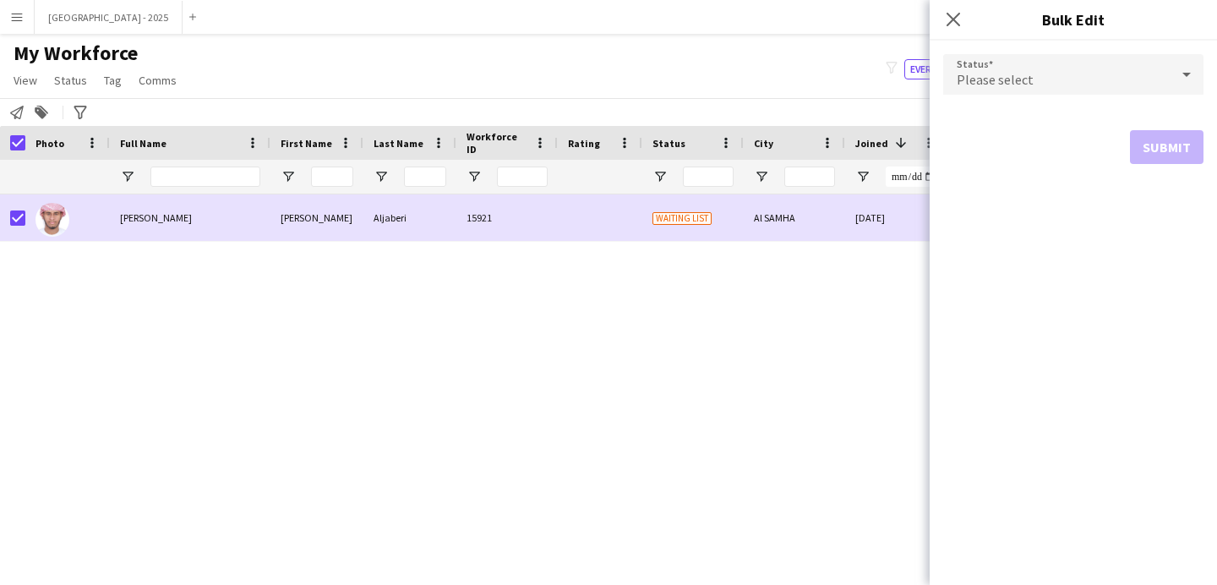
click at [990, 78] on span "Please select" at bounding box center [995, 79] width 77 height 17
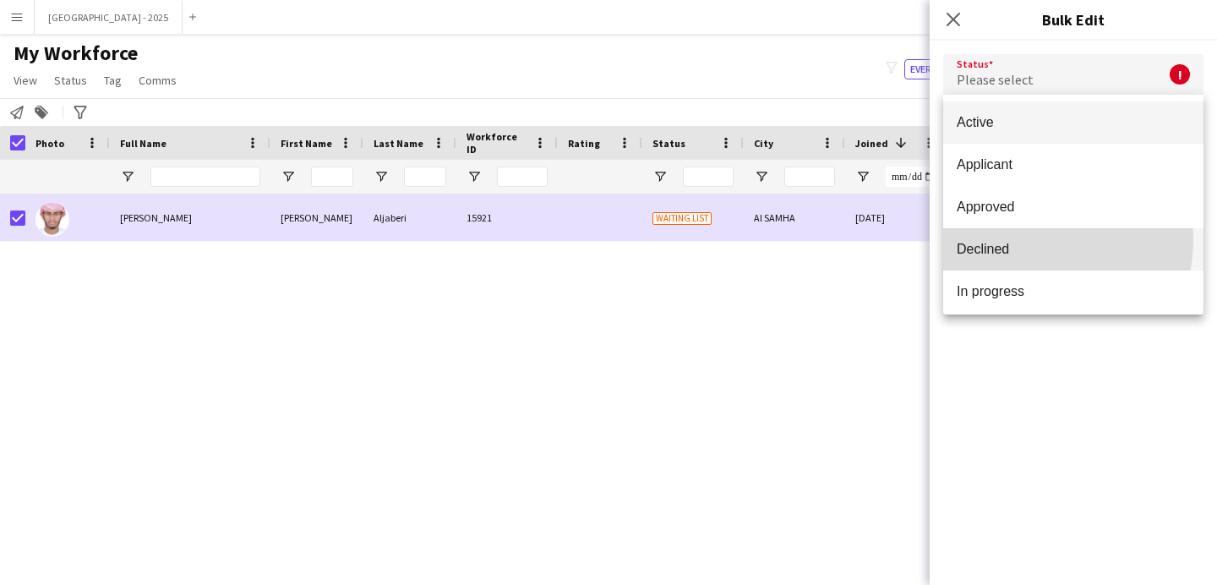
click at [1017, 238] on mat-option "Declined" at bounding box center [1073, 249] width 260 height 42
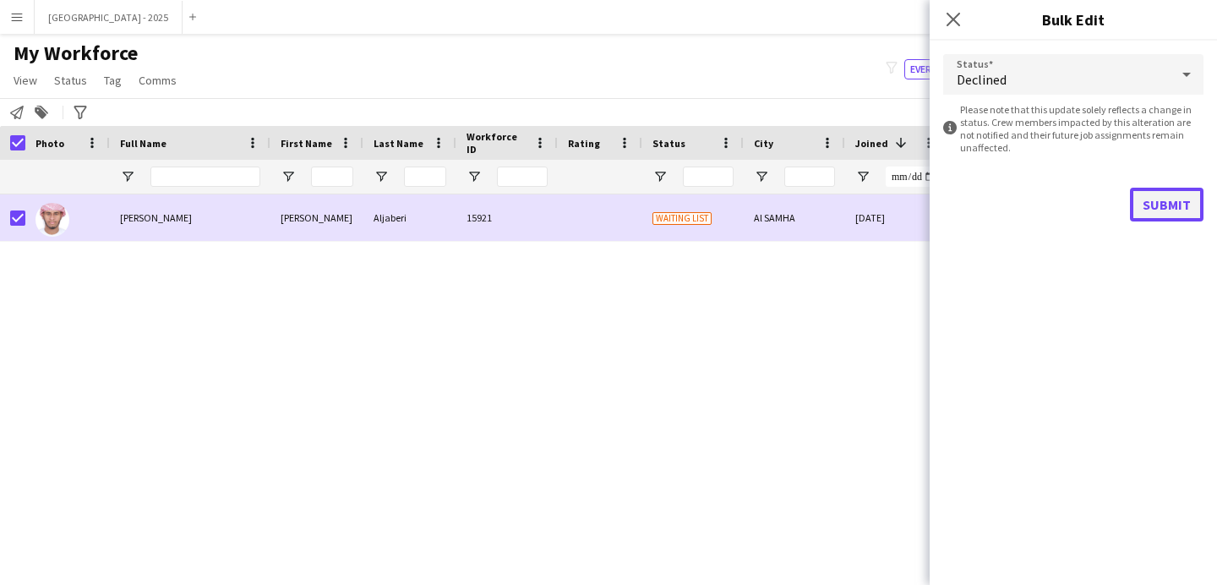
click at [1160, 206] on button "Submit" at bounding box center [1167, 205] width 74 height 34
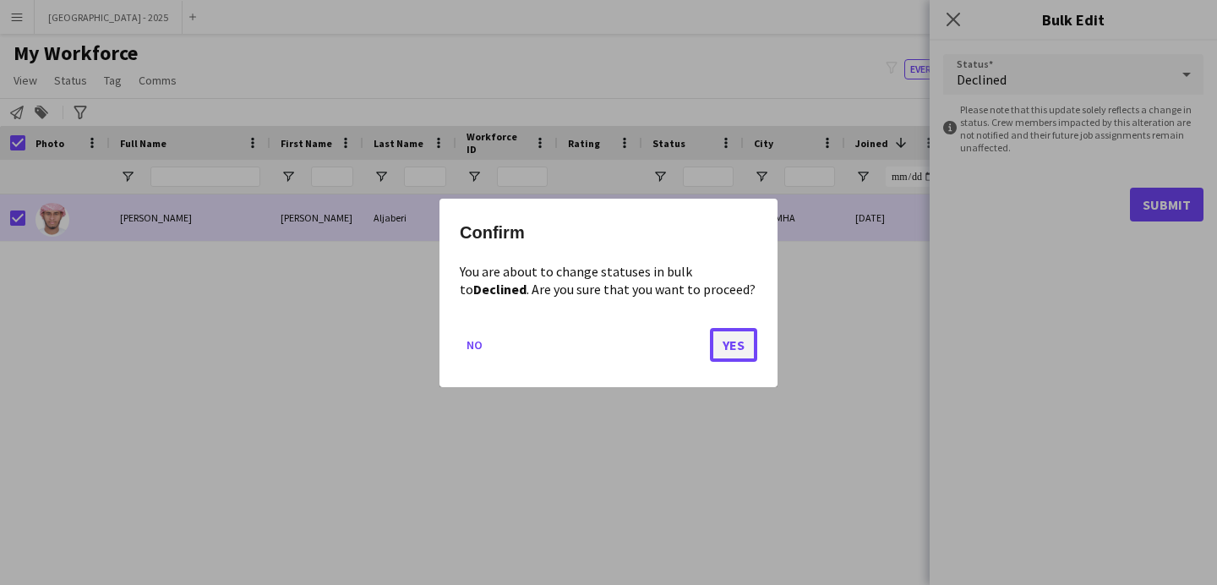
click at [743, 332] on button "Yes" at bounding box center [733, 344] width 47 height 34
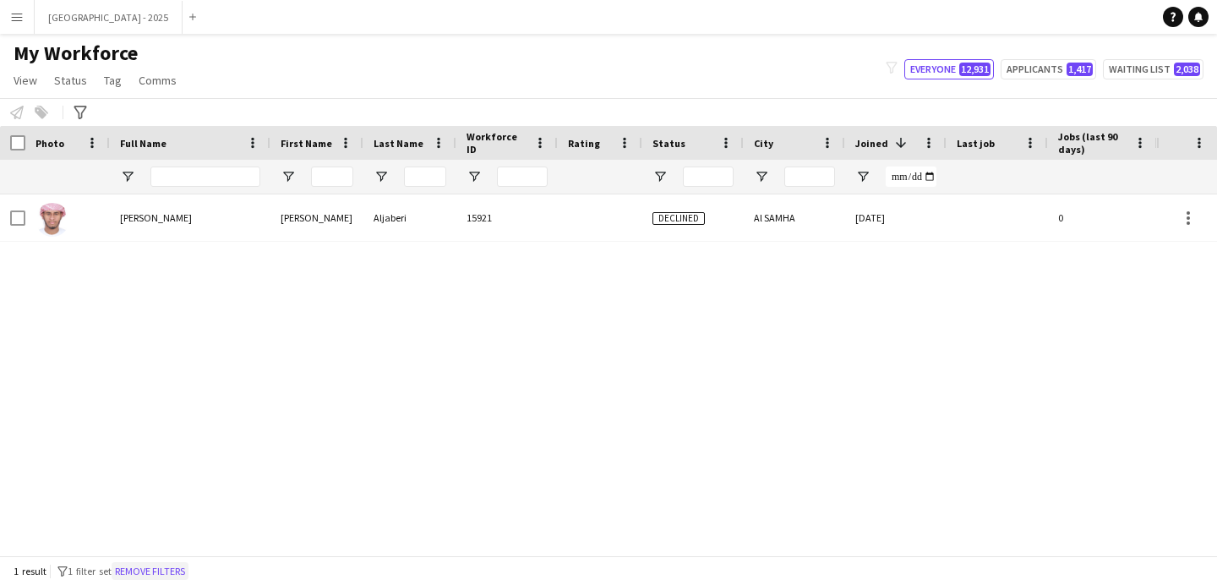
drag, startPoint x: 182, startPoint y: 574, endPoint x: 235, endPoint y: 8, distance: 568.7
click at [183, 574] on button "Remove filters" at bounding box center [150, 571] width 77 height 19
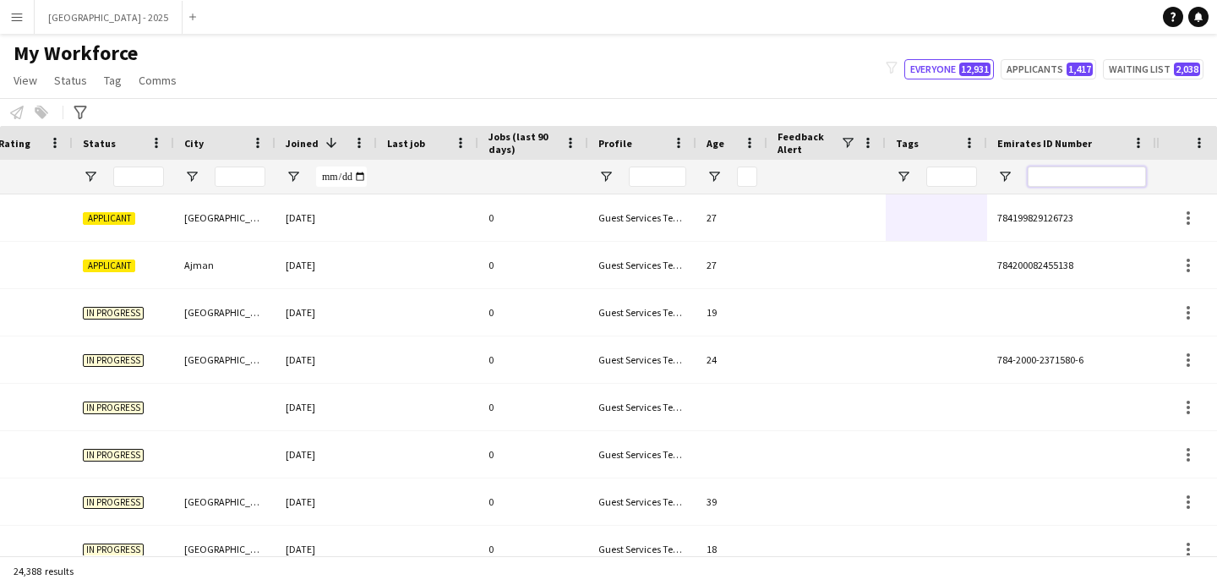
click at [1091, 181] on input "Emirates ID Number Filter Input" at bounding box center [1087, 176] width 118 height 20
paste input "*******"
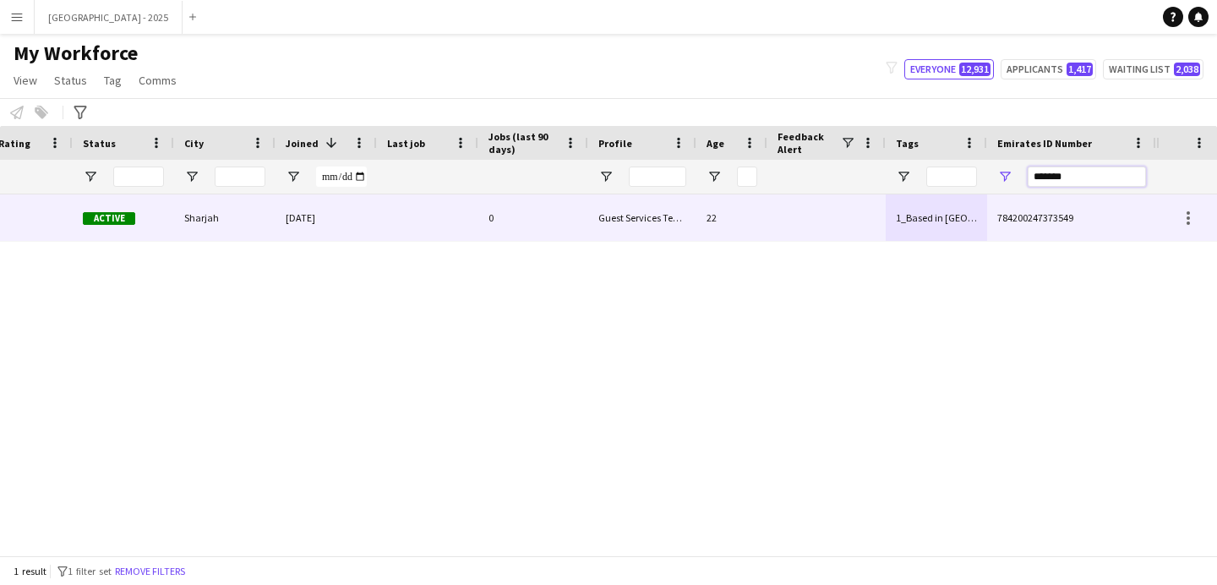
type input "*******"
click at [777, 221] on div at bounding box center [826, 217] width 118 height 46
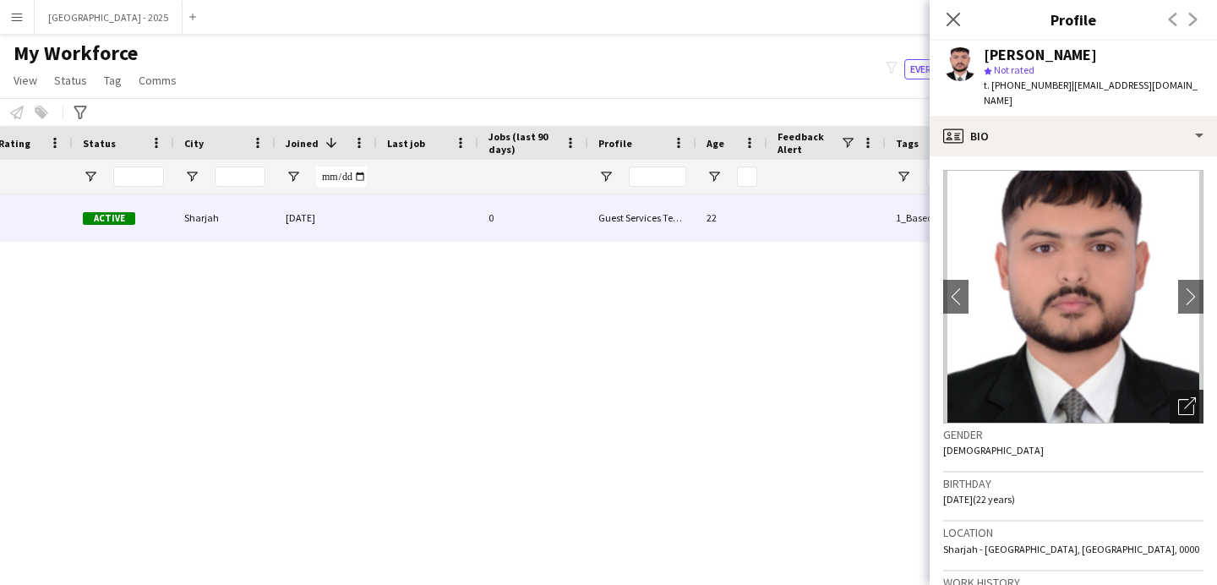
click at [1181, 397] on icon "Open photos pop-in" at bounding box center [1187, 406] width 18 height 18
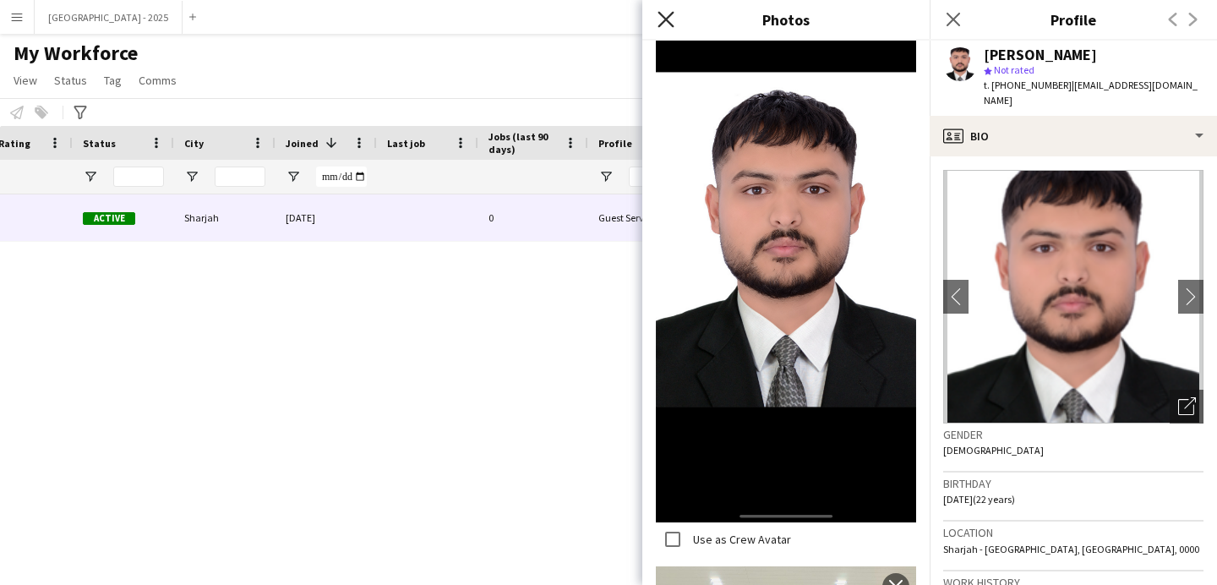
click at [664, 18] on icon at bounding box center [665, 19] width 16 height 16
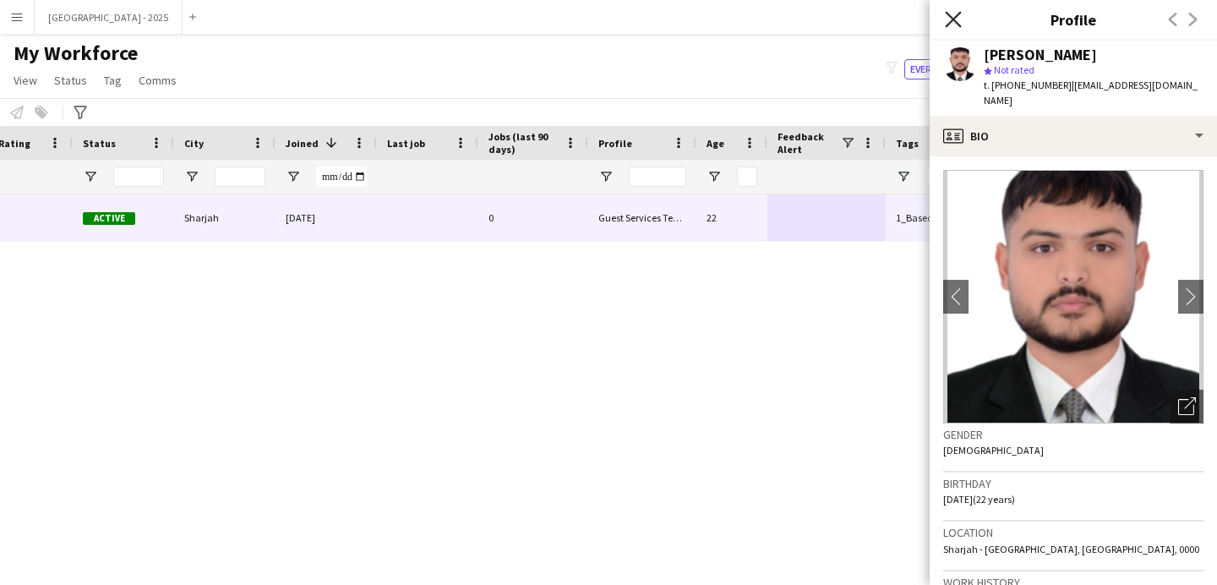
click at [949, 24] on icon at bounding box center [953, 19] width 16 height 16
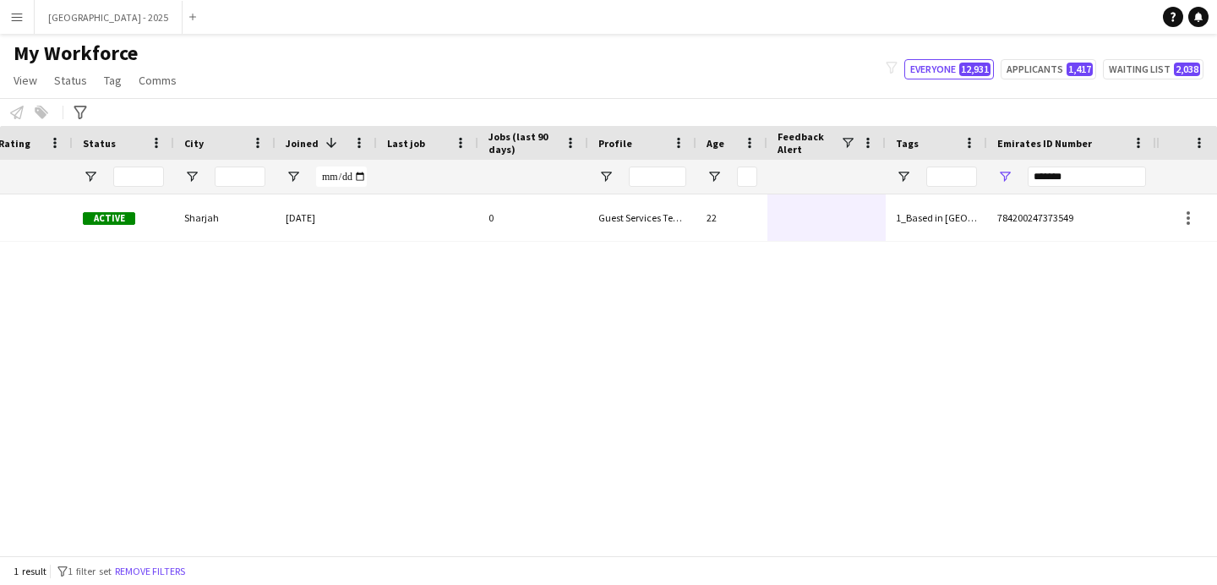
click at [178, 573] on button "Remove filters" at bounding box center [150, 571] width 77 height 19
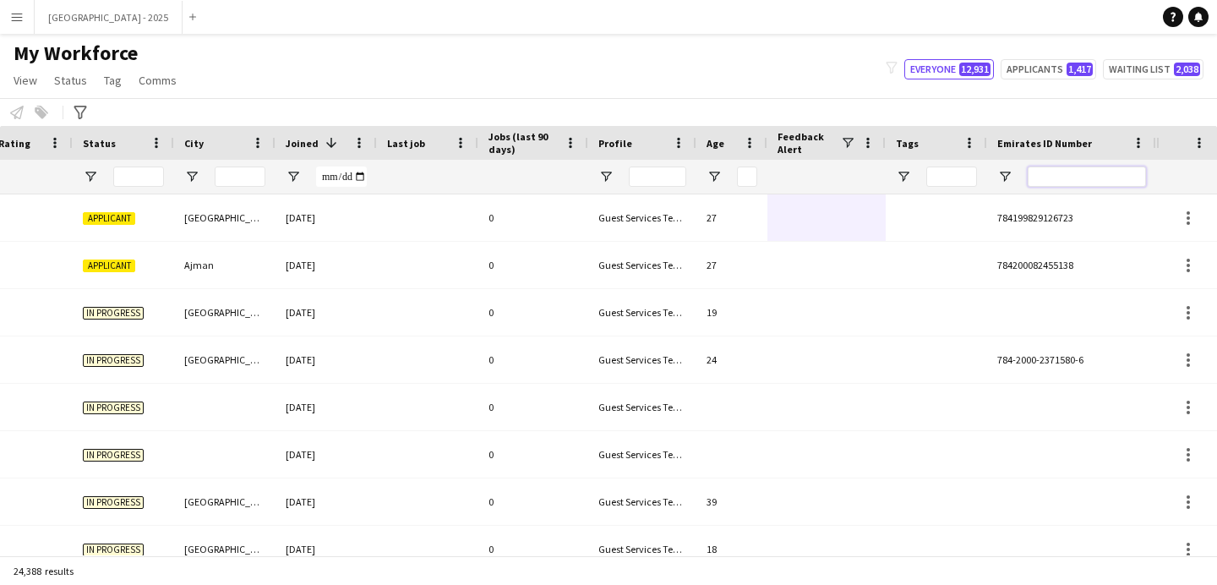
click at [1069, 177] on input "Emirates ID Number Filter Input" at bounding box center [1087, 176] width 118 height 20
paste input "*******"
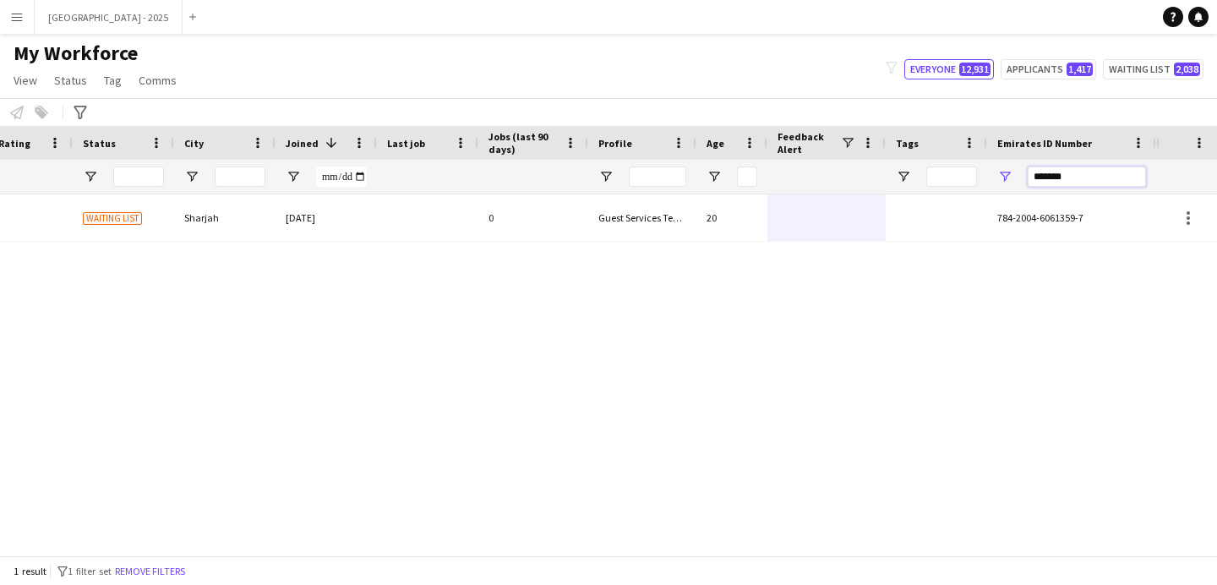
type input "*******"
click at [841, 204] on div at bounding box center [826, 217] width 118 height 46
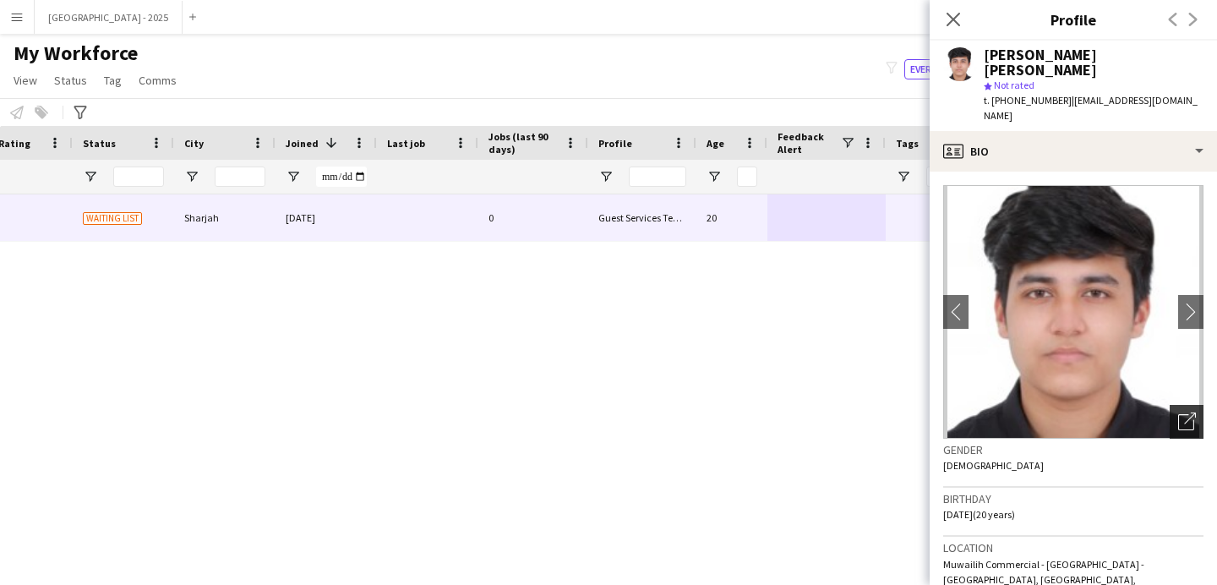
click at [1184, 412] on icon at bounding box center [1190, 418] width 12 height 12
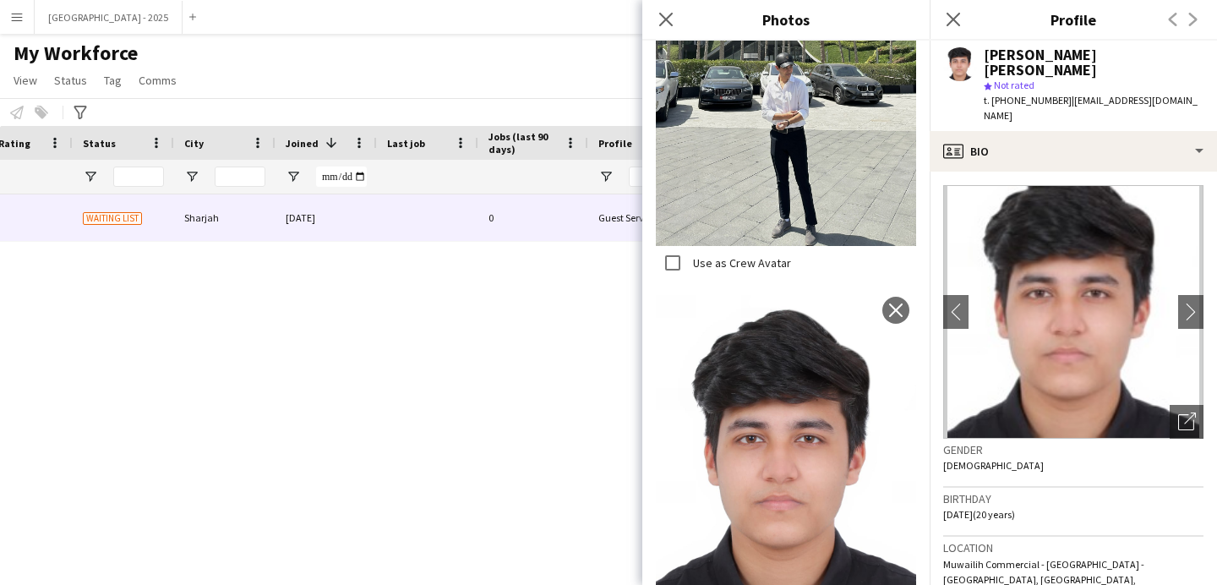
scroll to position [1141, 0]
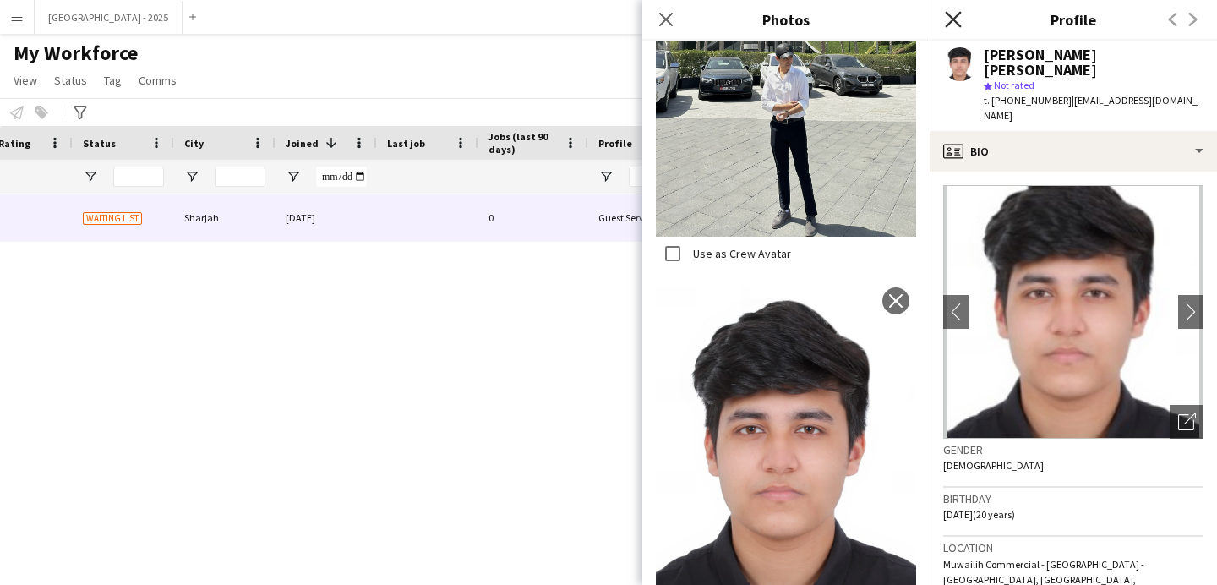
click at [960, 17] on icon "Close pop-in" at bounding box center [953, 19] width 16 height 16
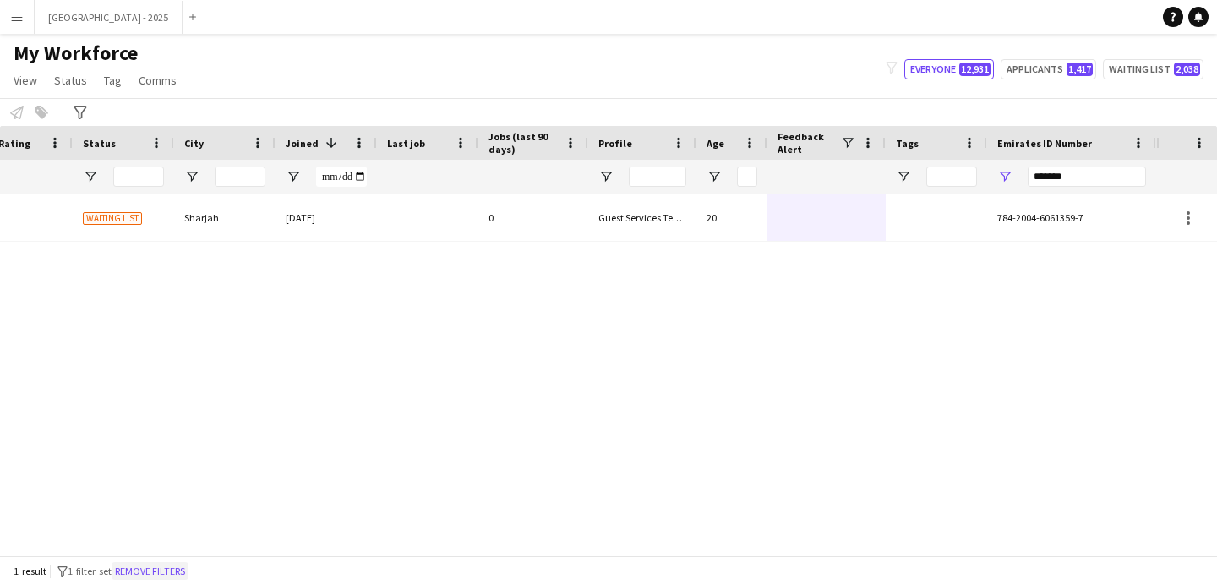
click at [155, 564] on button "Remove filters" at bounding box center [150, 571] width 77 height 19
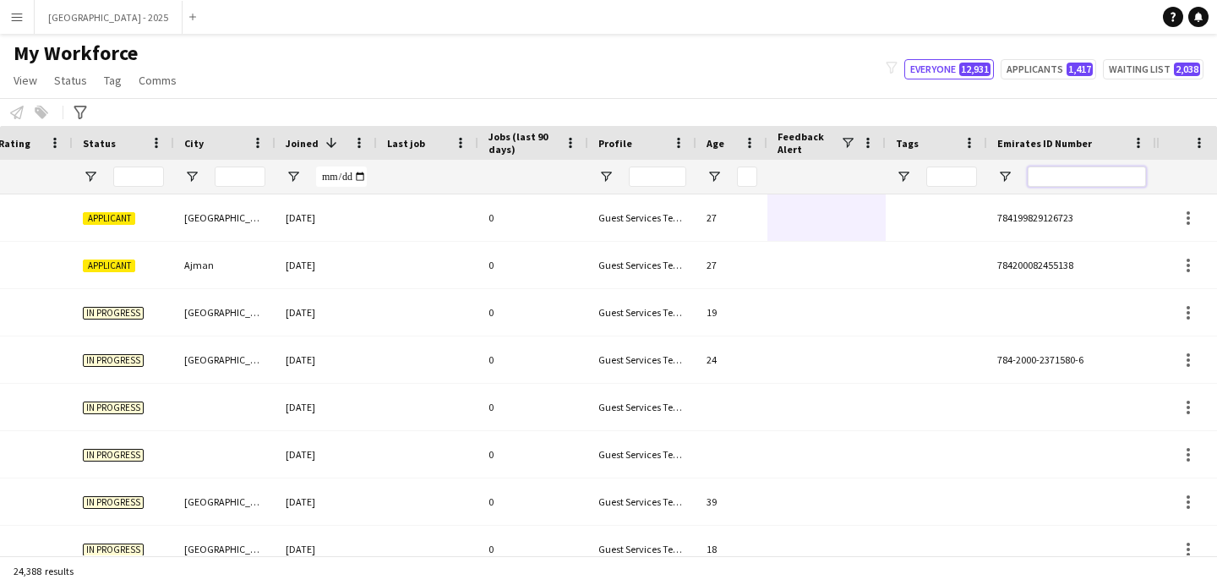
click at [1083, 170] on input "Emirates ID Number Filter Input" at bounding box center [1087, 176] width 118 height 20
paste input "*******"
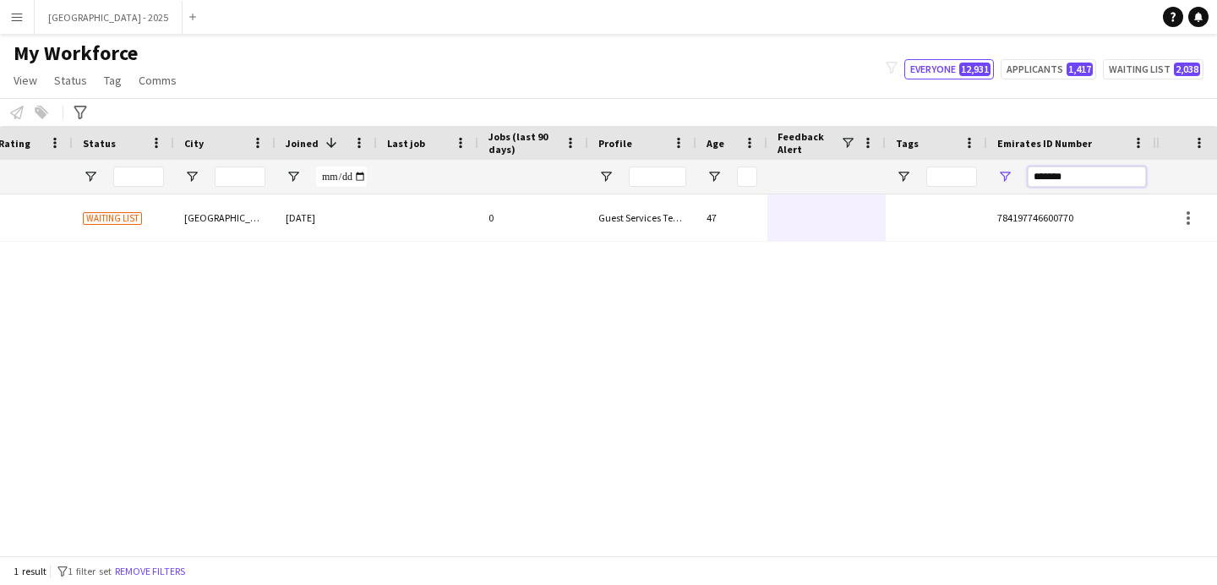
type input "*******"
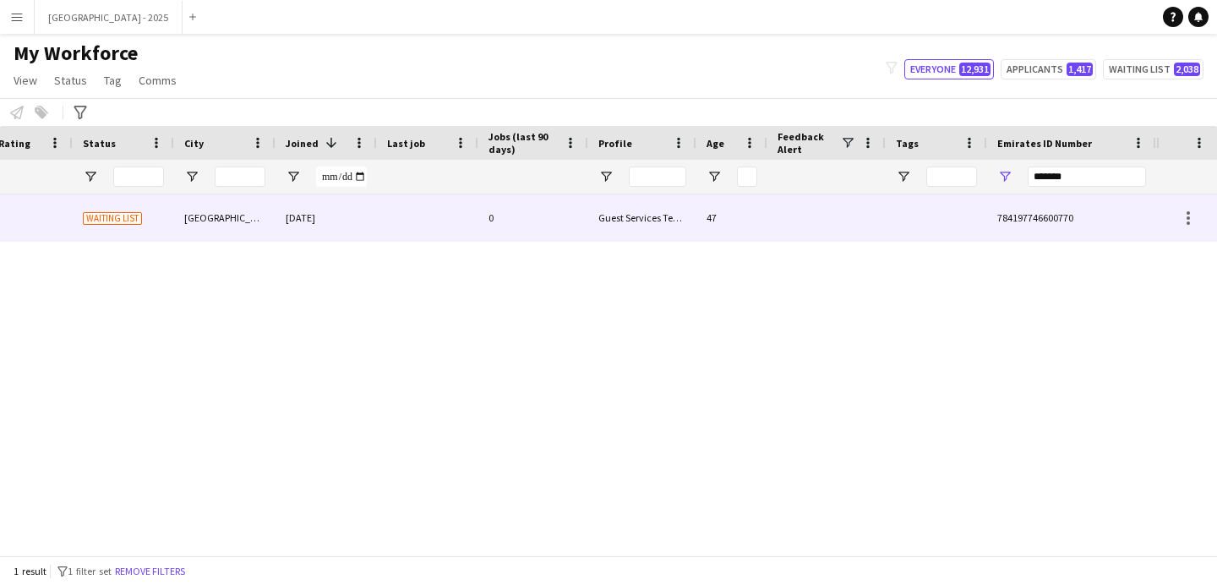
click at [960, 230] on div at bounding box center [936, 217] width 101 height 46
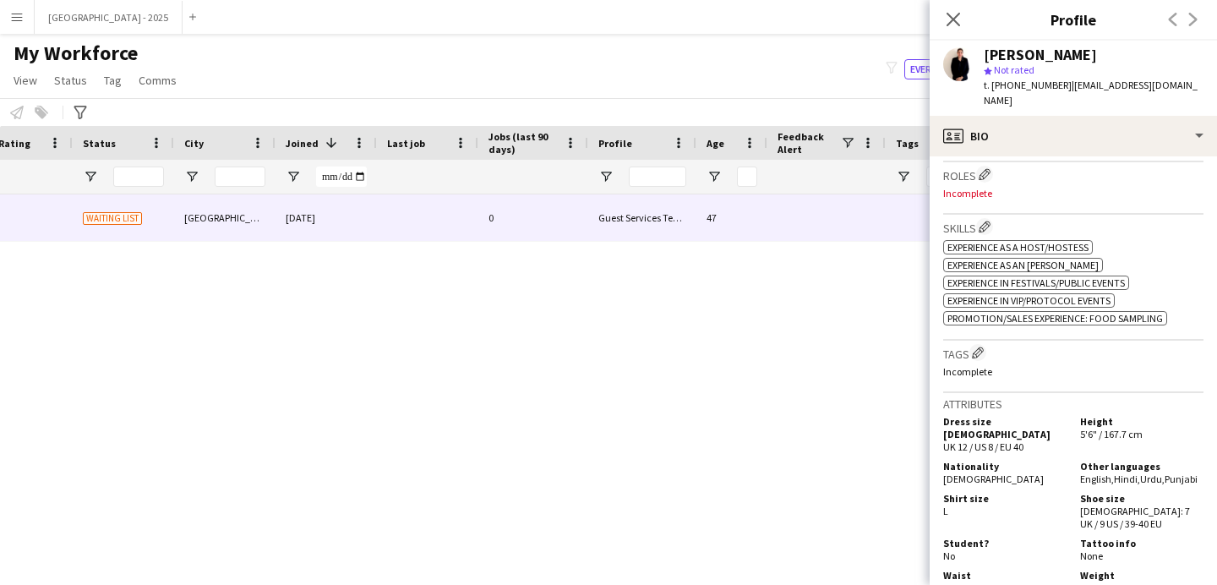
scroll to position [843, 0]
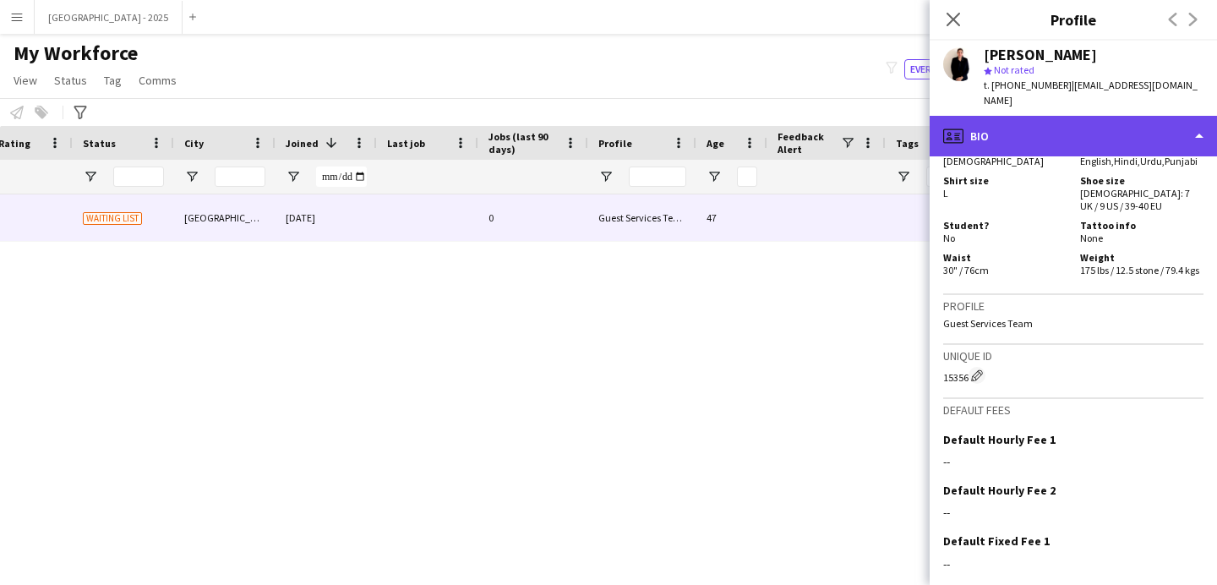
click at [1019, 118] on div "profile Bio" at bounding box center [1073, 136] width 287 height 41
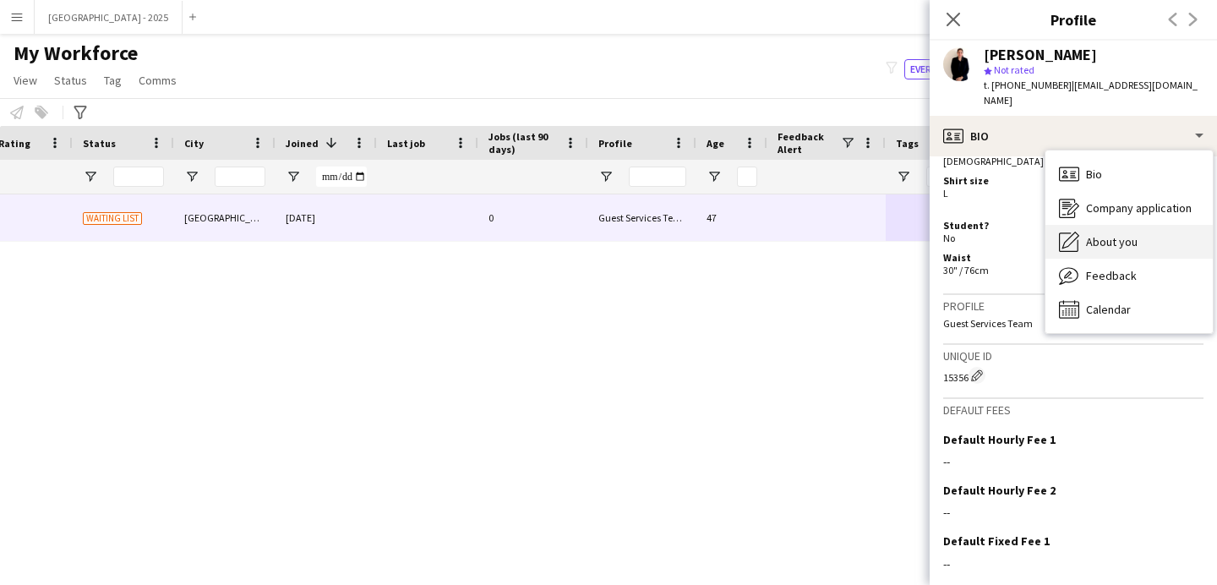
click at [1099, 225] on div "About you About you" at bounding box center [1128, 242] width 167 height 34
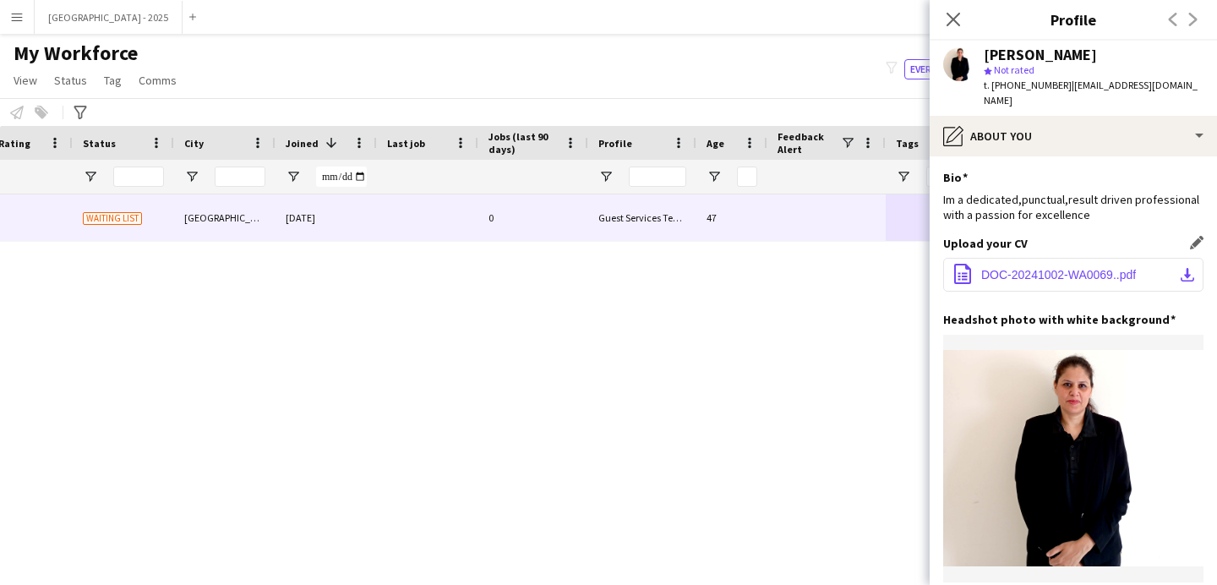
click at [1052, 267] on button "office-file-sheet DOC-20241002-WA0069..pdf download-bottom" at bounding box center [1073, 275] width 260 height 34
